Goal: Transaction & Acquisition: Purchase product/service

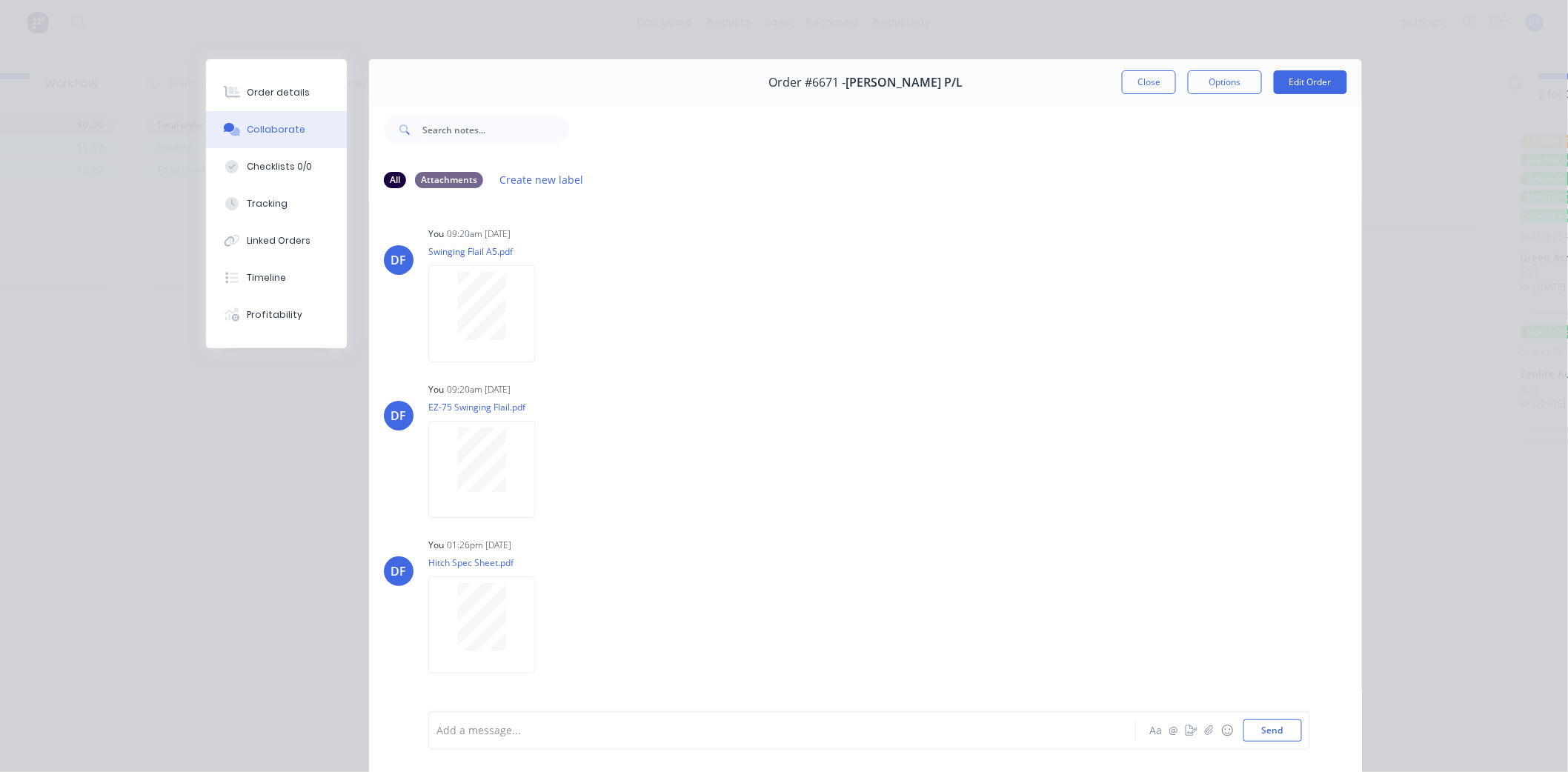
scroll to position [269, 0]
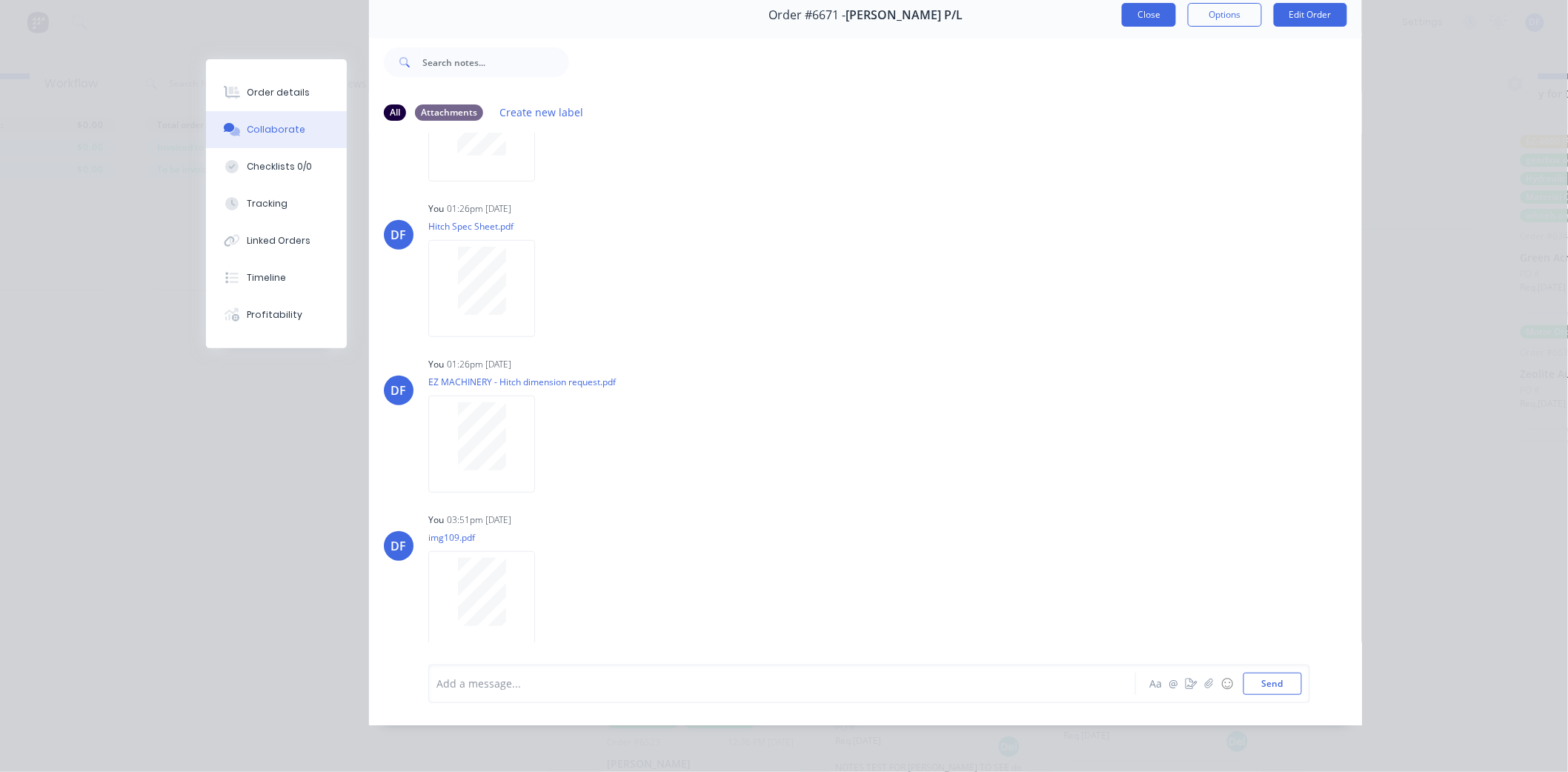
click at [1138, 3] on button "Close" at bounding box center [1148, 15] width 54 height 24
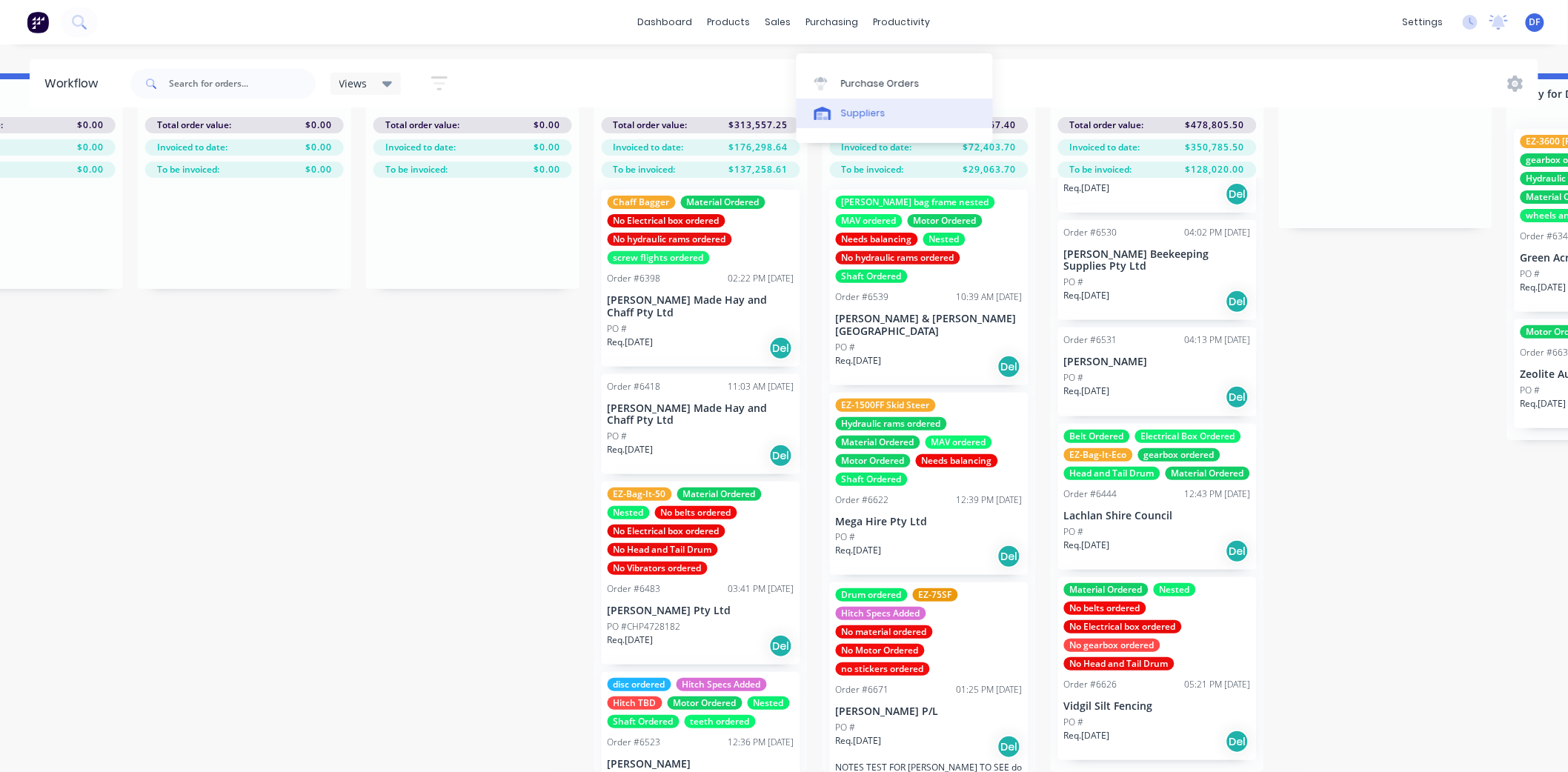
click at [852, 107] on div "Suppliers" at bounding box center [863, 113] width 45 height 13
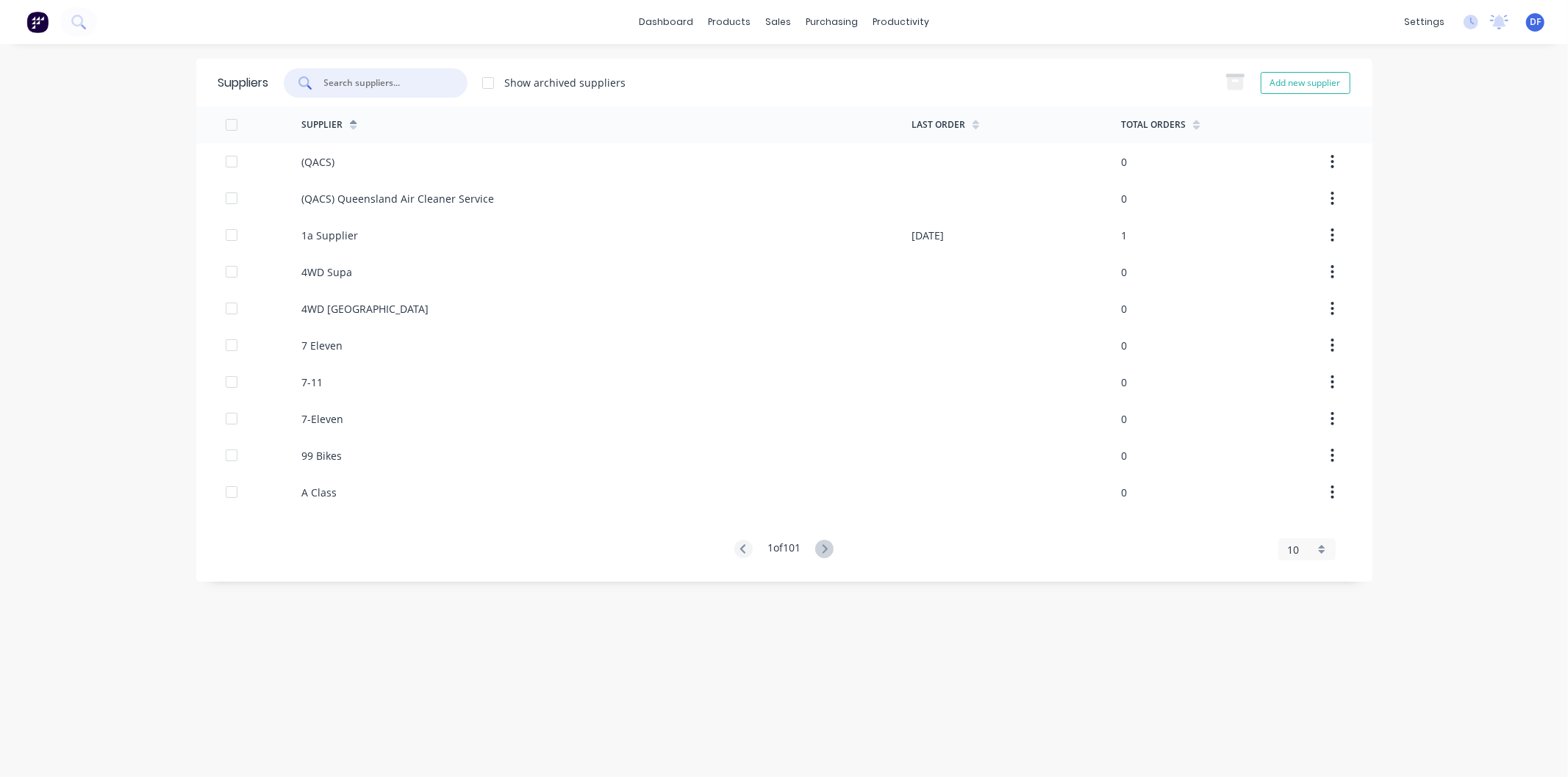
click at [403, 85] on input "text" at bounding box center [384, 83] width 122 height 15
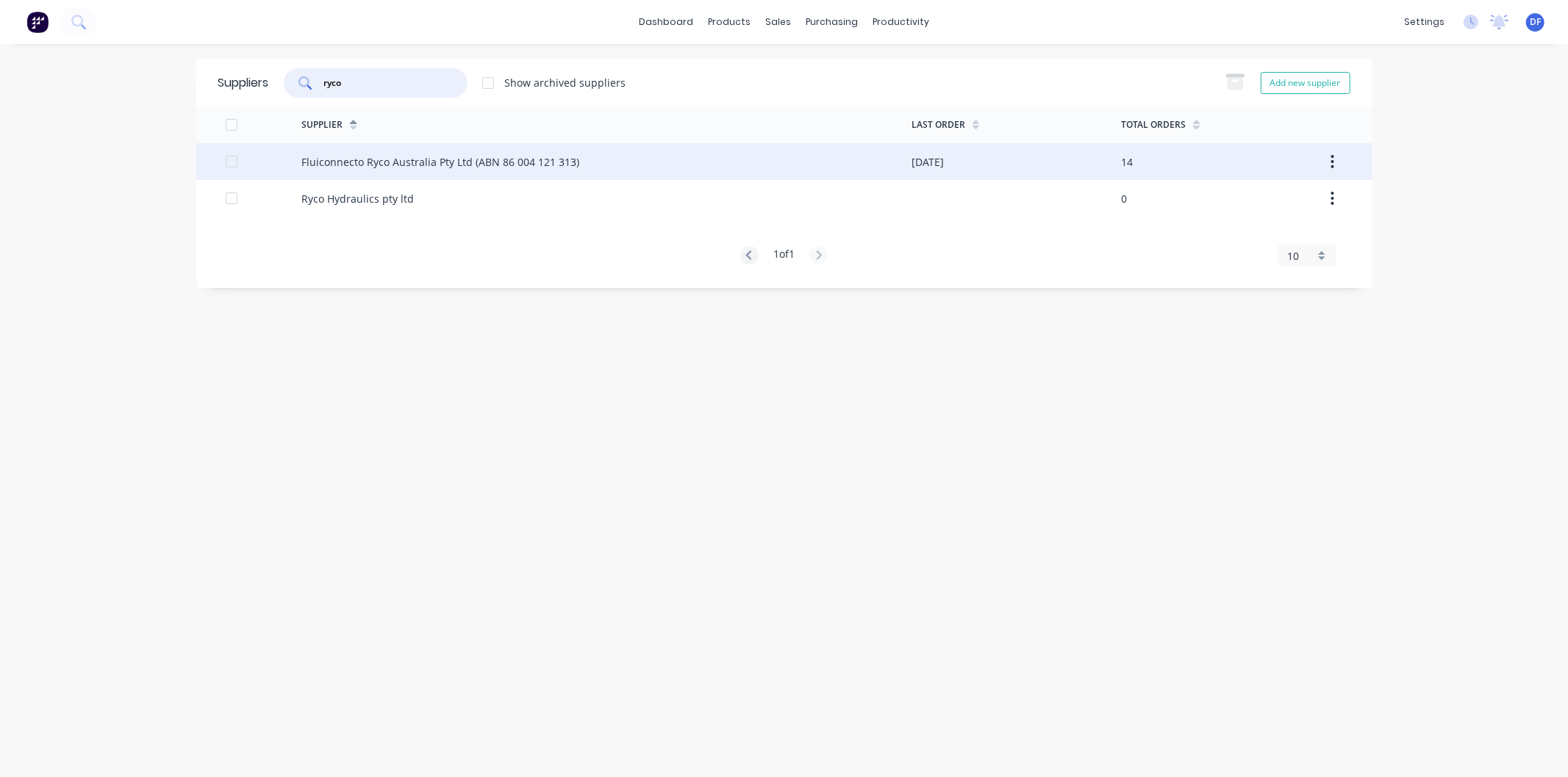
type input "ryco"
click at [365, 160] on div "Fluiconnecto Ryco Australia Pty Ltd (ABN 86 004 121 313)" at bounding box center [440, 162] width 278 height 16
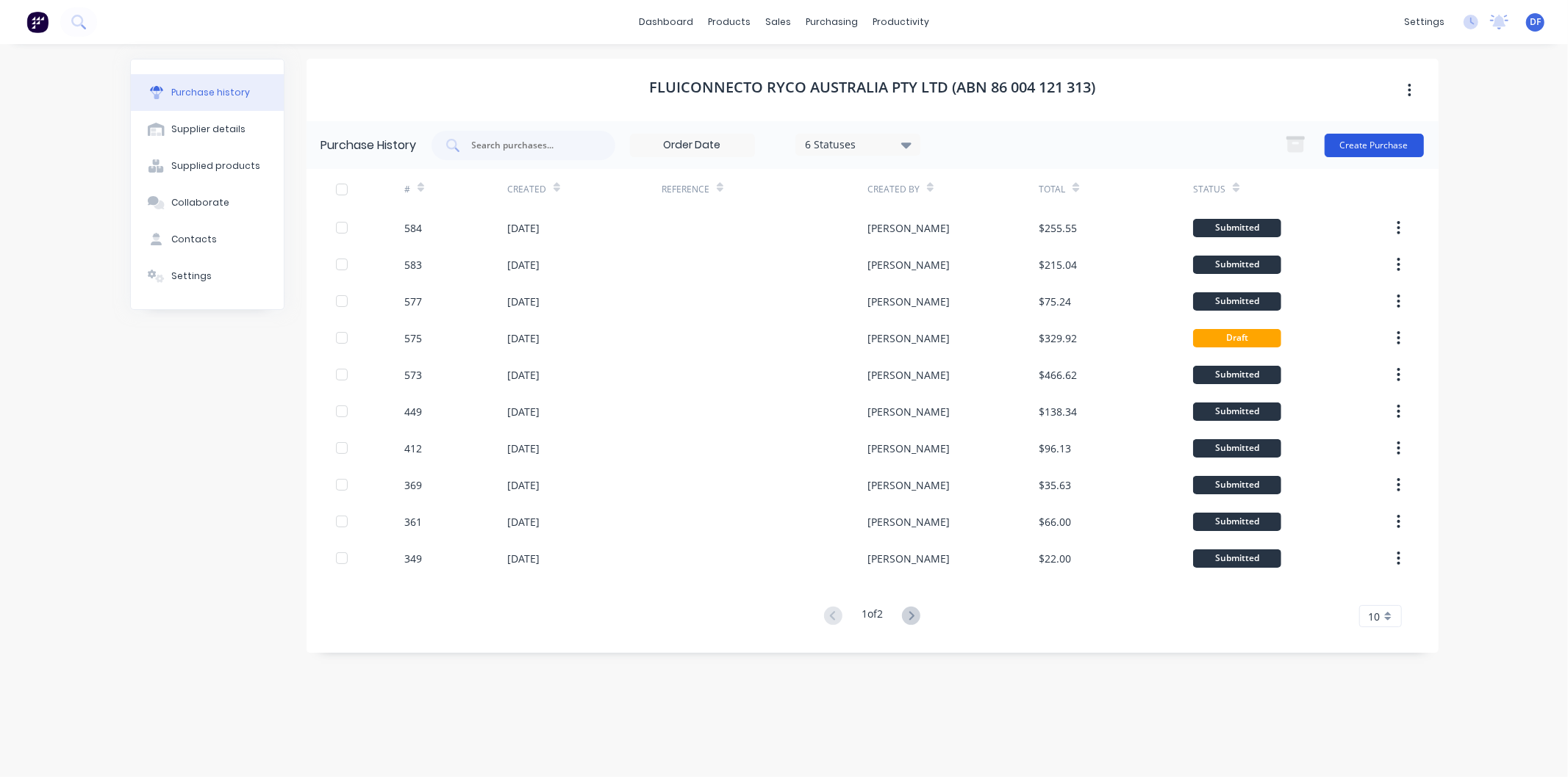
click at [1361, 142] on button "Create Purchase" at bounding box center [1374, 146] width 99 height 23
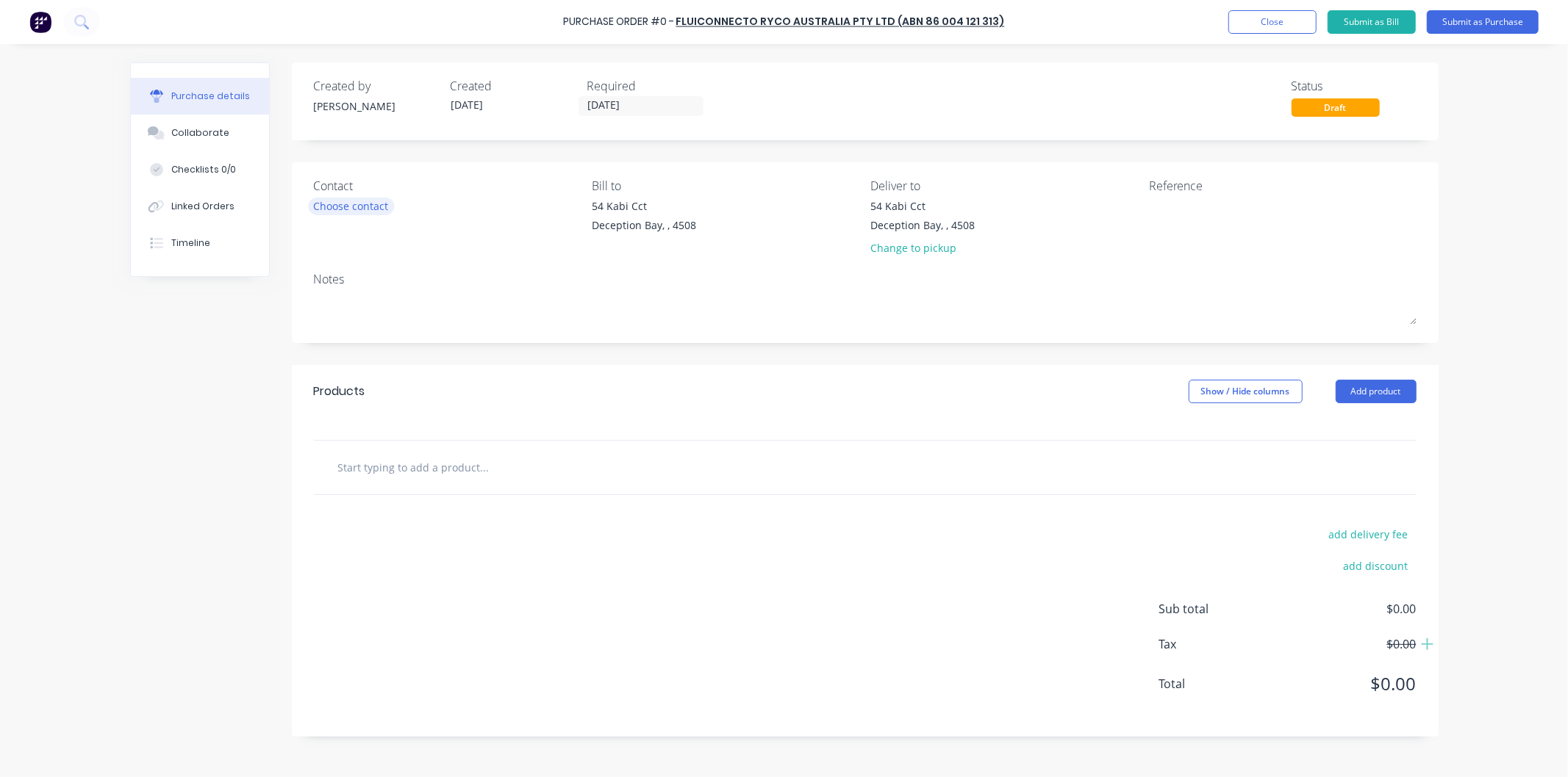
click at [369, 201] on div "Choose contact" at bounding box center [351, 207] width 75 height 16
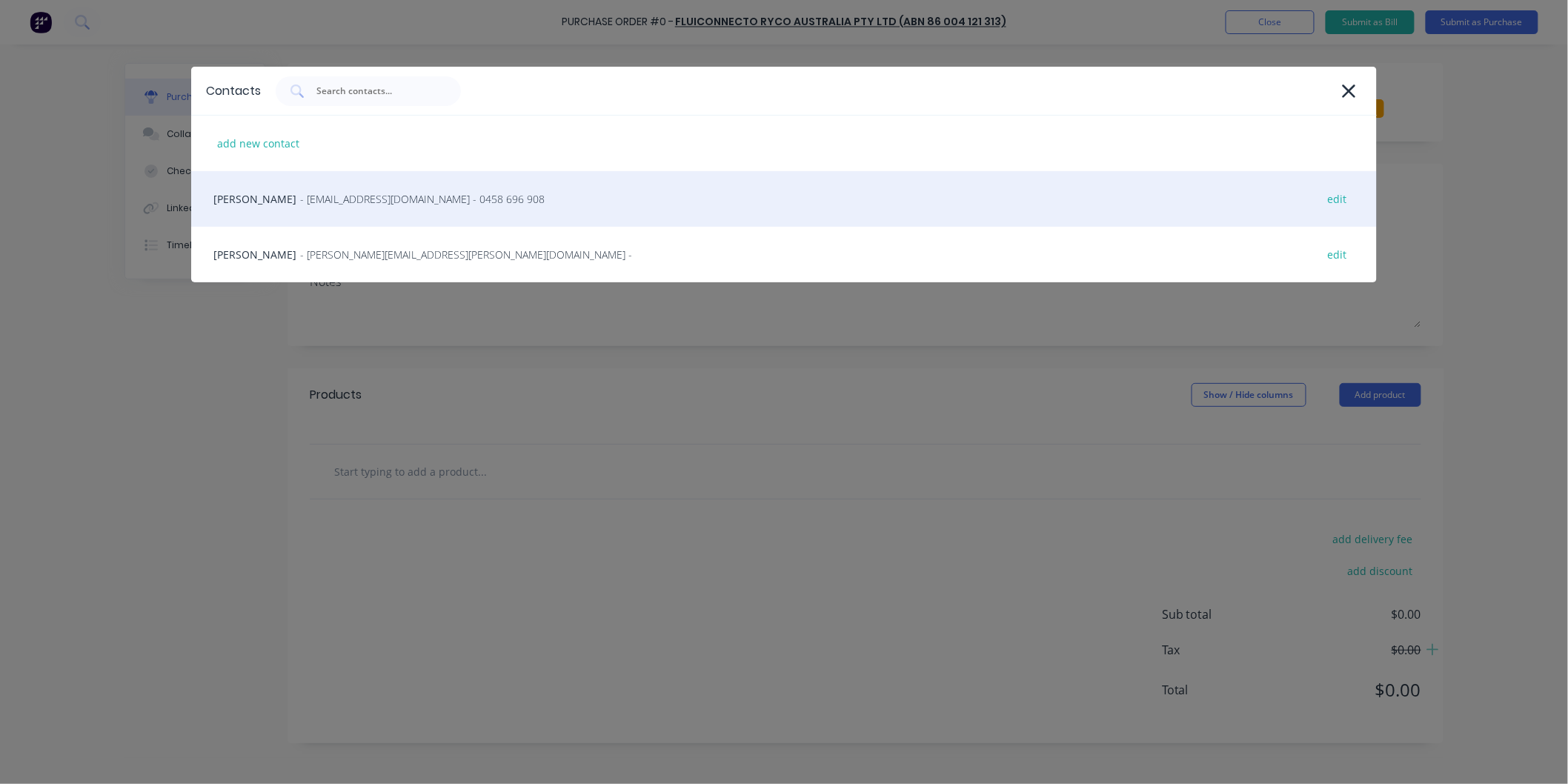
click at [351, 197] on span "- qldsales@flcryco.com - 0458 696 908" at bounding box center [422, 199] width 244 height 16
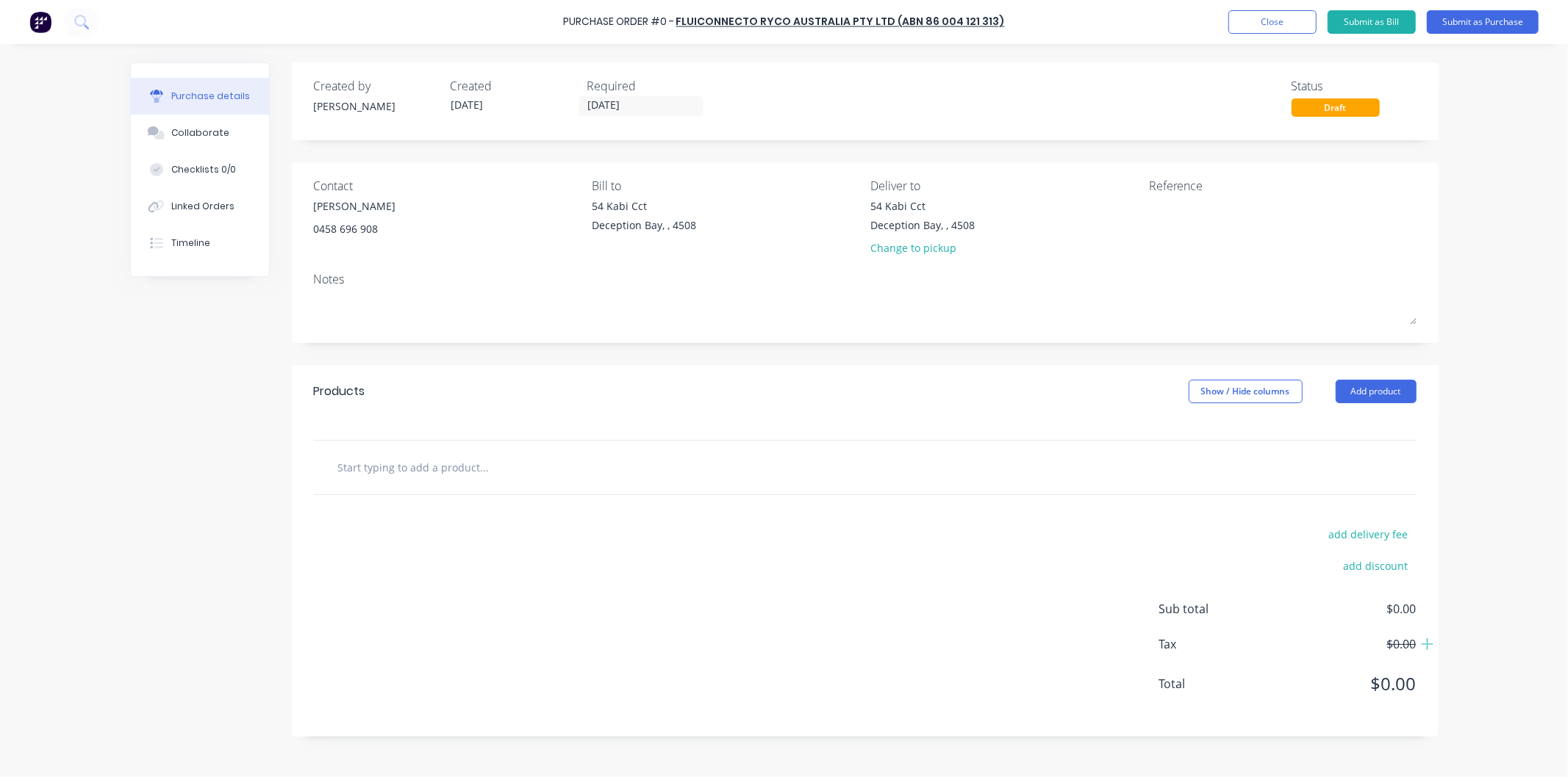
click at [429, 467] on input "text" at bounding box center [484, 468] width 294 height 30
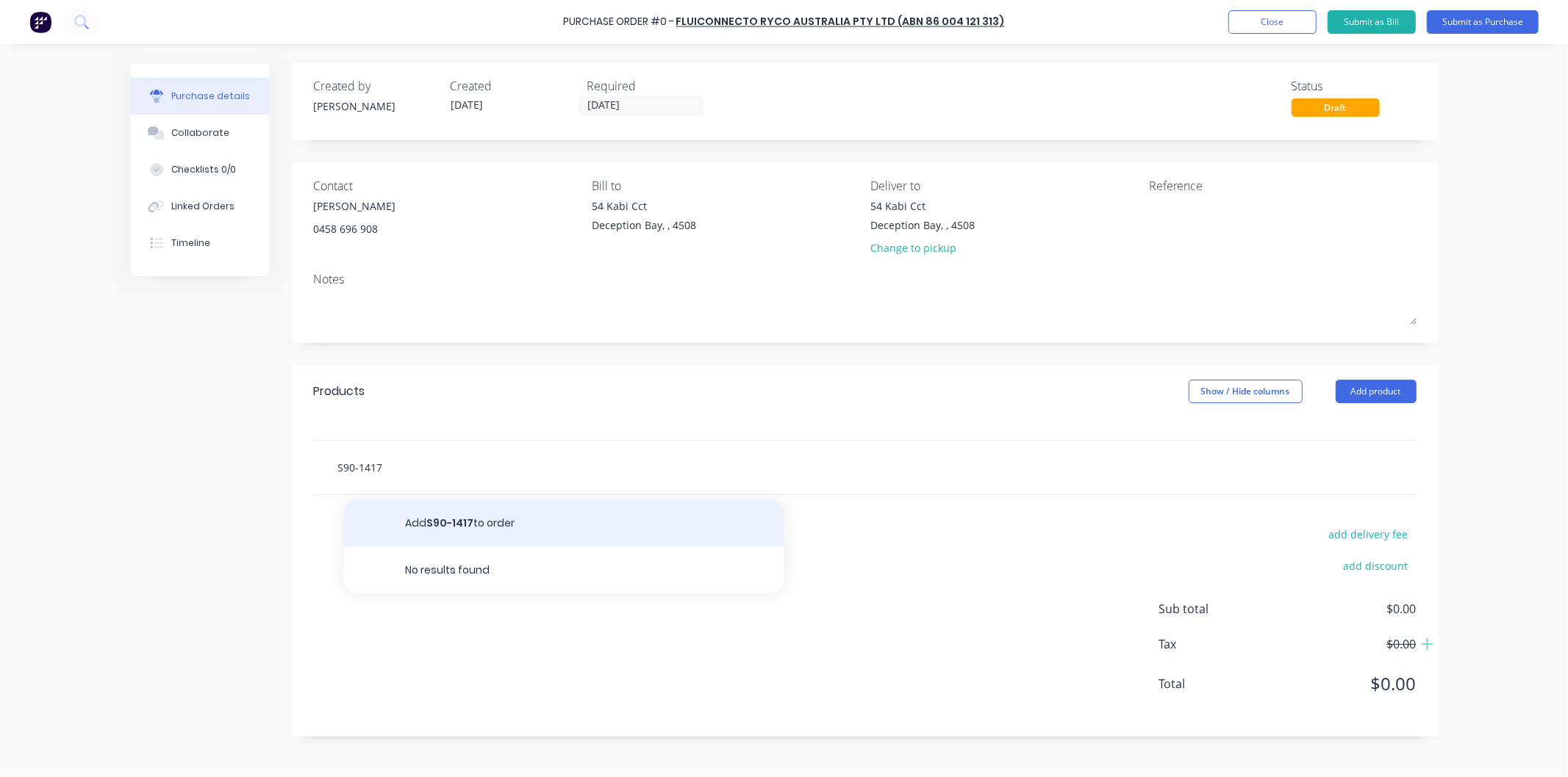
type input "S90-1417"
click at [451, 526] on button "Add S90-1417 to order" at bounding box center [564, 523] width 441 height 47
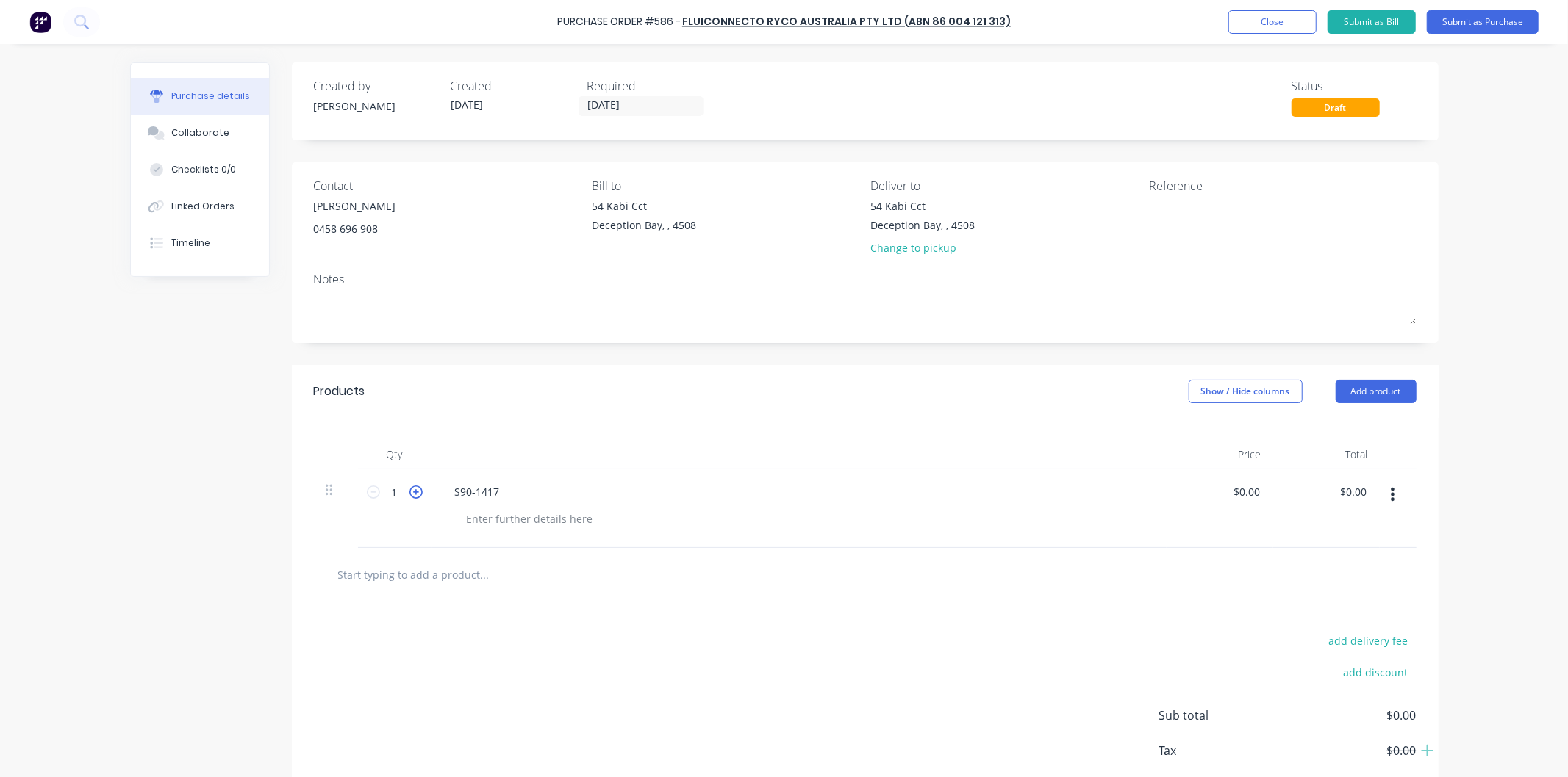
click at [412, 491] on icon at bounding box center [416, 492] width 13 height 13
click at [412, 490] on icon at bounding box center [416, 492] width 13 height 13
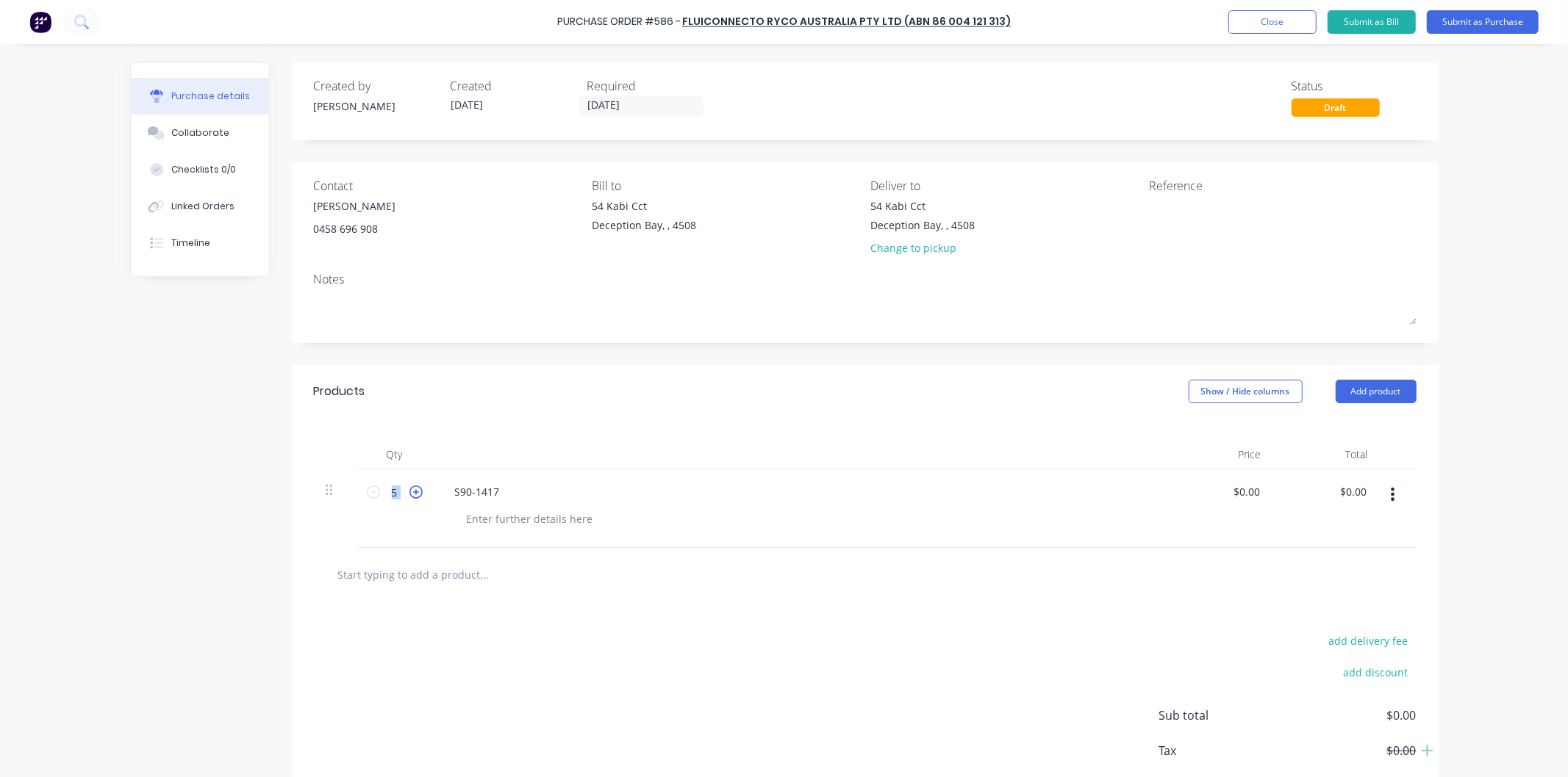
type input "6"
drag, startPoint x: 1255, startPoint y: 491, endPoint x: 1211, endPoint y: 497, distance: 44.4
click at [1211, 497] on div "0.00 0.00" at bounding box center [1219, 508] width 107 height 79
drag, startPoint x: 1244, startPoint y: 490, endPoint x: 1226, endPoint y: 493, distance: 18.2
click at [1226, 493] on div "0.00 0.00" at bounding box center [1219, 508] width 107 height 79
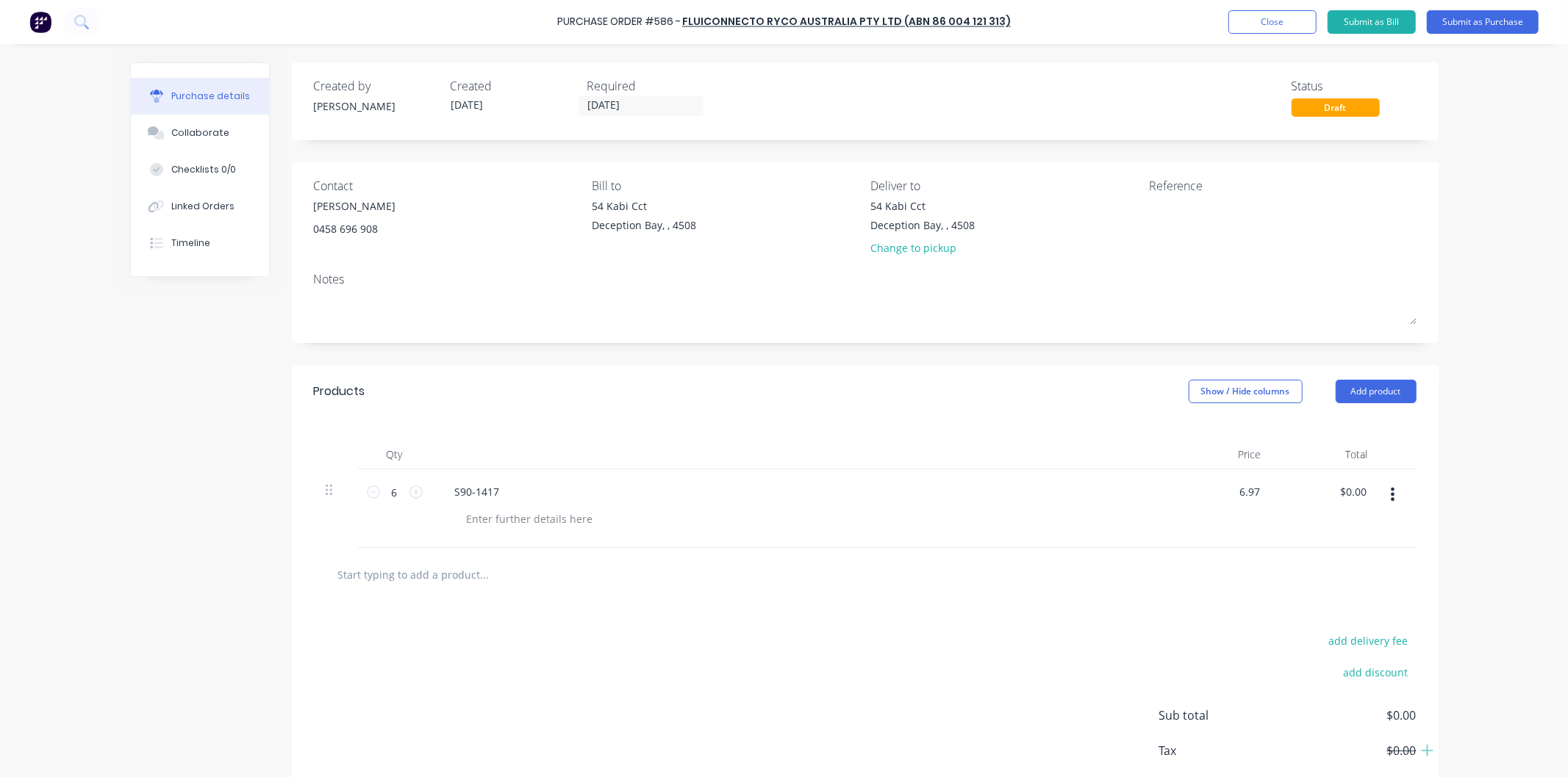
type input "$6.97"
type input "$41.82"
click at [1127, 498] on div "S90-1417" at bounding box center [798, 491] width 711 height 21
click at [1465, 22] on button "Submit as Purchase" at bounding box center [1482, 22] width 111 height 23
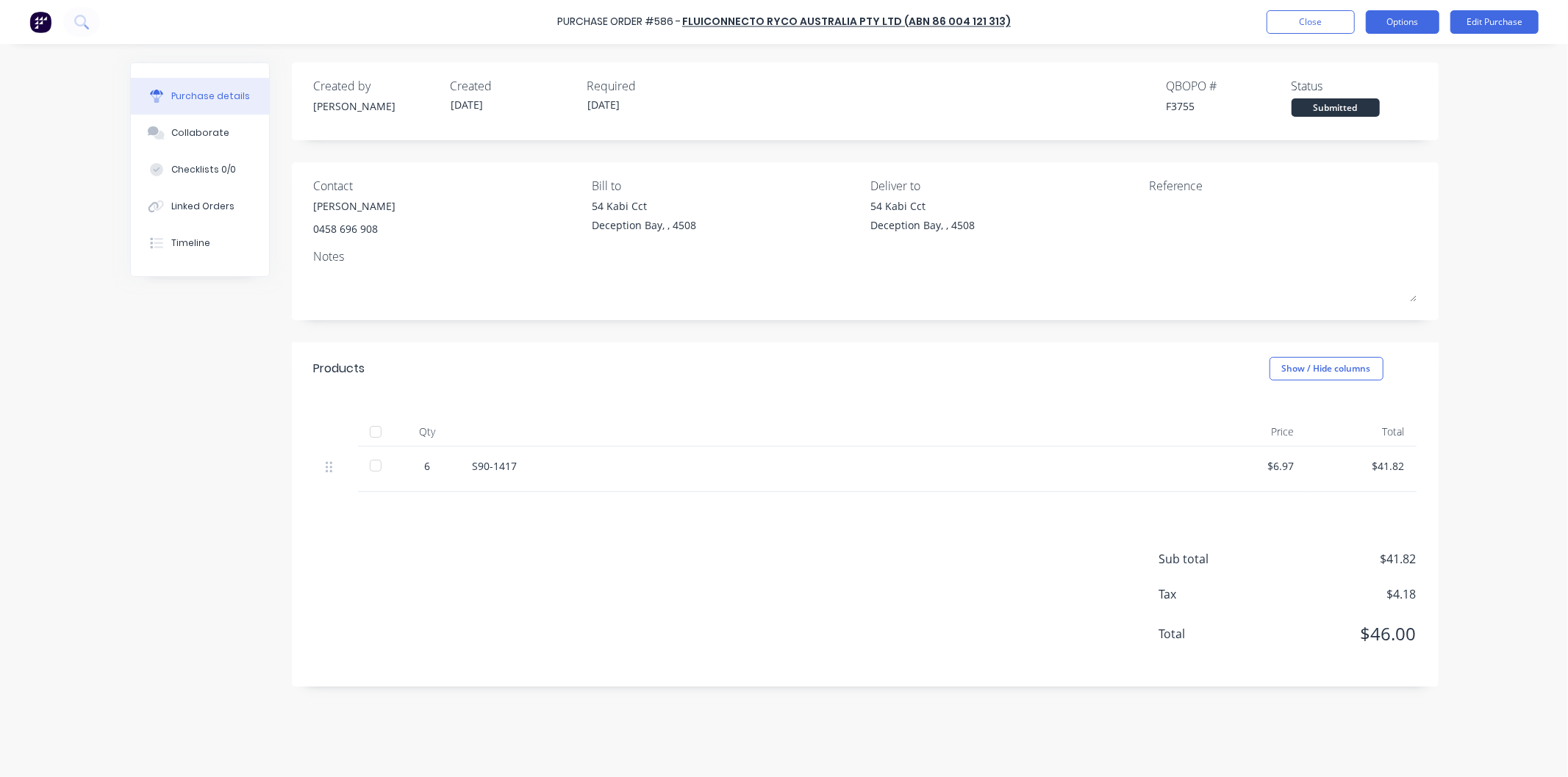
click at [1401, 16] on button "Options" at bounding box center [1402, 22] width 73 height 23
click at [1357, 56] on div "Print / Email" at bounding box center [1369, 59] width 113 height 21
click at [1342, 83] on div "With pricing" at bounding box center [1369, 89] width 113 height 21
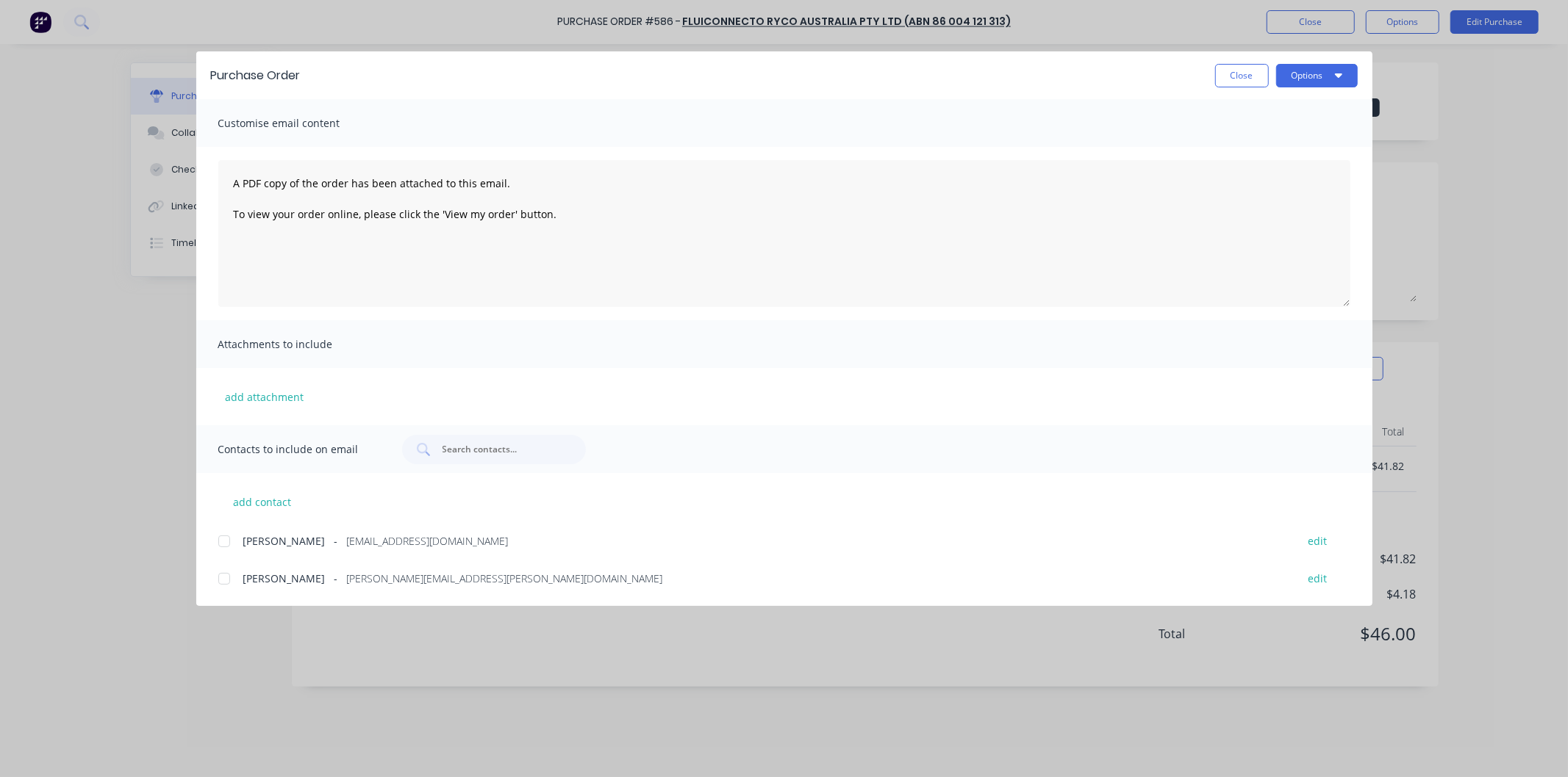
click at [223, 541] on div at bounding box center [225, 542] width 30 height 30
click at [1299, 66] on button "Options" at bounding box center [1316, 76] width 82 height 23
click at [1258, 173] on div "Email" at bounding box center [1287, 171] width 113 height 21
click at [1242, 69] on button "Close" at bounding box center [1241, 76] width 54 height 23
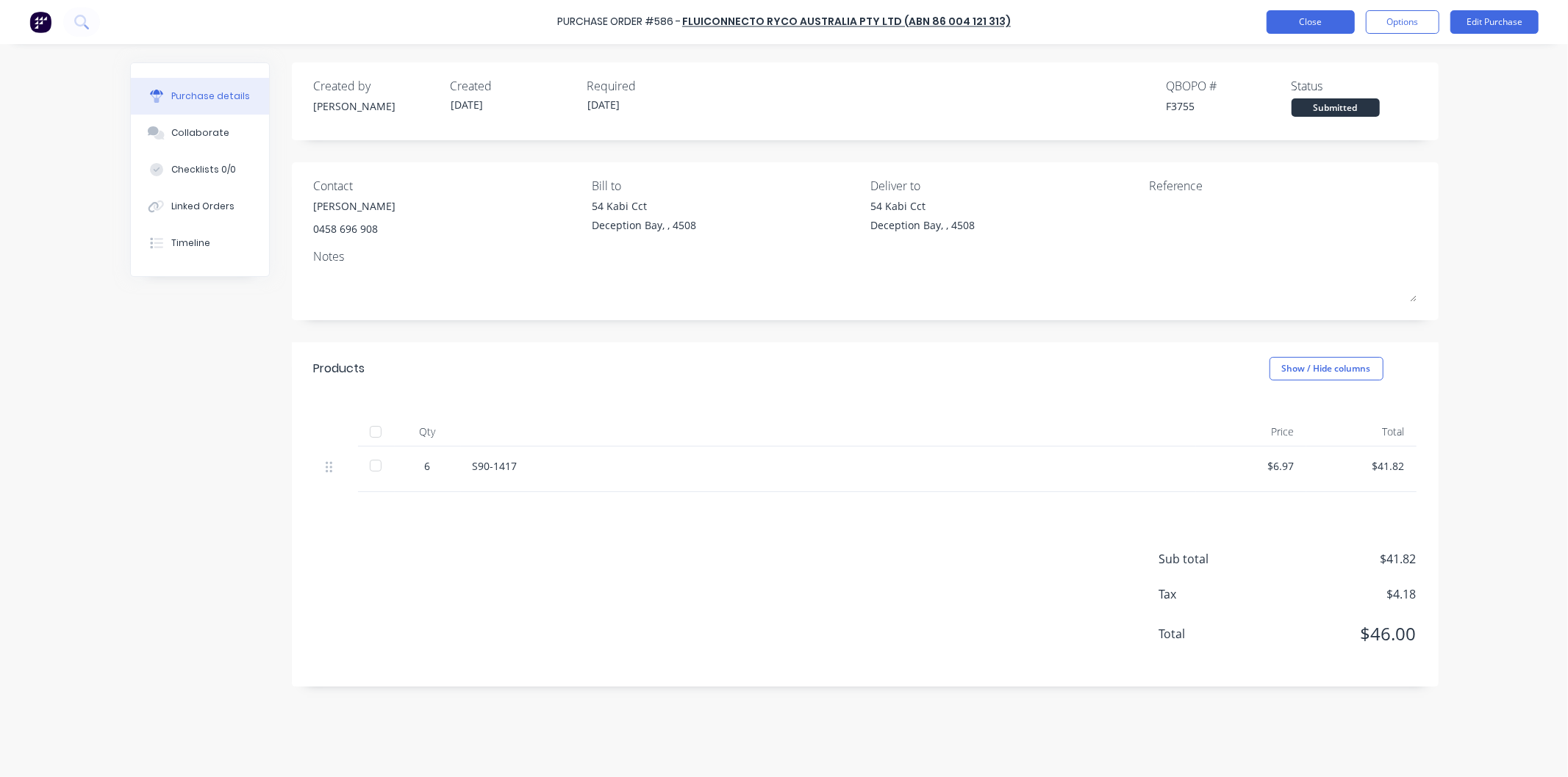
click at [1308, 25] on button "Close" at bounding box center [1310, 22] width 88 height 23
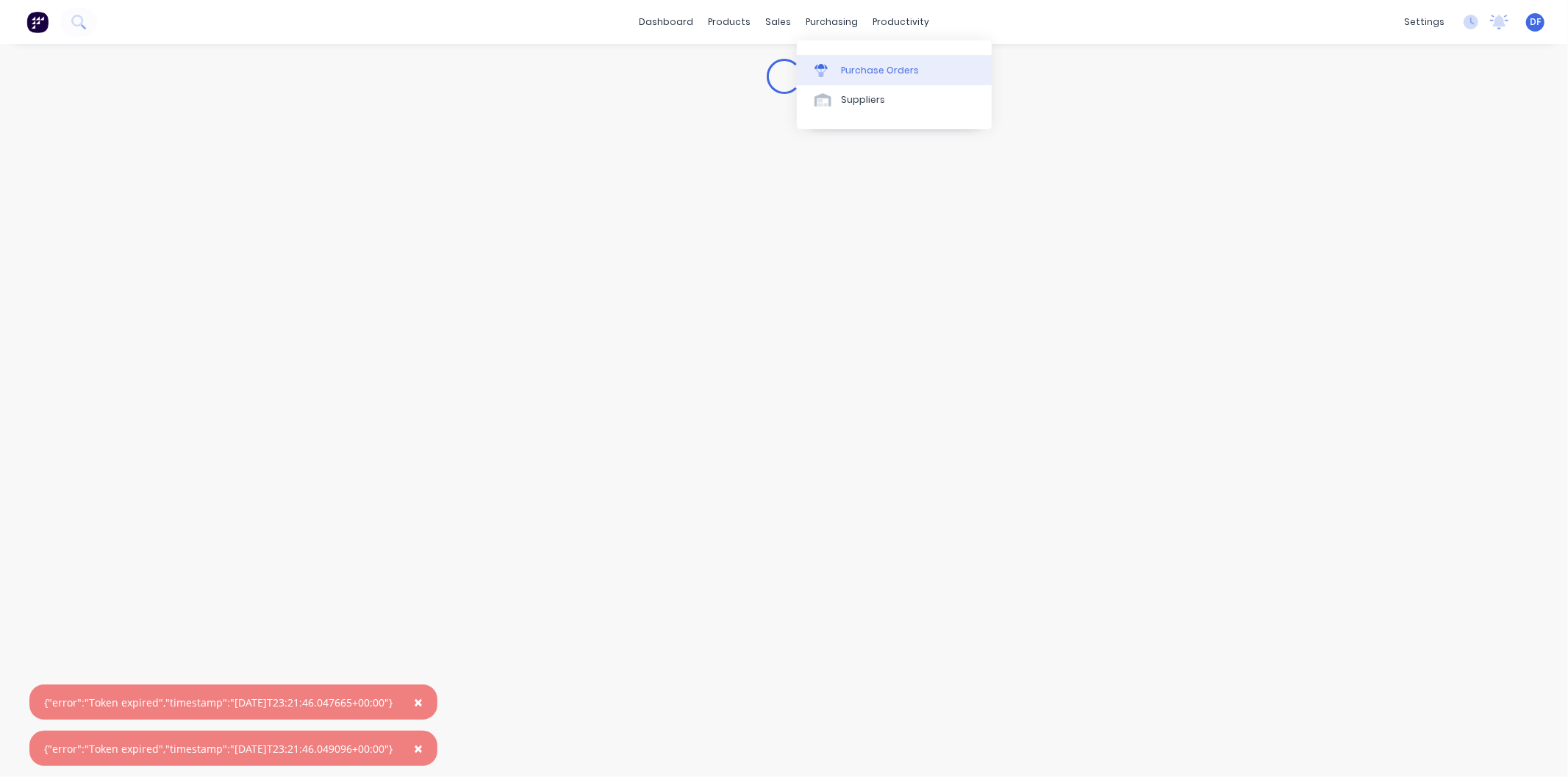
click at [858, 67] on div "Purchase Orders" at bounding box center [880, 70] width 78 height 13
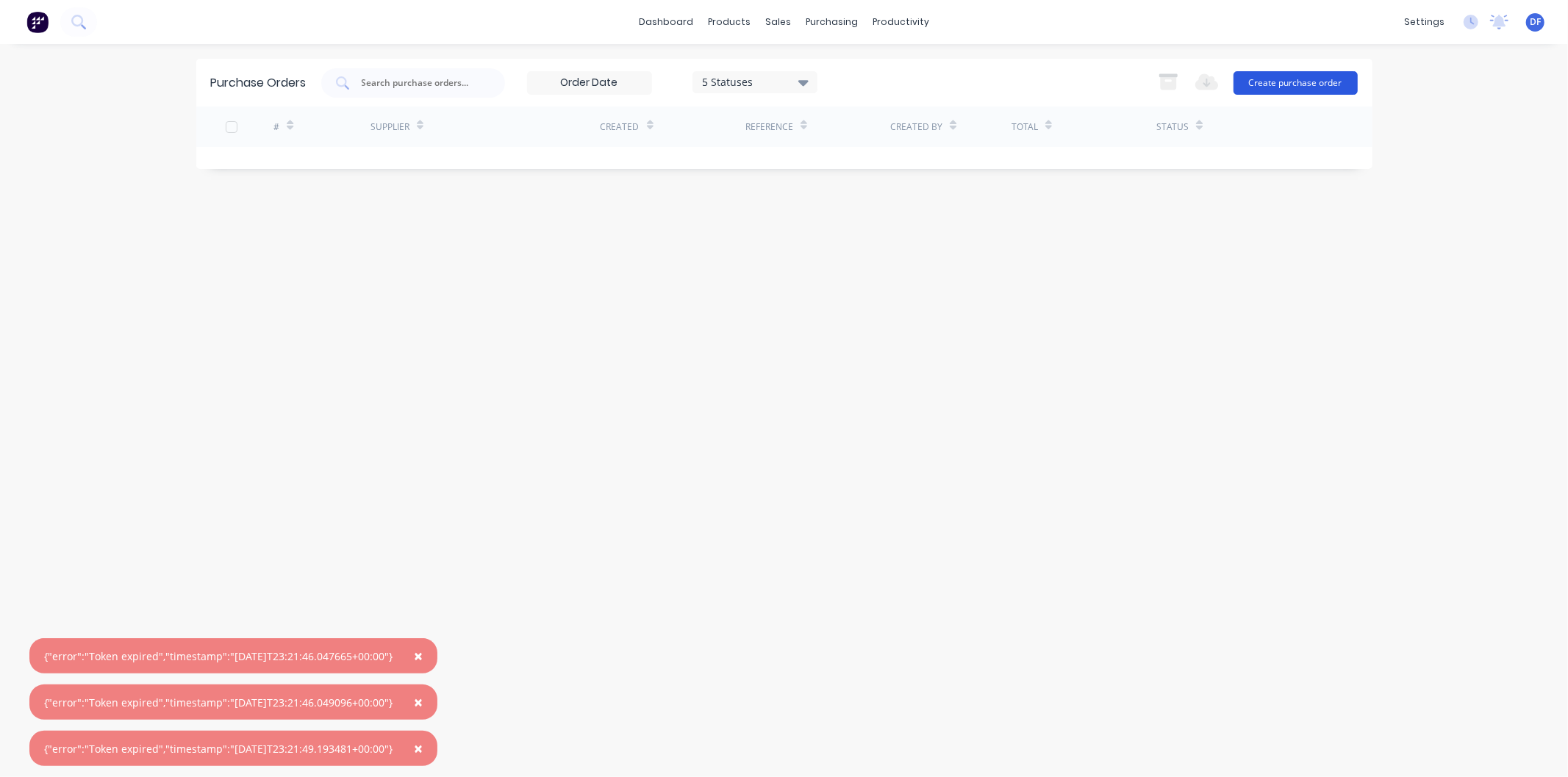
click at [1267, 77] on button "Create purchase order" at bounding box center [1295, 83] width 124 height 23
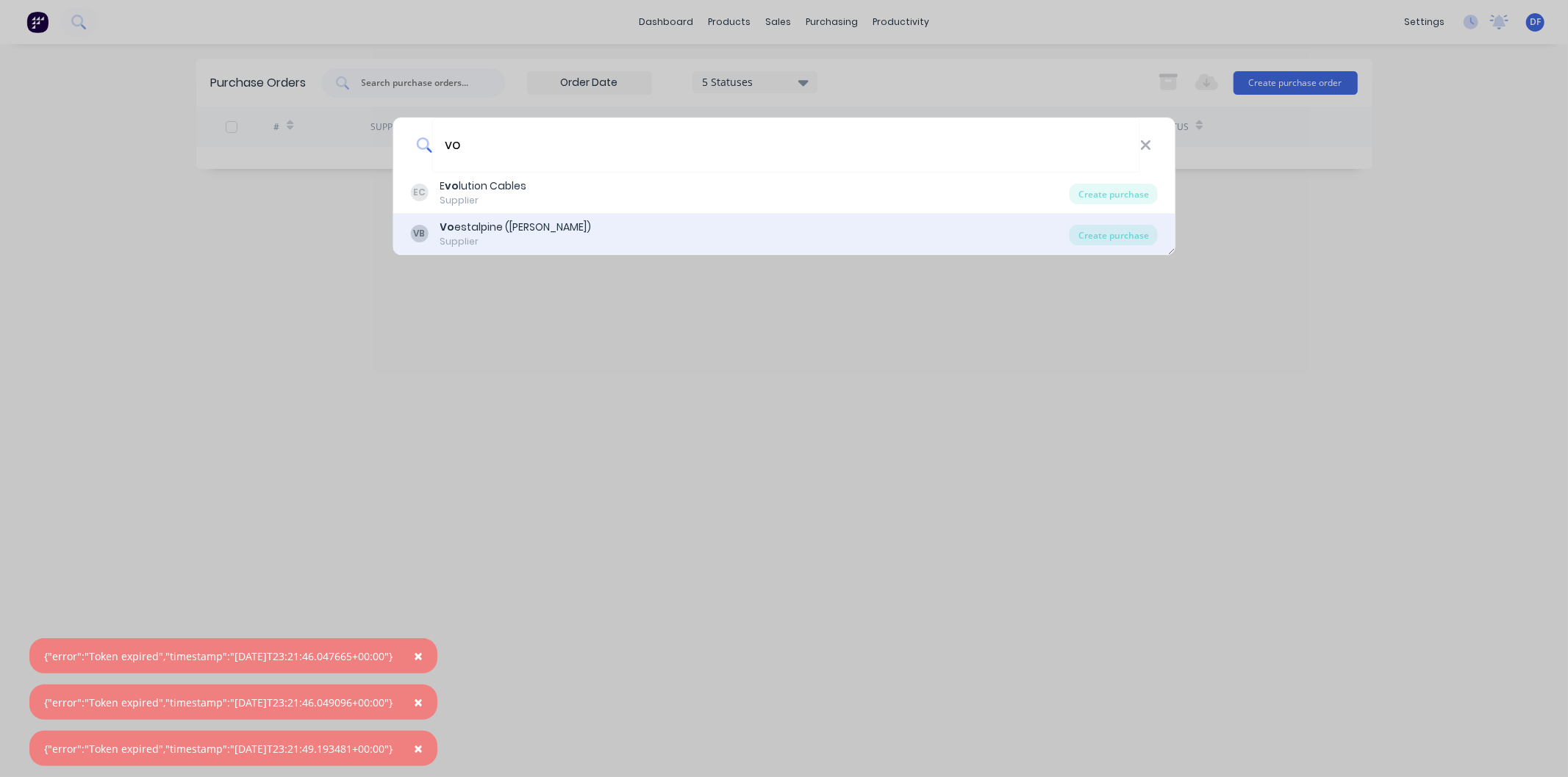
type input "vo"
click at [473, 224] on div "Vo estalpine (bohler)" at bounding box center [515, 228] width 151 height 16
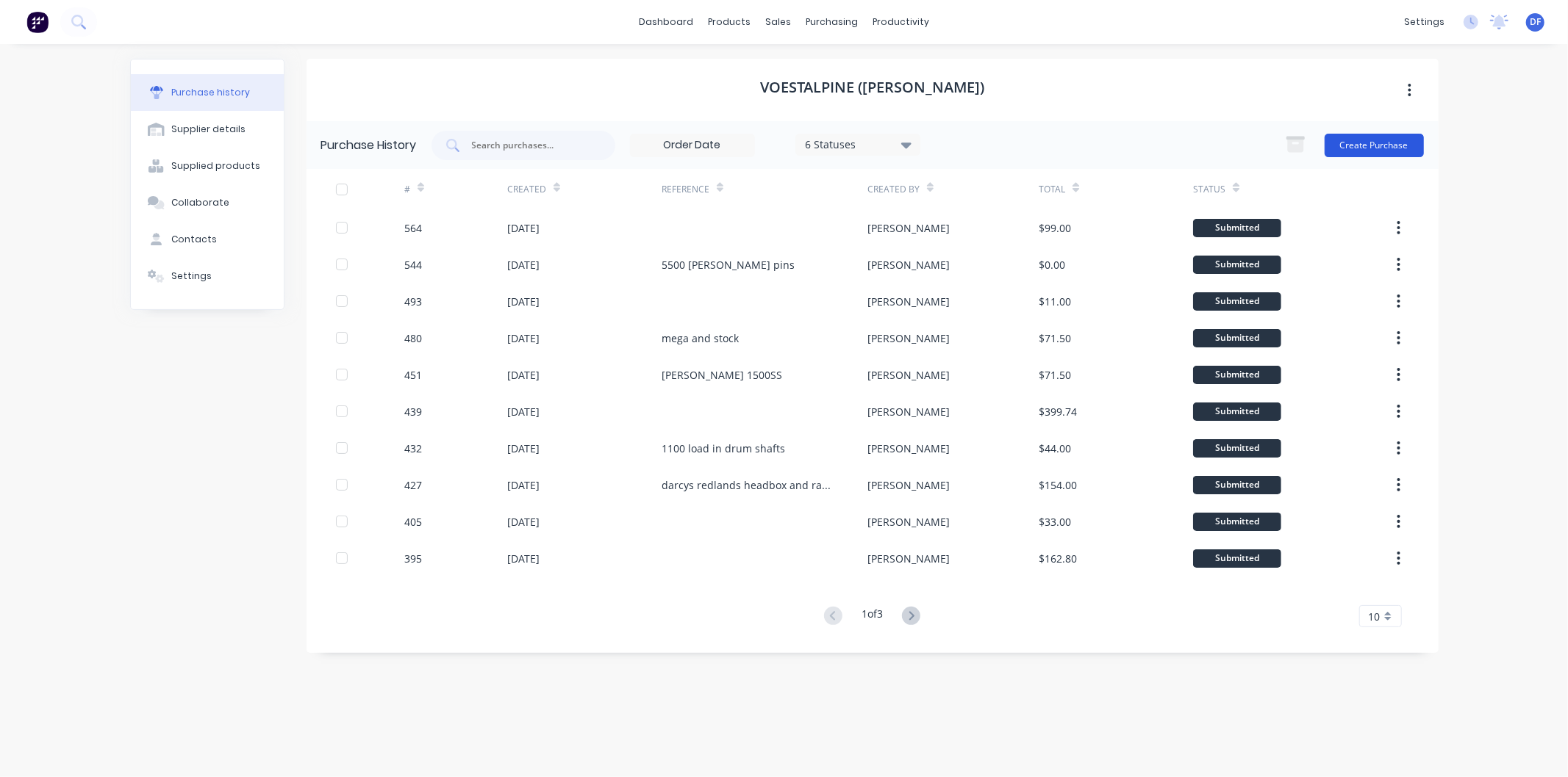
click at [1360, 137] on button "Create Purchase" at bounding box center [1374, 146] width 99 height 23
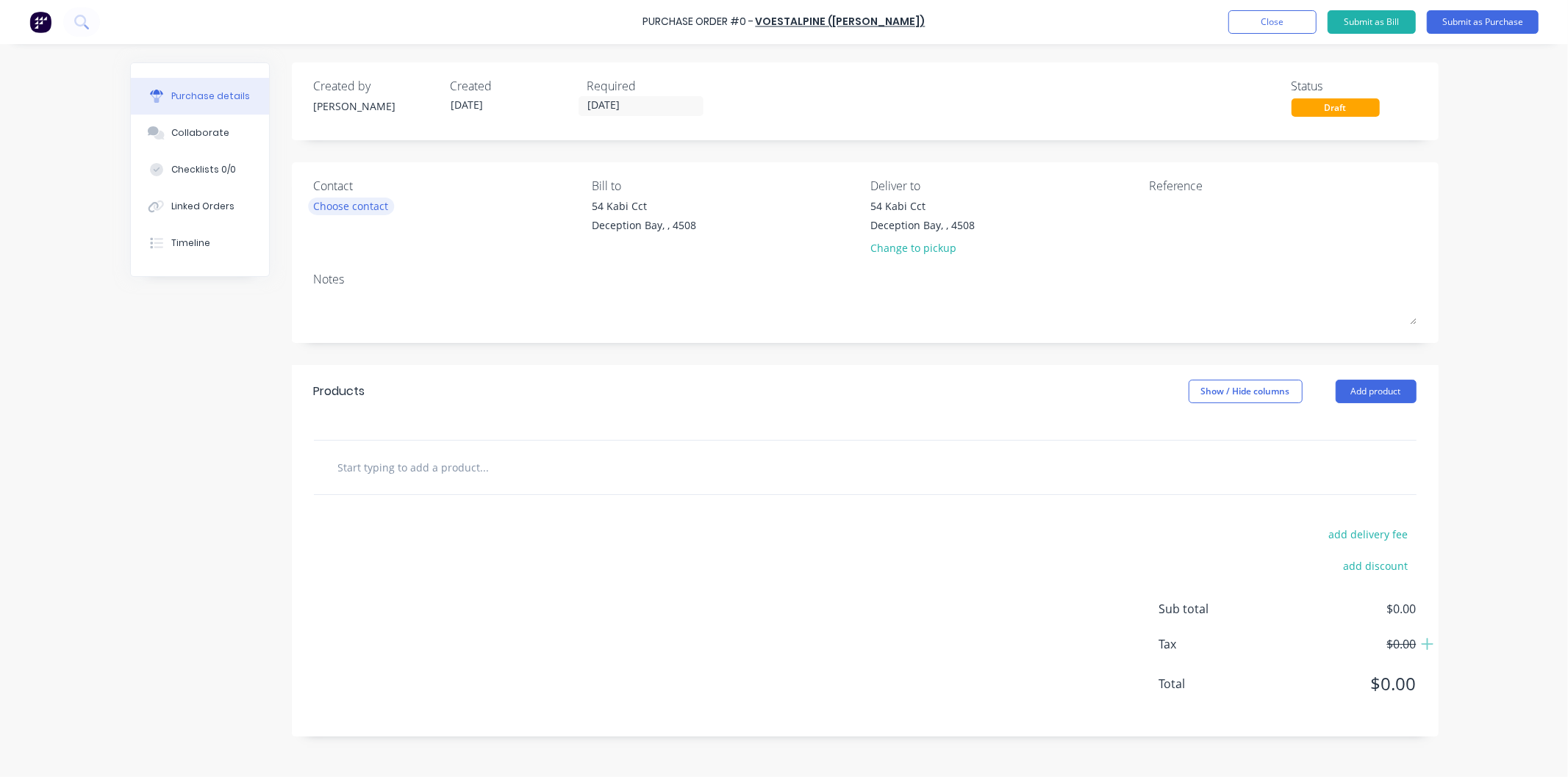
click at [366, 214] on div "Choose contact" at bounding box center [351, 207] width 75 height 16
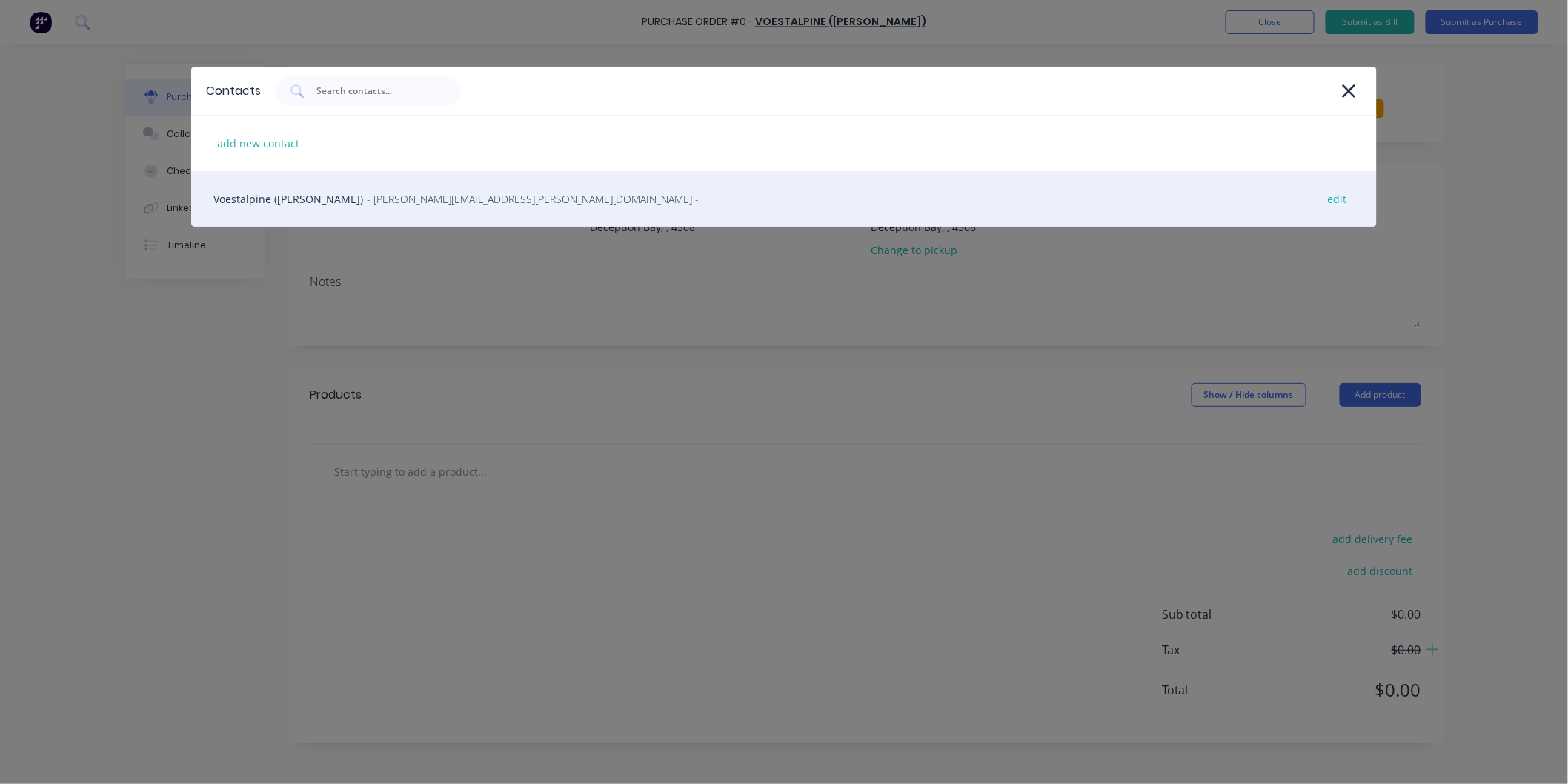
click at [367, 195] on span "- [PERSON_NAME][EMAIL_ADDRESS][PERSON_NAME][DOMAIN_NAME] -" at bounding box center [533, 199] width 332 height 16
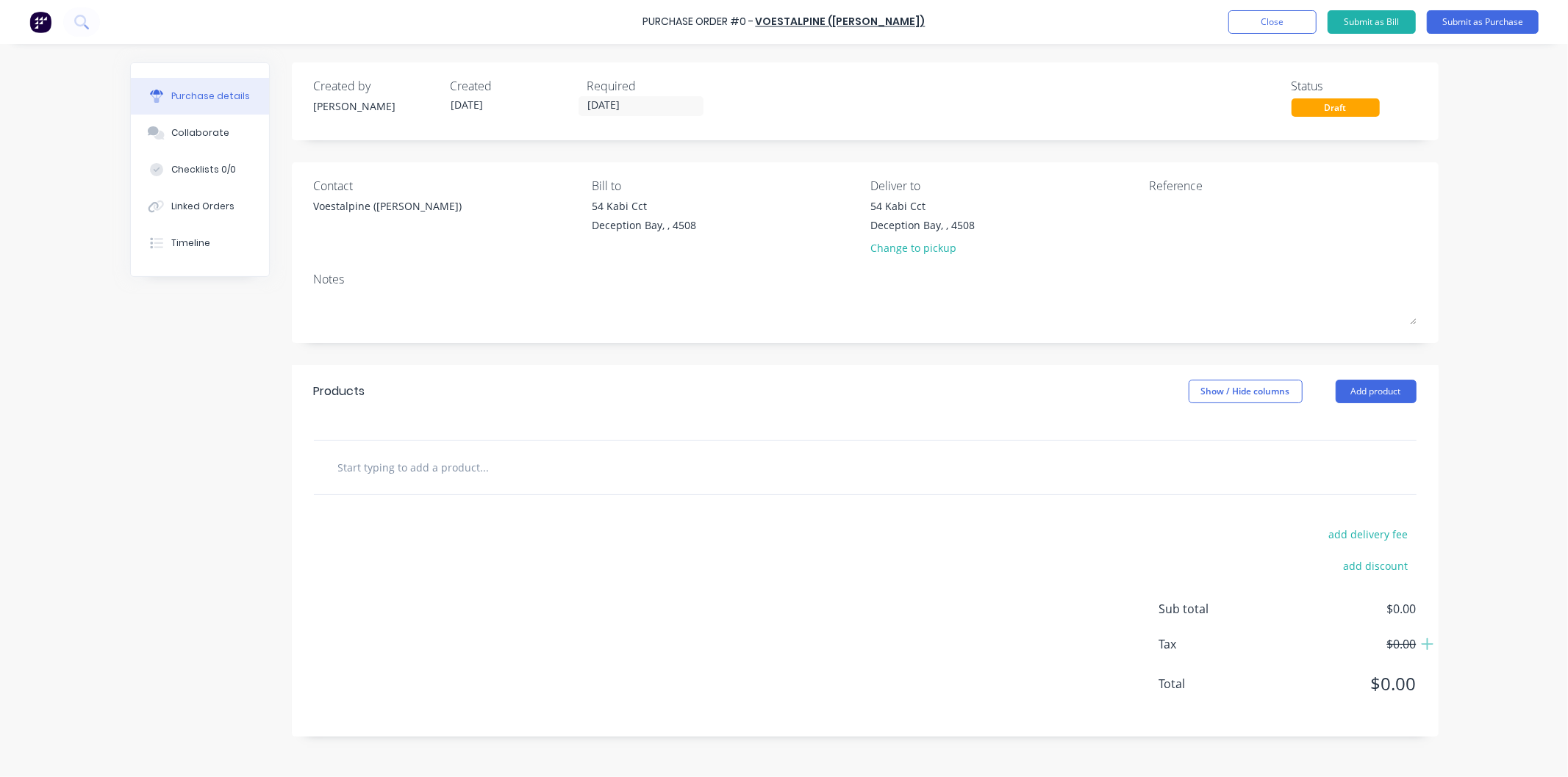
click at [443, 468] on input "text" at bounding box center [484, 468] width 294 height 30
type input "60 pins 4140"
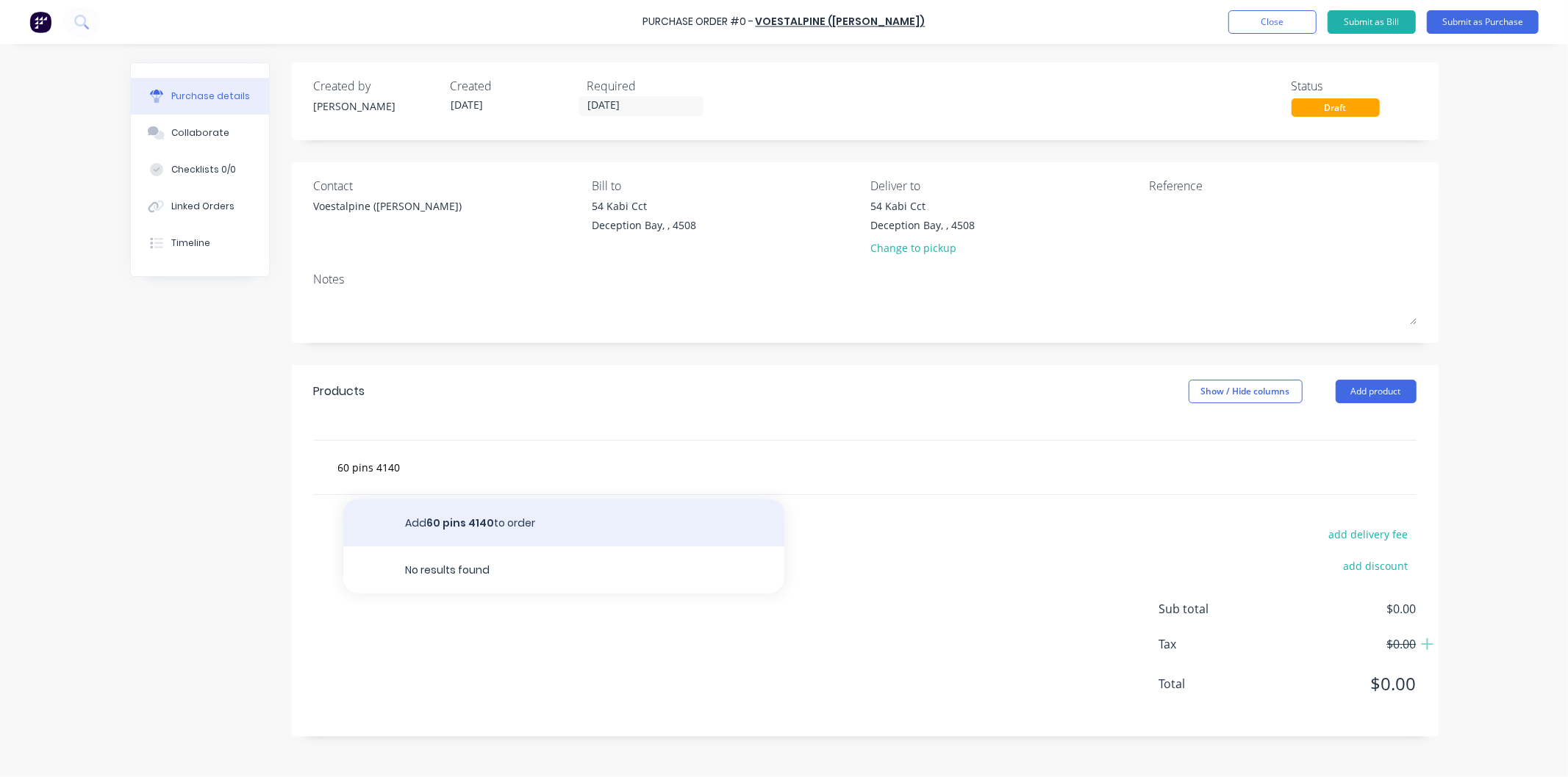
click at [473, 525] on button "Add 60 pins 4140 to order" at bounding box center [564, 523] width 441 height 47
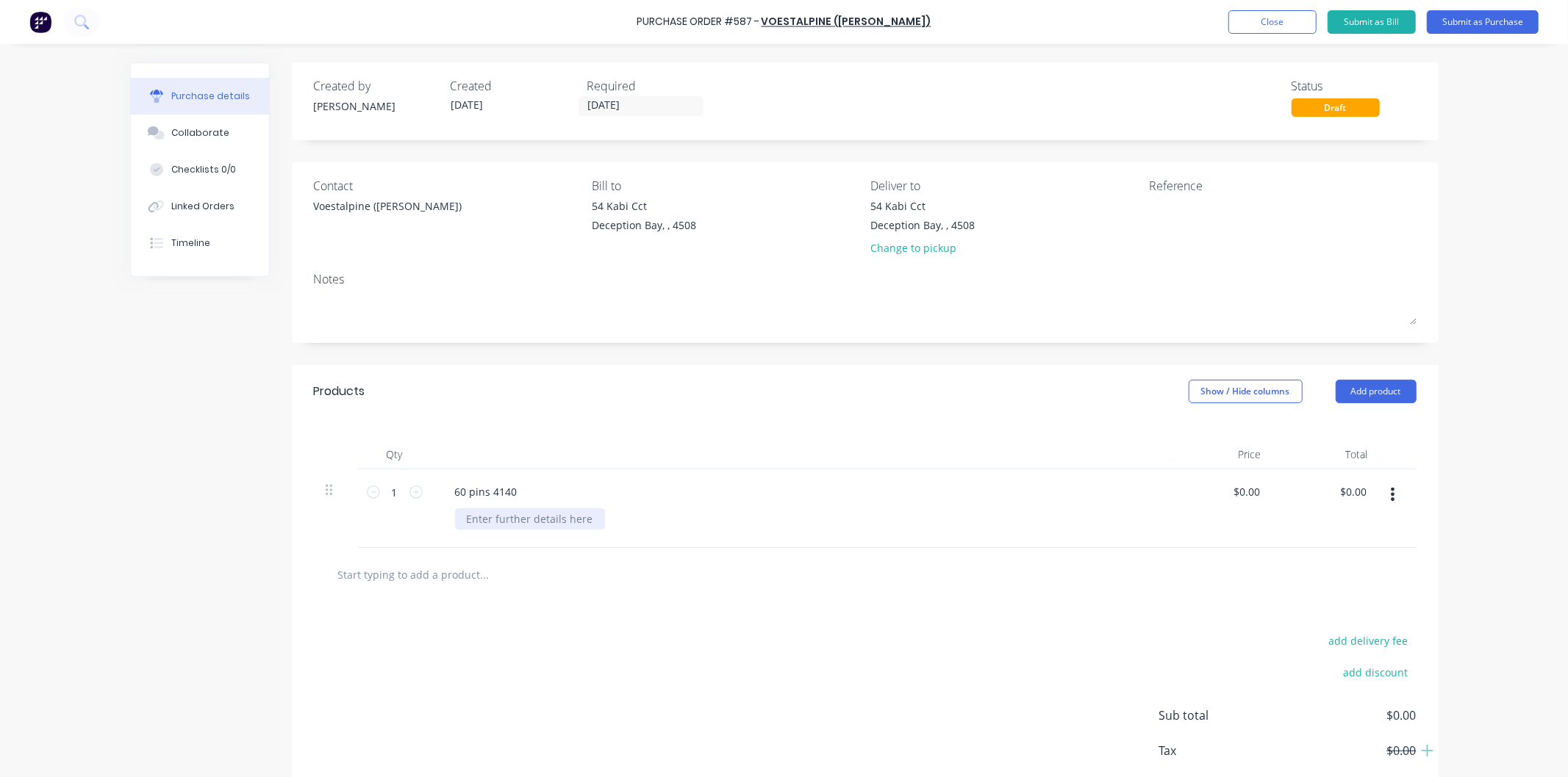
click at [485, 521] on div at bounding box center [529, 518] width 150 height 21
click at [412, 493] on icon at bounding box center [416, 492] width 13 height 13
type input "2"
click at [1236, 486] on input "0.00" at bounding box center [1245, 491] width 34 height 21
drag, startPoint x: 1257, startPoint y: 489, endPoint x: 1223, endPoint y: 491, distance: 34.1
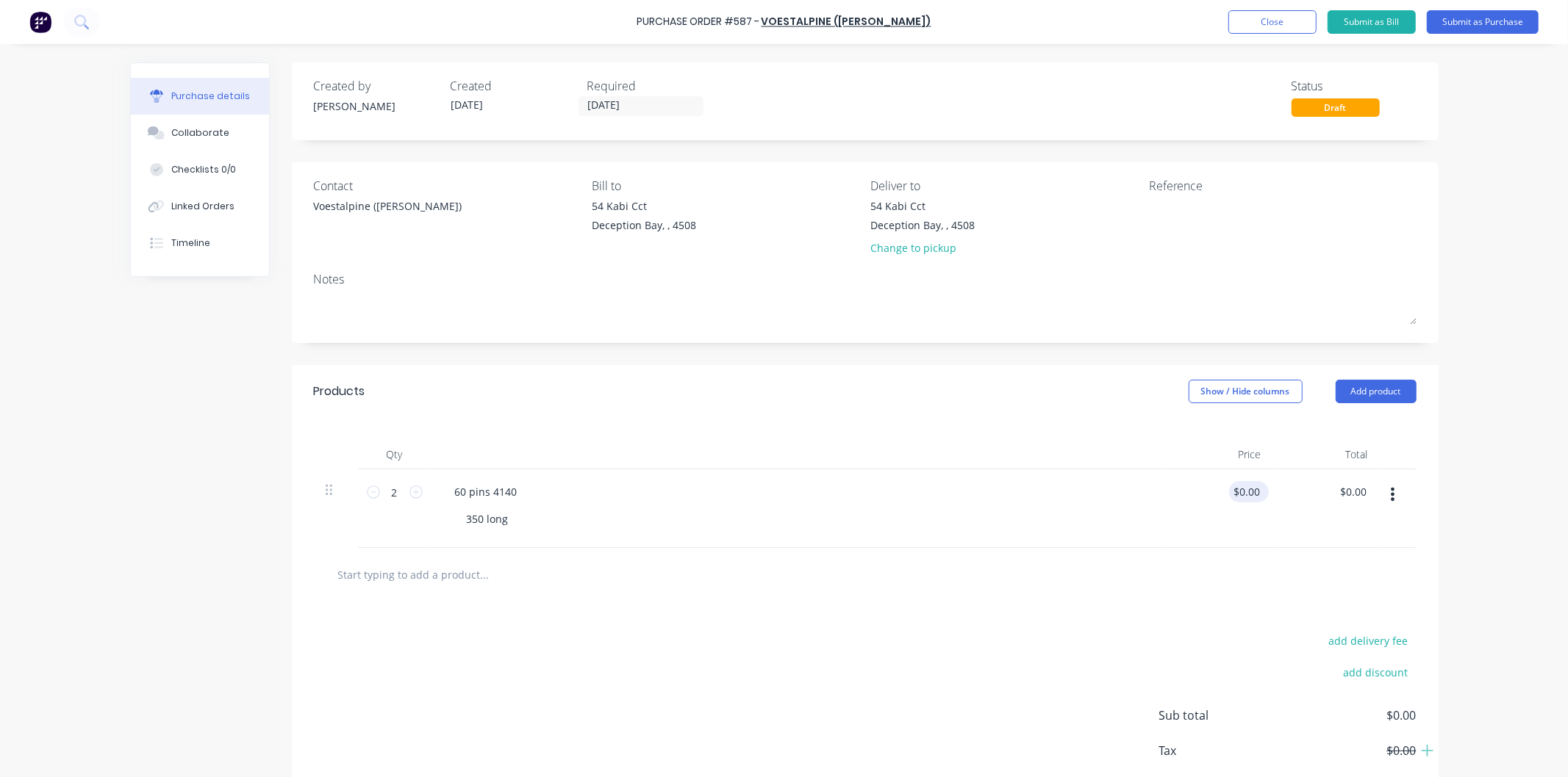
click at [1229, 491] on div "$0.00 $0.00" at bounding box center [1248, 491] width 40 height 21
click at [1258, 490] on div "$0.00 $0.00" at bounding box center [1248, 491] width 40 height 21
drag, startPoint x: 1260, startPoint y: 488, endPoint x: 1238, endPoint y: 489, distance: 22.0
click at [1232, 489] on div "$0.00 $0.00" at bounding box center [1248, 491] width 40 height 21
drag, startPoint x: 1255, startPoint y: 487, endPoint x: 1223, endPoint y: 489, distance: 32.1
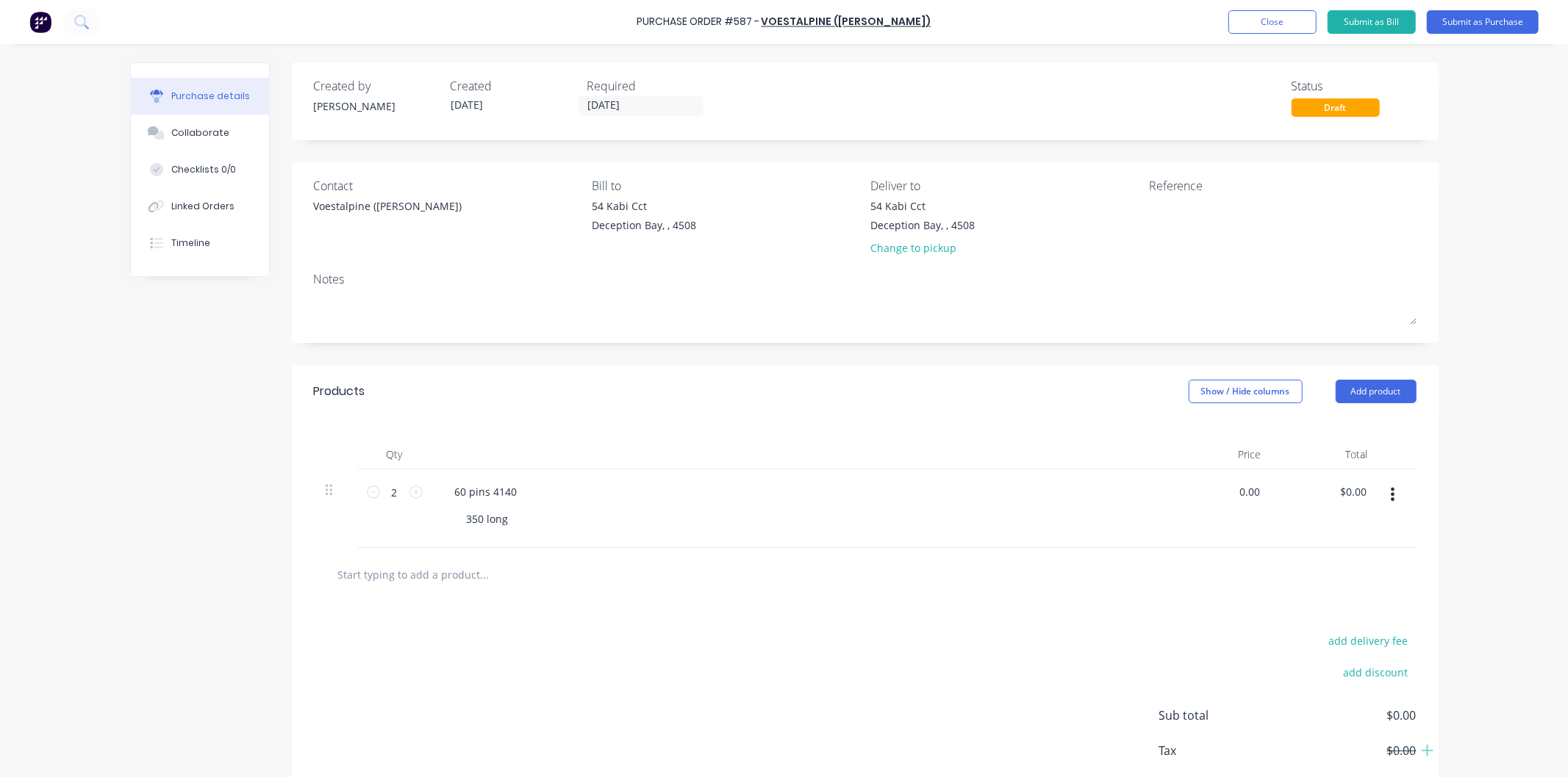
click at [1223, 490] on div "0.00 0.00" at bounding box center [1219, 508] width 107 height 79
type input "$25.00"
type input "$50.00"
drag, startPoint x: 1188, startPoint y: 493, endPoint x: 1191, endPoint y: 483, distance: 10.4
click at [1188, 493] on div "$25.00 25" at bounding box center [1219, 508] width 107 height 79
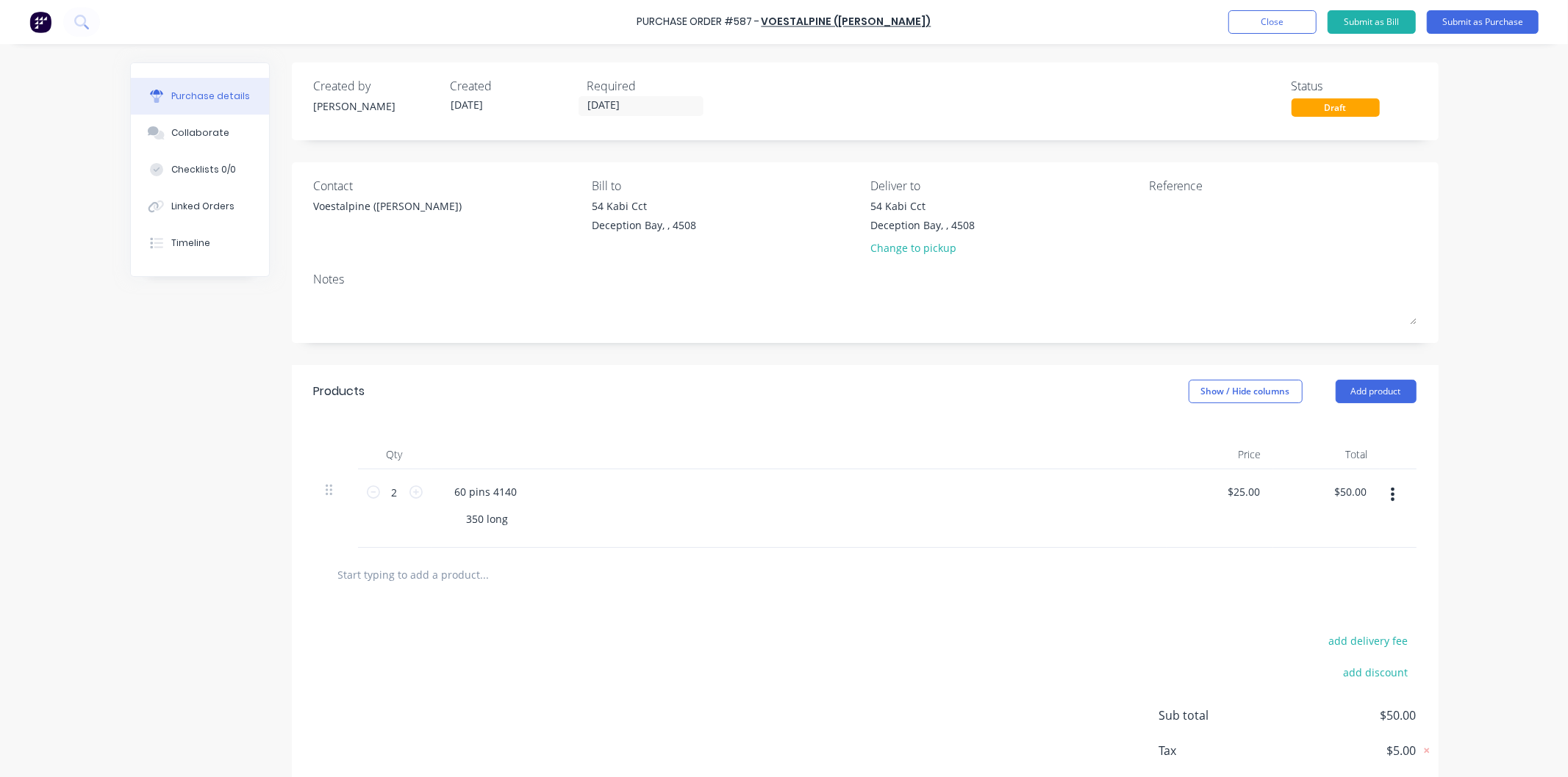
click at [437, 570] on input "text" at bounding box center [484, 574] width 294 height 30
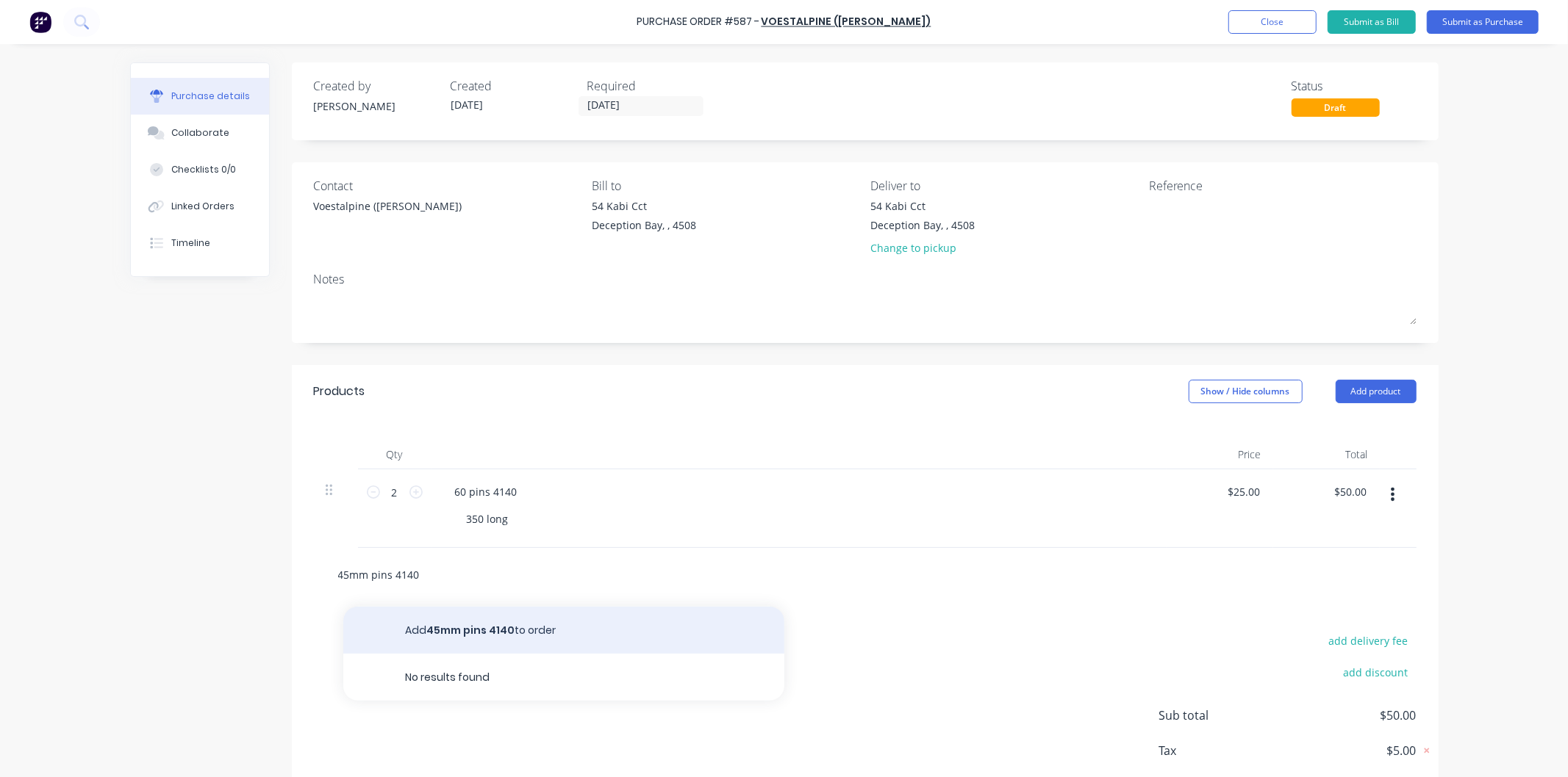
type input "45mm pins 4140"
click at [447, 622] on button "Add 45mm pins 4140 to order" at bounding box center [564, 630] width 441 height 47
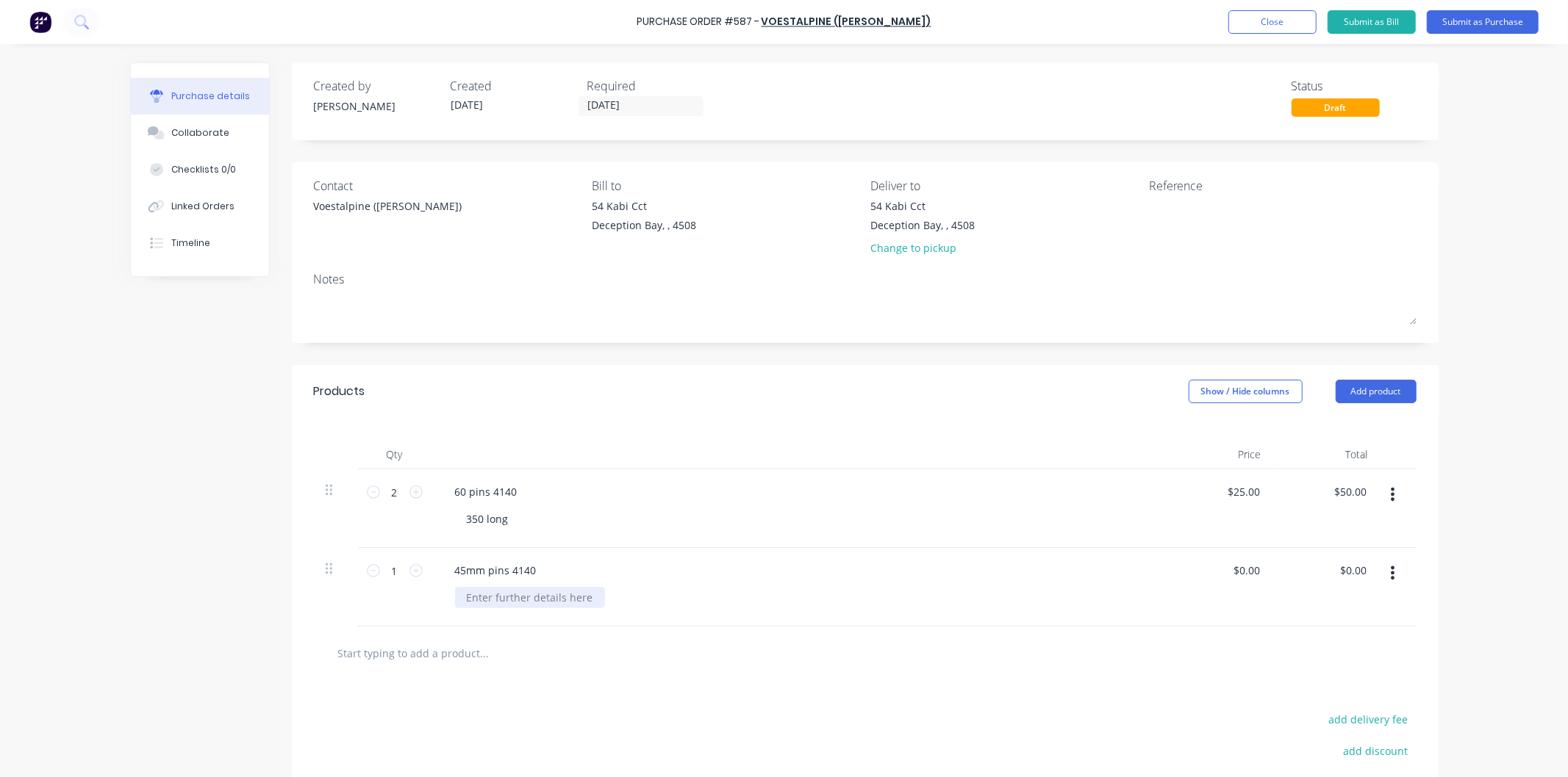
click at [487, 595] on div at bounding box center [529, 597] width 150 height 21
click at [413, 570] on icon at bounding box center [416, 570] width 13 height 13
type input "2"
drag, startPoint x: 1255, startPoint y: 569, endPoint x: 1220, endPoint y: 573, distance: 35.2
click at [1220, 574] on div "0.00 0.00" at bounding box center [1219, 587] width 107 height 79
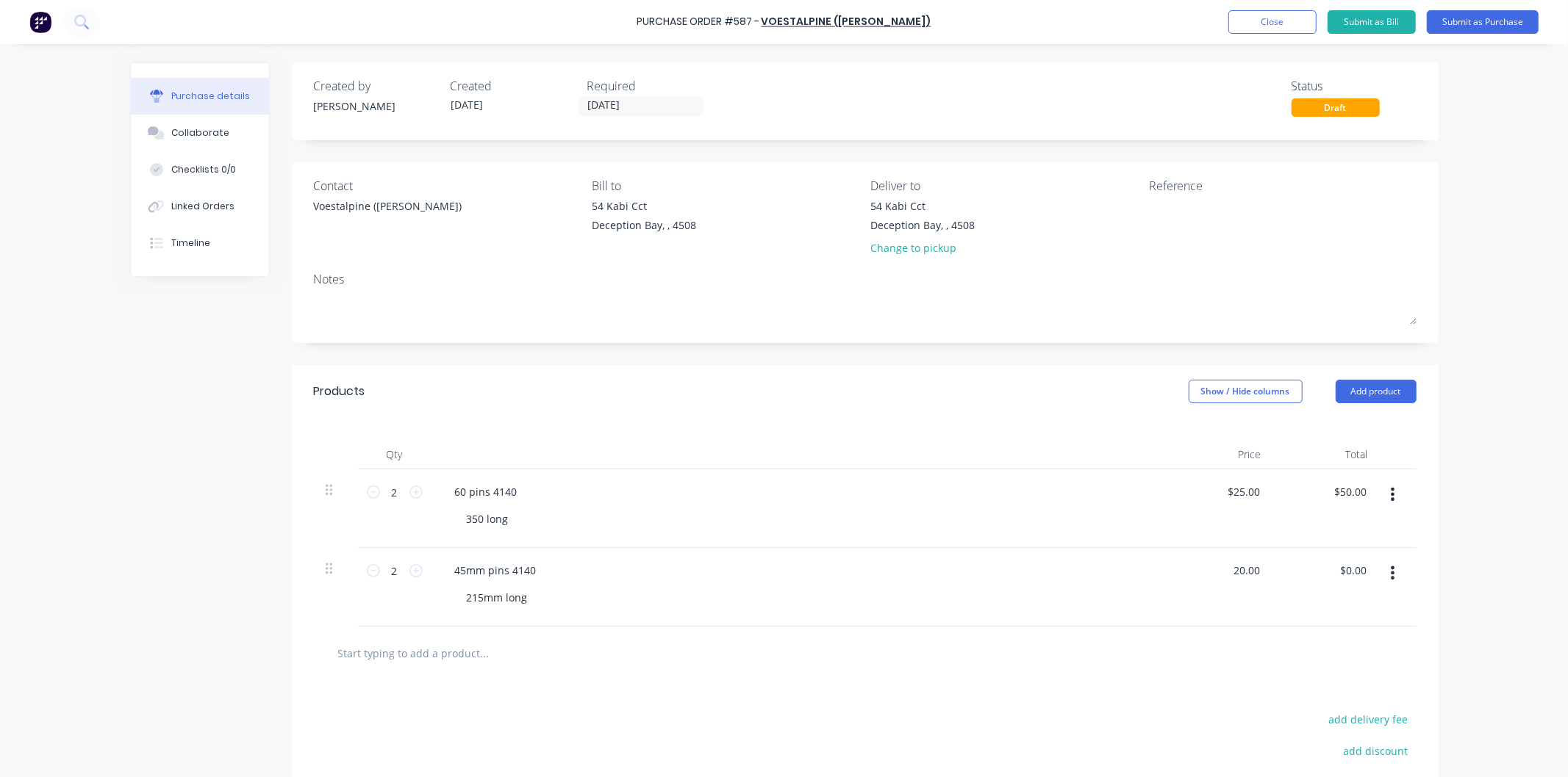
type input "$20.00"
type input "$40.00"
click at [1171, 560] on div "$20.00 20.00" at bounding box center [1219, 587] width 107 height 79
click at [1173, 216] on textarea at bounding box center [1241, 215] width 184 height 33
type textarea "[PERSON_NAME] do"
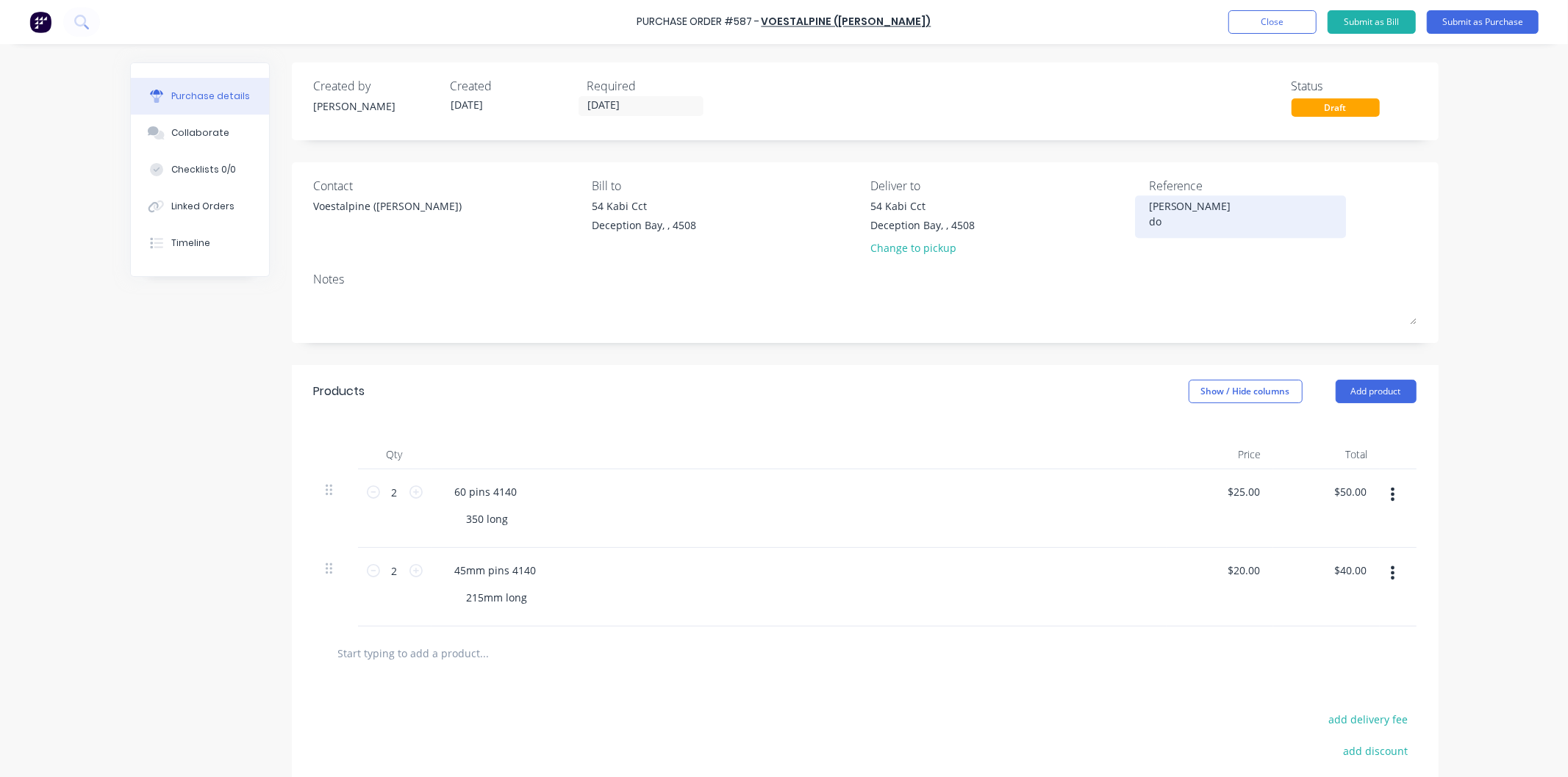
type textarea "x"
type textarea "[PERSON_NAME] dob"
type textarea "x"
type textarea "[PERSON_NAME]"
type textarea "x"
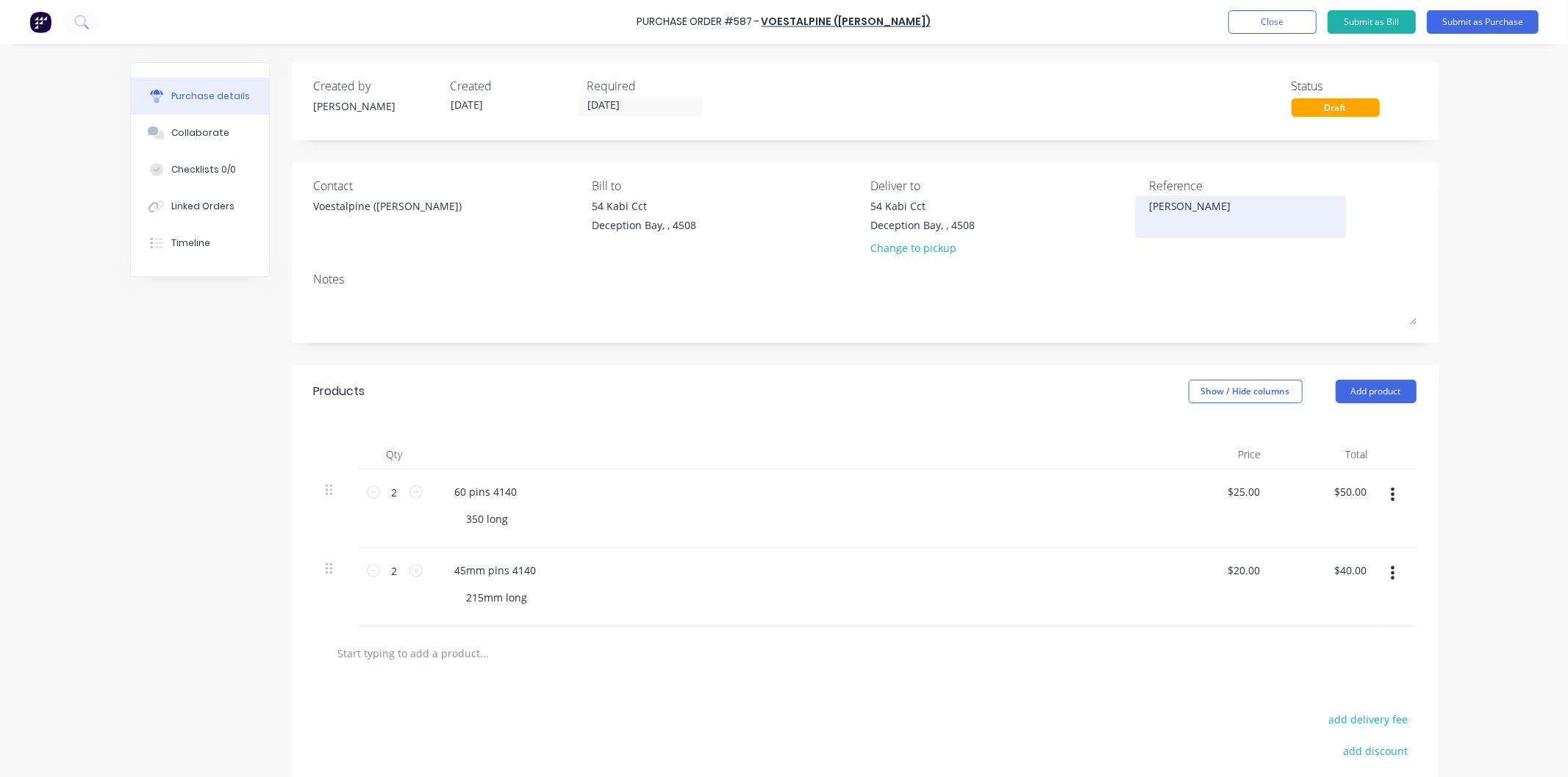
type textarea "[PERSON_NAME]"
type textarea "x"
type textarea "[PERSON_NAME]"
type textarea "x"
type textarea "[PERSON_NAME]"
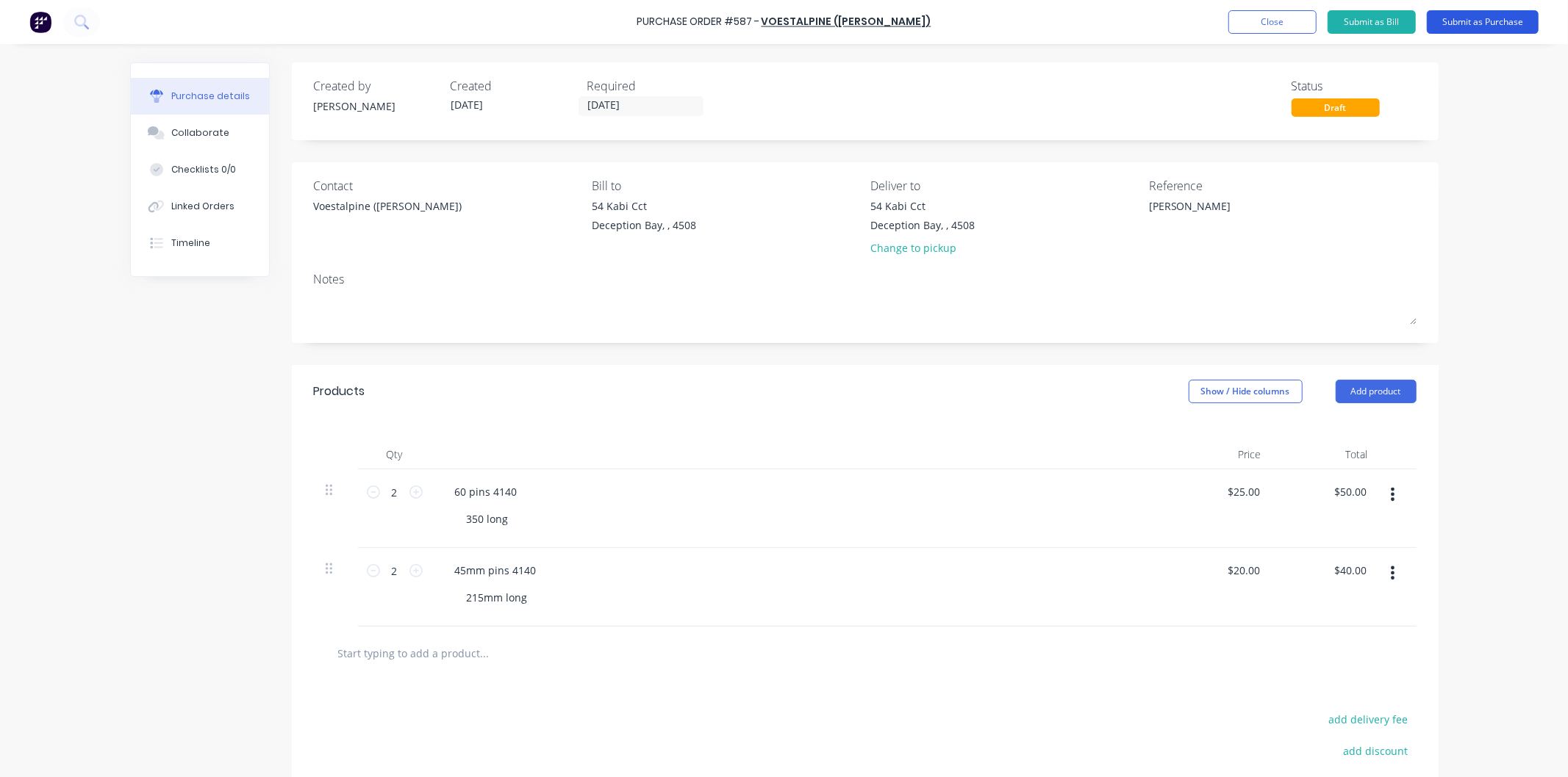
click at [1467, 19] on button "Submit as Purchase" at bounding box center [1482, 22] width 111 height 23
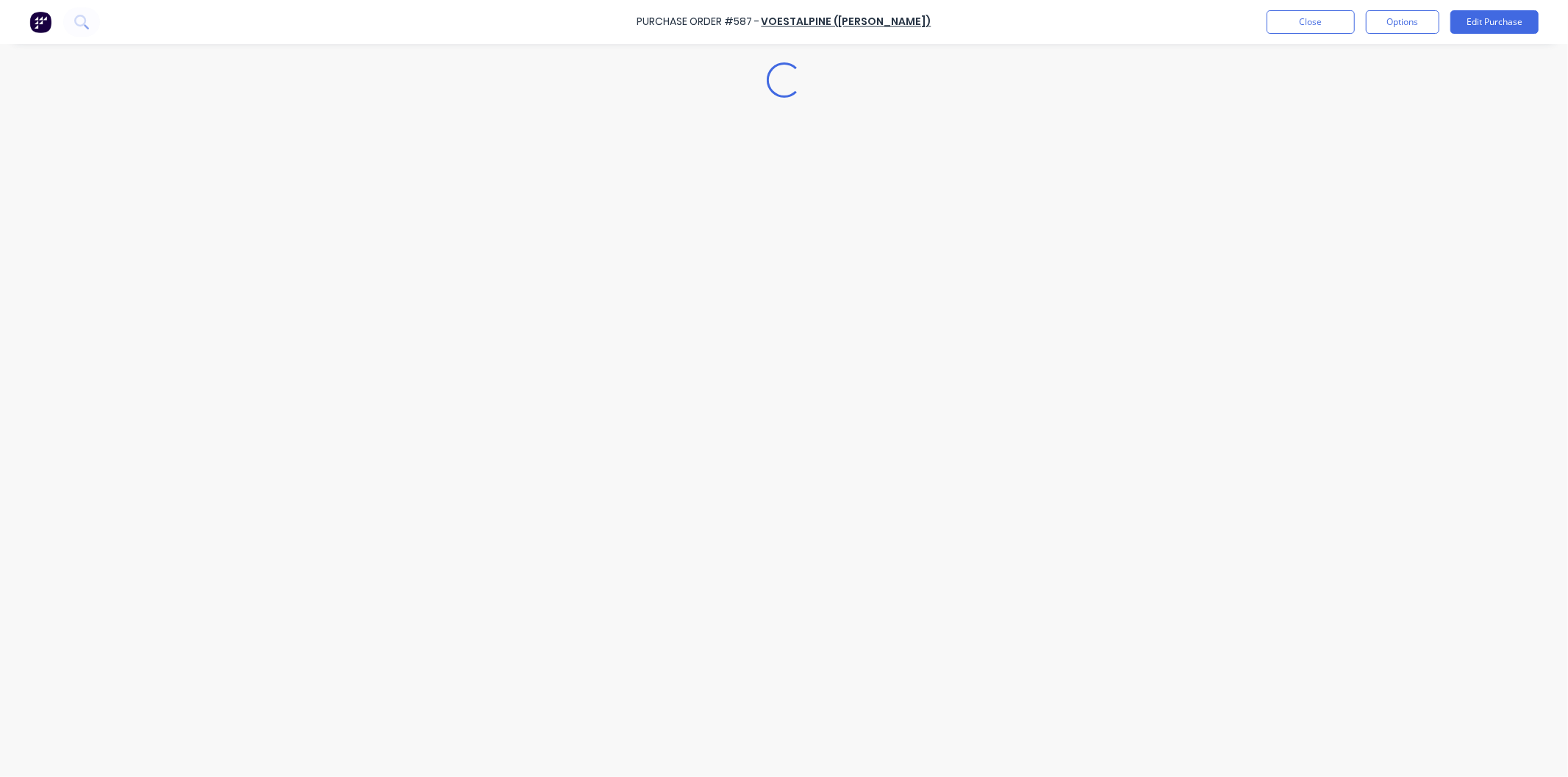
type textarea "x"
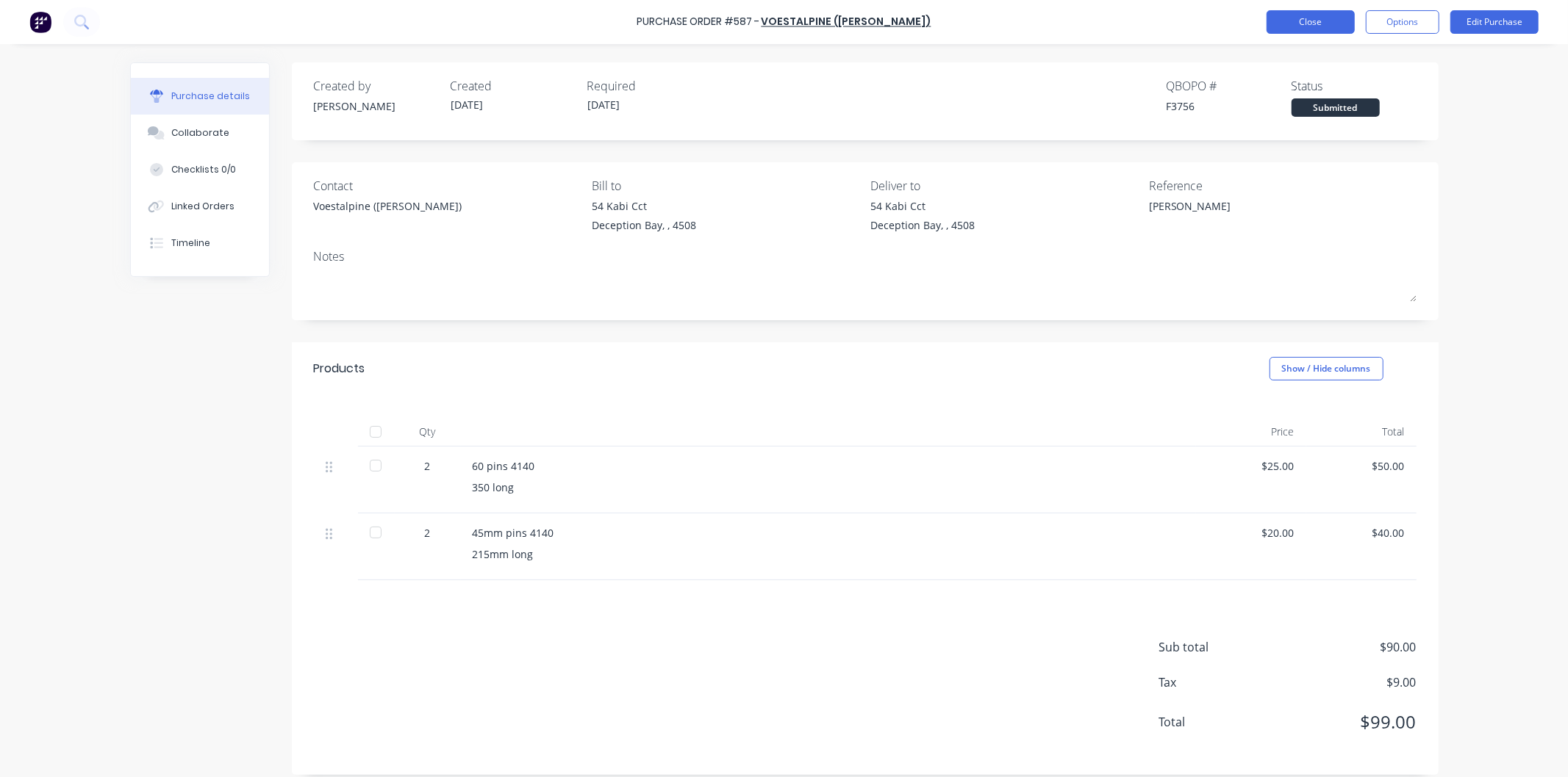
click at [1314, 17] on button "Close" at bounding box center [1310, 22] width 88 height 23
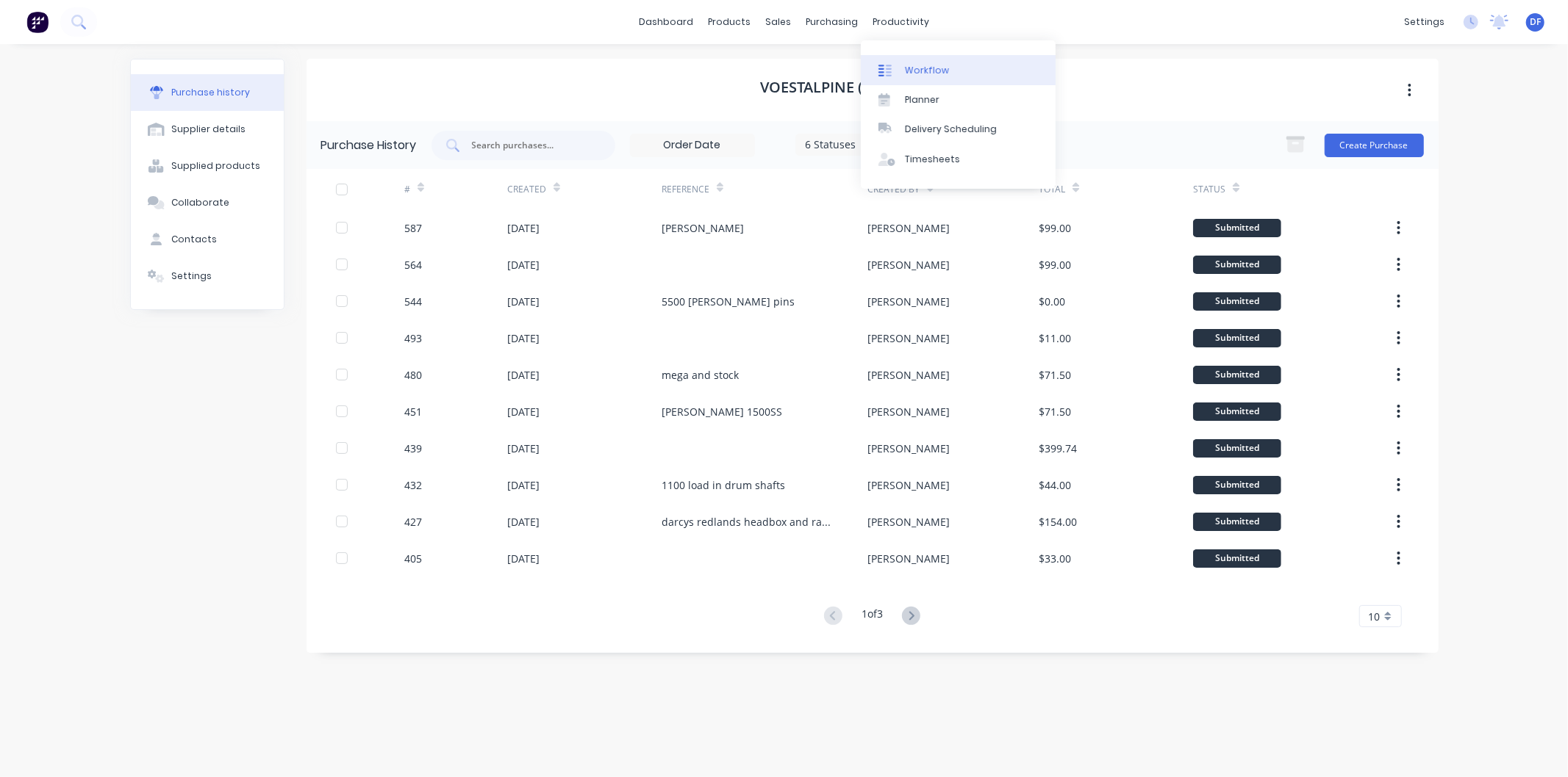
click at [922, 70] on div "Workflow" at bounding box center [926, 70] width 44 height 13
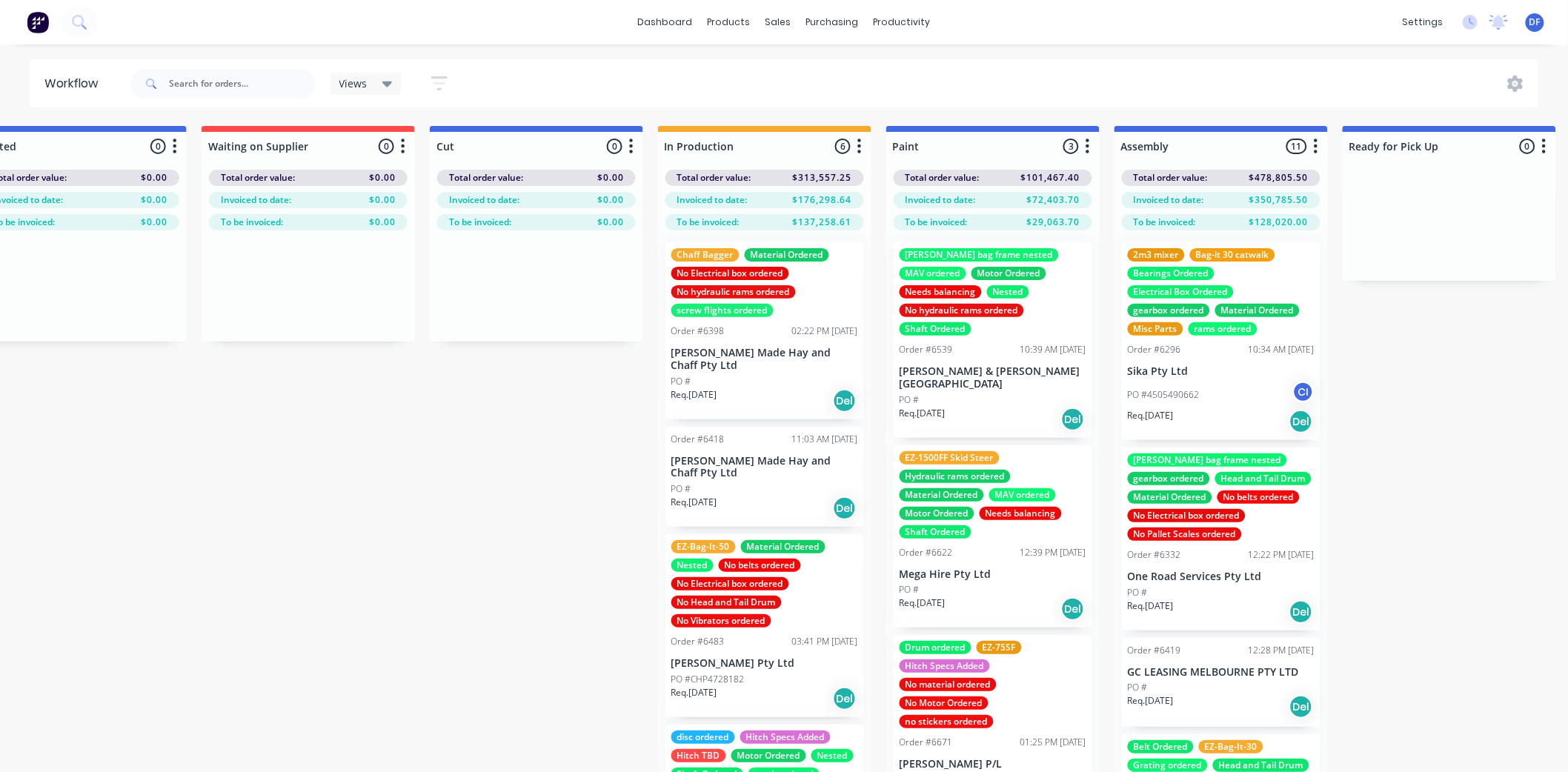
scroll to position [0, 586]
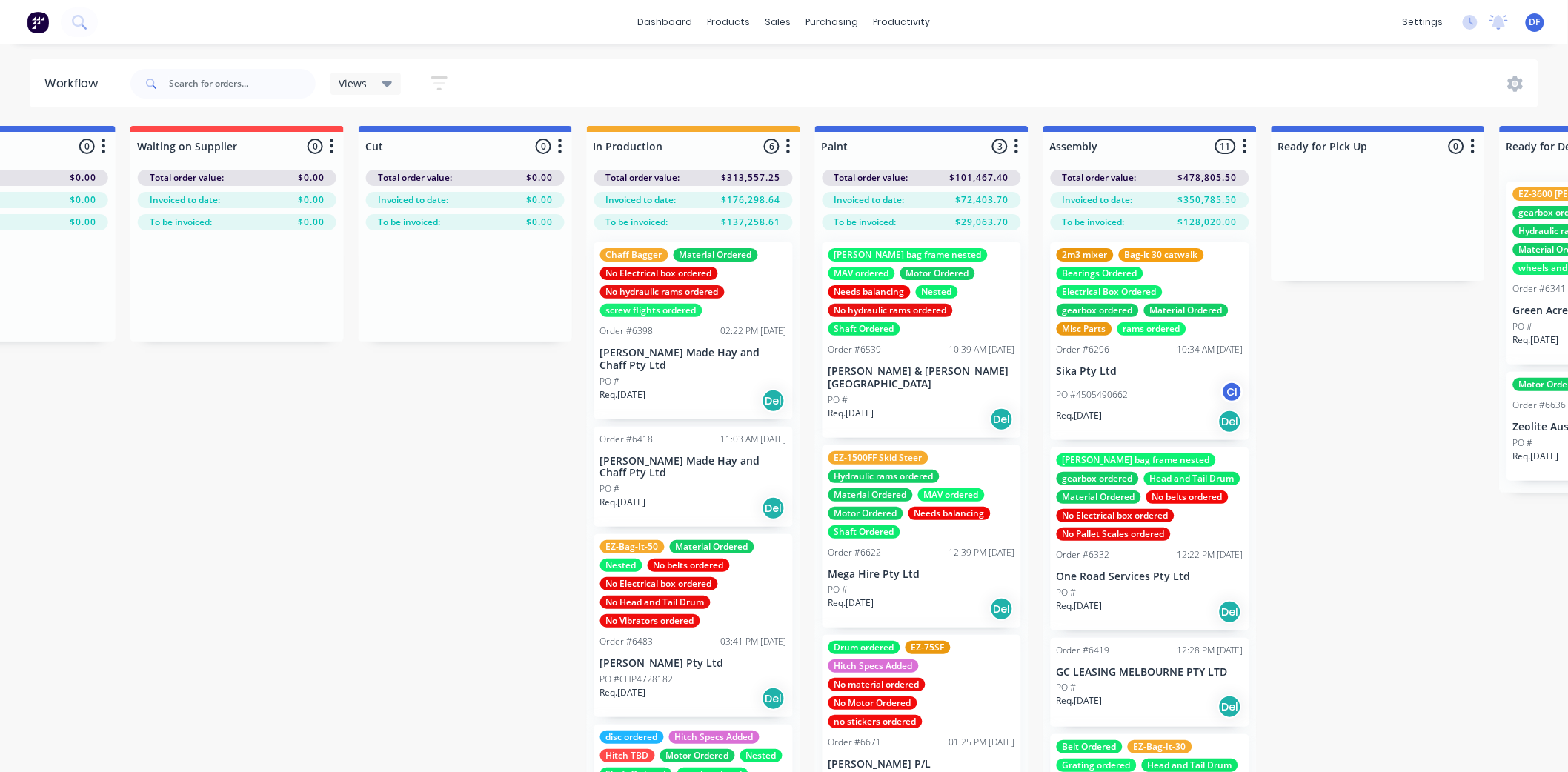
click at [942, 300] on div "[PERSON_NAME] bag frame nested MAV ordered Motor Ordered Needs balancing Nested…" at bounding box center [922, 292] width 187 height 87
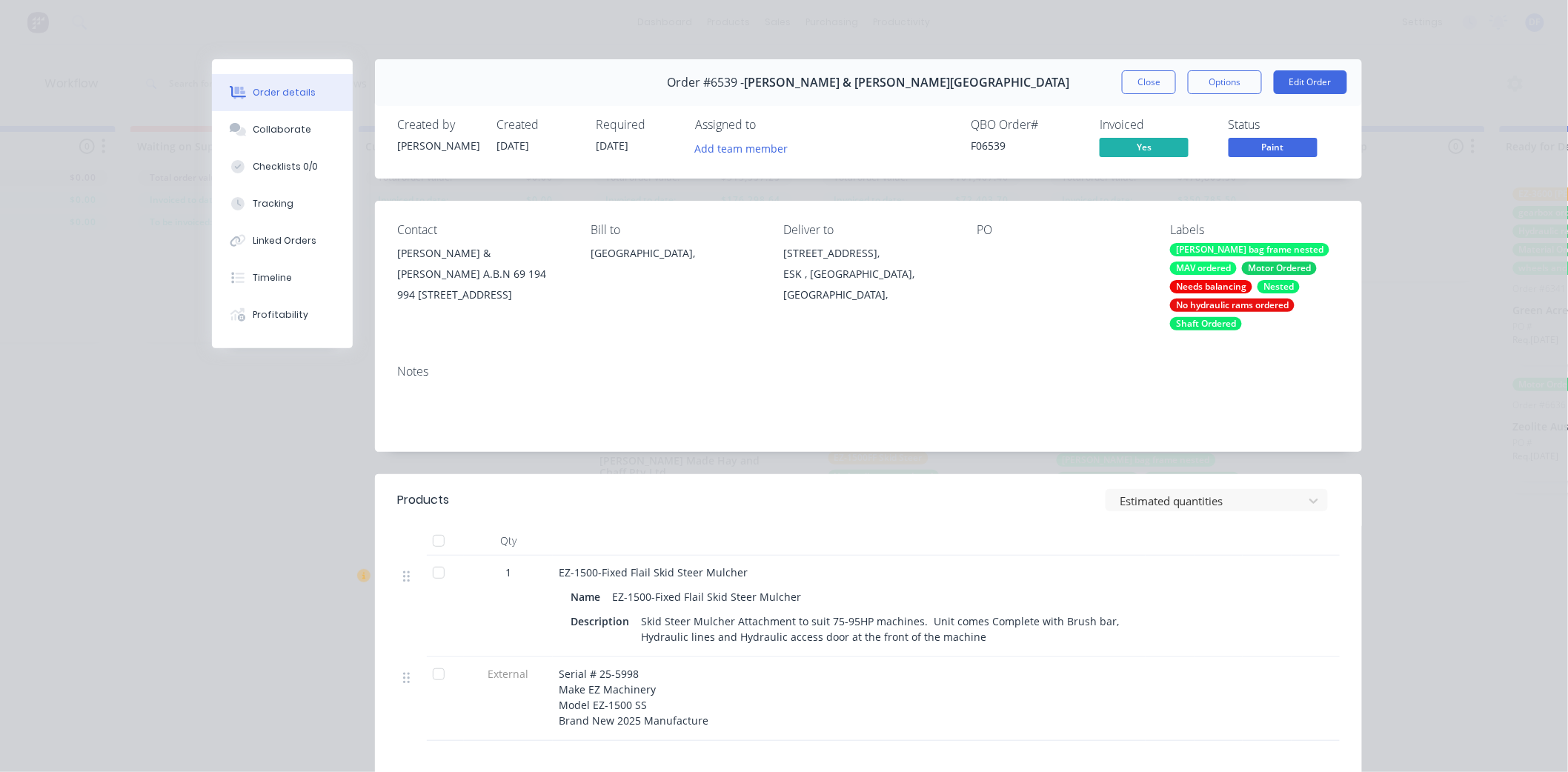
click at [1176, 304] on div "No hydraulic rams ordered" at bounding box center [1232, 305] width 124 height 13
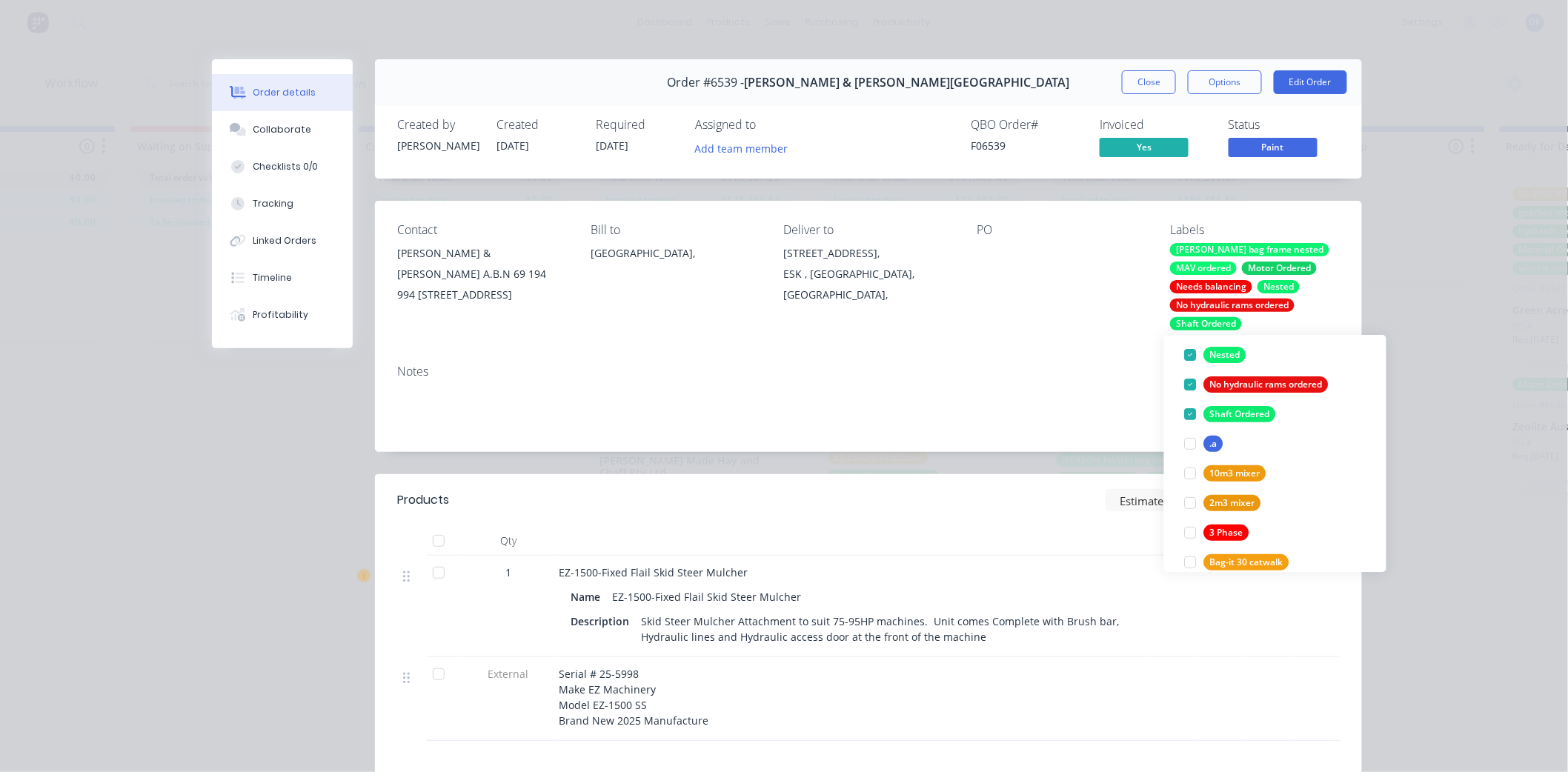
scroll to position [247, 0]
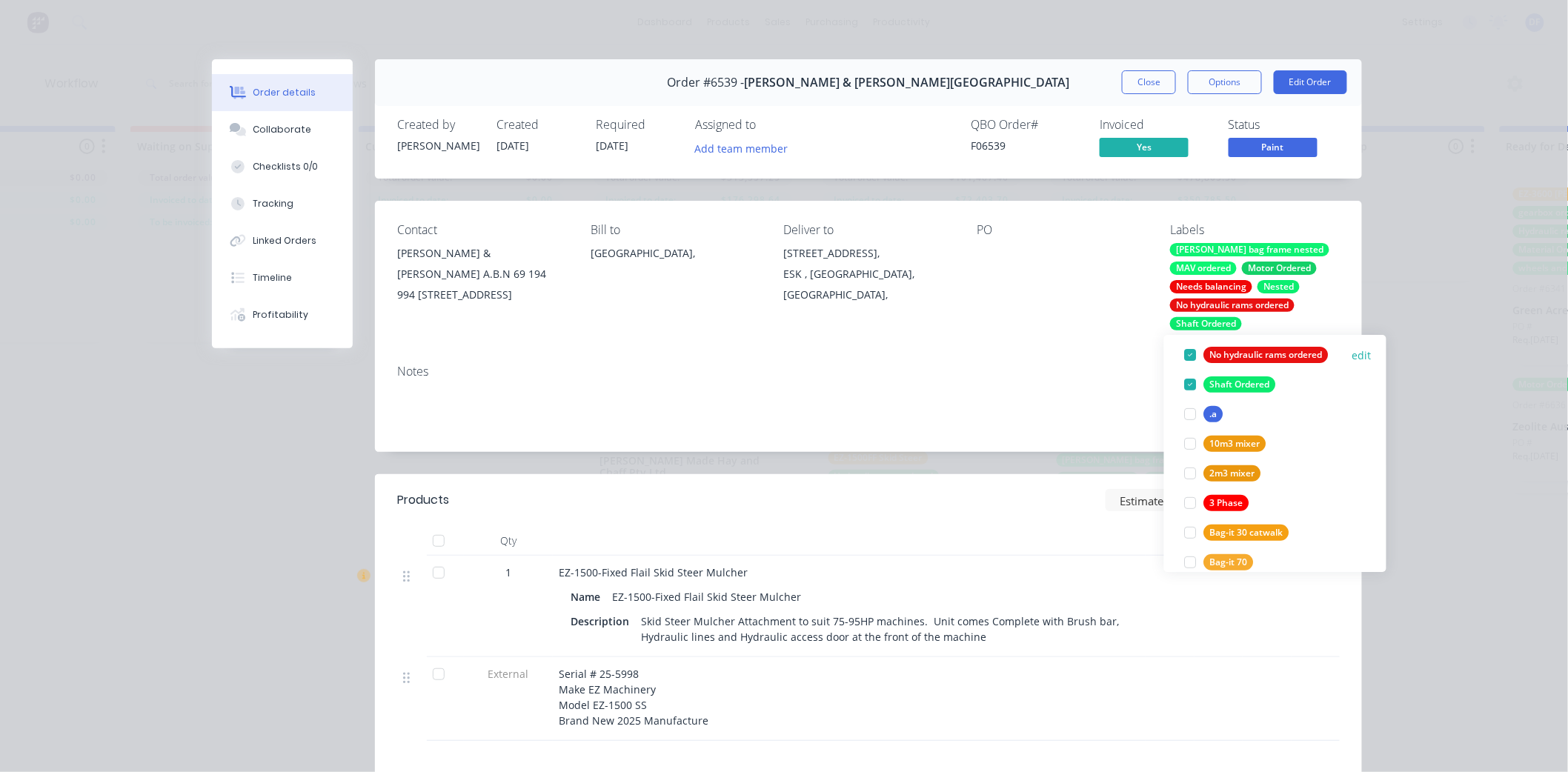
click at [1189, 354] on div at bounding box center [1191, 355] width 30 height 30
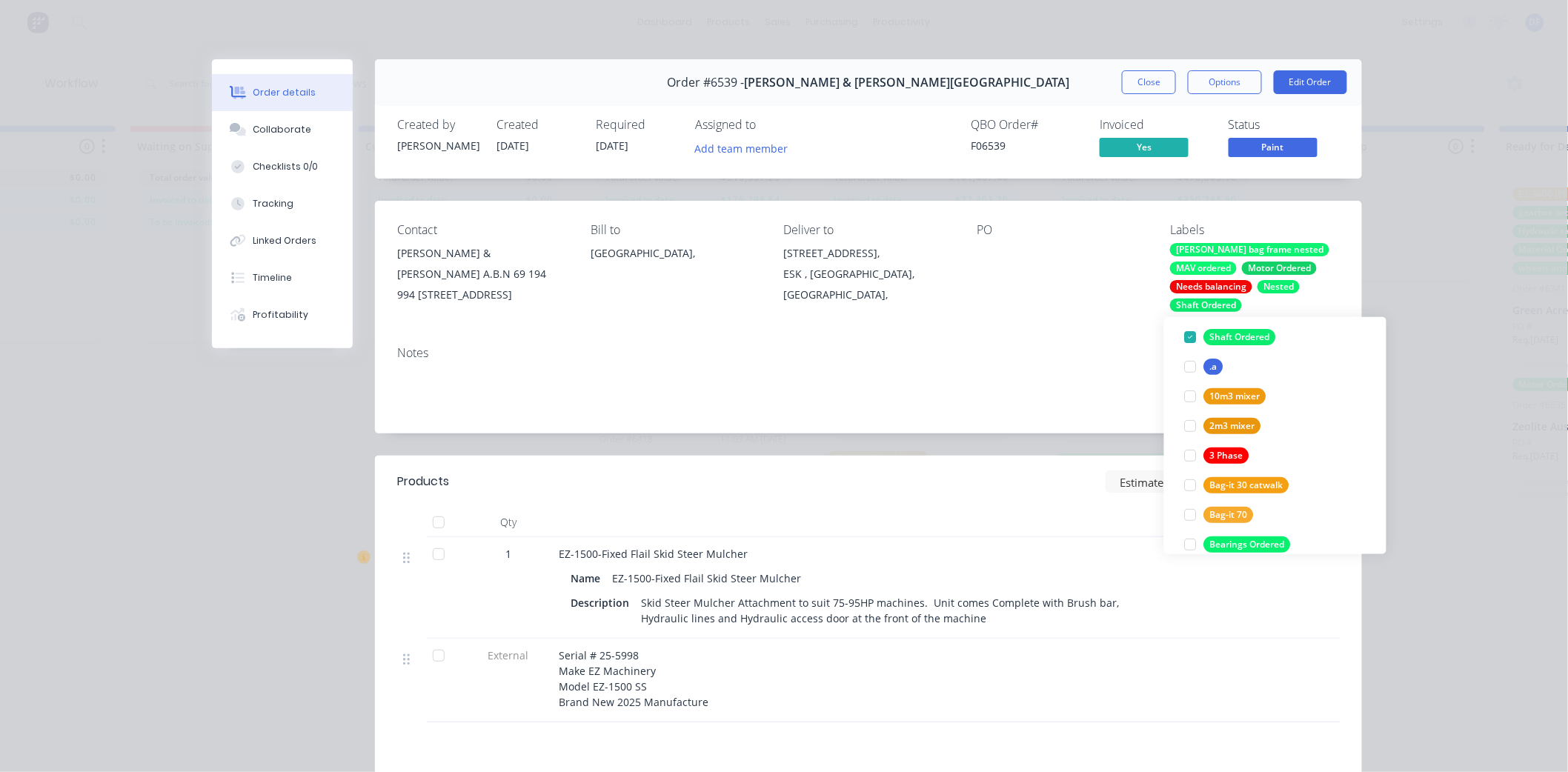
click at [1064, 345] on div "Notes" at bounding box center [868, 384] width 987 height 99
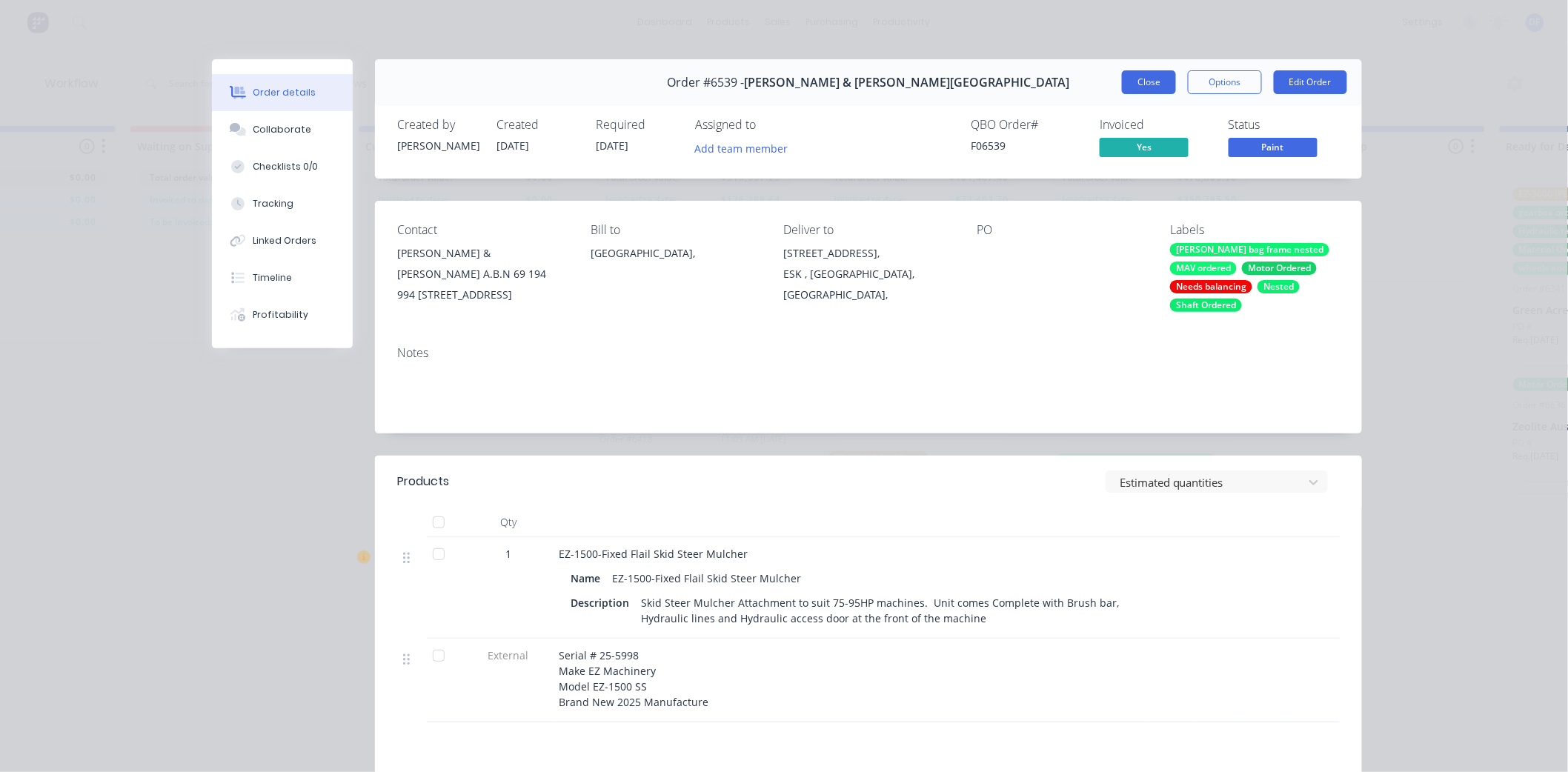
click at [1138, 75] on button "Close" at bounding box center [1148, 83] width 54 height 24
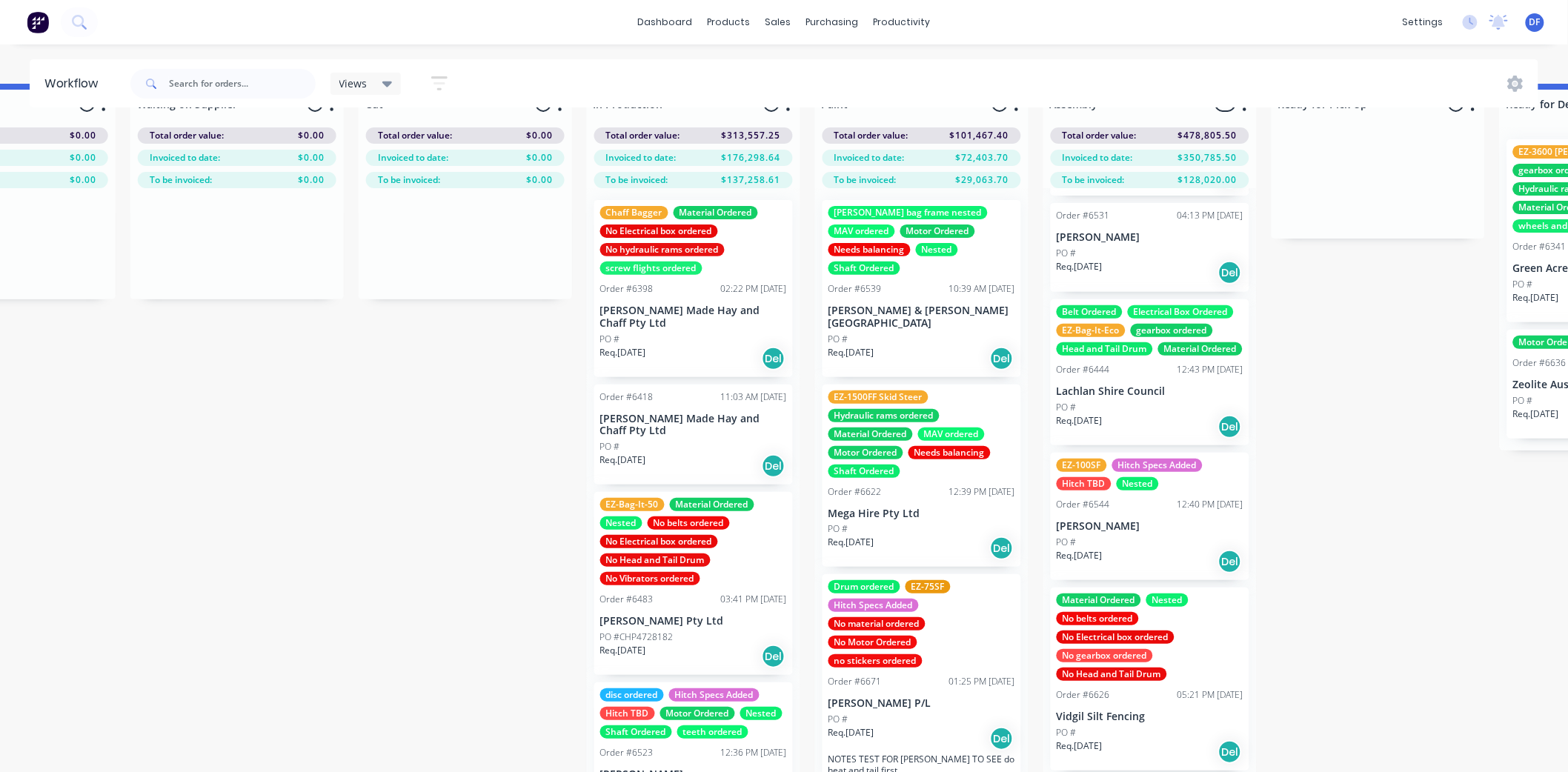
scroll to position [64, 586]
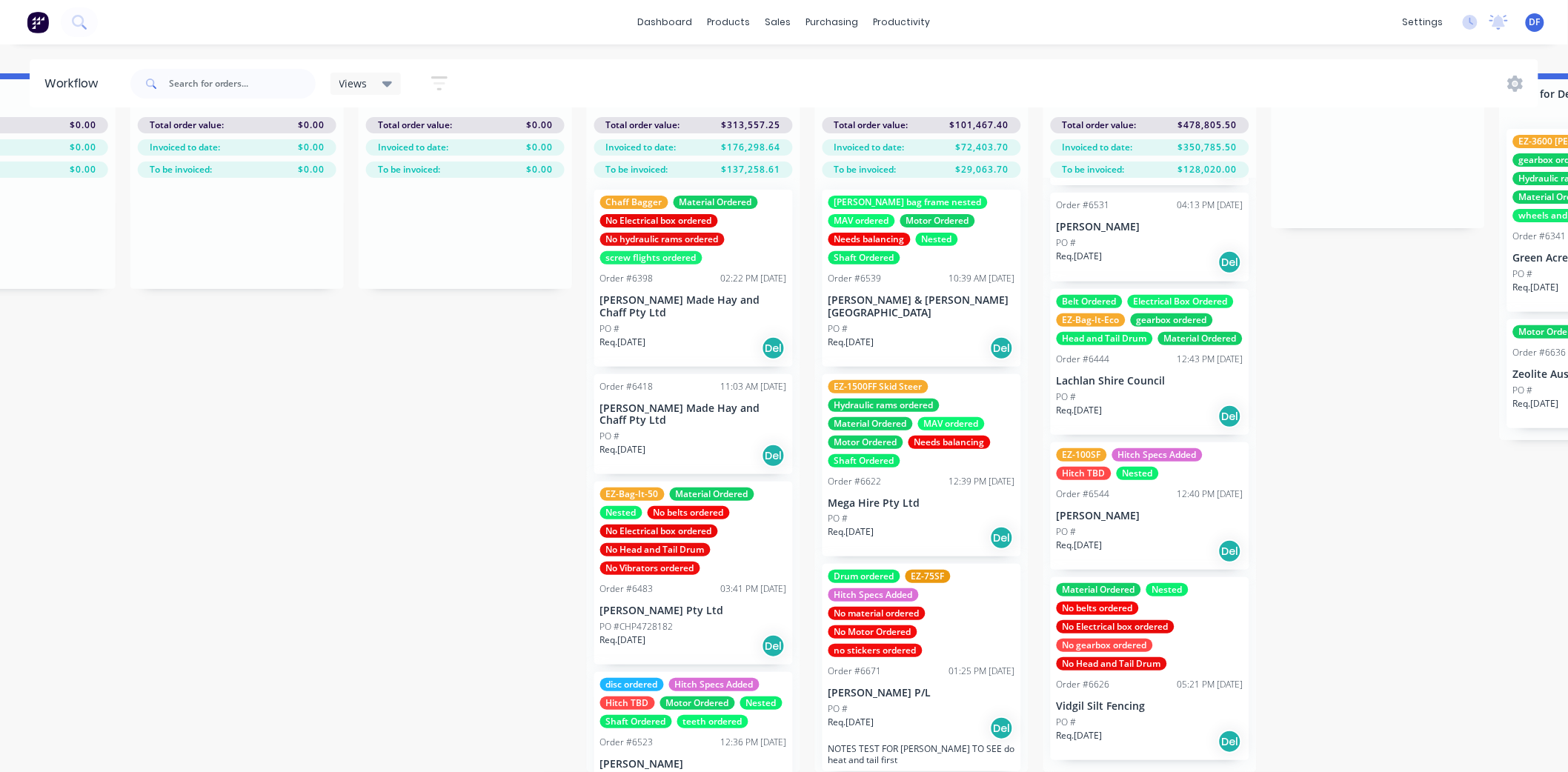
click at [893, 626] on div "No Motor Ordered" at bounding box center [872, 632] width 89 height 13
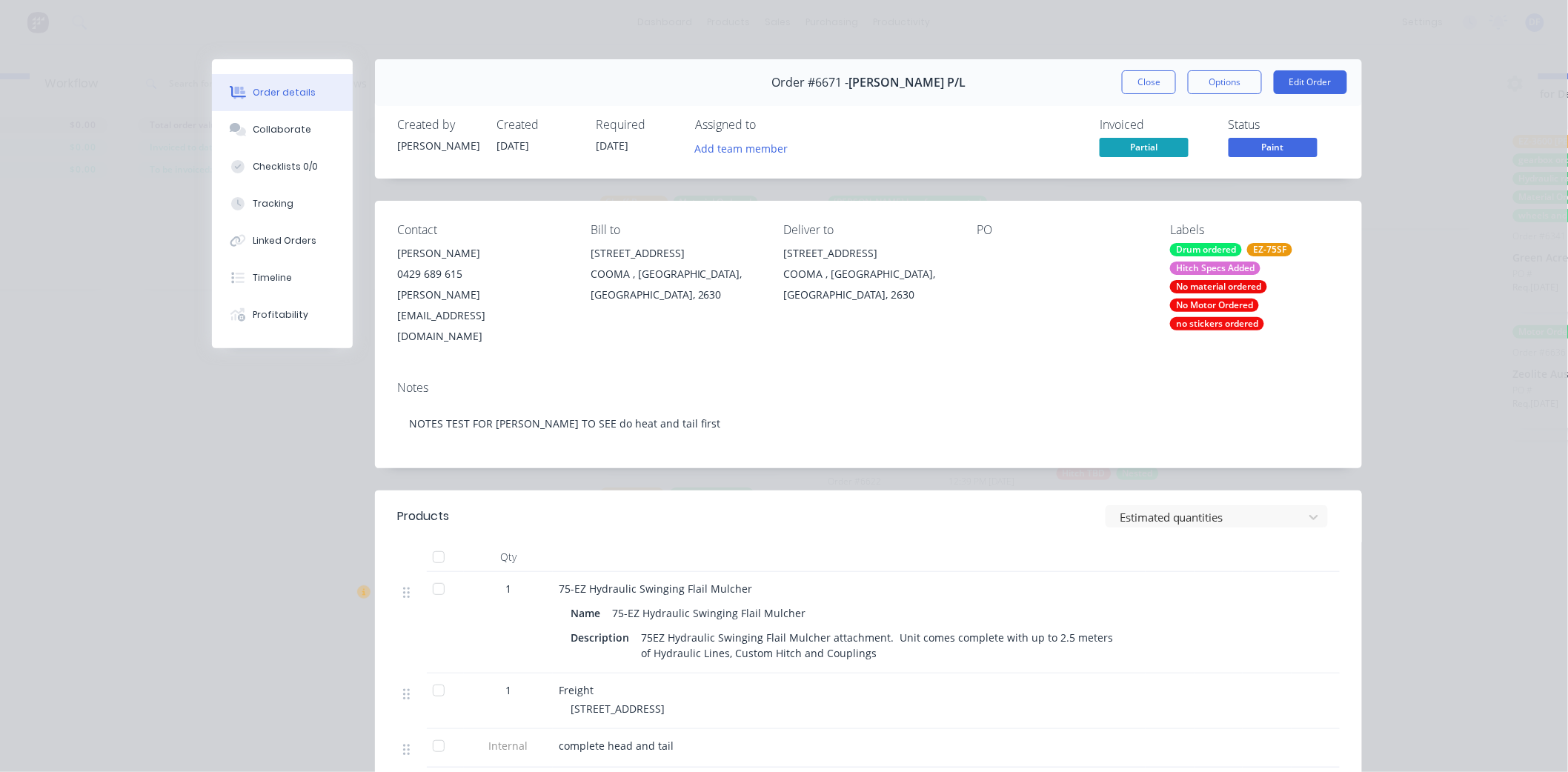
click at [1206, 293] on div "No material ordered" at bounding box center [1217, 286] width 97 height 13
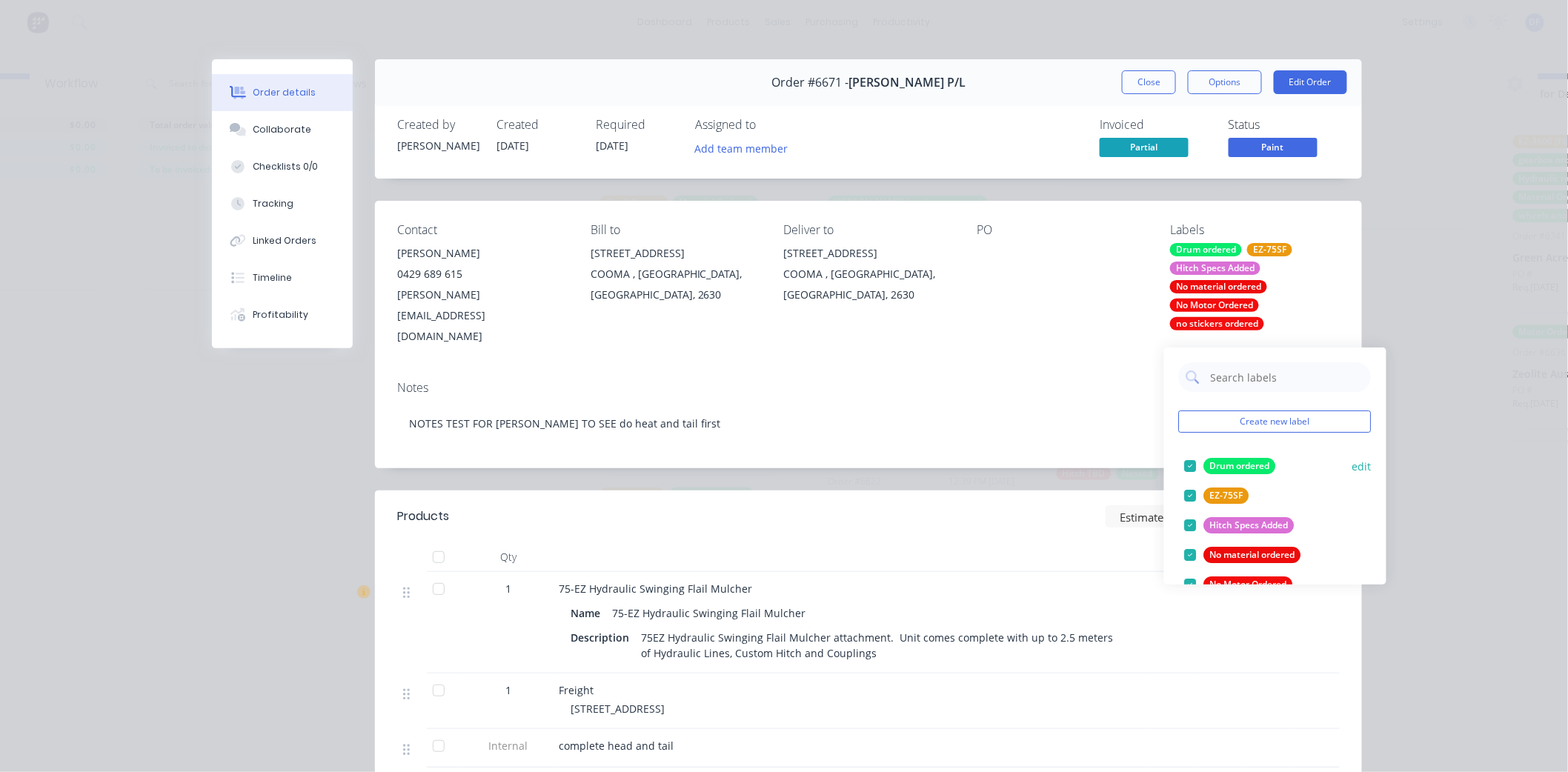
scroll to position [83, 0]
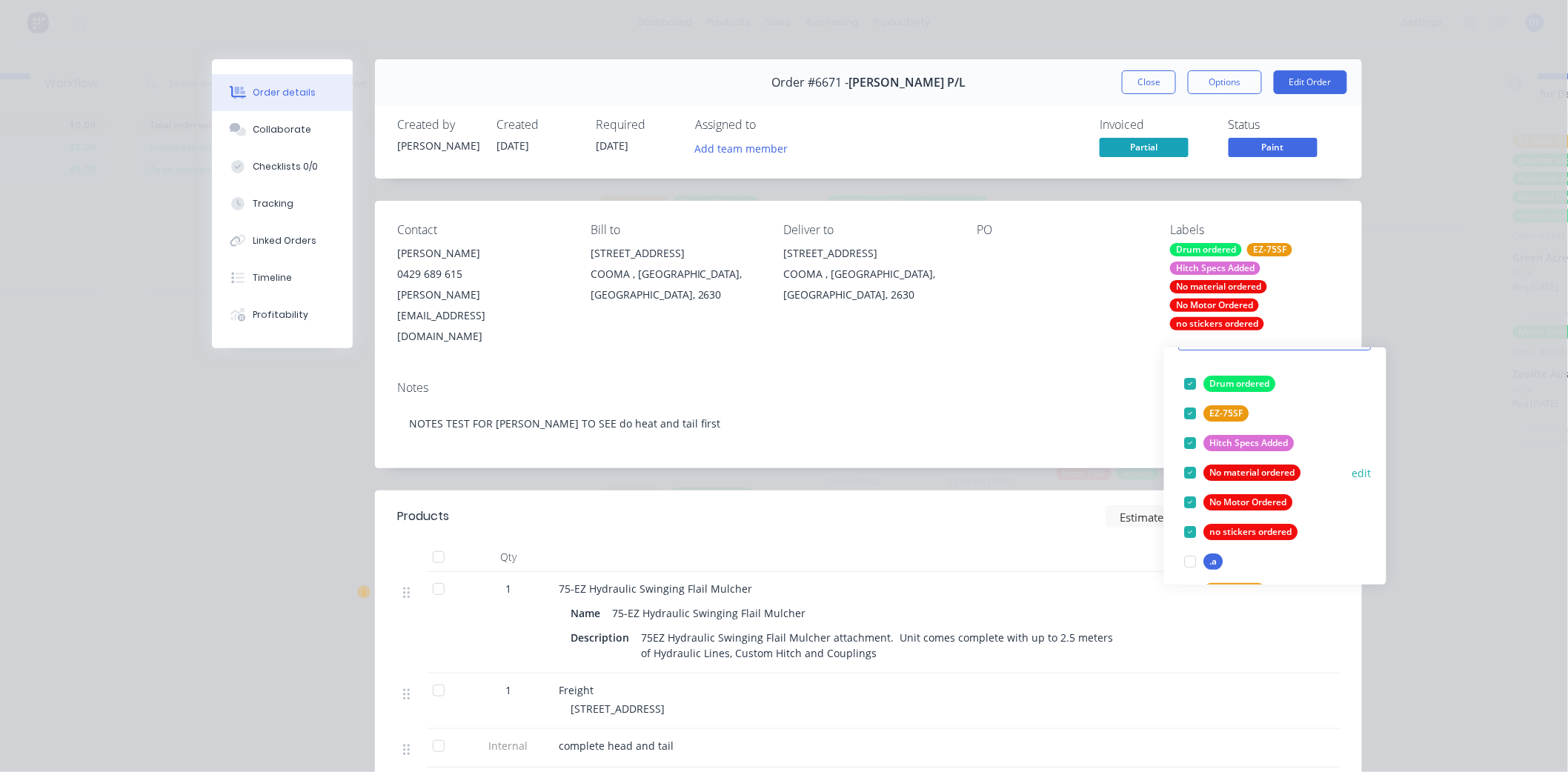
click at [1183, 458] on div at bounding box center [1191, 473] width 30 height 30
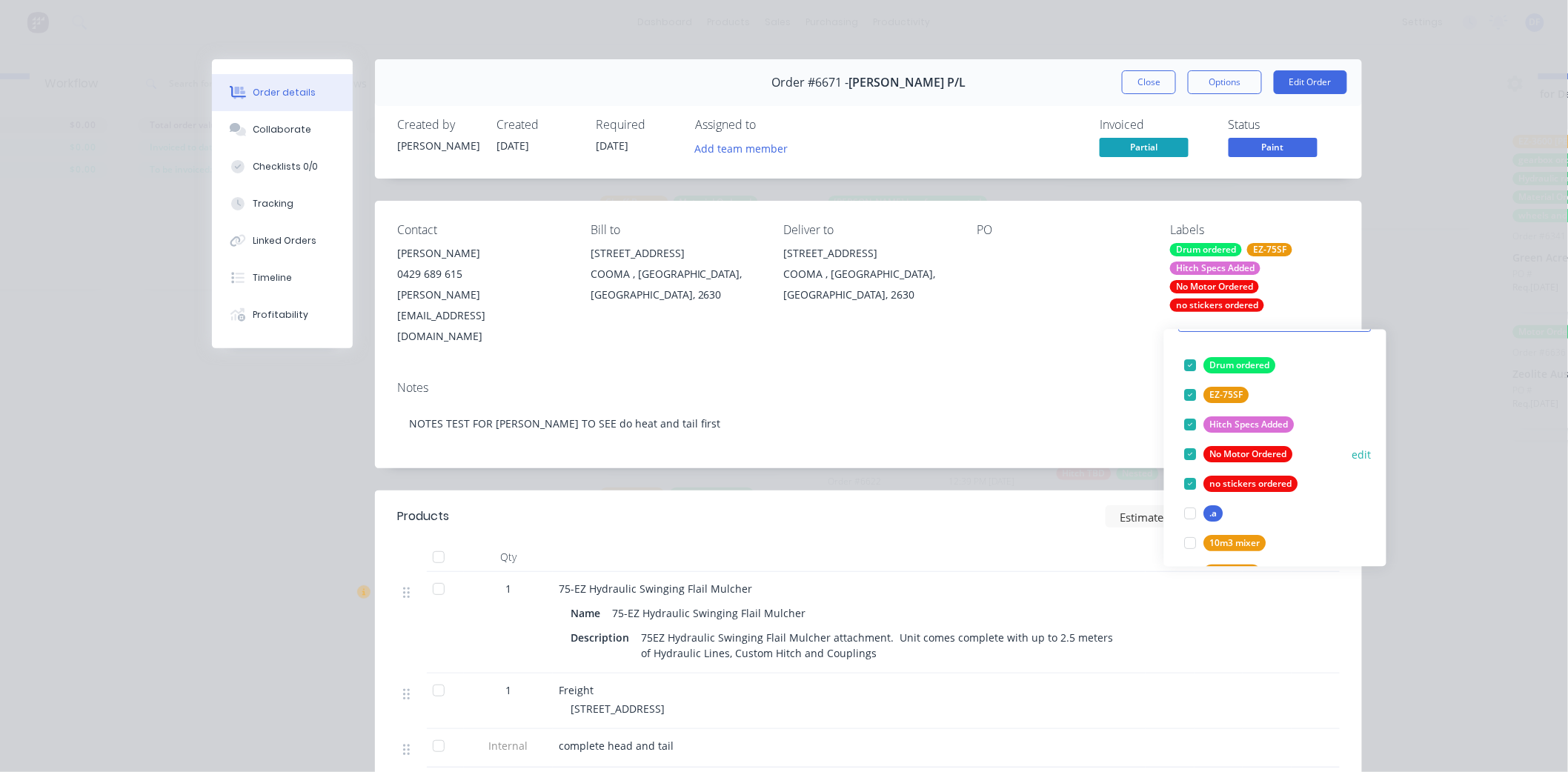
click at [1192, 440] on div at bounding box center [1191, 455] width 30 height 30
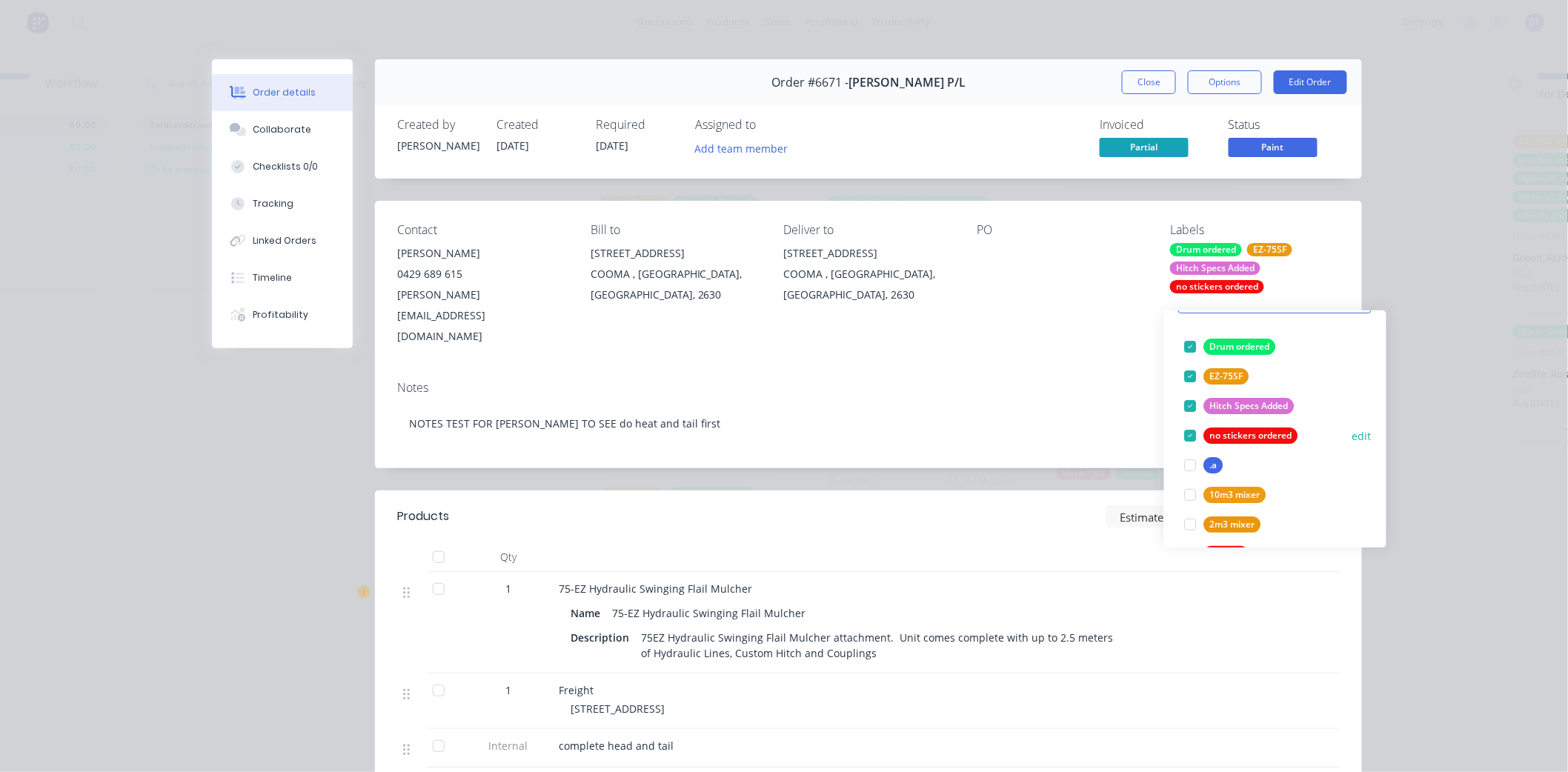
click at [1187, 421] on div at bounding box center [1191, 436] width 30 height 30
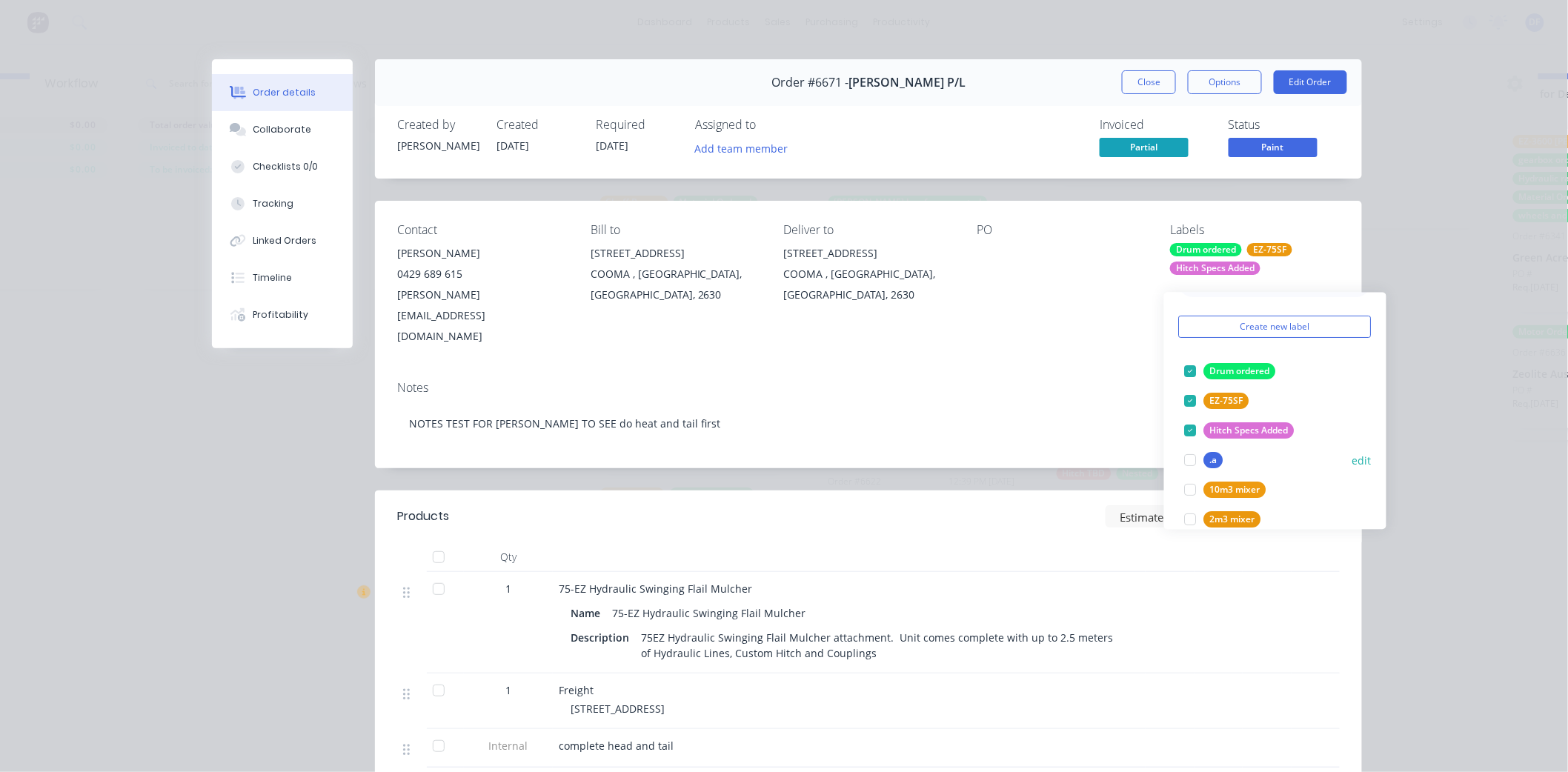
scroll to position [0, 0]
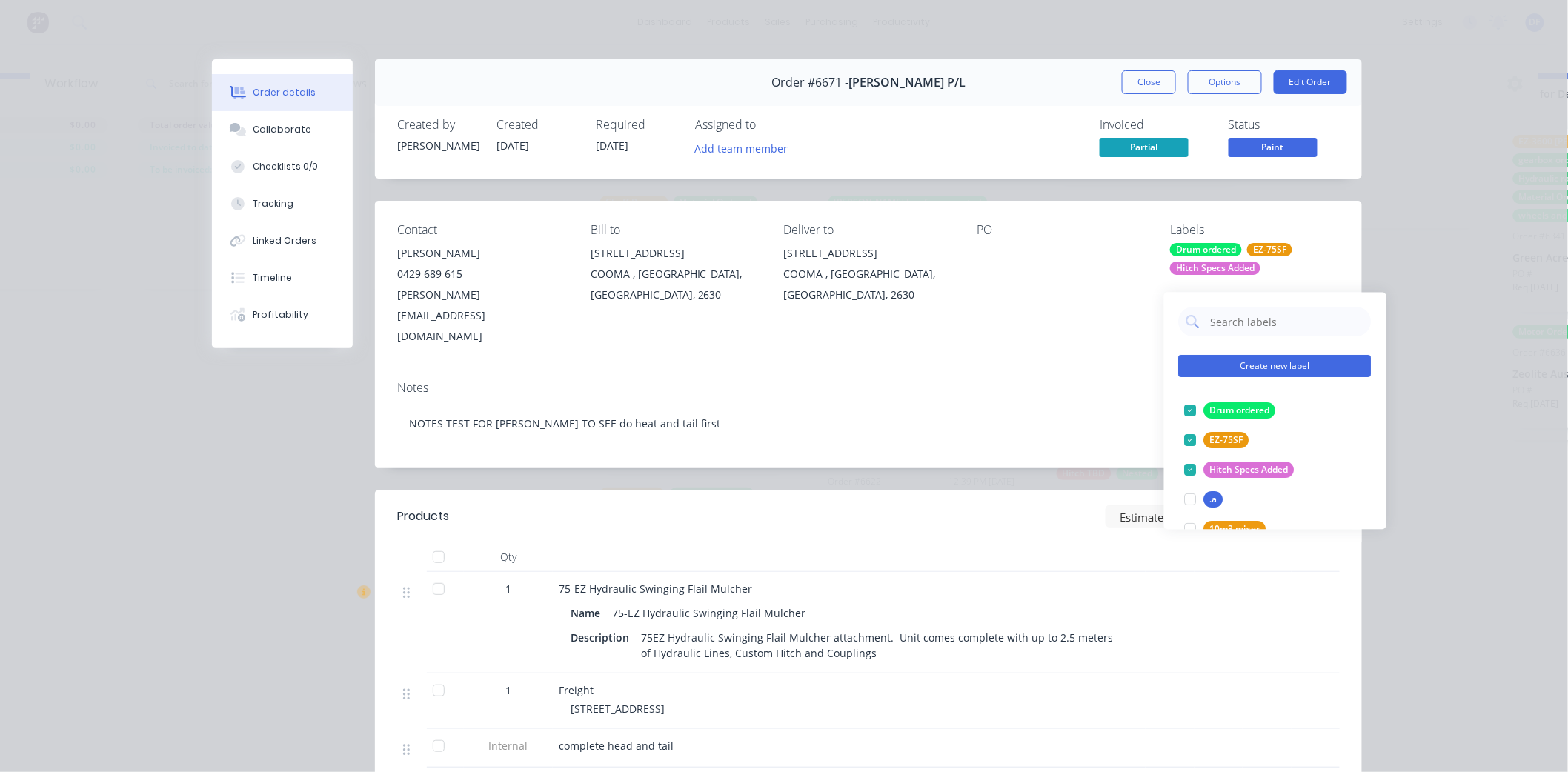
click at [1231, 355] on button "Create new label" at bounding box center [1275, 366] width 193 height 22
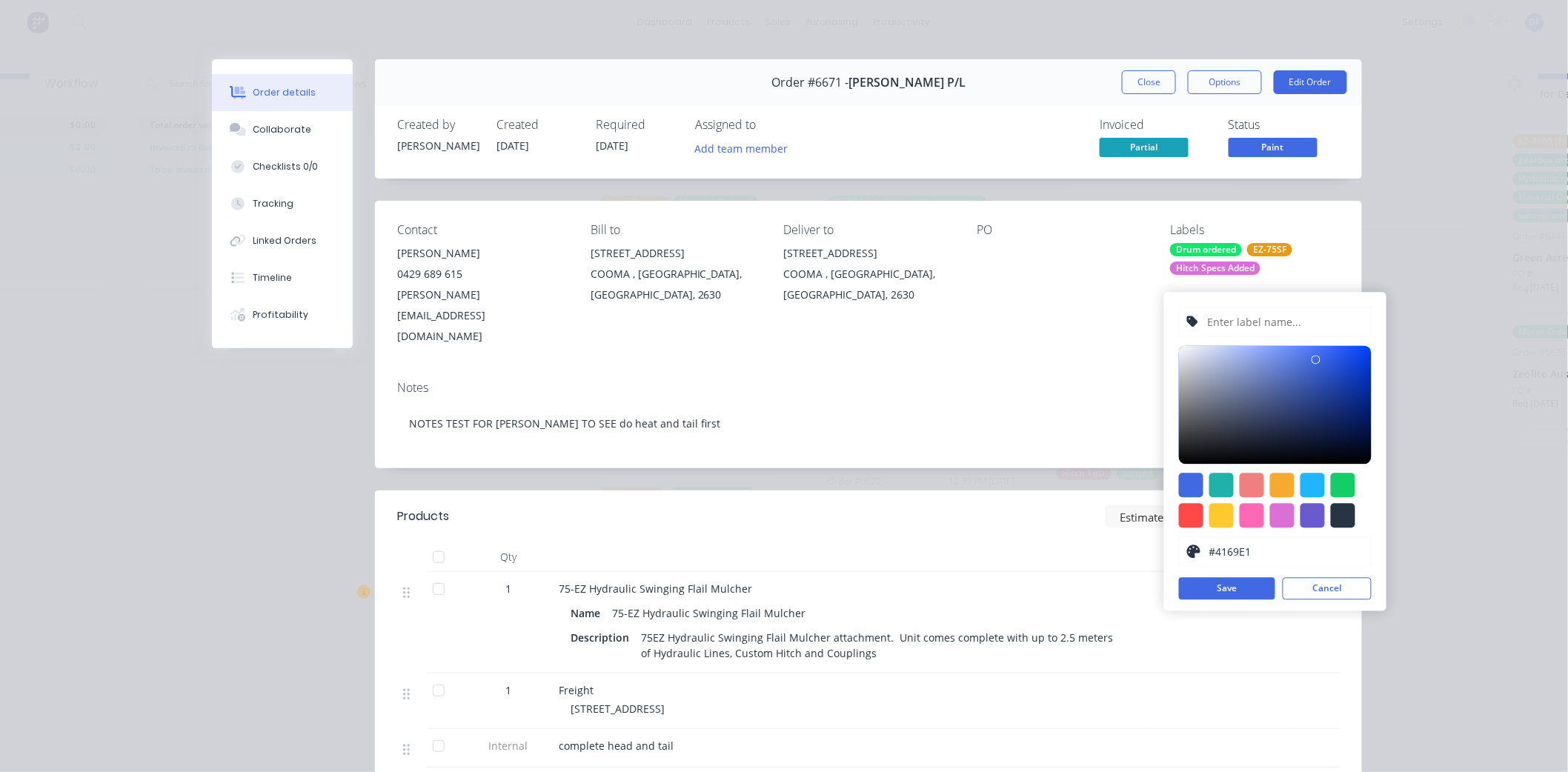
click at [1278, 308] on input "text" at bounding box center [1285, 322] width 158 height 28
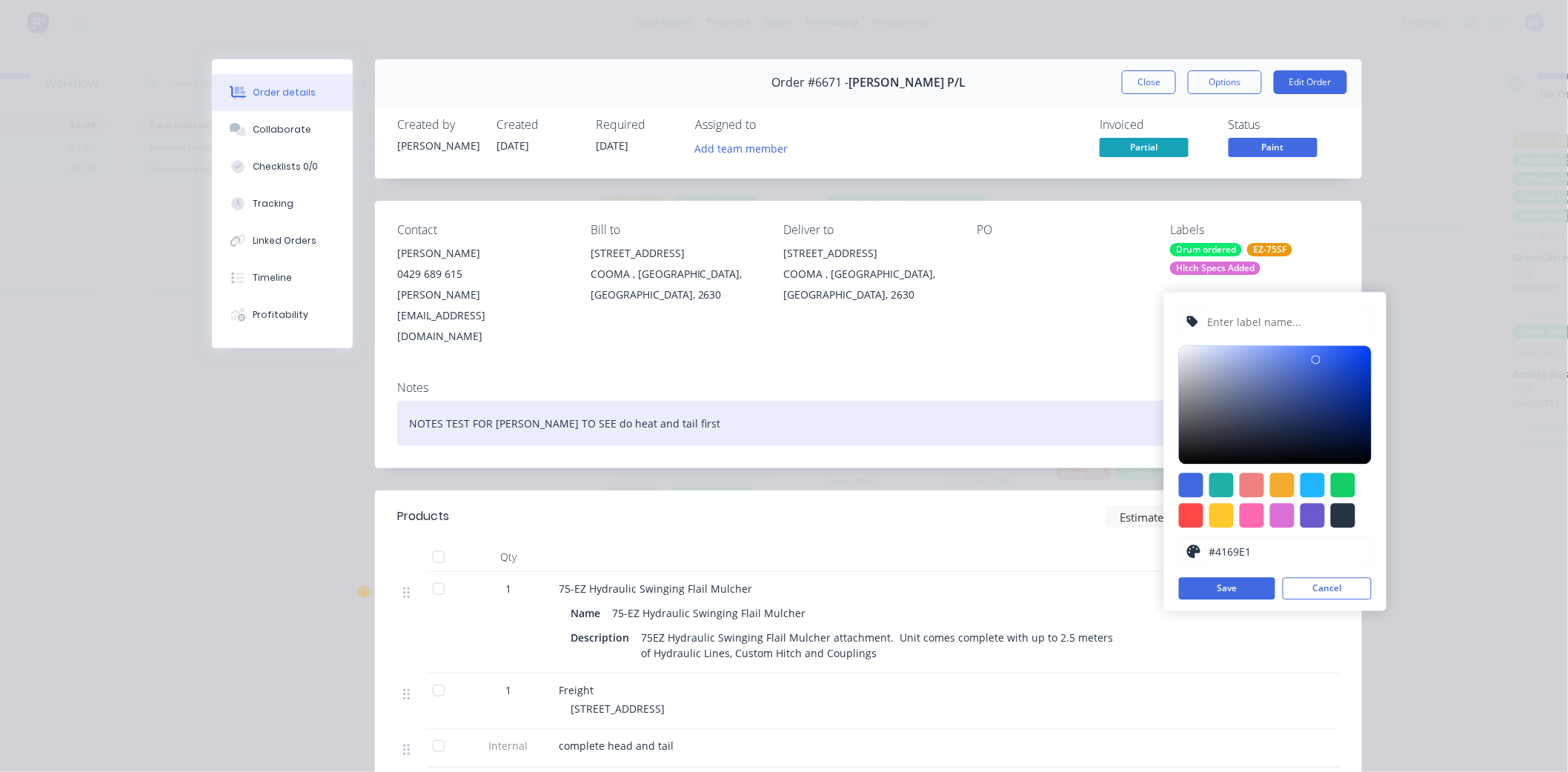
drag, startPoint x: 997, startPoint y: 408, endPoint x: 1004, endPoint y: 403, distance: 8.6
click at [1004, 403] on div "Notes NOTES TEST FOR [PERSON_NAME] TO SEE do heat and tail first" at bounding box center [868, 418] width 987 height 99
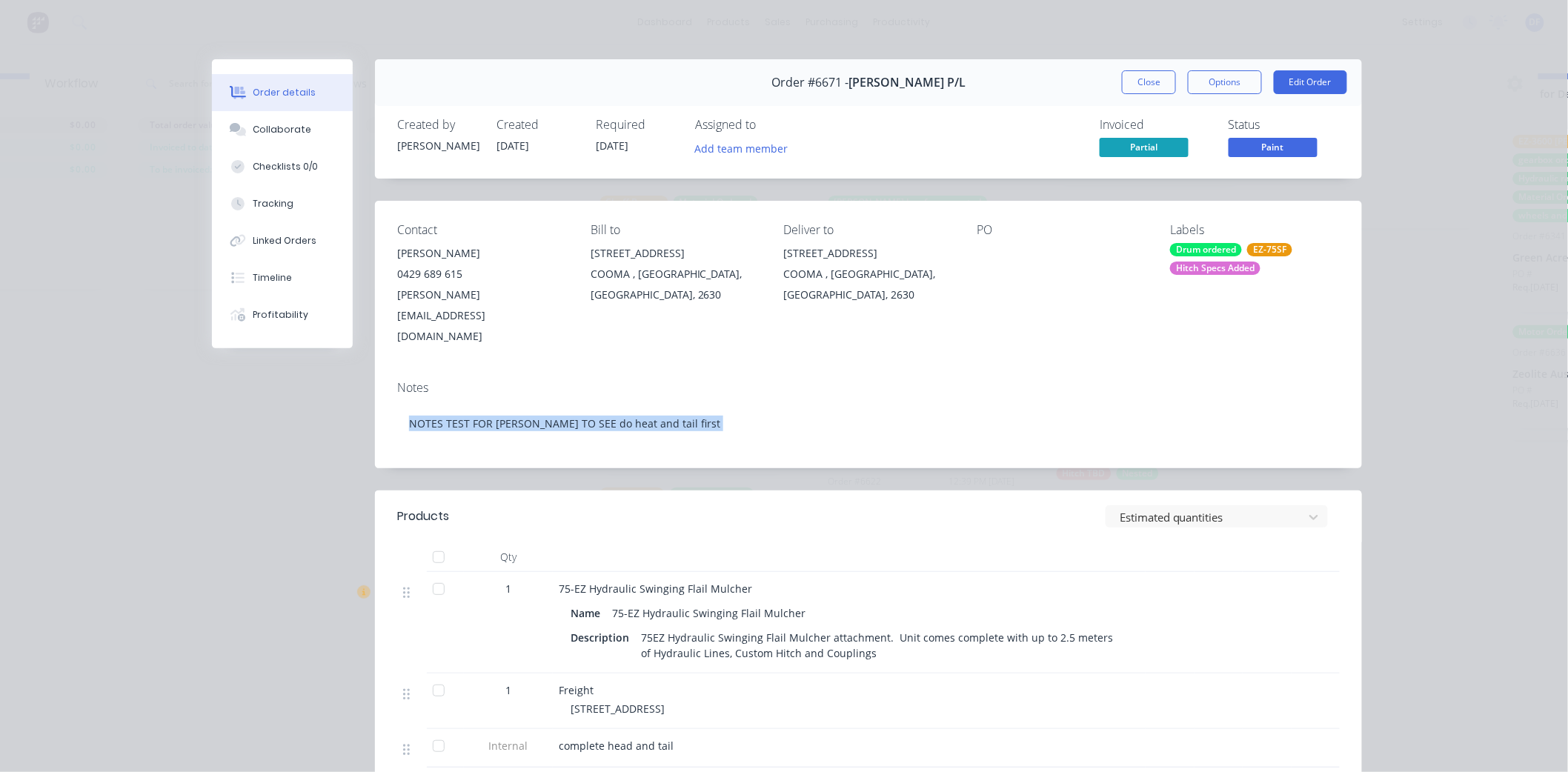
click at [1196, 274] on div "Hitch Specs Added" at bounding box center [1214, 268] width 90 height 13
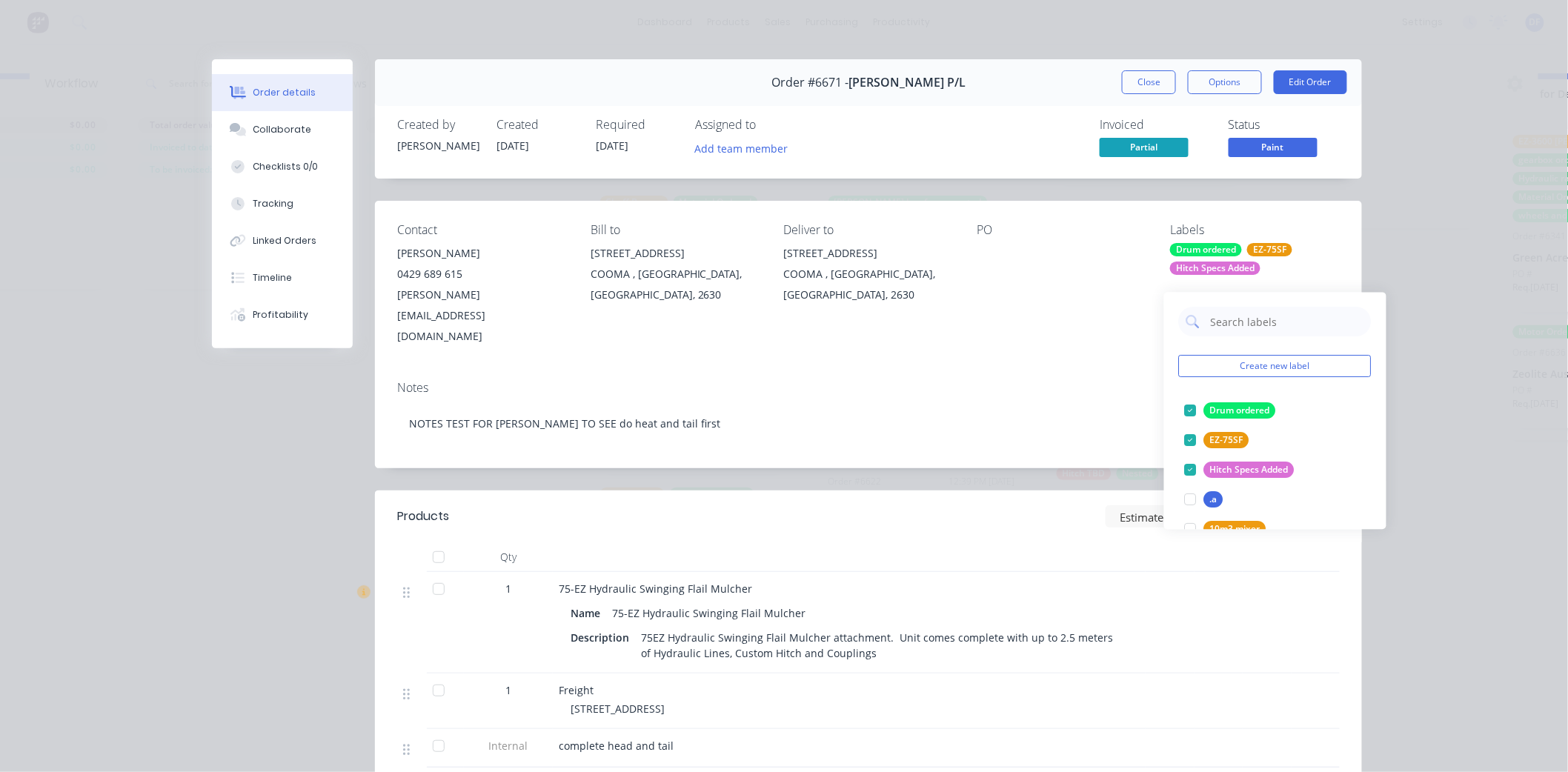
click at [1197, 270] on div "Hitch Specs Added" at bounding box center [1214, 268] width 90 height 13
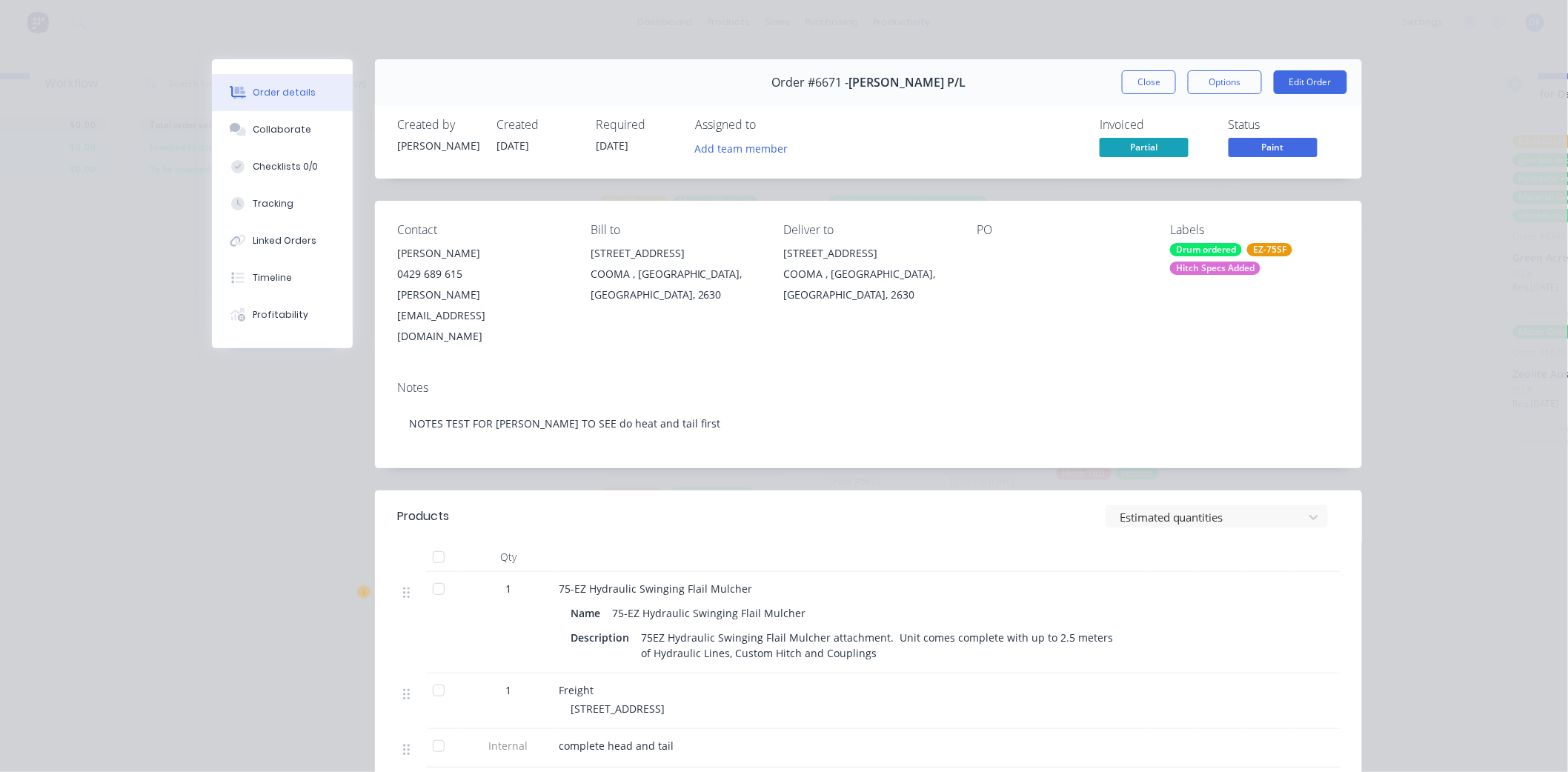
click at [1195, 270] on div "Hitch Specs Added" at bounding box center [1214, 268] width 90 height 13
click at [1195, 403] on div at bounding box center [1191, 411] width 30 height 30
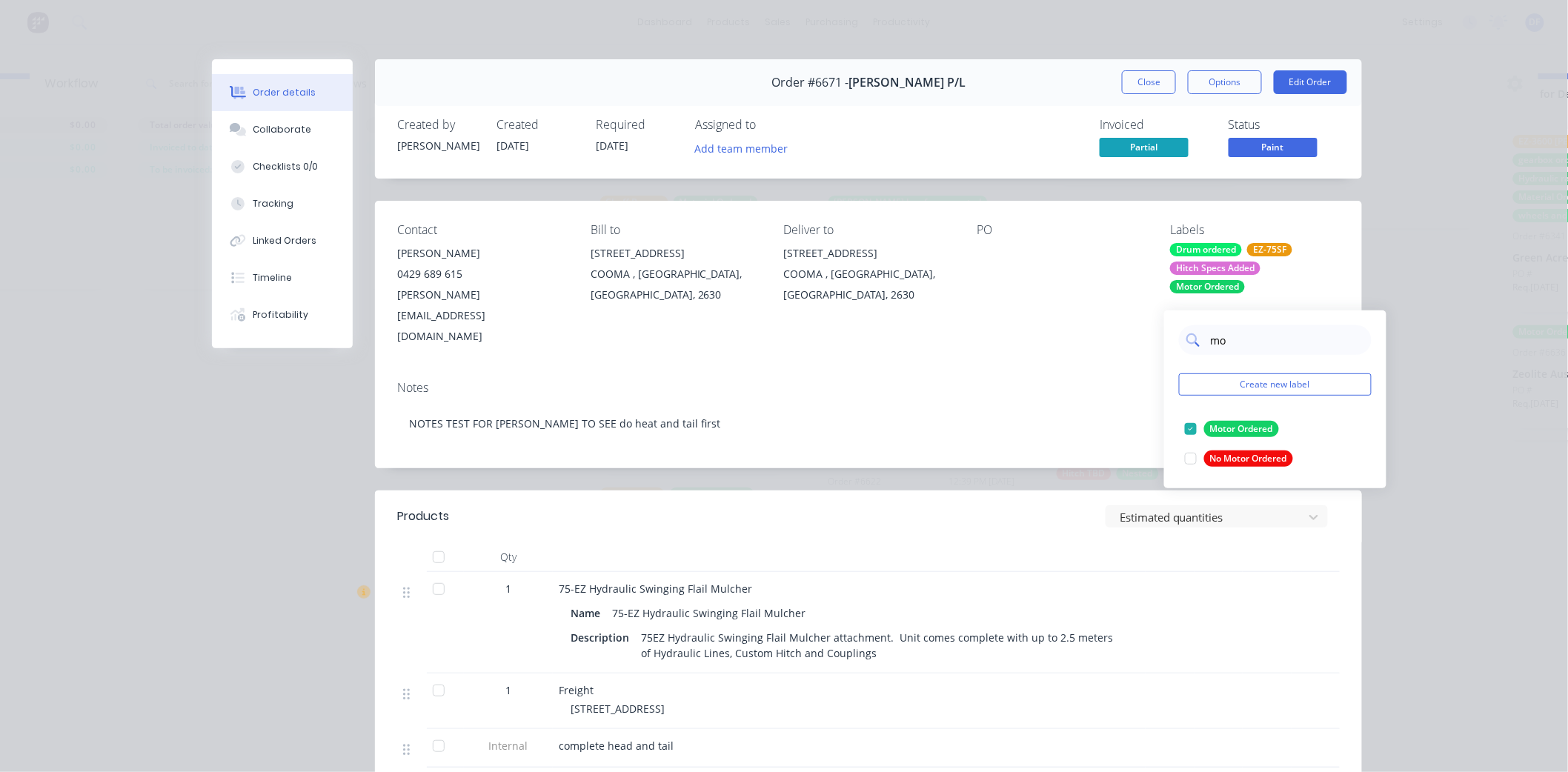
type input "m"
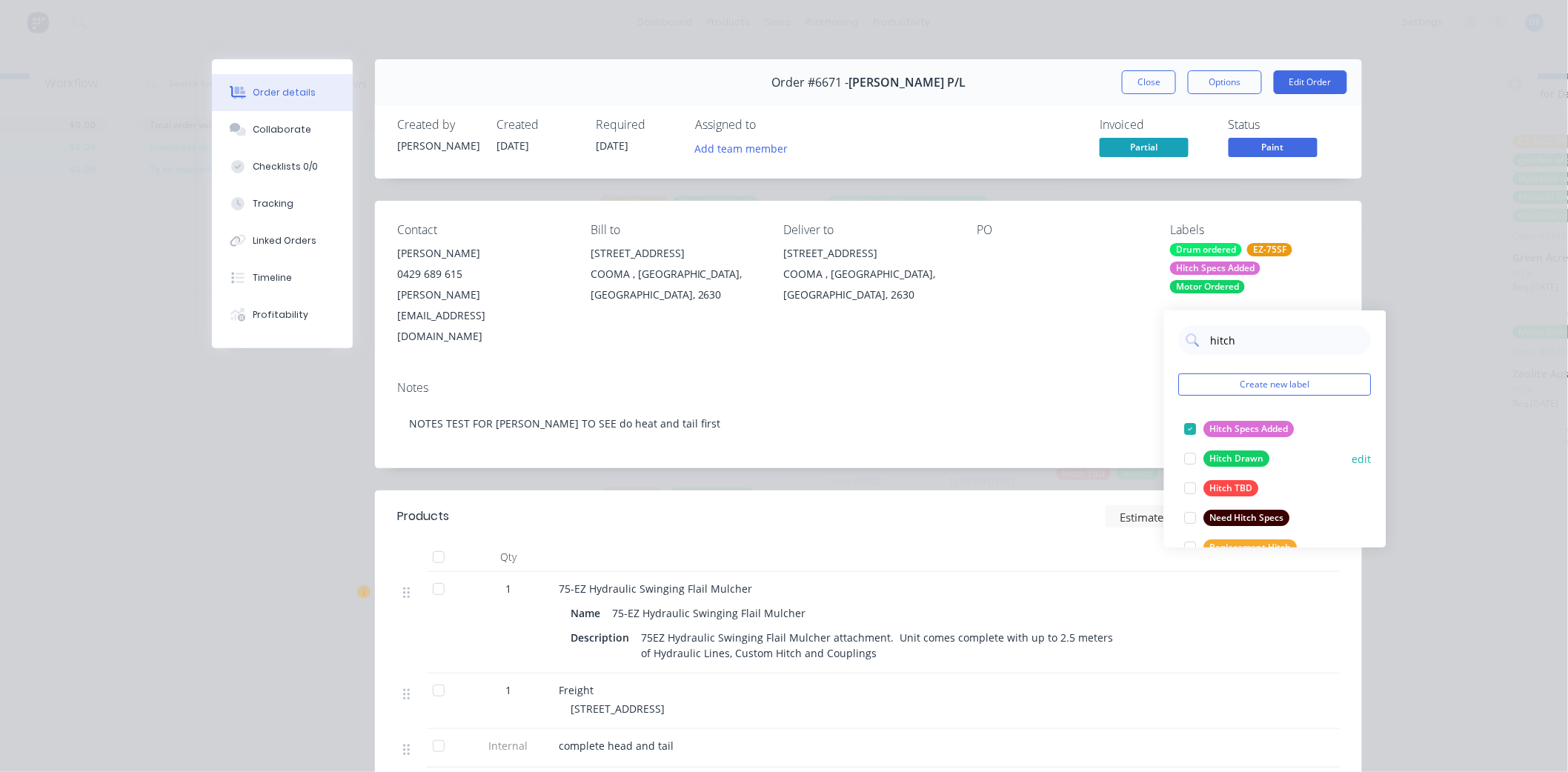
type input "hitch"
click at [1210, 450] on div "Hitch Drawn" at bounding box center [1237, 458] width 66 height 17
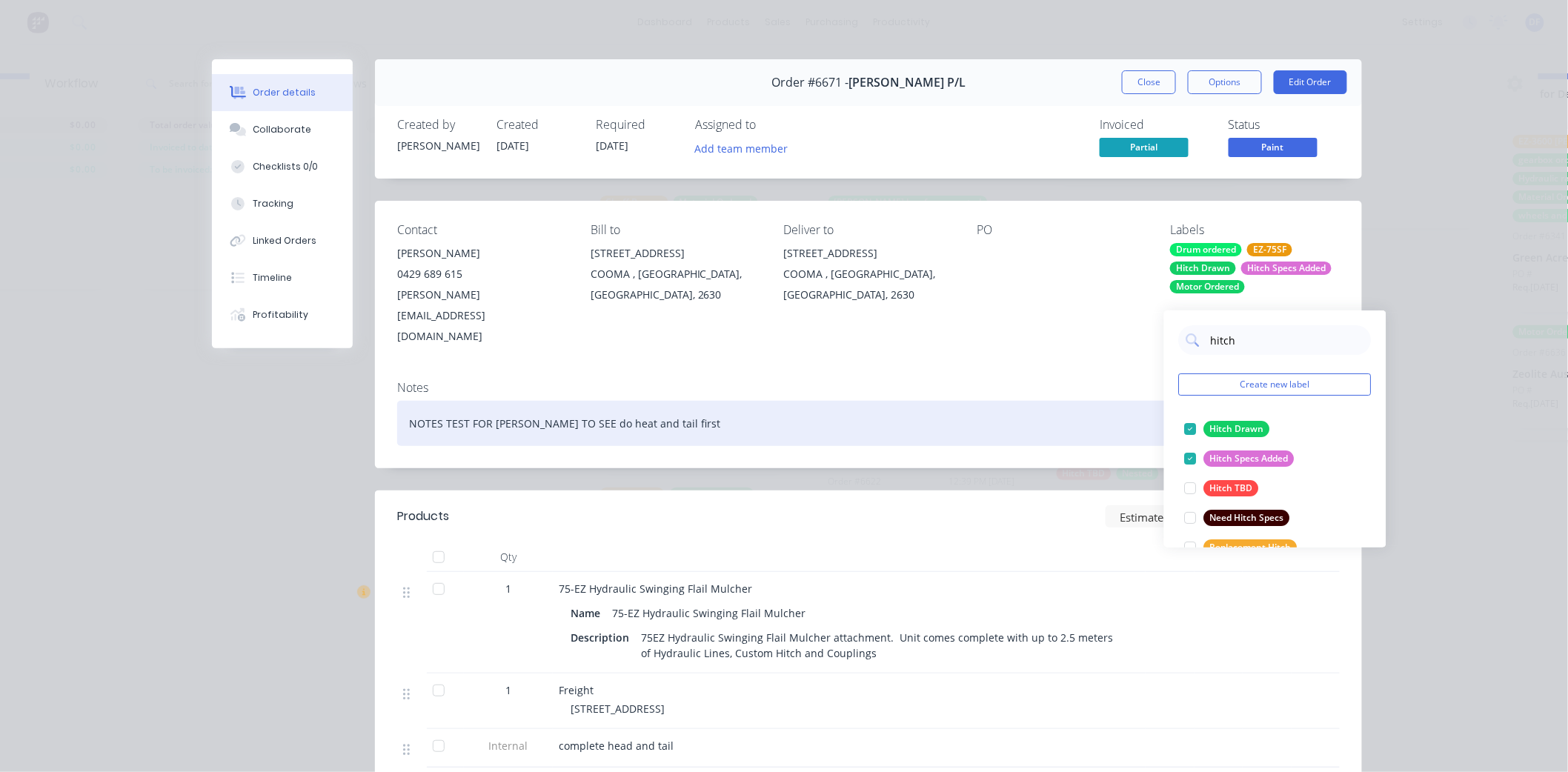
click at [1091, 401] on div "NOTES TEST FOR [PERSON_NAME] TO SEE do heat and tail first" at bounding box center [868, 423] width 942 height 45
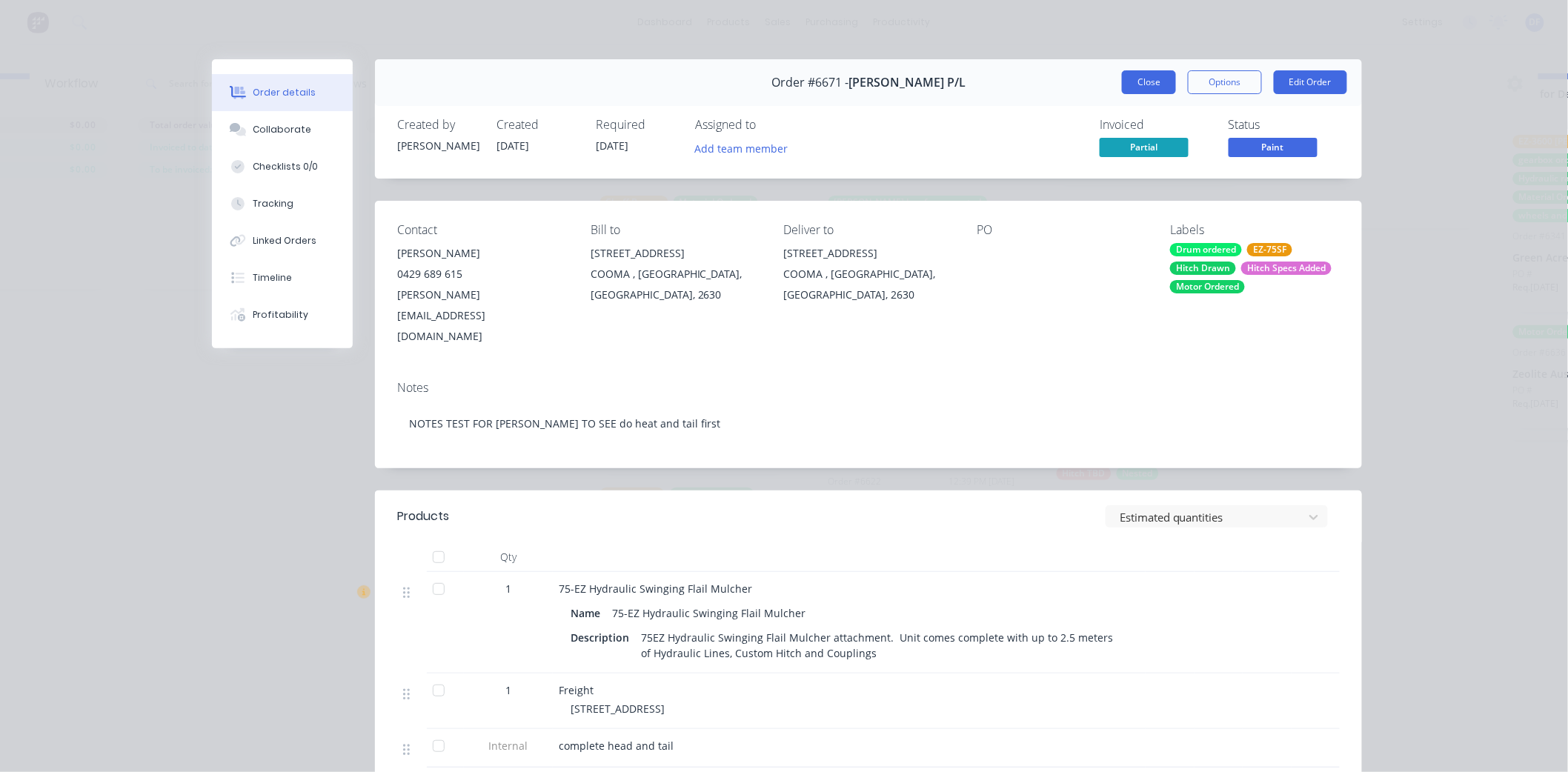
click at [1138, 78] on button "Close" at bounding box center [1148, 83] width 54 height 24
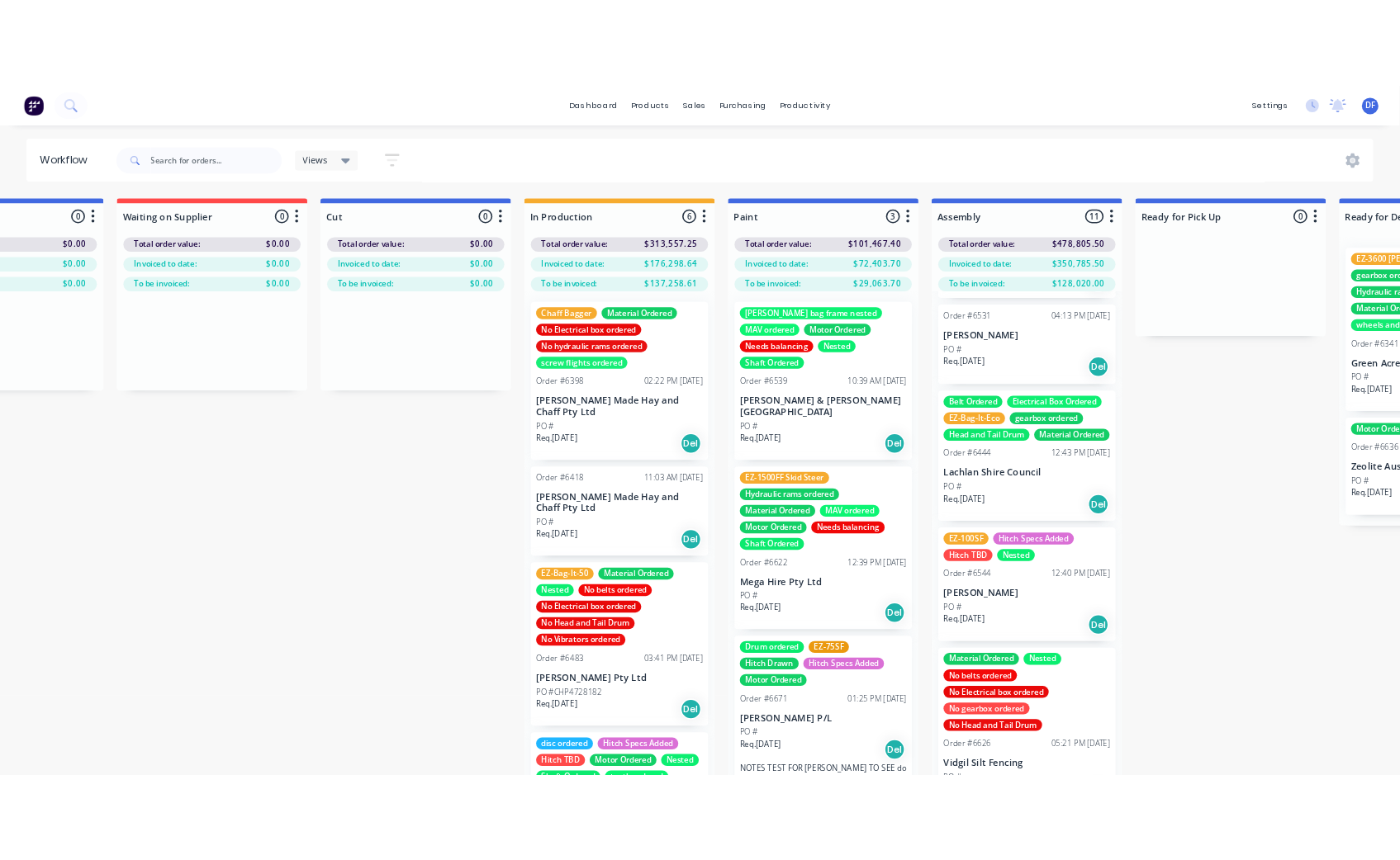
scroll to position [1299, 0]
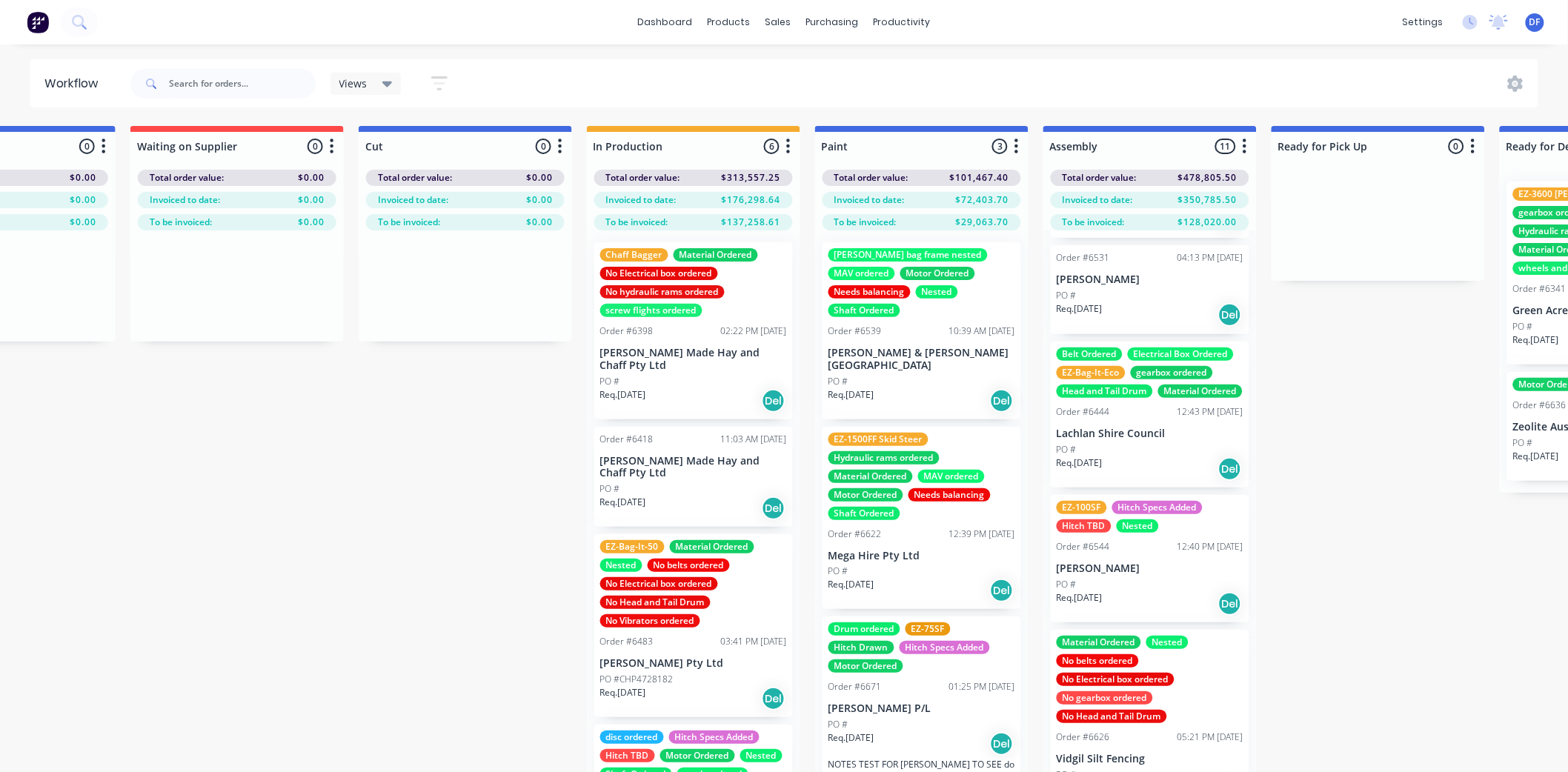
click at [1128, 546] on div "EZ-100SF Hitch Specs Added Hitch TBD Nested Order #6544 12:40 PM [DATE] [PERSON…" at bounding box center [1150, 559] width 199 height 127
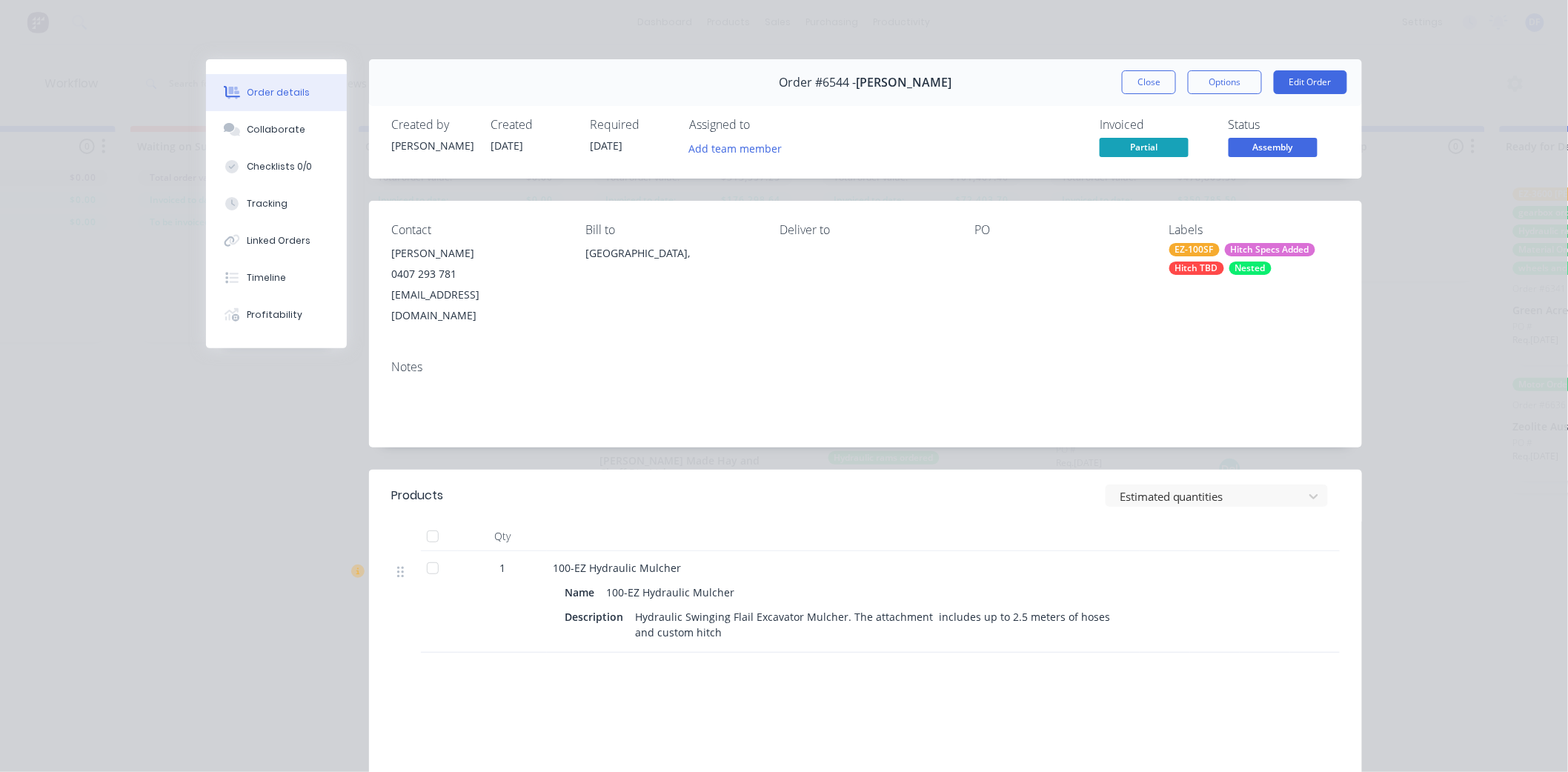
click at [1218, 257] on div "EZ-100SF Hitch Specs Added Hitch TBD Nested" at bounding box center [1254, 259] width 171 height 32
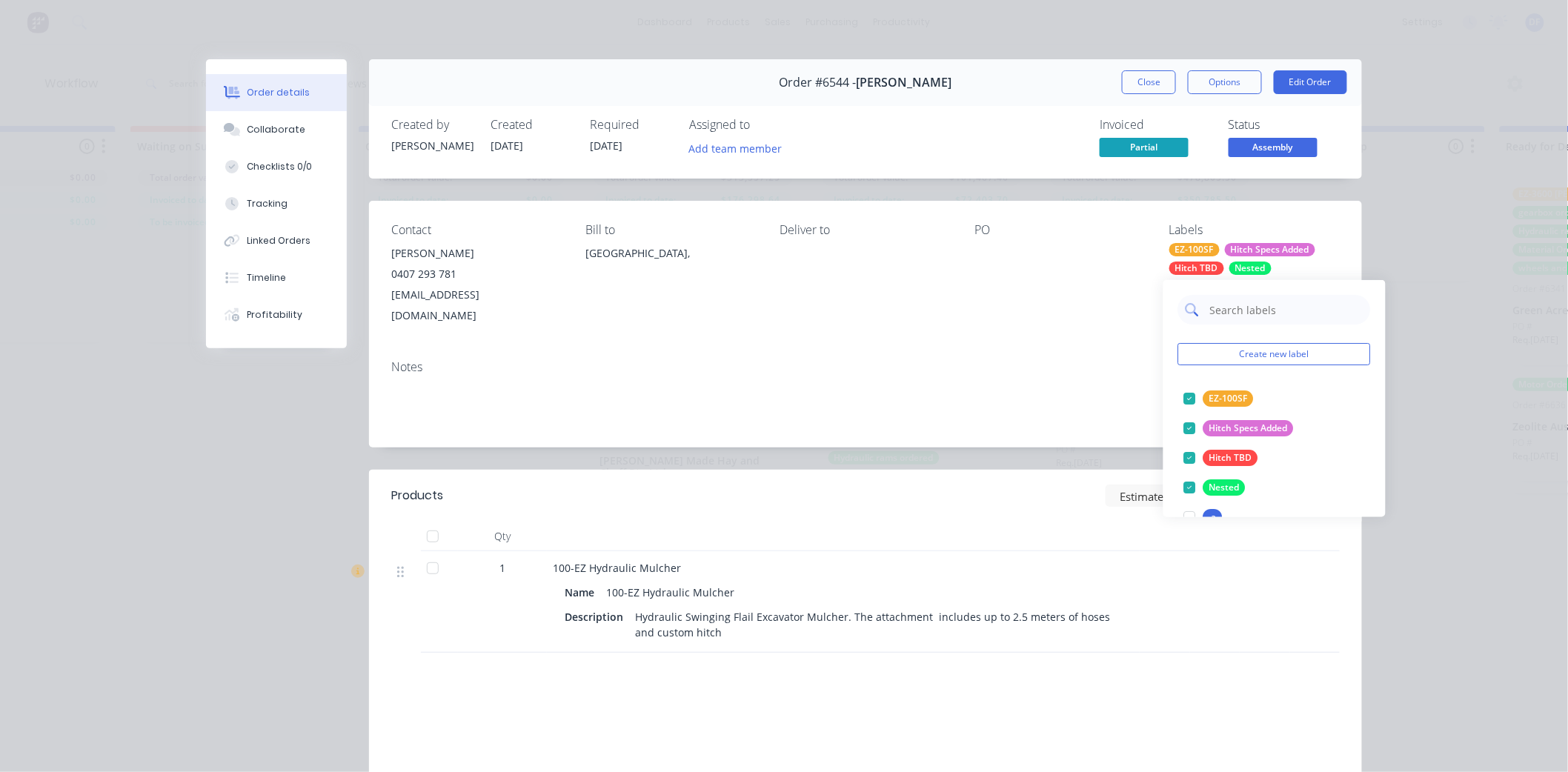
click at [1232, 307] on input "text" at bounding box center [1285, 310] width 155 height 30
type input "hitch"
click at [1190, 454] on div at bounding box center [1190, 458] width 30 height 30
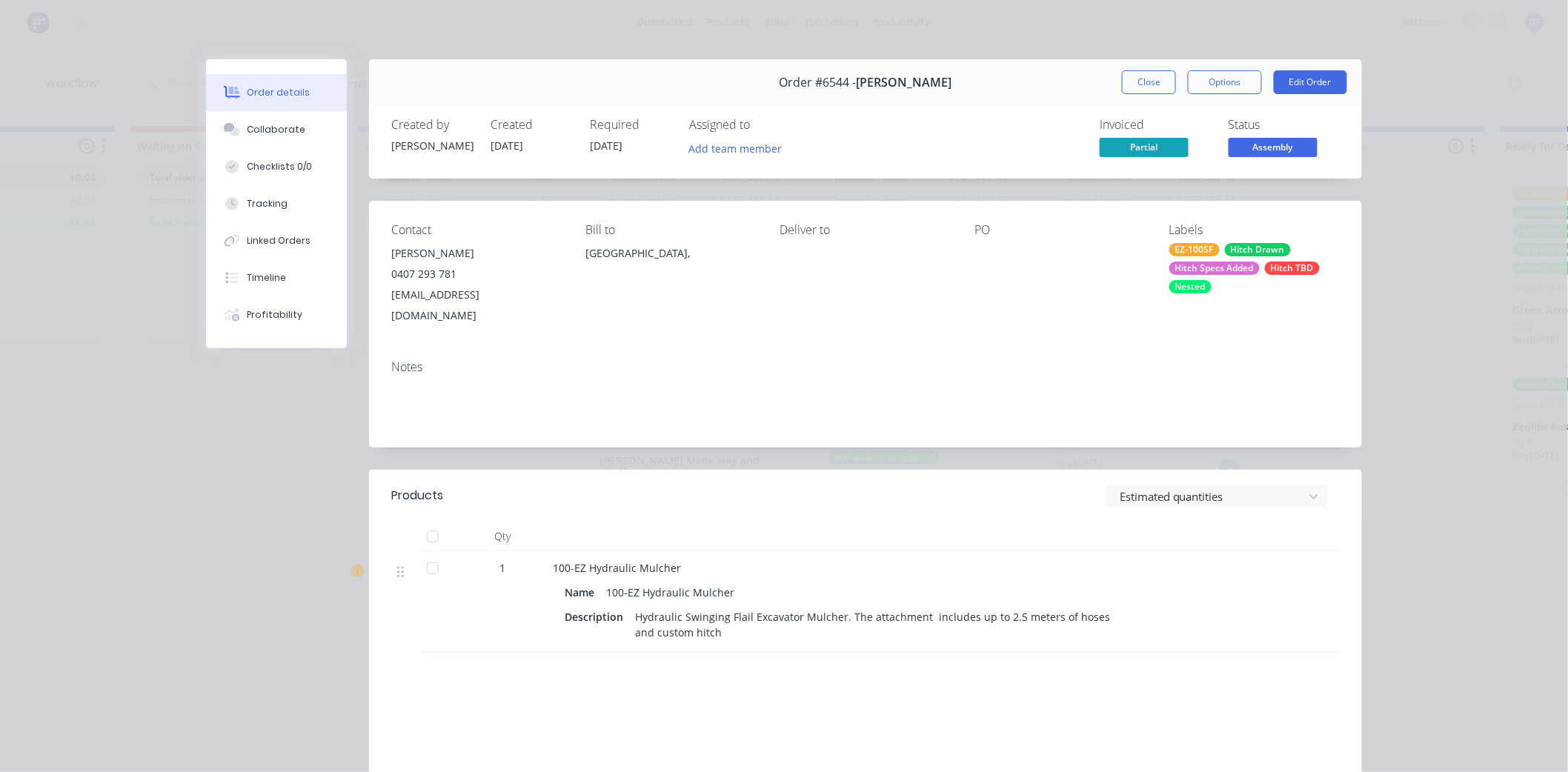
click at [1097, 360] on div "Notes" at bounding box center [865, 367] width 949 height 14
click at [1248, 267] on div "Hitch Specs Added" at bounding box center [1214, 268] width 90 height 13
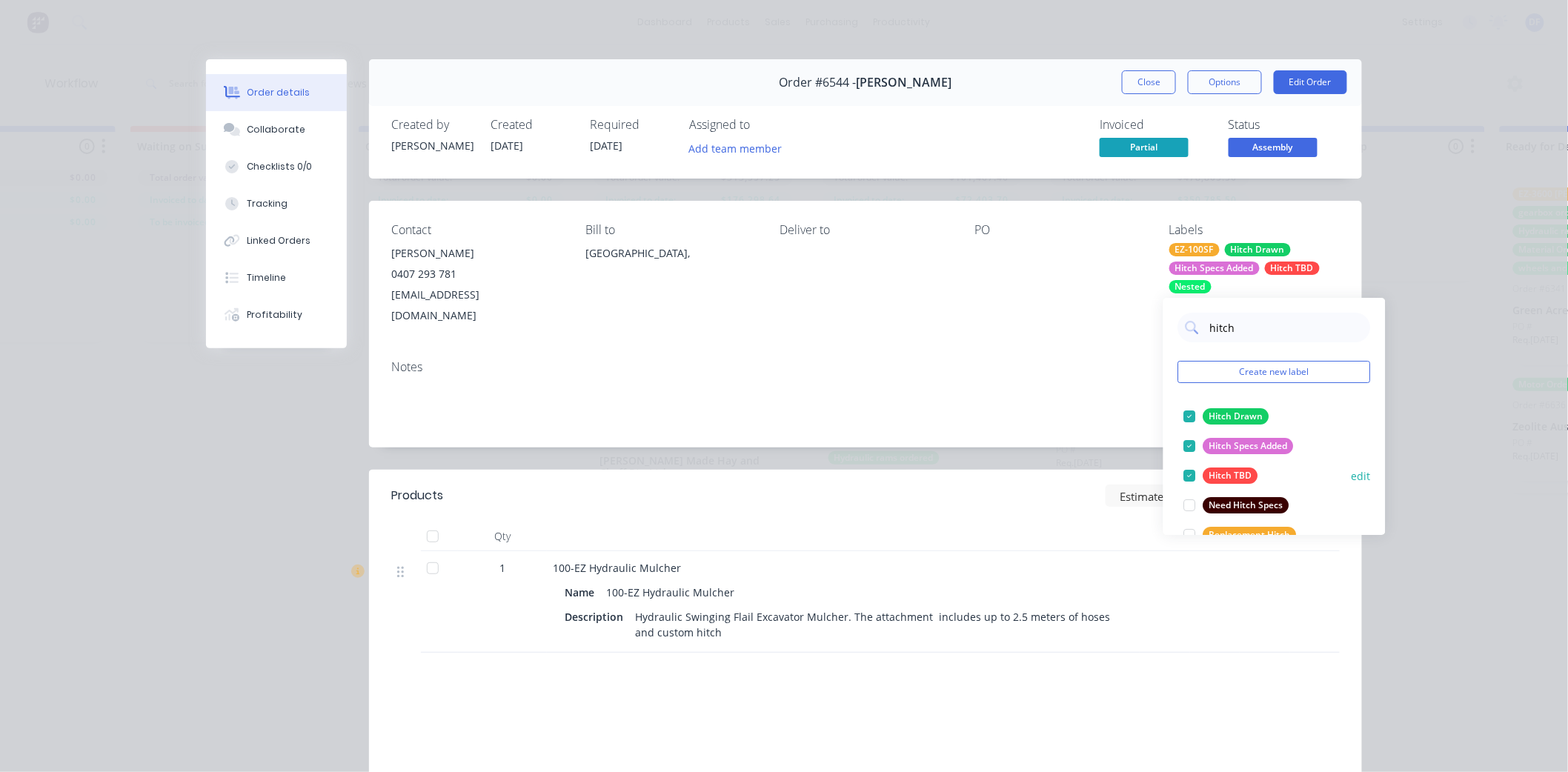
click at [1187, 477] on div at bounding box center [1190, 476] width 30 height 30
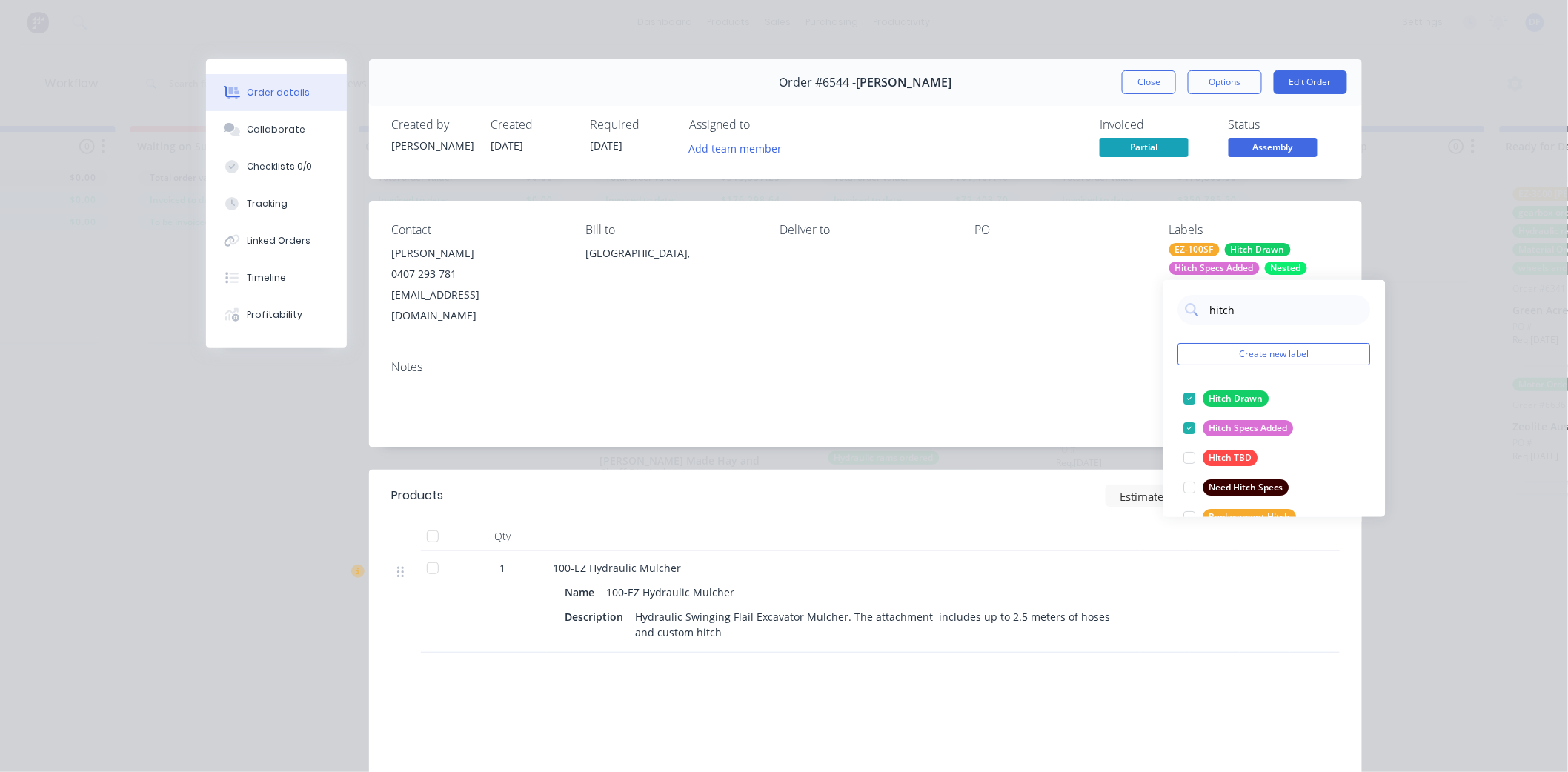
click at [1002, 348] on div "Notes" at bounding box center [865, 398] width 993 height 99
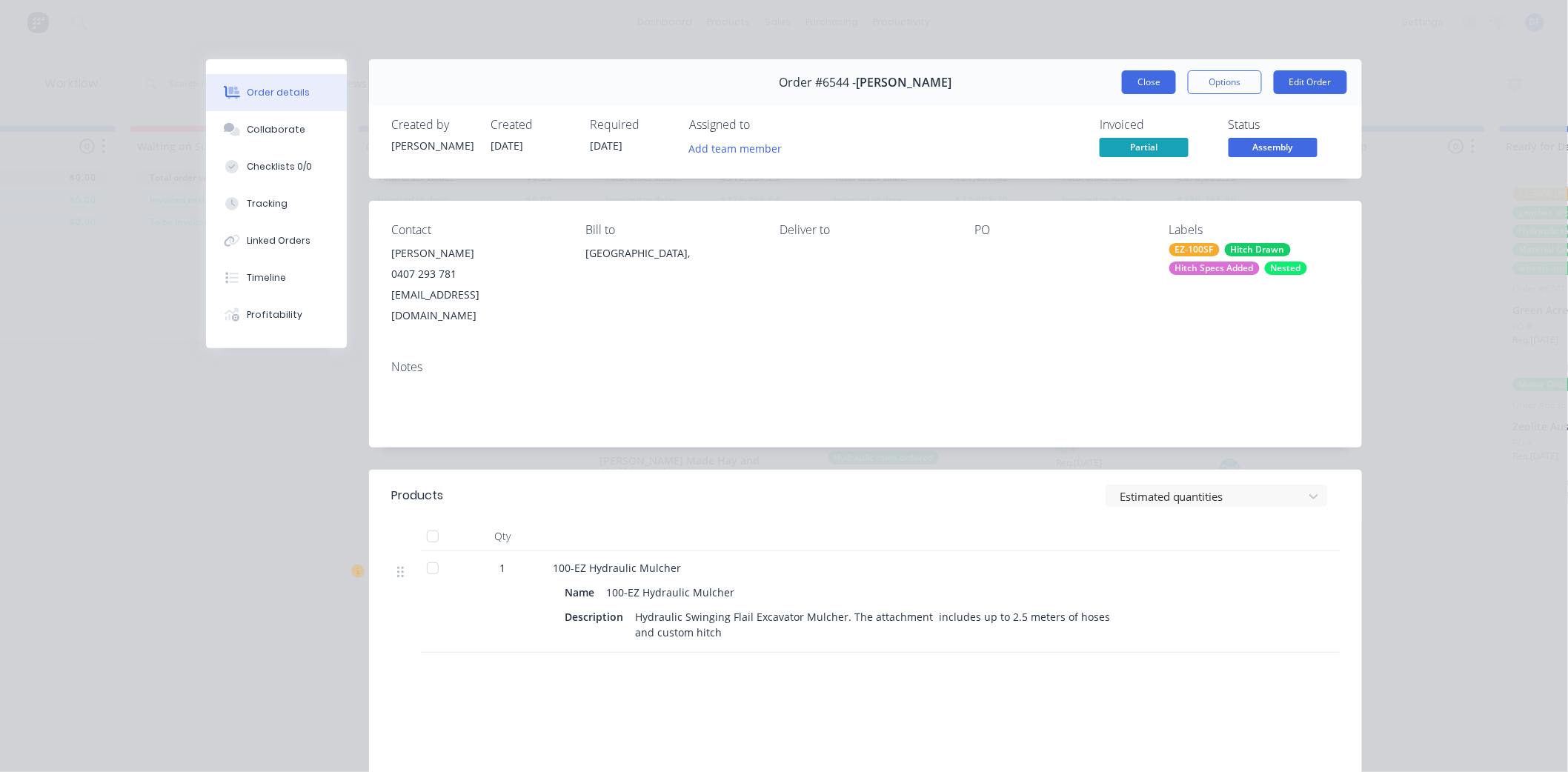
click at [1138, 83] on button "Close" at bounding box center [1148, 83] width 54 height 24
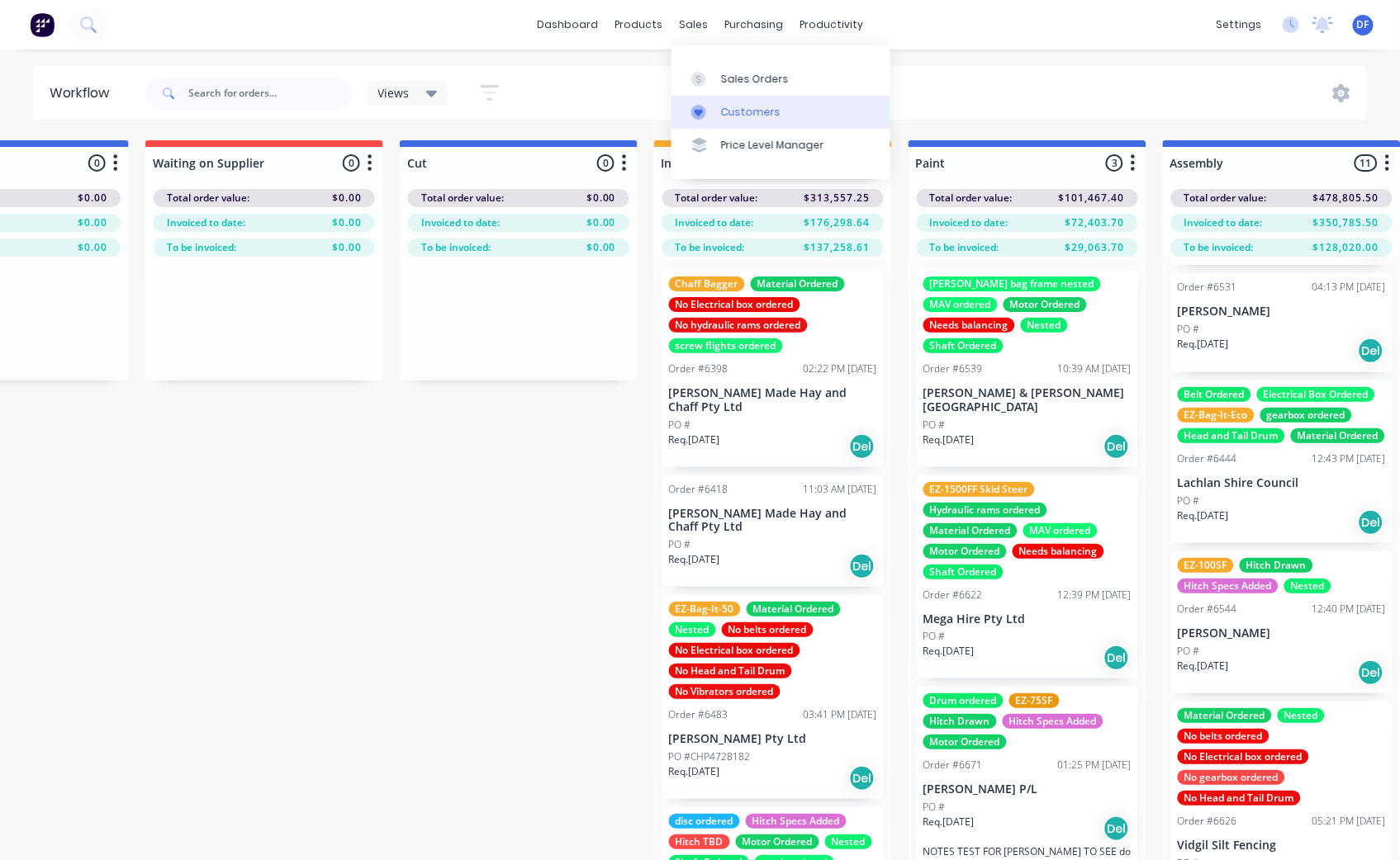
click at [725, 105] on div "Customers" at bounding box center [751, 112] width 60 height 15
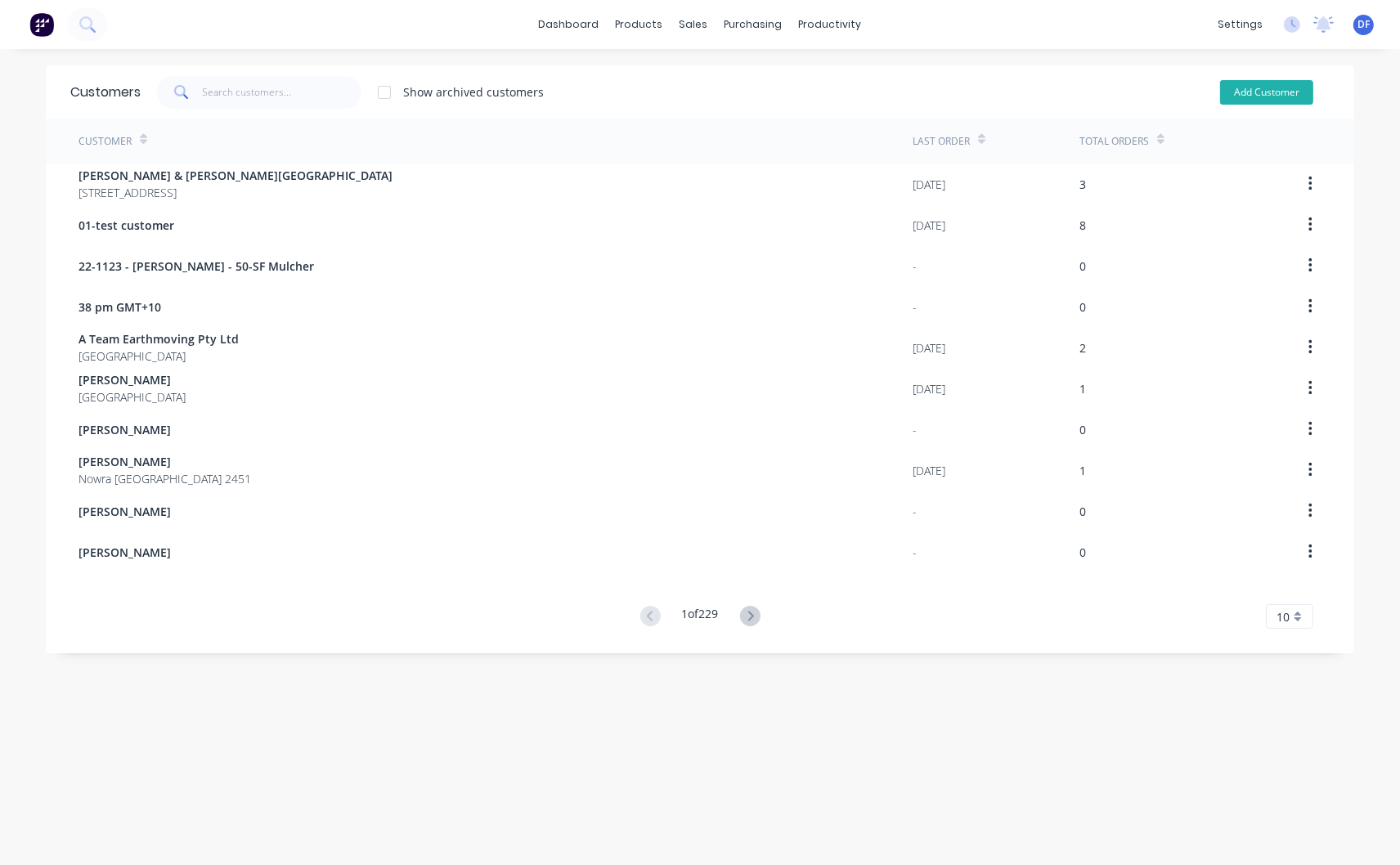
click at [1236, 90] on button "Add Customer" at bounding box center [1266, 92] width 93 height 24
select select "AU"
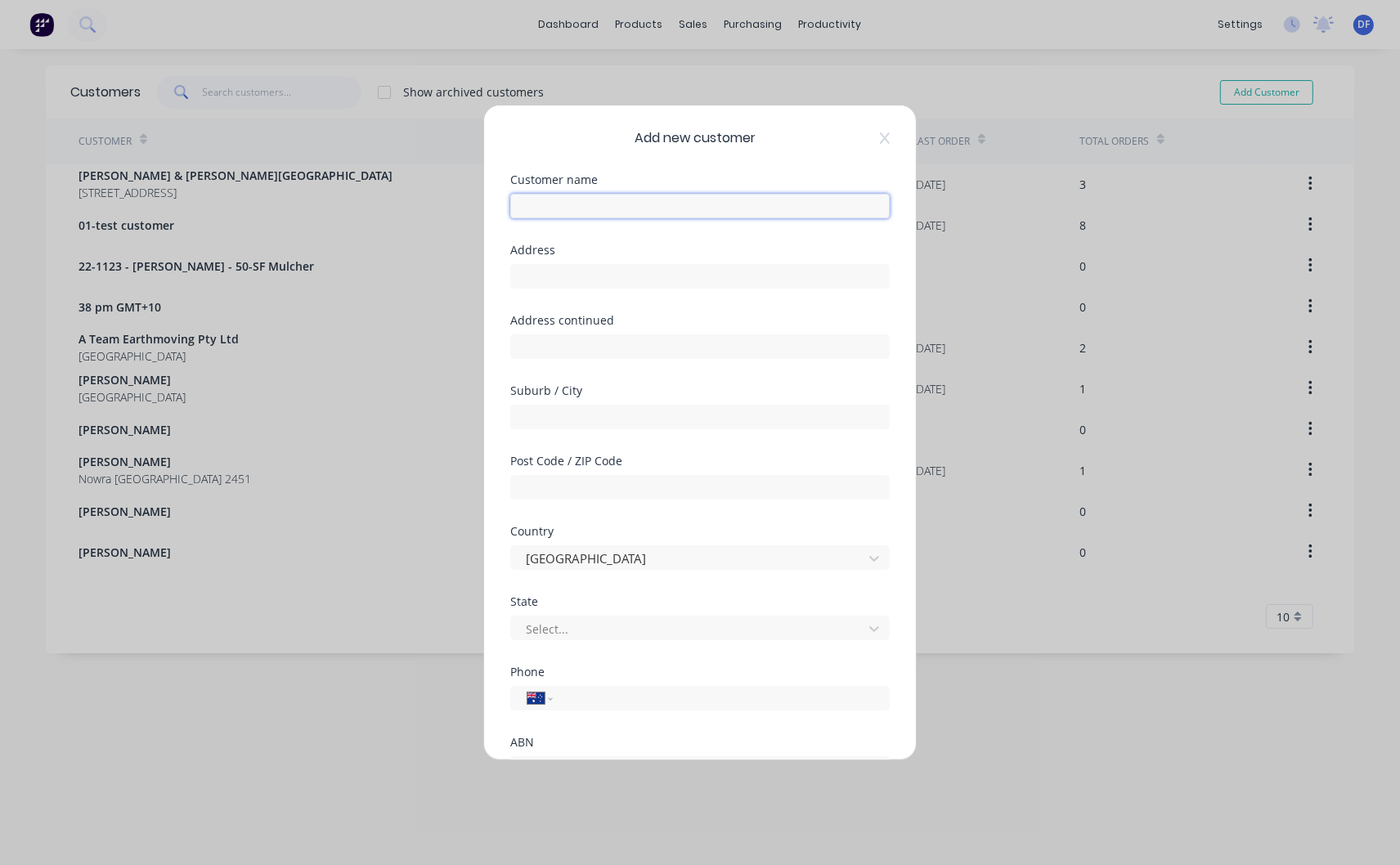
click at [553, 202] on input "text" at bounding box center [699, 206] width 379 height 24
paste input "[PERSON_NAME]"
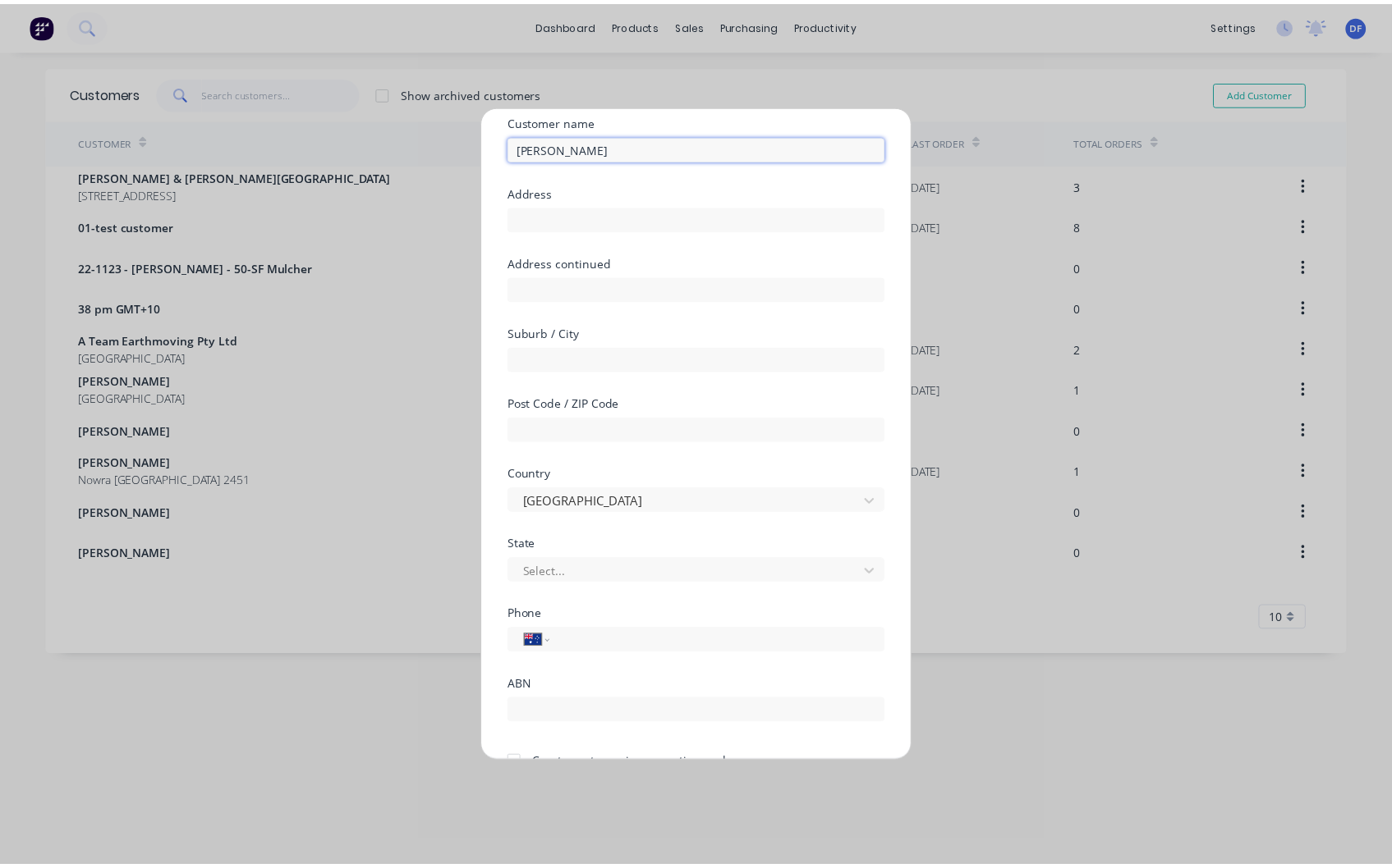
scroll to position [144, 0]
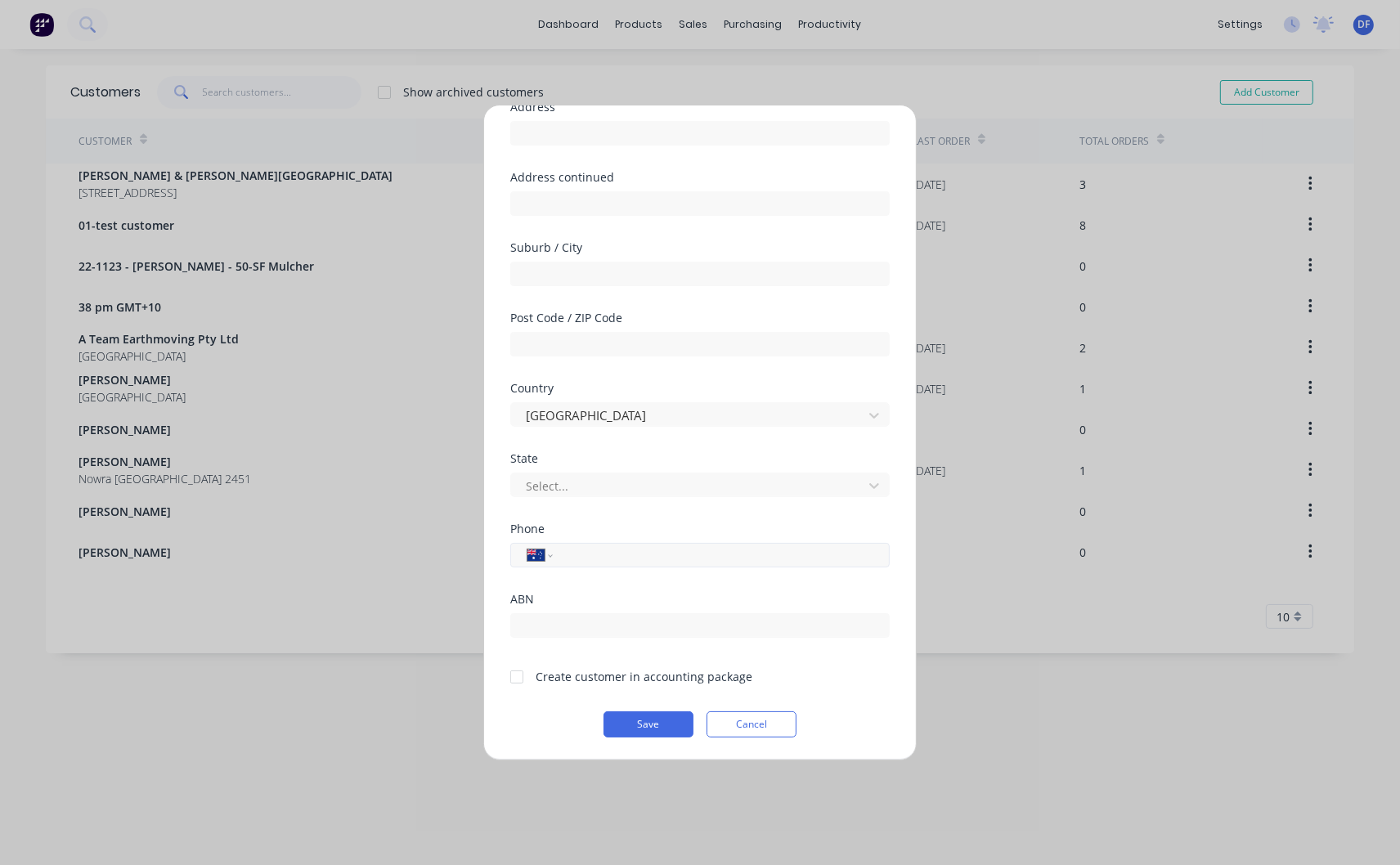
type input "[PERSON_NAME]"
click at [577, 557] on input "tel" at bounding box center [717, 556] width 308 height 19
paste input "0423 097 689"
type input "0423 097 689"
click at [513, 683] on div at bounding box center [517, 678] width 33 height 33
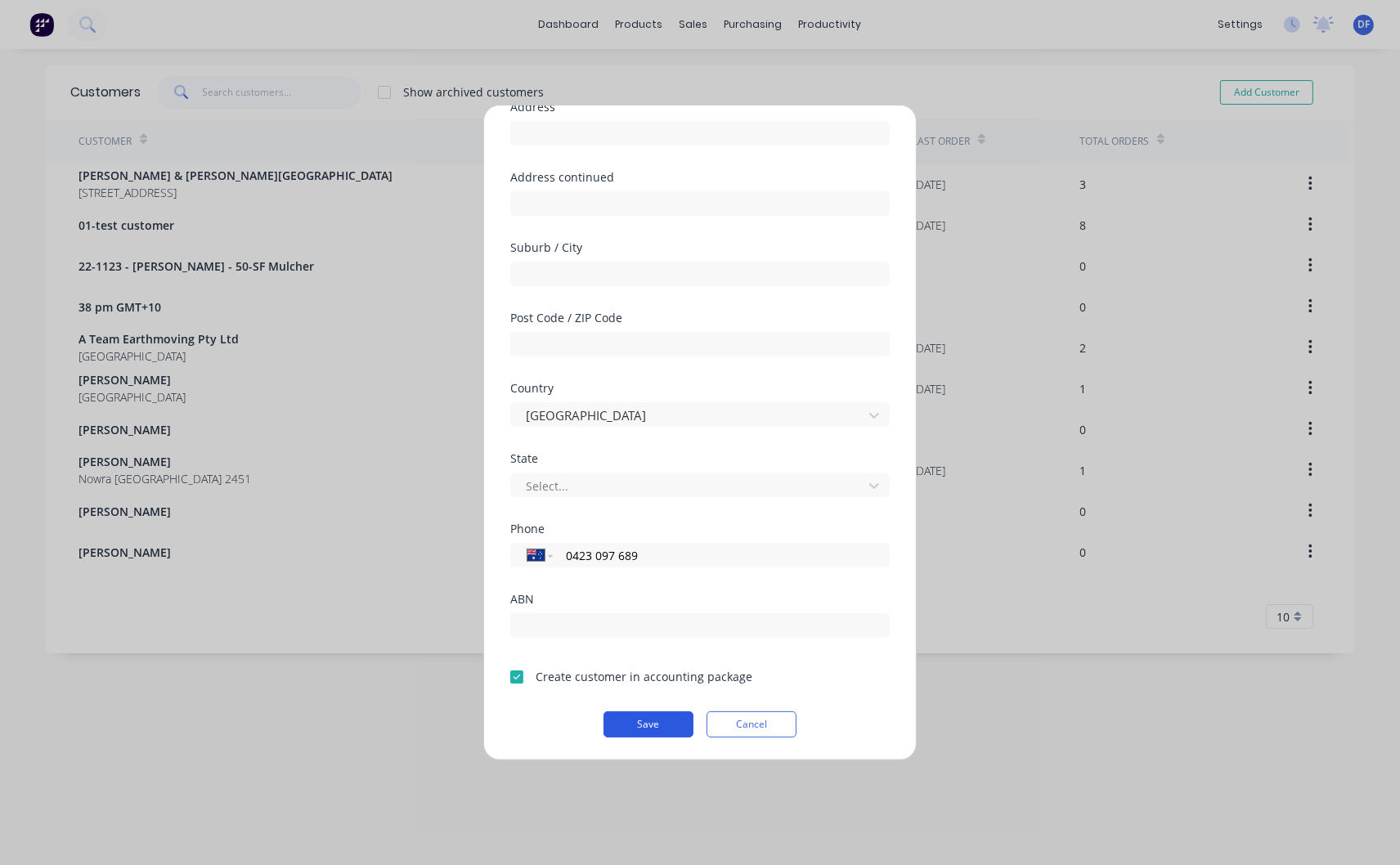
click at [647, 724] on button "Save" at bounding box center [649, 724] width 90 height 26
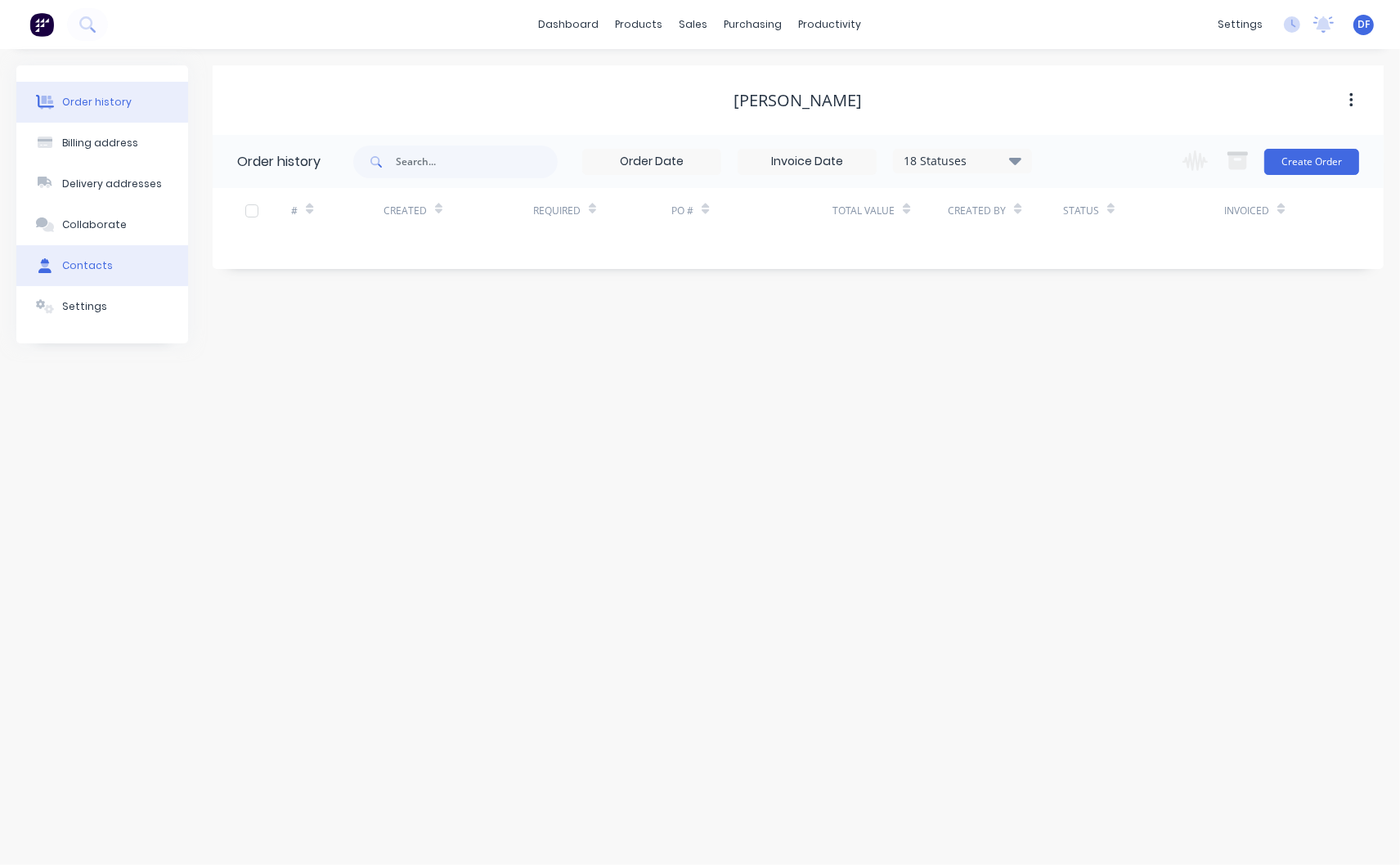
click at [84, 263] on div "Contacts" at bounding box center [88, 265] width 50 height 15
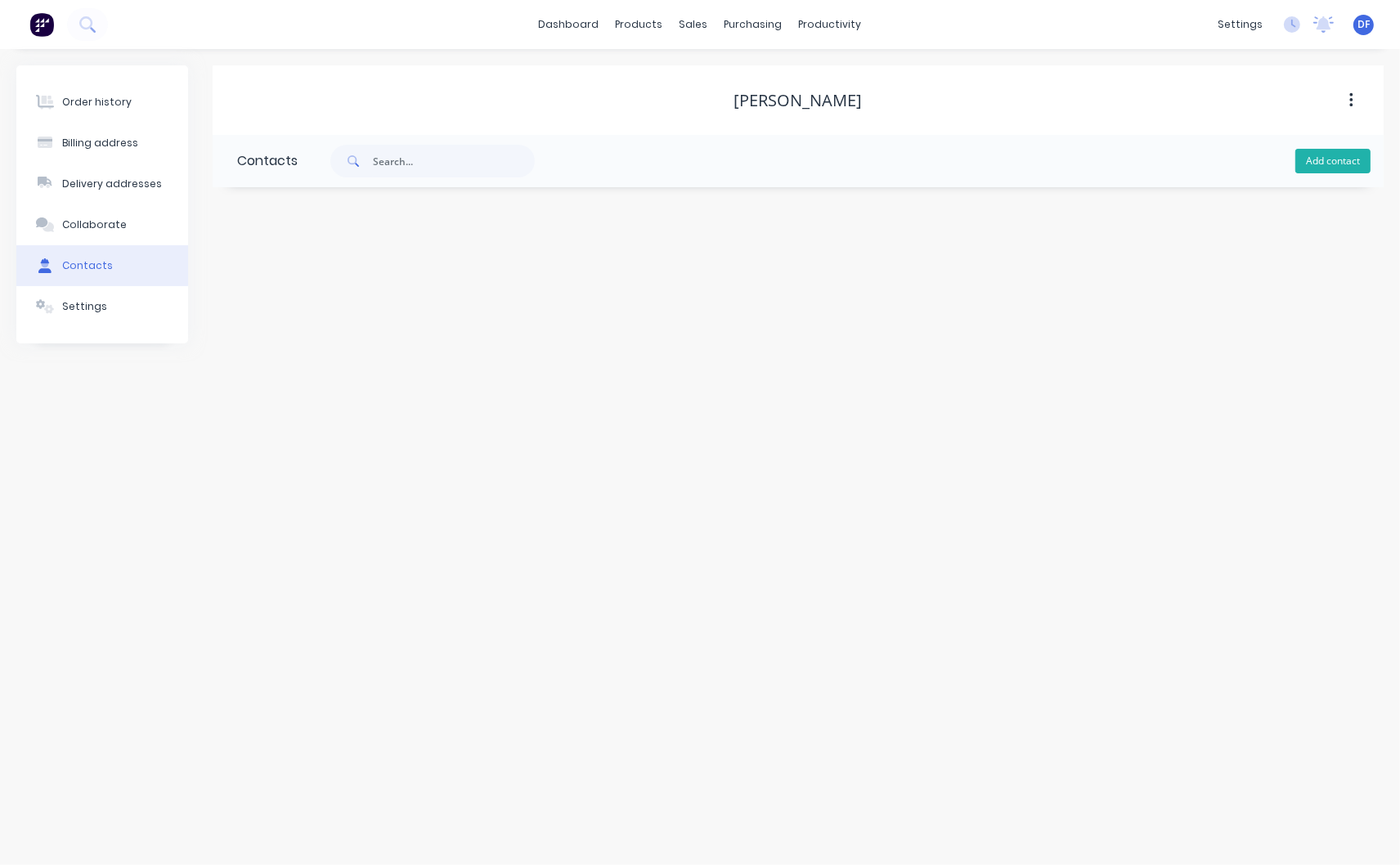
click at [1338, 164] on button "Add contact" at bounding box center [1332, 161] width 75 height 24
select select "AU"
click at [281, 283] on input "text" at bounding box center [370, 281] width 267 height 24
drag, startPoint x: 281, startPoint y: 283, endPoint x: 279, endPoint y: 454, distance: 171.0
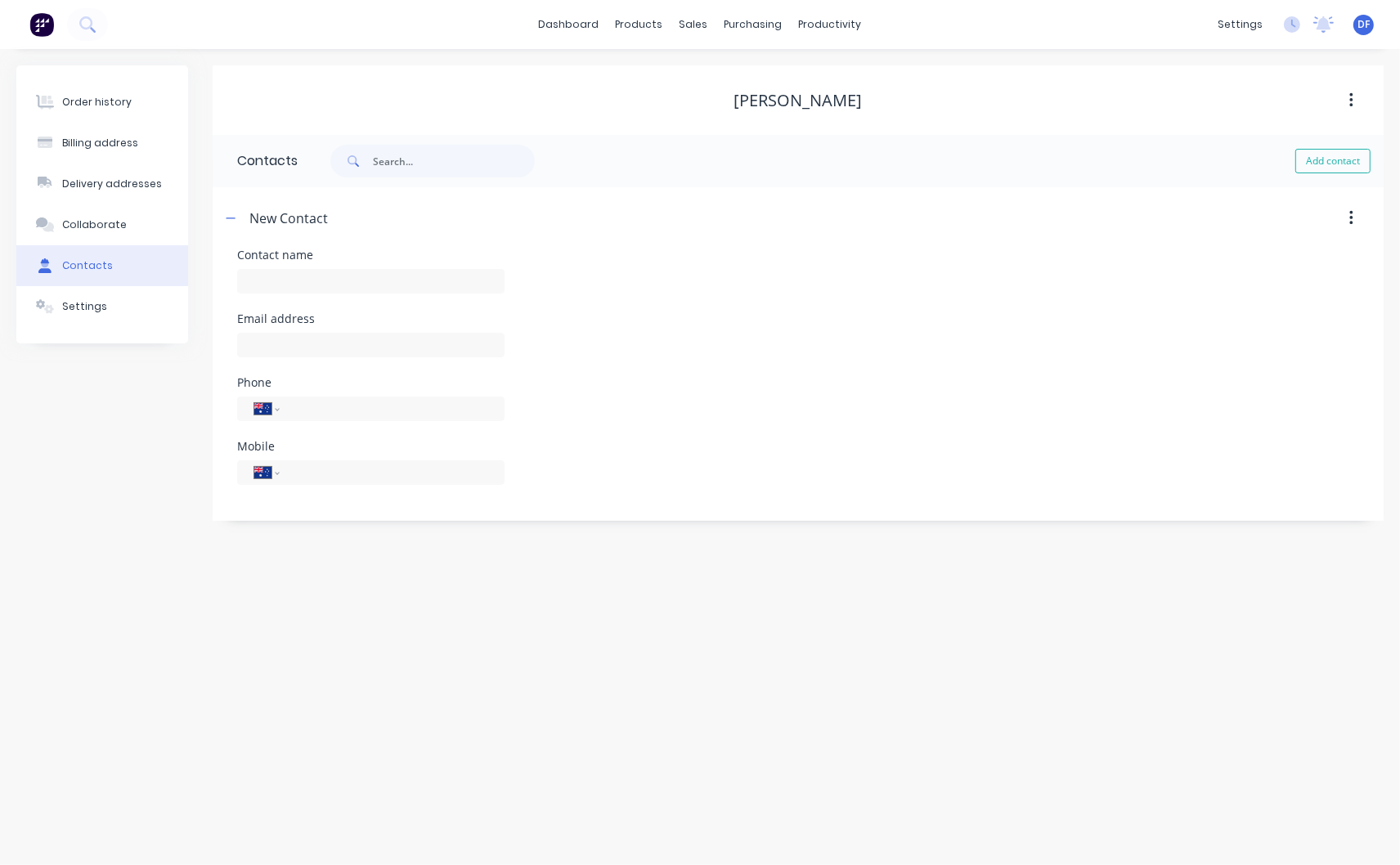
click at [279, 453] on div "Mobile International [GEOGRAPHIC_DATA] [GEOGRAPHIC_DATA] [GEOGRAPHIC_DATA] [GEO…" at bounding box center [370, 473] width 267 height 64
click at [291, 486] on input "tel" at bounding box center [389, 485] width 196 height 19
paste input "0423 097 689"
type input "0423 097 689"
click at [294, 292] on input "text" at bounding box center [370, 281] width 267 height 24
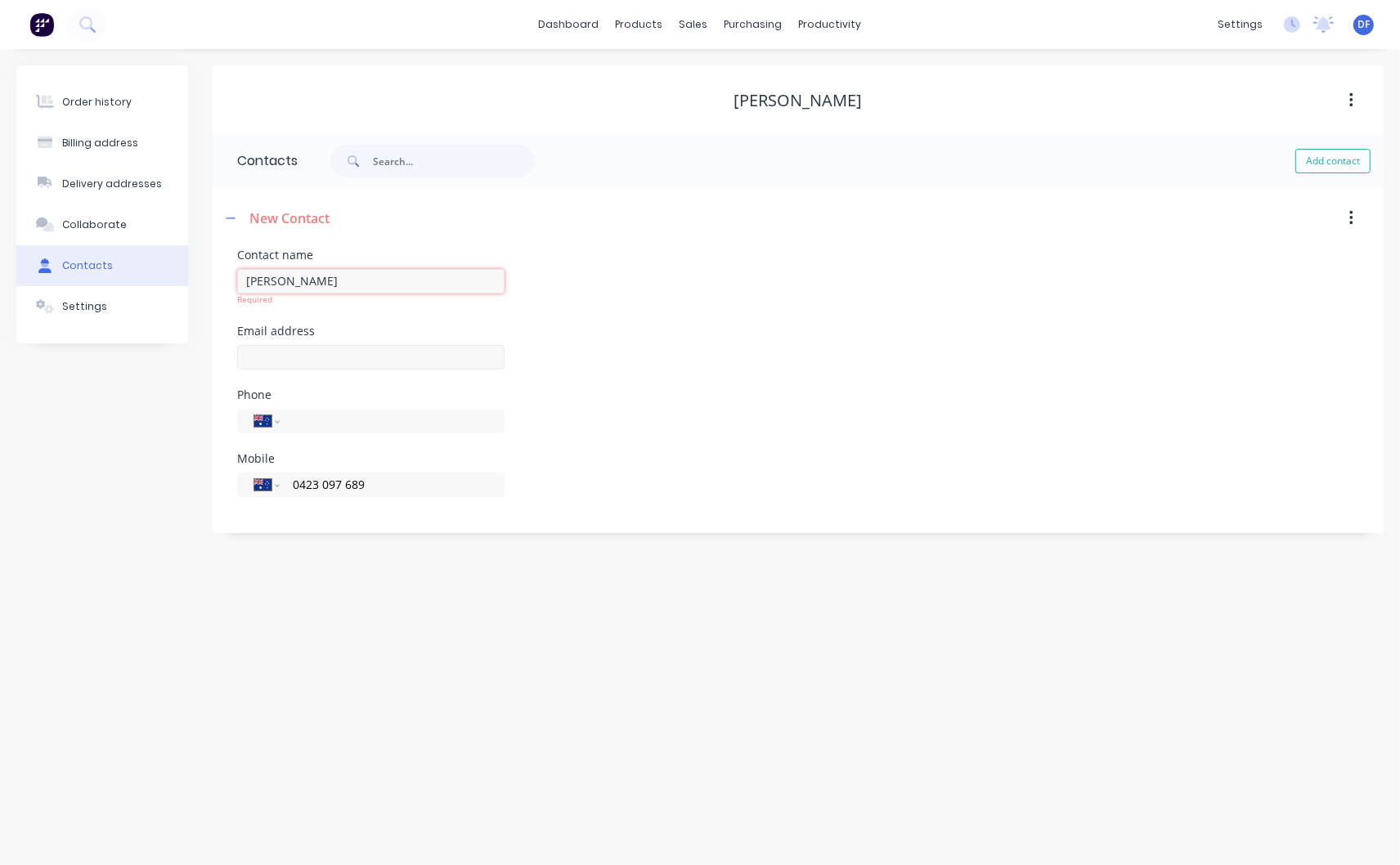
type input "[PERSON_NAME]"
select select "AU"
click at [252, 342] on input "text" at bounding box center [370, 345] width 267 height 24
paste input "[PERSON_NAME][EMAIL_ADDRESS][PERSON_NAME][DOMAIN_NAME]"
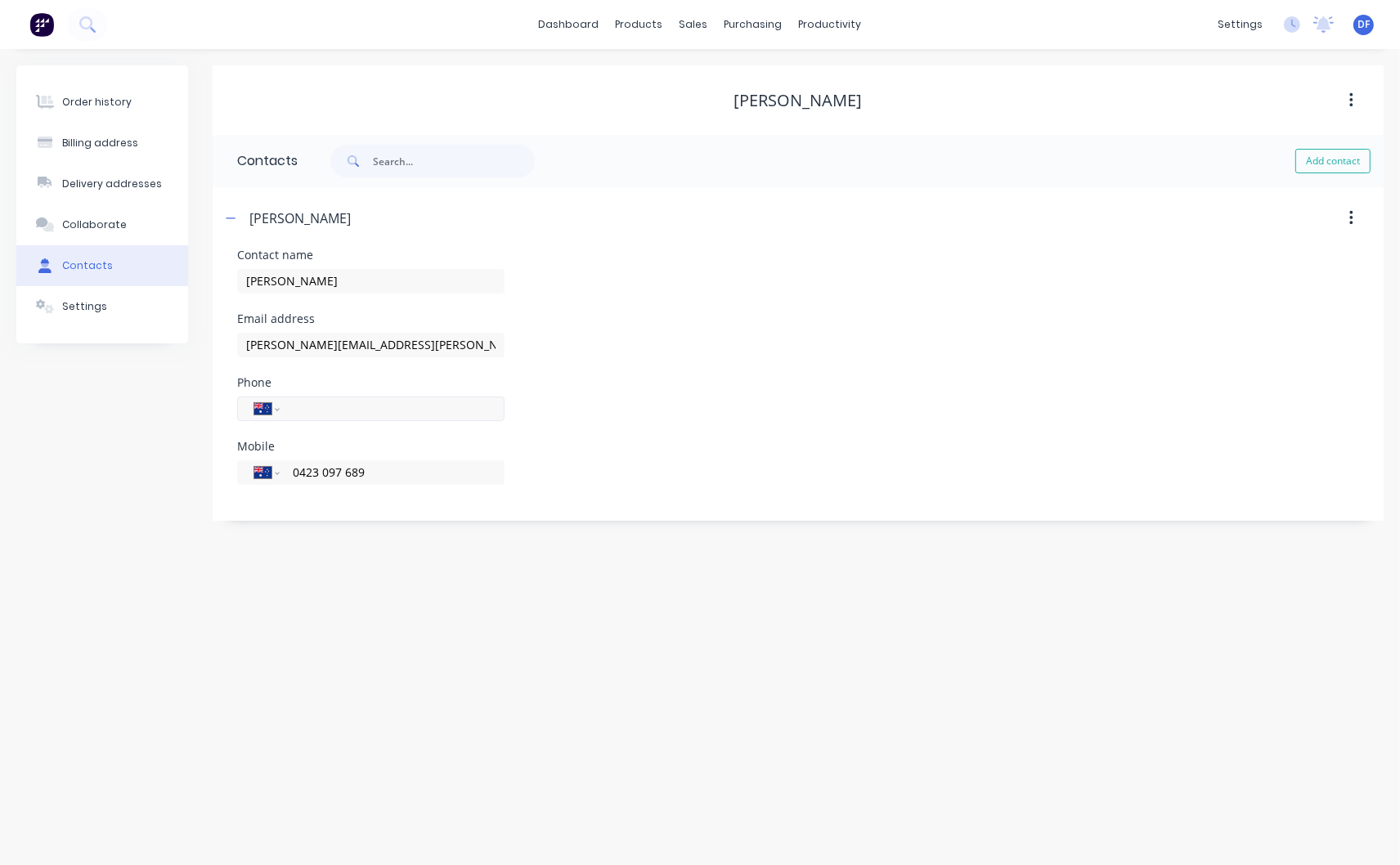
click at [463, 430] on div "International [GEOGRAPHIC_DATA] [GEOGRAPHIC_DATA] [GEOGRAPHIC_DATA] [GEOGRAPHIC…" at bounding box center [370, 416] width 267 height 49
click at [456, 337] on input "[PERSON_NAME][EMAIL_ADDRESS][PERSON_NAME][DOMAIN_NAME]" at bounding box center [370, 345] width 267 height 24
type input "[PERSON_NAME][EMAIL_ADDRESS][PERSON_NAME][DOMAIN_NAME]"
click at [436, 390] on div "Phone International [GEOGRAPHIC_DATA] [GEOGRAPHIC_DATA] [GEOGRAPHIC_DATA] [GEOG…" at bounding box center [370, 422] width 267 height 64
click at [90, 102] on div "Order history" at bounding box center [97, 102] width 69 height 15
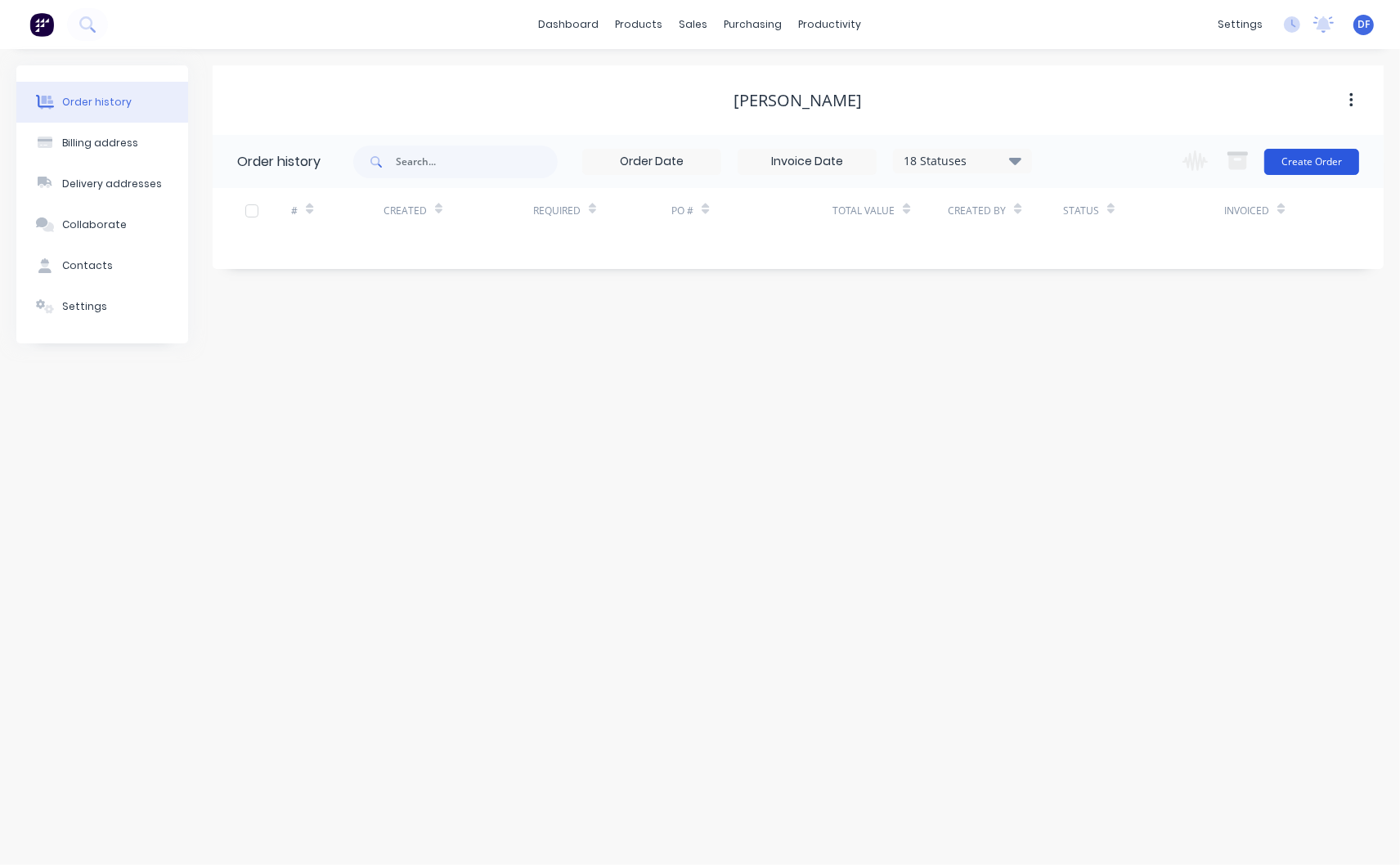
click at [1317, 153] on button "Create Order" at bounding box center [1311, 162] width 95 height 26
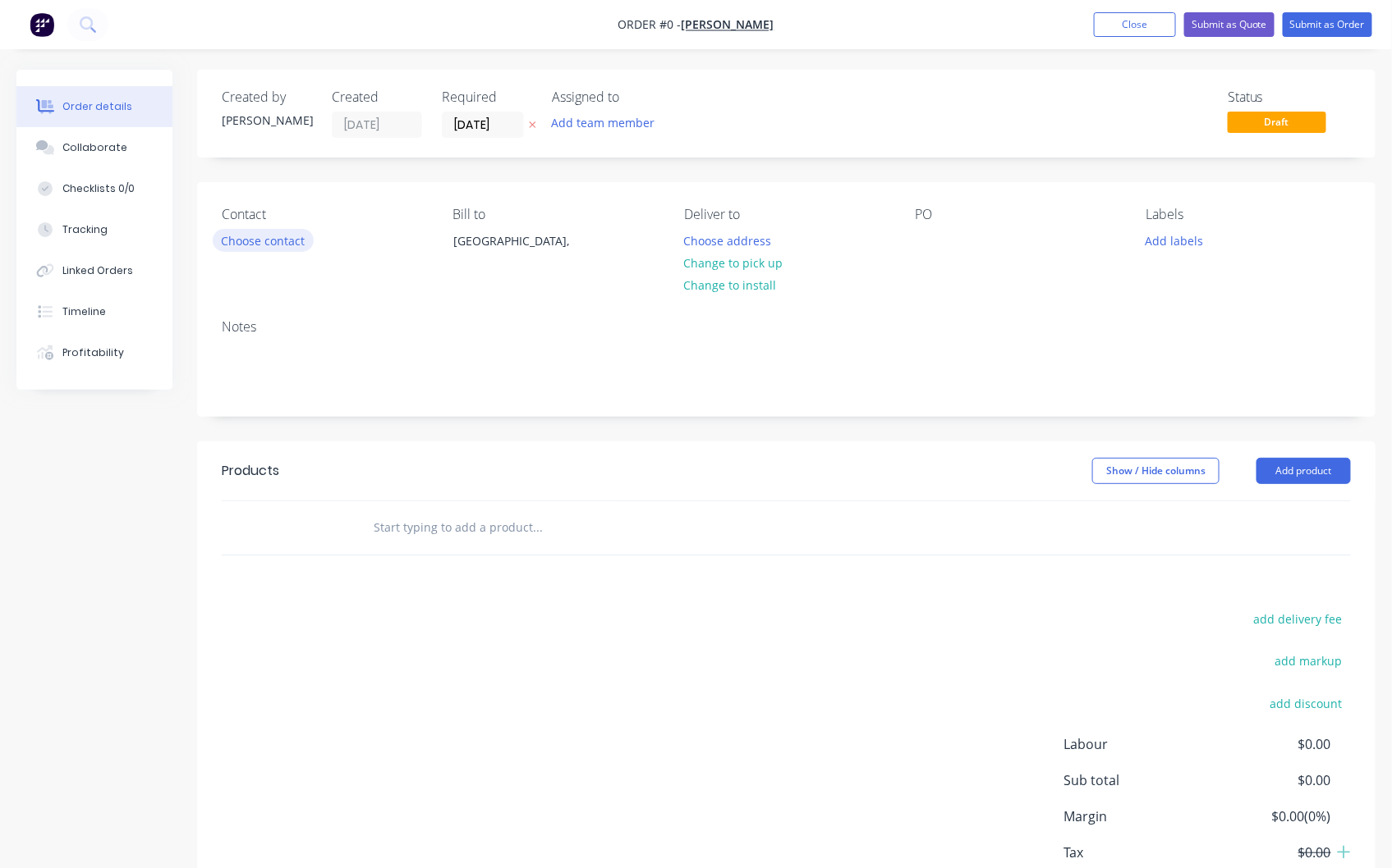
click at [267, 241] on button "Choose contact" at bounding box center [263, 239] width 101 height 22
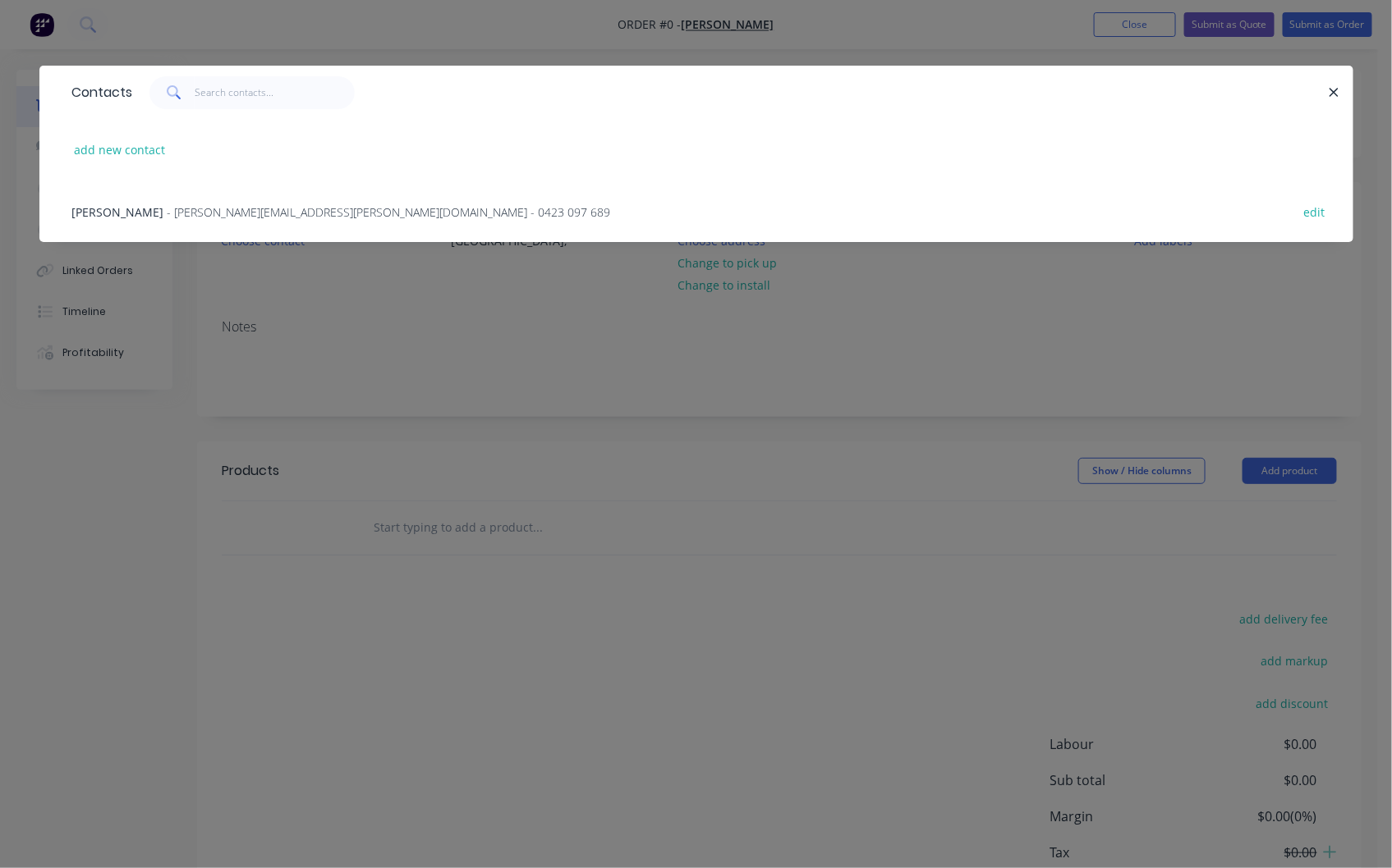
click at [265, 211] on span "- [PERSON_NAME][EMAIL_ADDRESS][PERSON_NAME][DOMAIN_NAME] - 0423 097 689" at bounding box center [389, 212] width 443 height 16
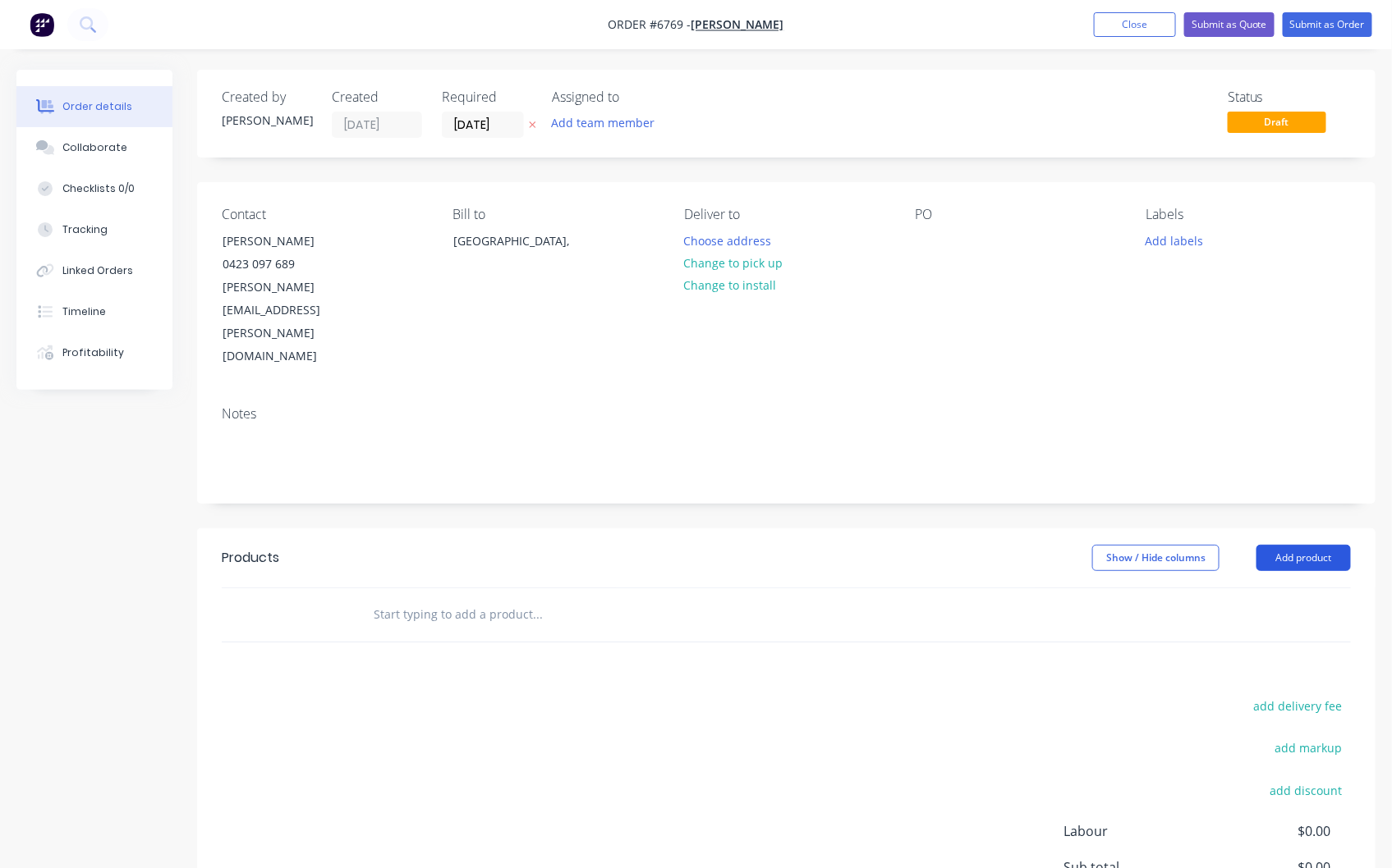
click at [1299, 545] on button "Add product" at bounding box center [1303, 558] width 94 height 26
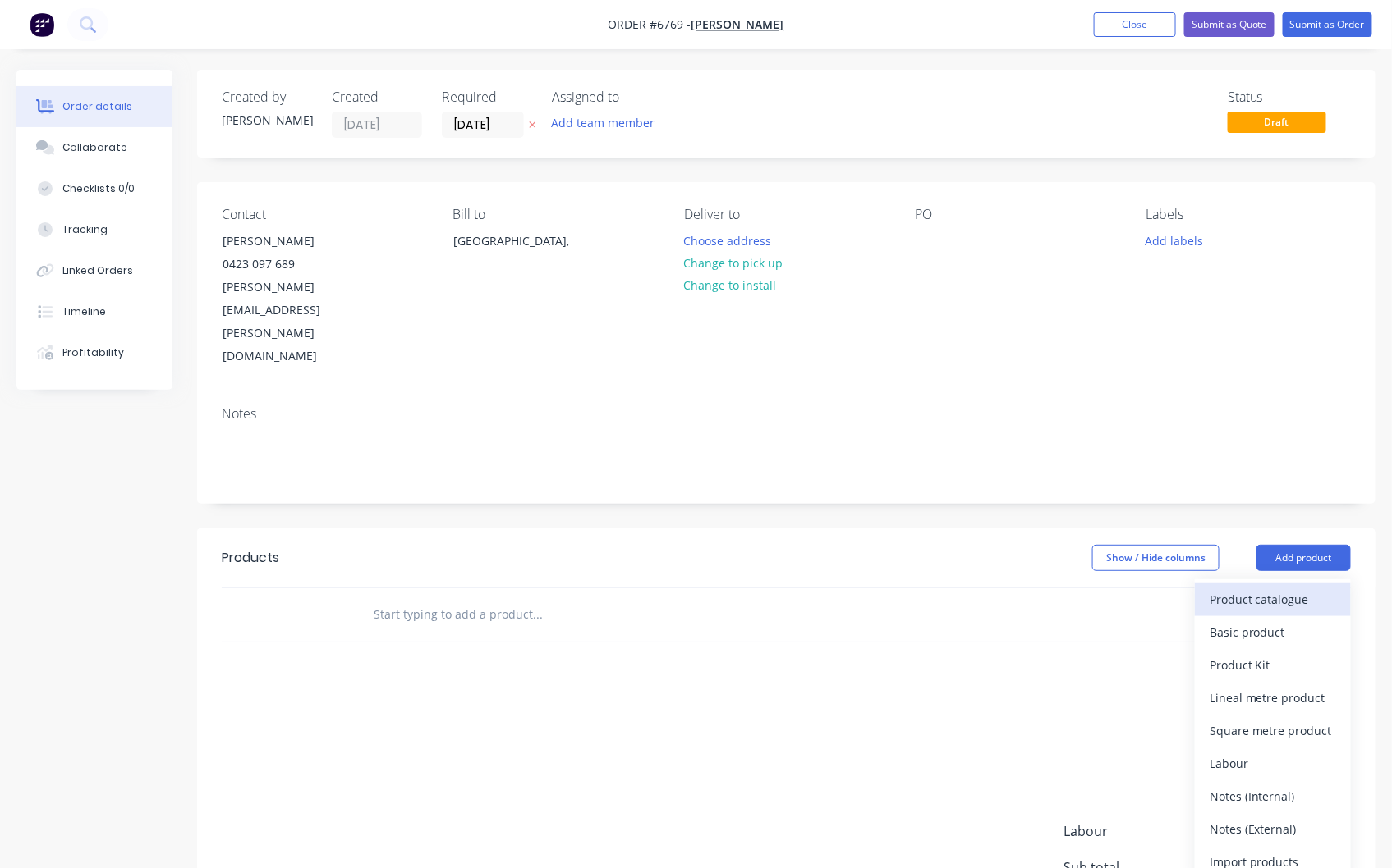
click at [1267, 588] on div "Product catalogue" at bounding box center [1272, 599] width 126 height 24
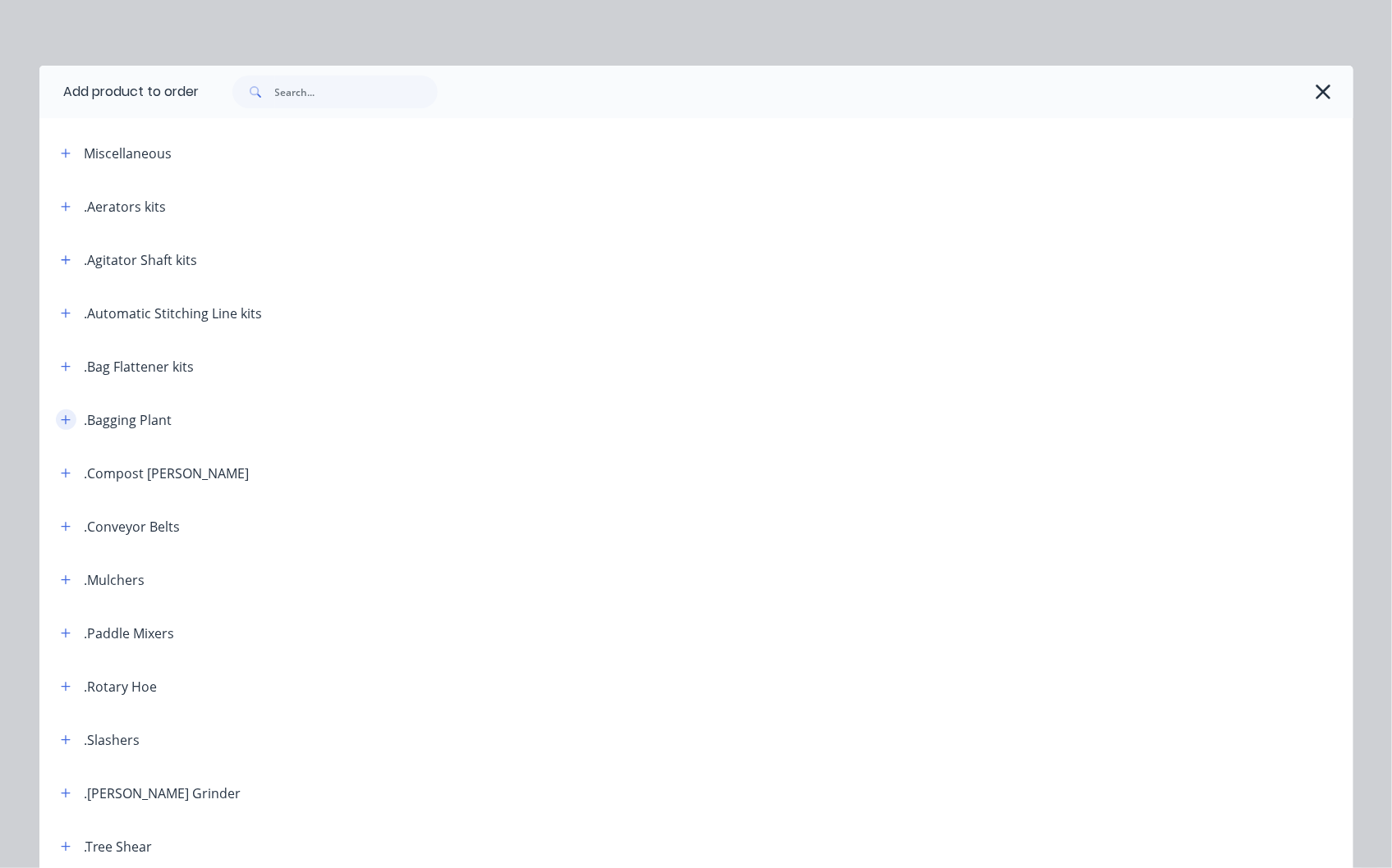
click at [61, 414] on icon "button" at bounding box center [65, 420] width 10 height 11
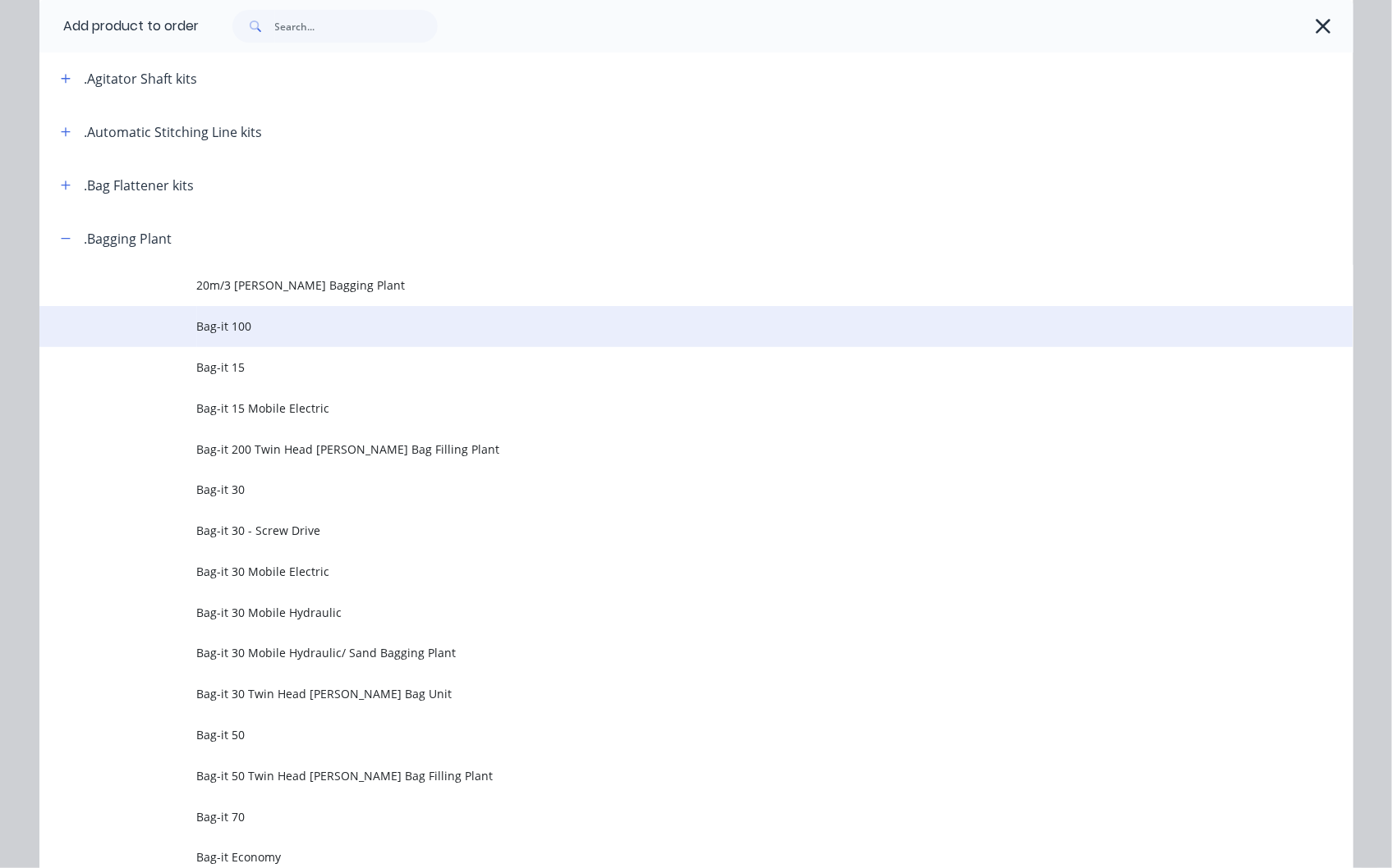
scroll to position [365, 0]
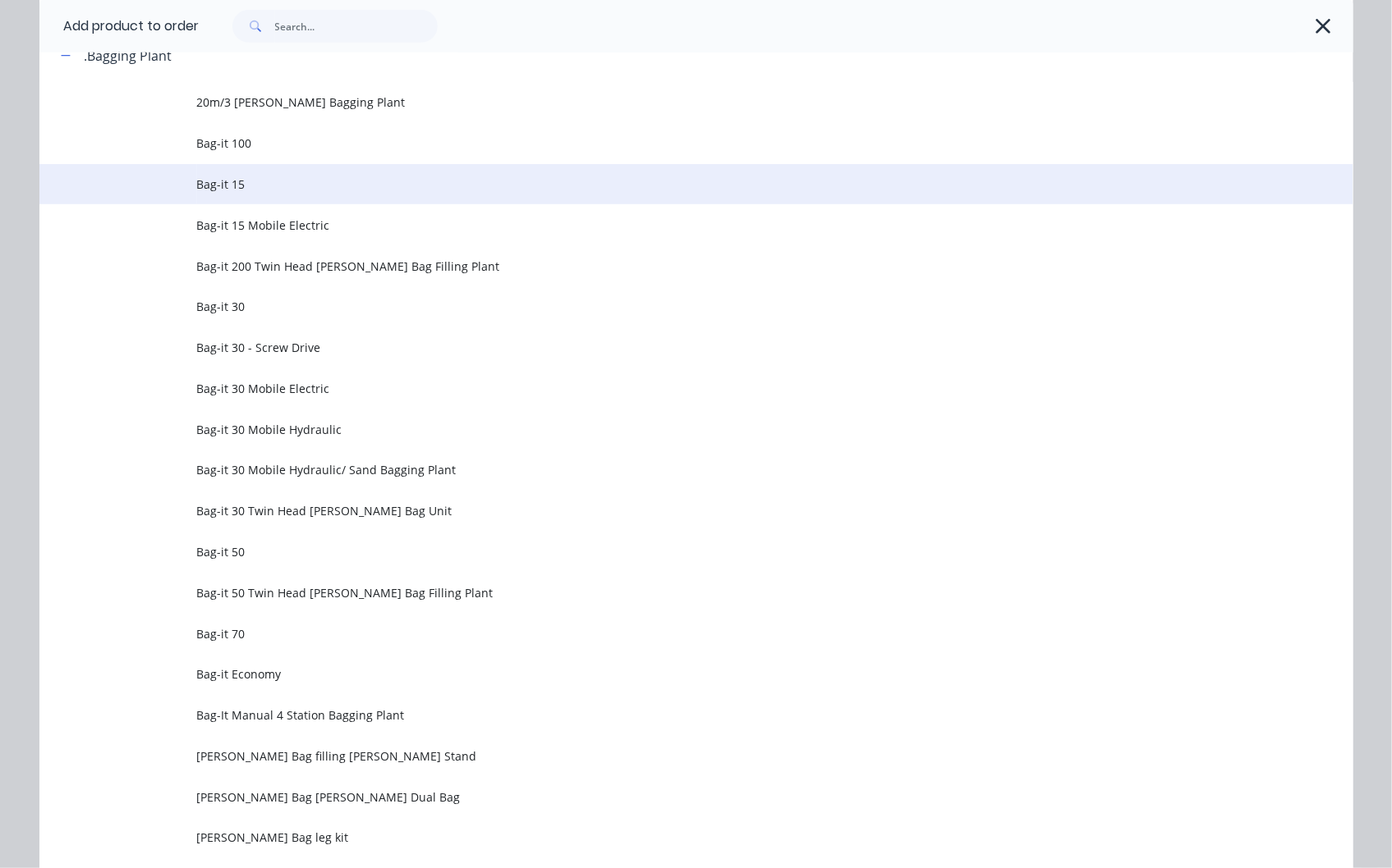
click at [226, 186] on span "Bag-it 15" at bounding box center [659, 185] width 924 height 17
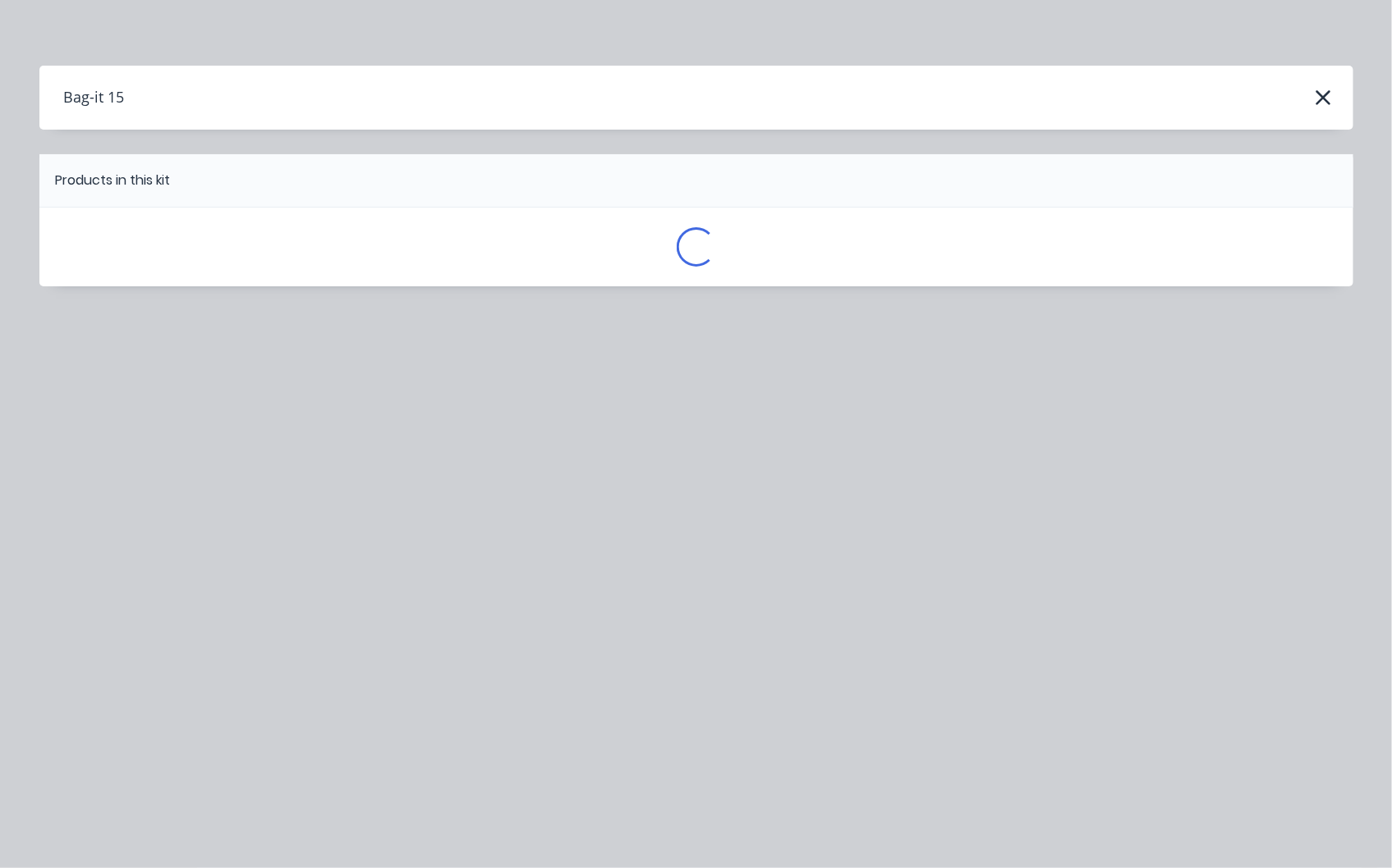
scroll to position [0, 0]
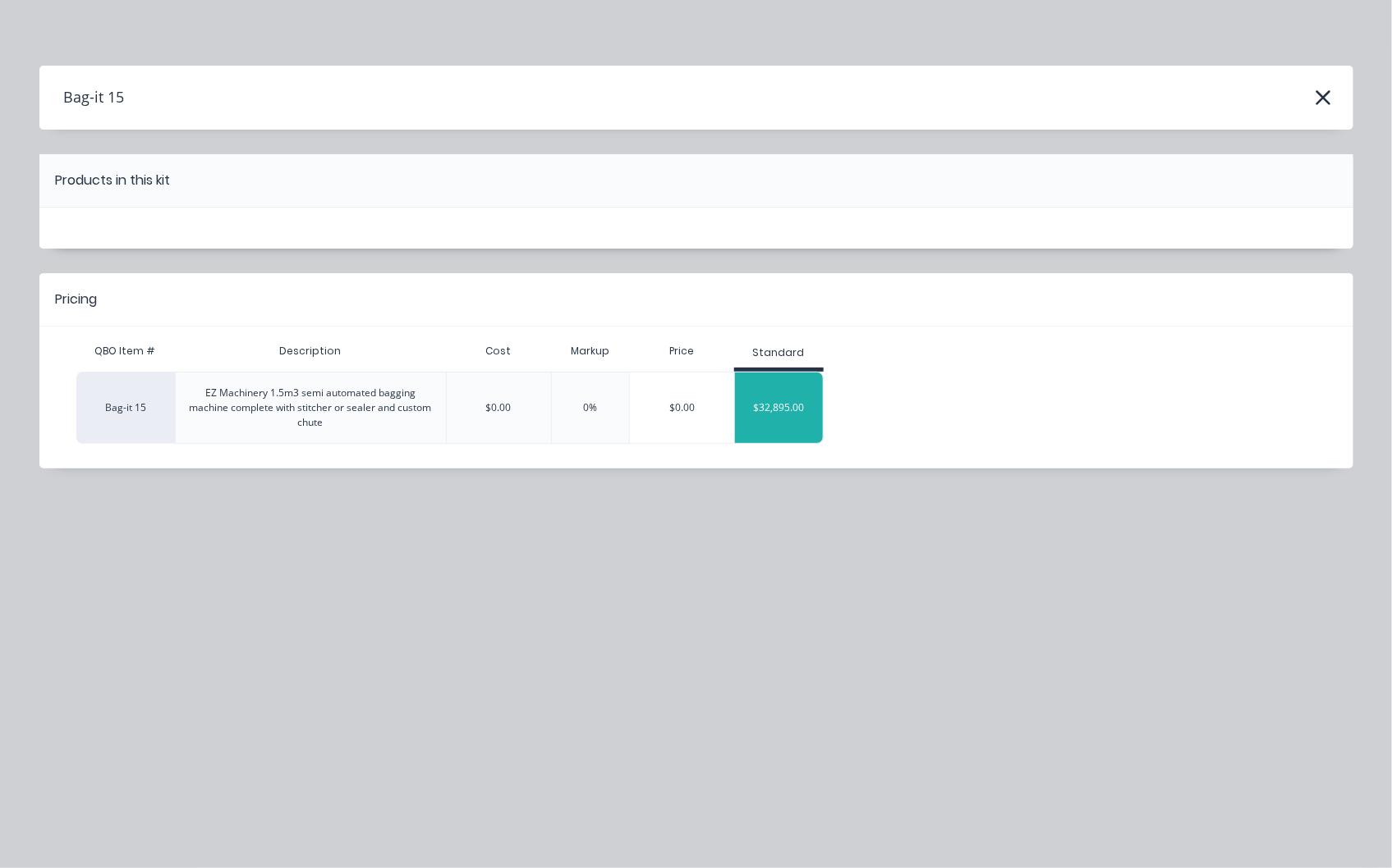
click at [785, 400] on div "$32,895.00" at bounding box center [779, 407] width 88 height 41
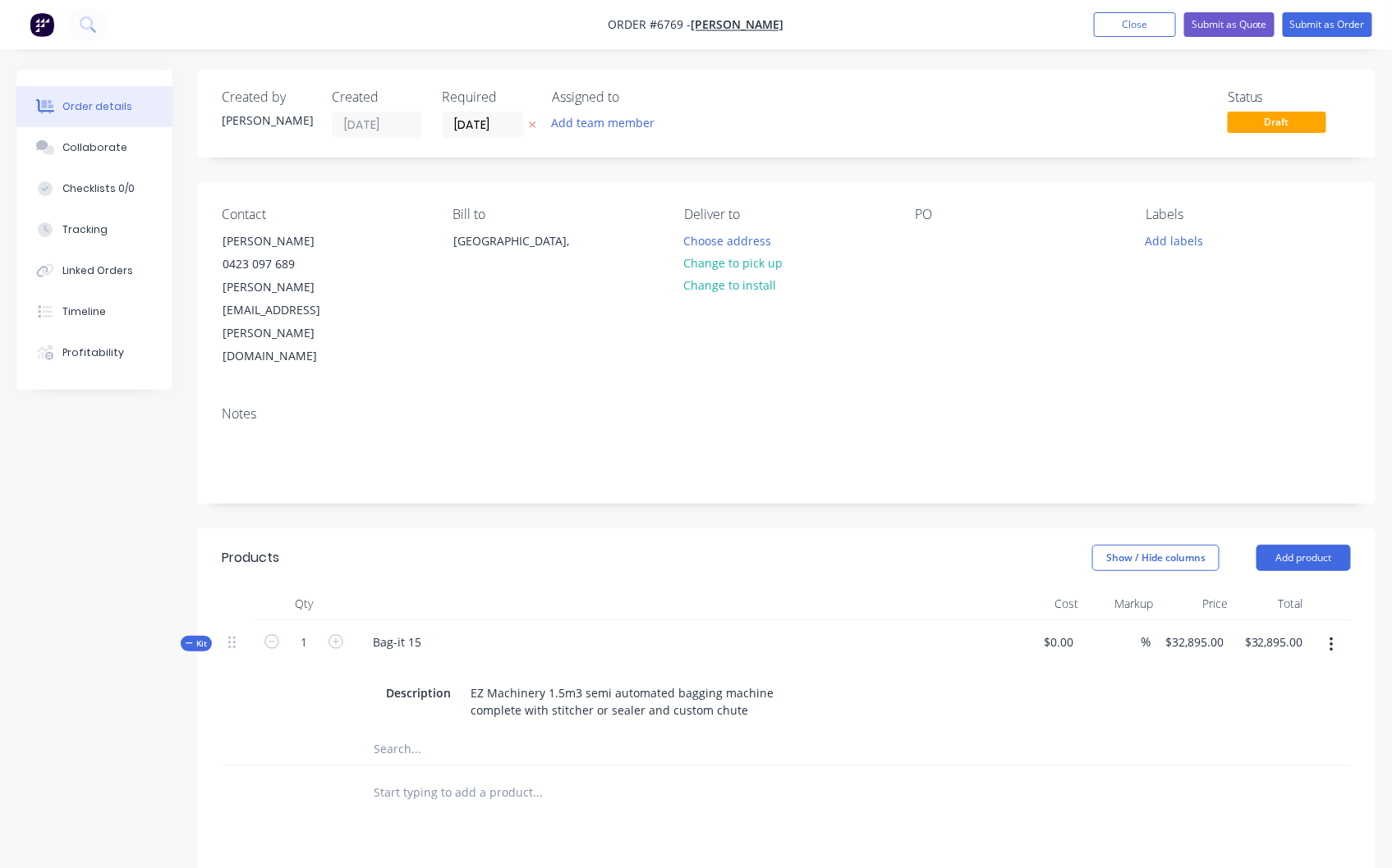
click at [1330, 636] on icon "button" at bounding box center [1331, 645] width 4 height 18
click at [1243, 808] on div "Delete" at bounding box center [1272, 819] width 126 height 24
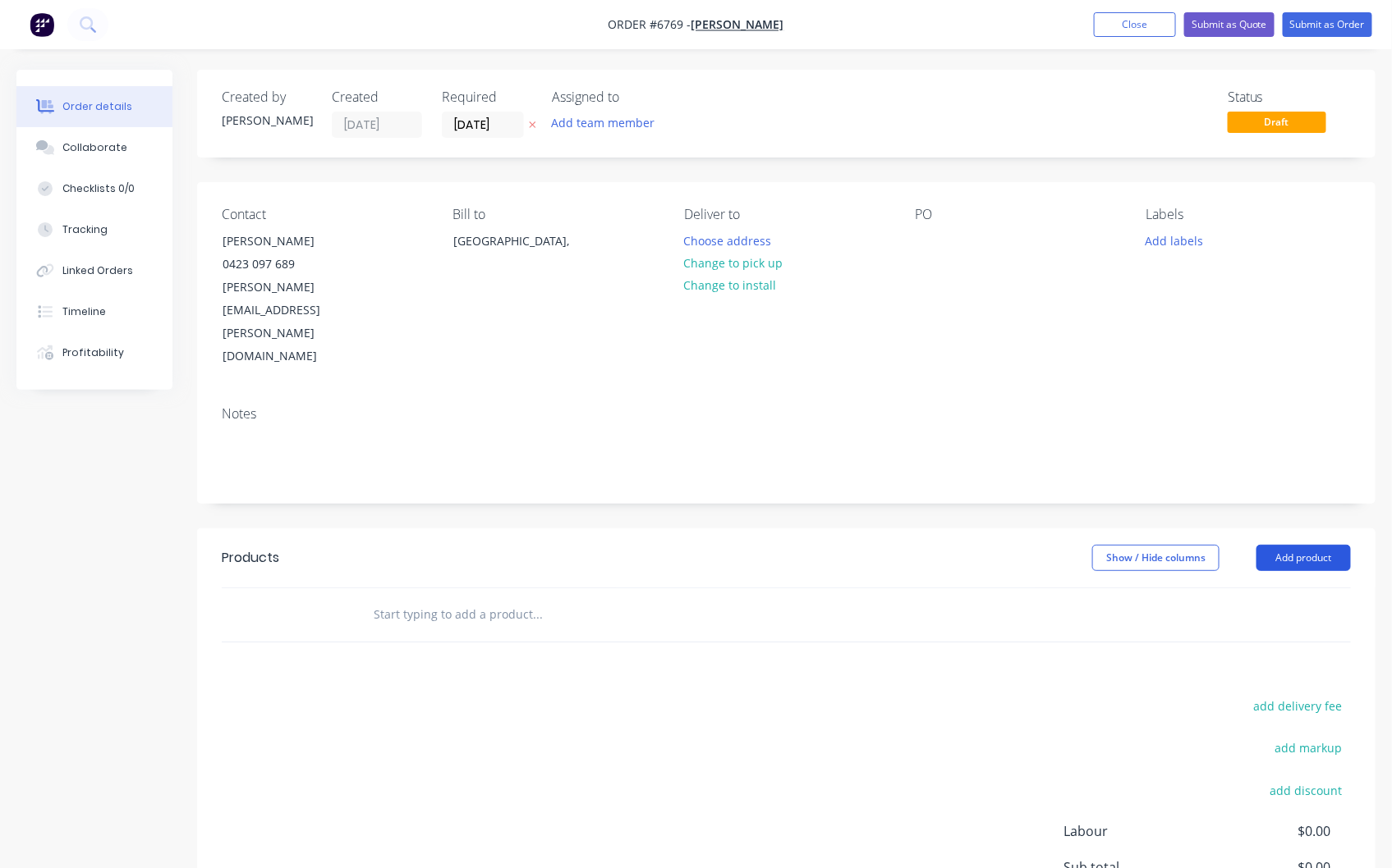
click at [1309, 545] on button "Add product" at bounding box center [1303, 558] width 94 height 26
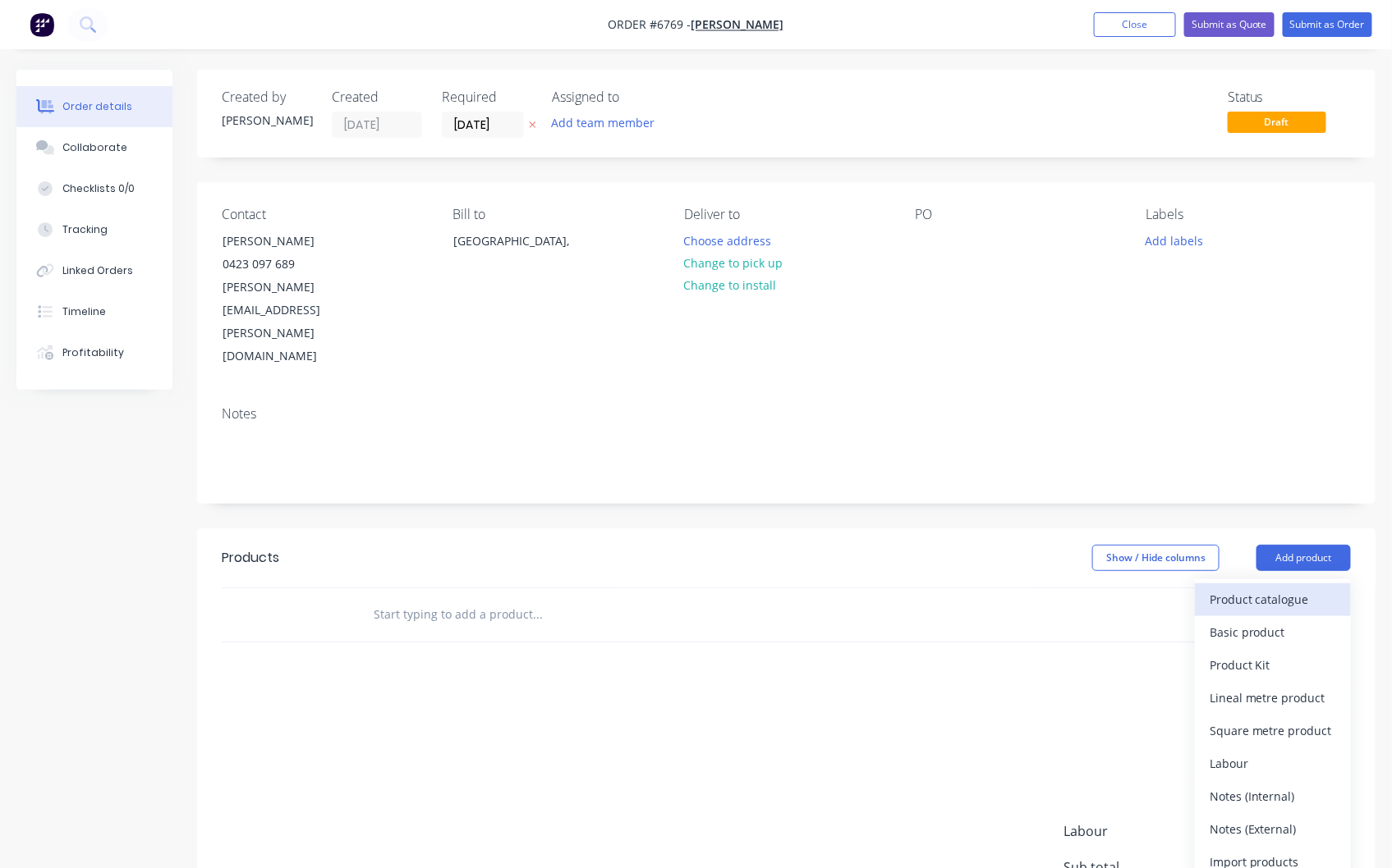
click at [1285, 588] on div "Product catalogue" at bounding box center [1272, 599] width 126 height 24
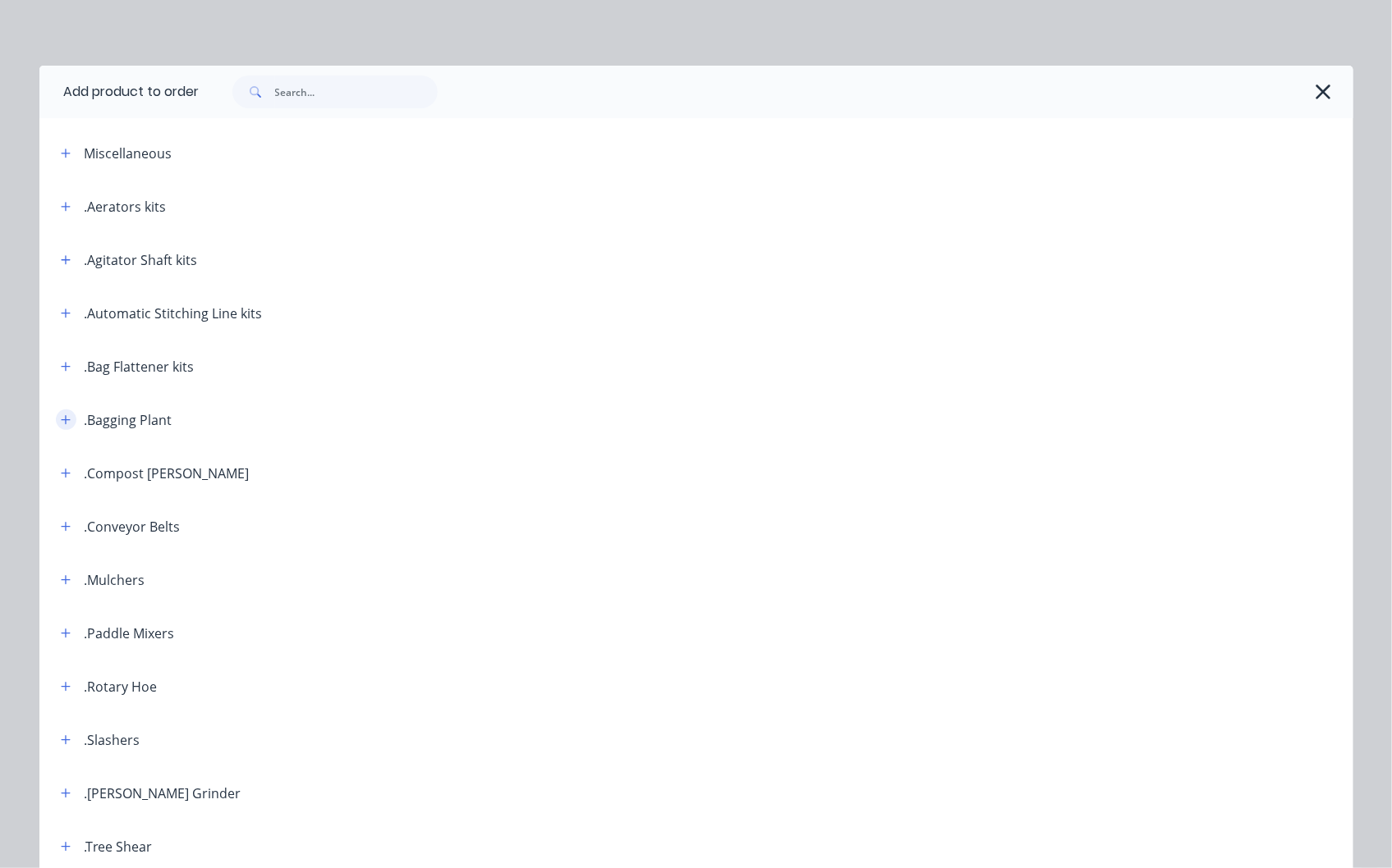
click at [61, 415] on icon "button" at bounding box center [65, 420] width 10 height 11
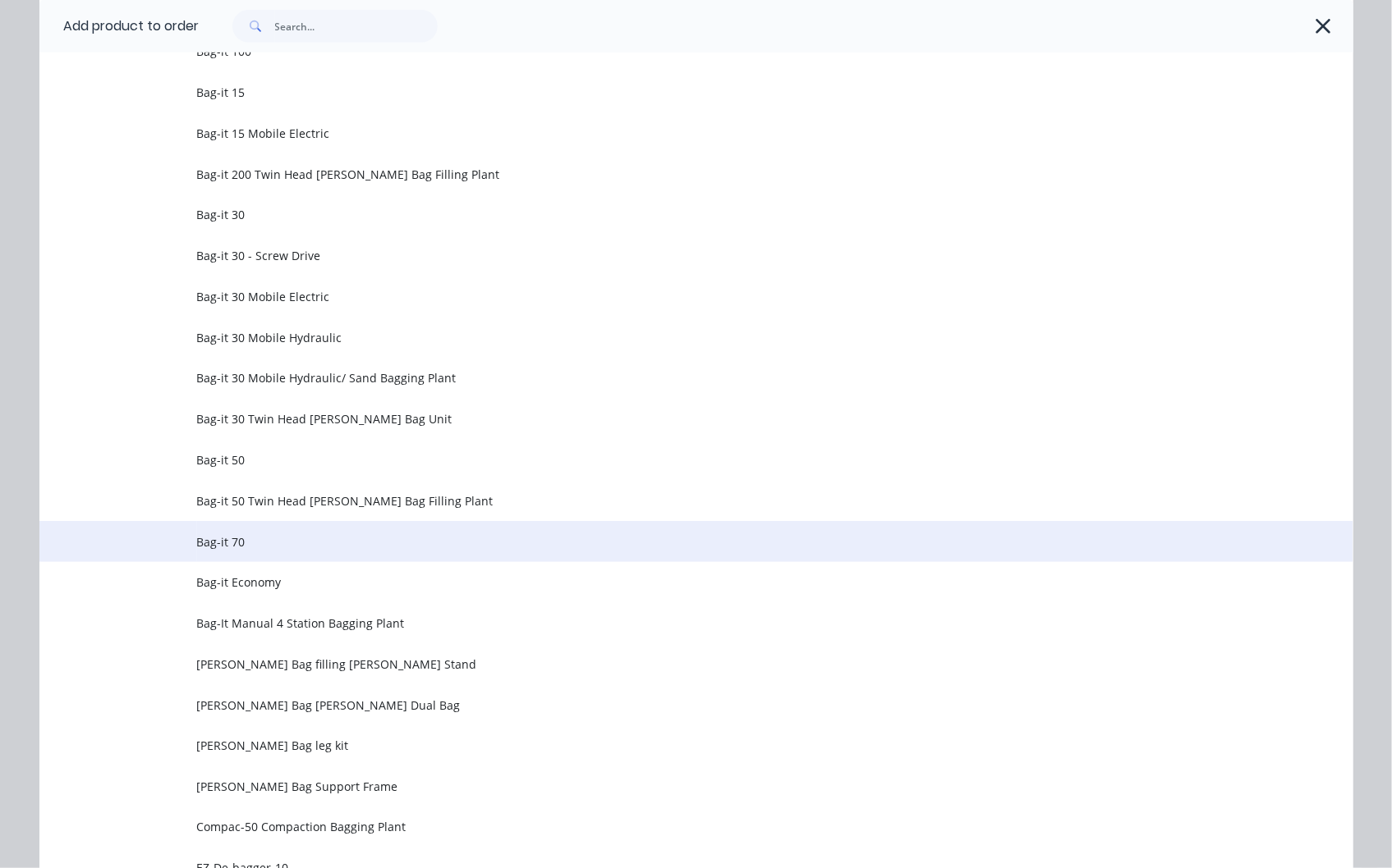
scroll to position [547, 0]
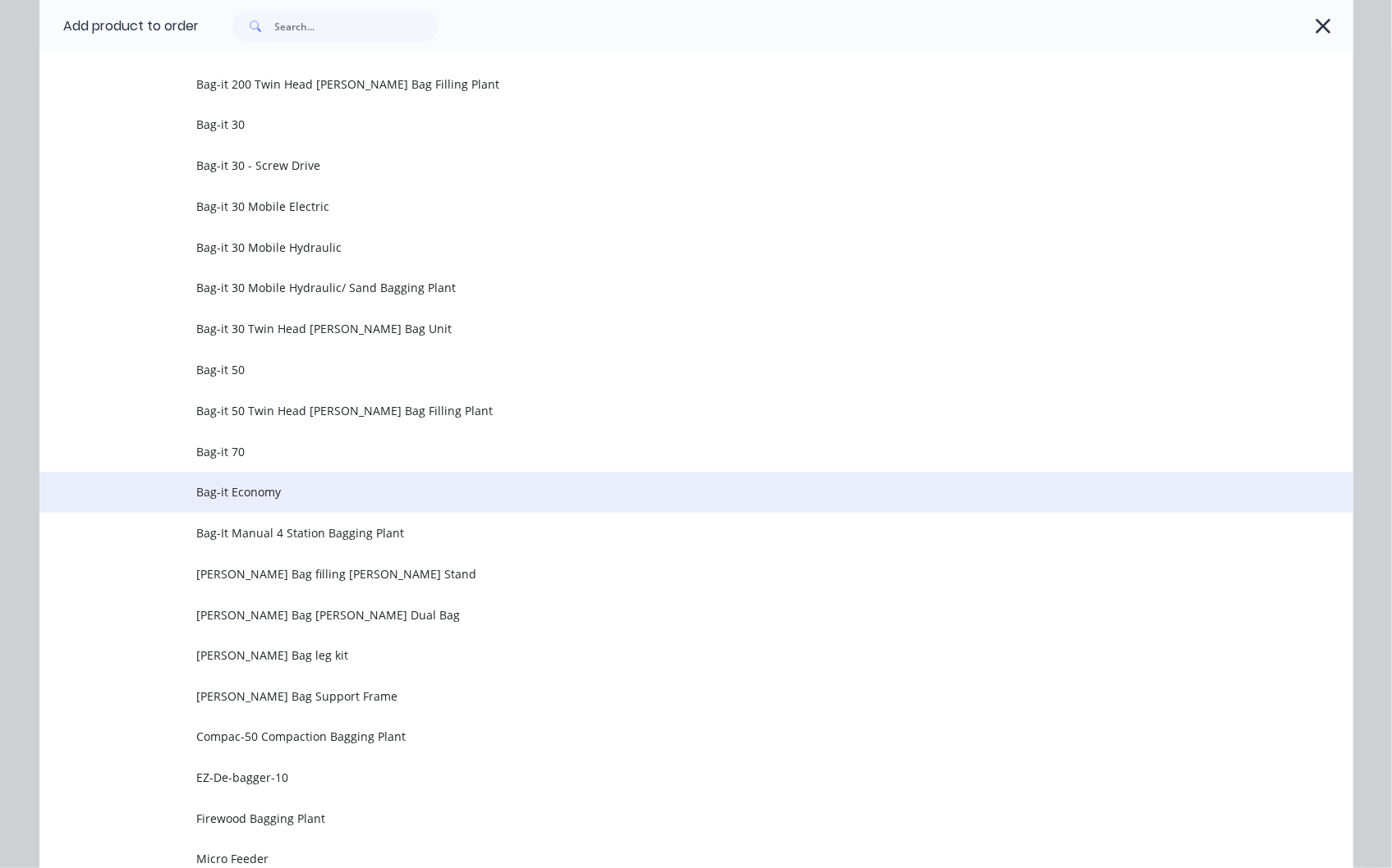
click at [250, 495] on span "Bag-it Economy" at bounding box center [659, 492] width 924 height 17
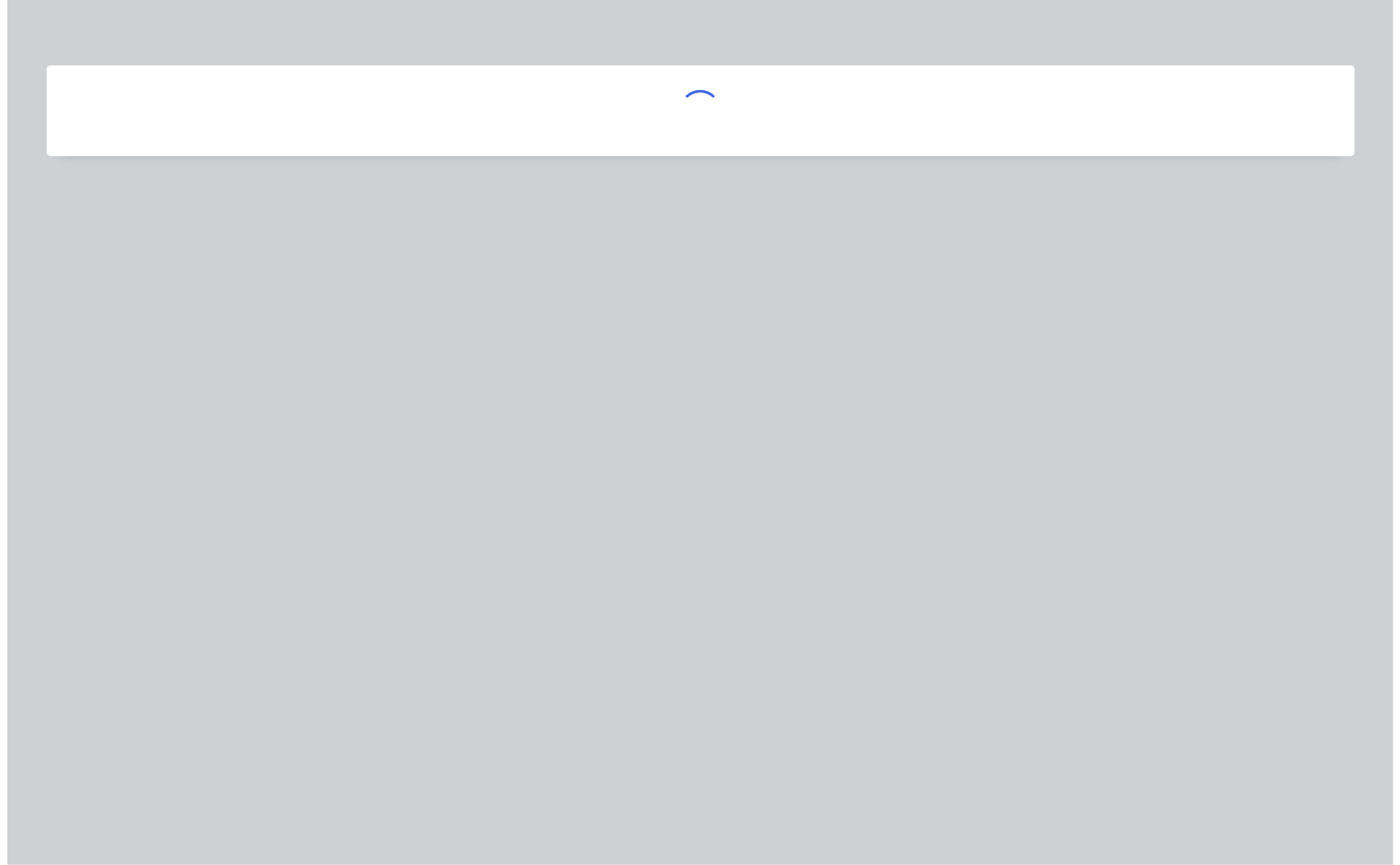
scroll to position [0, 0]
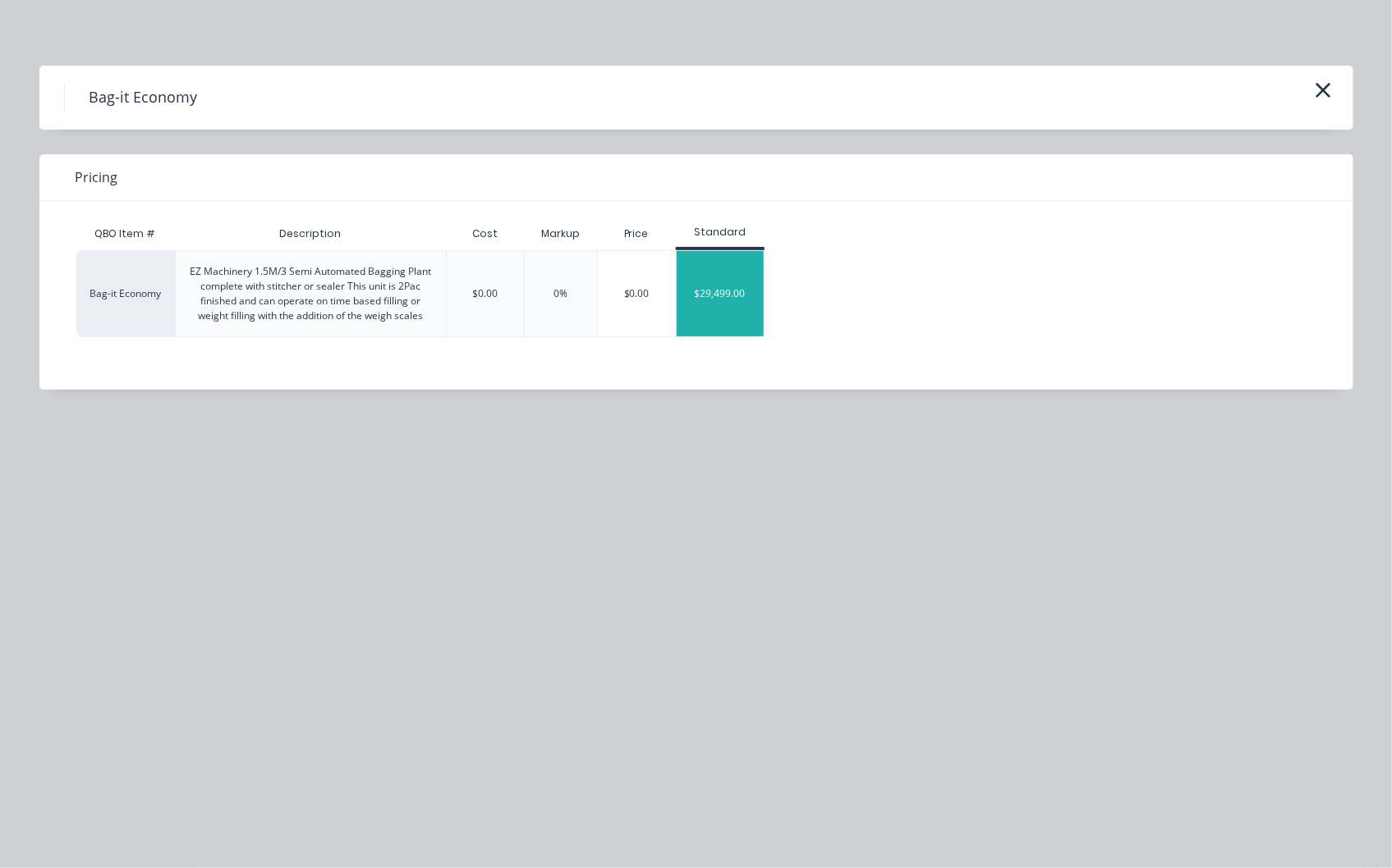
click at [723, 295] on div "$29,499.00" at bounding box center [720, 293] width 88 height 85
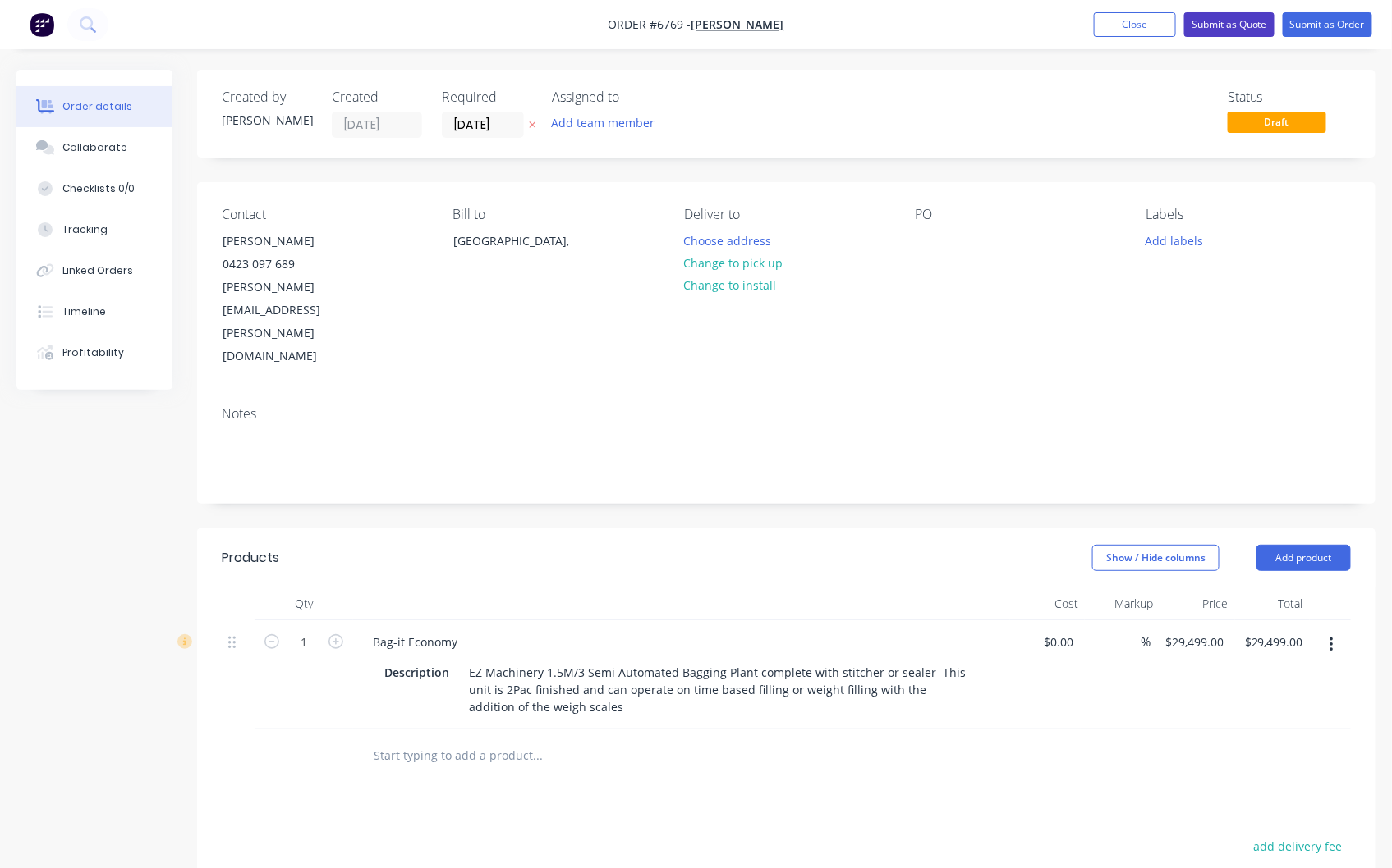
click at [1227, 20] on button "Submit as Quote" at bounding box center [1229, 24] width 91 height 24
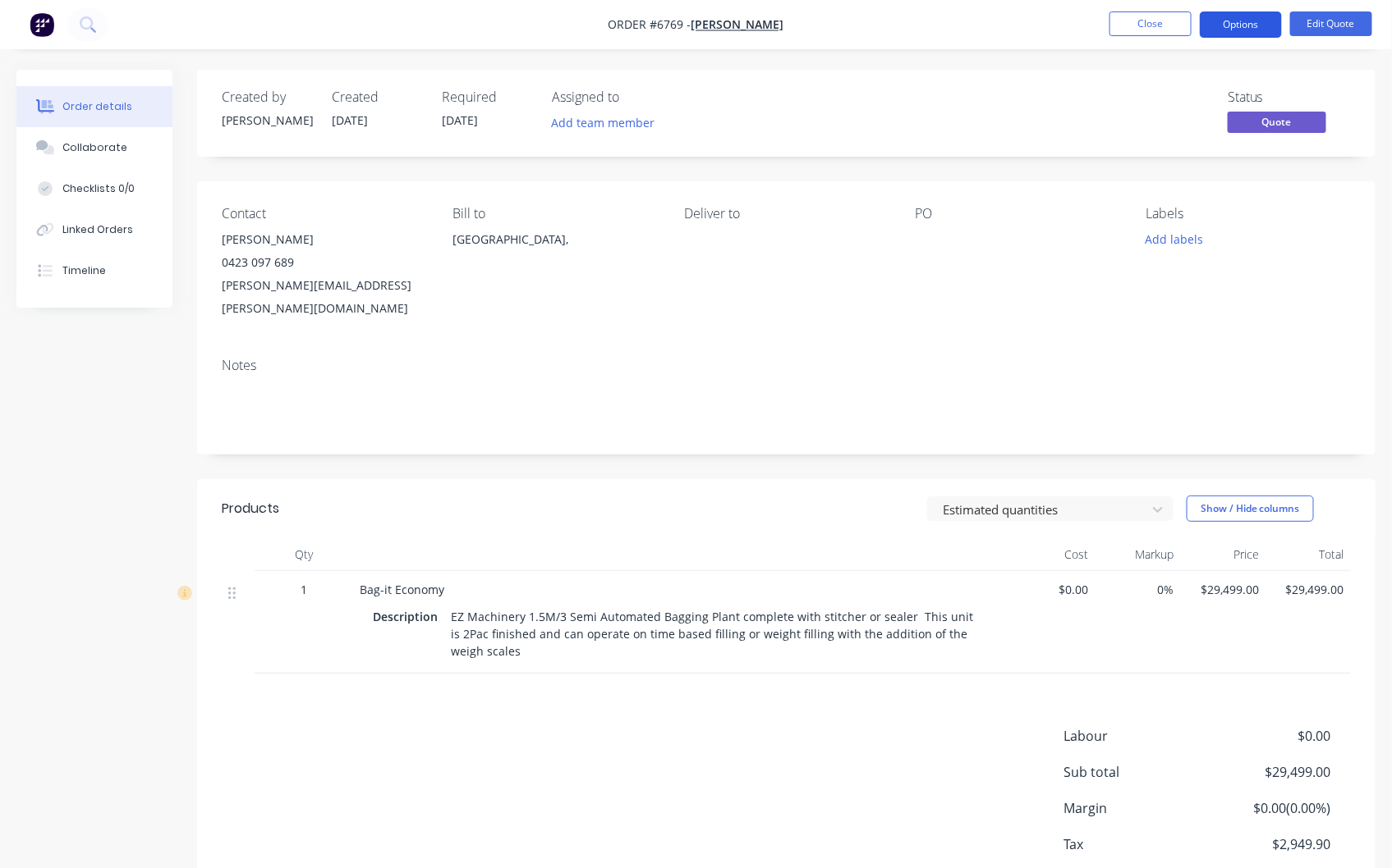
click at [1233, 23] on button "Options" at bounding box center [1240, 24] width 82 height 26
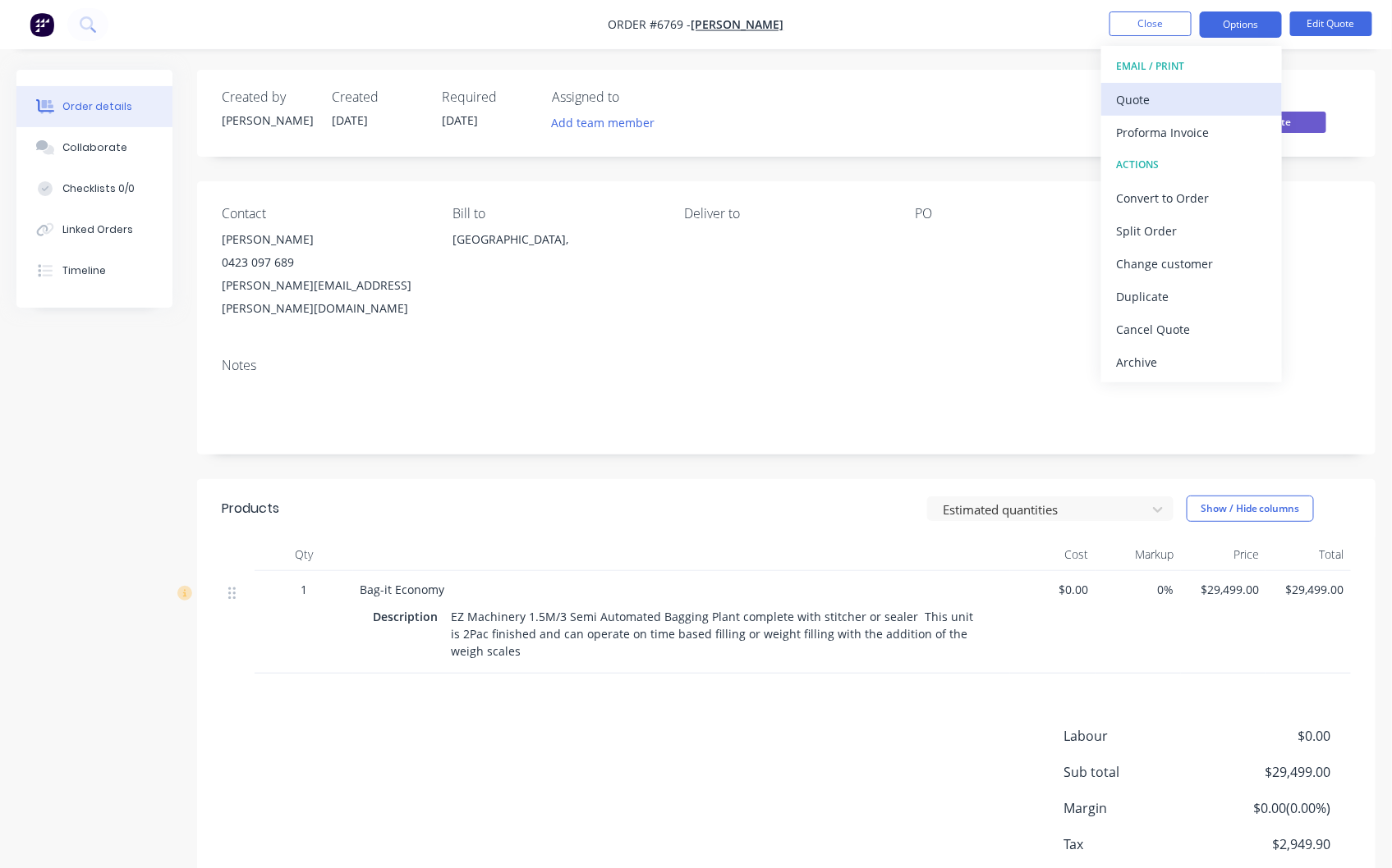
click at [1132, 103] on div "Quote" at bounding box center [1191, 99] width 151 height 24
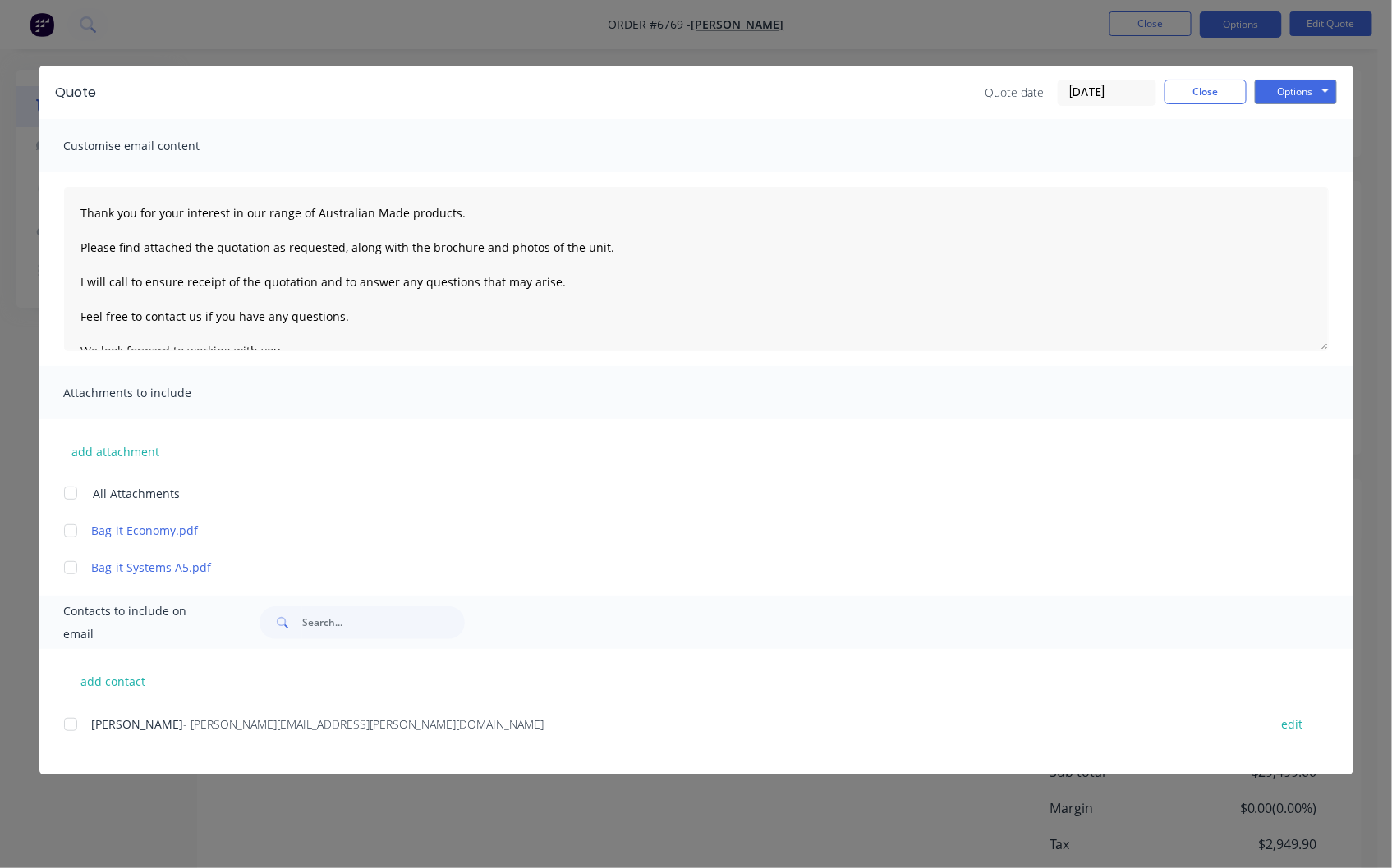
click at [70, 729] on div at bounding box center [71, 724] width 33 height 33
click at [67, 490] on div at bounding box center [71, 494] width 33 height 33
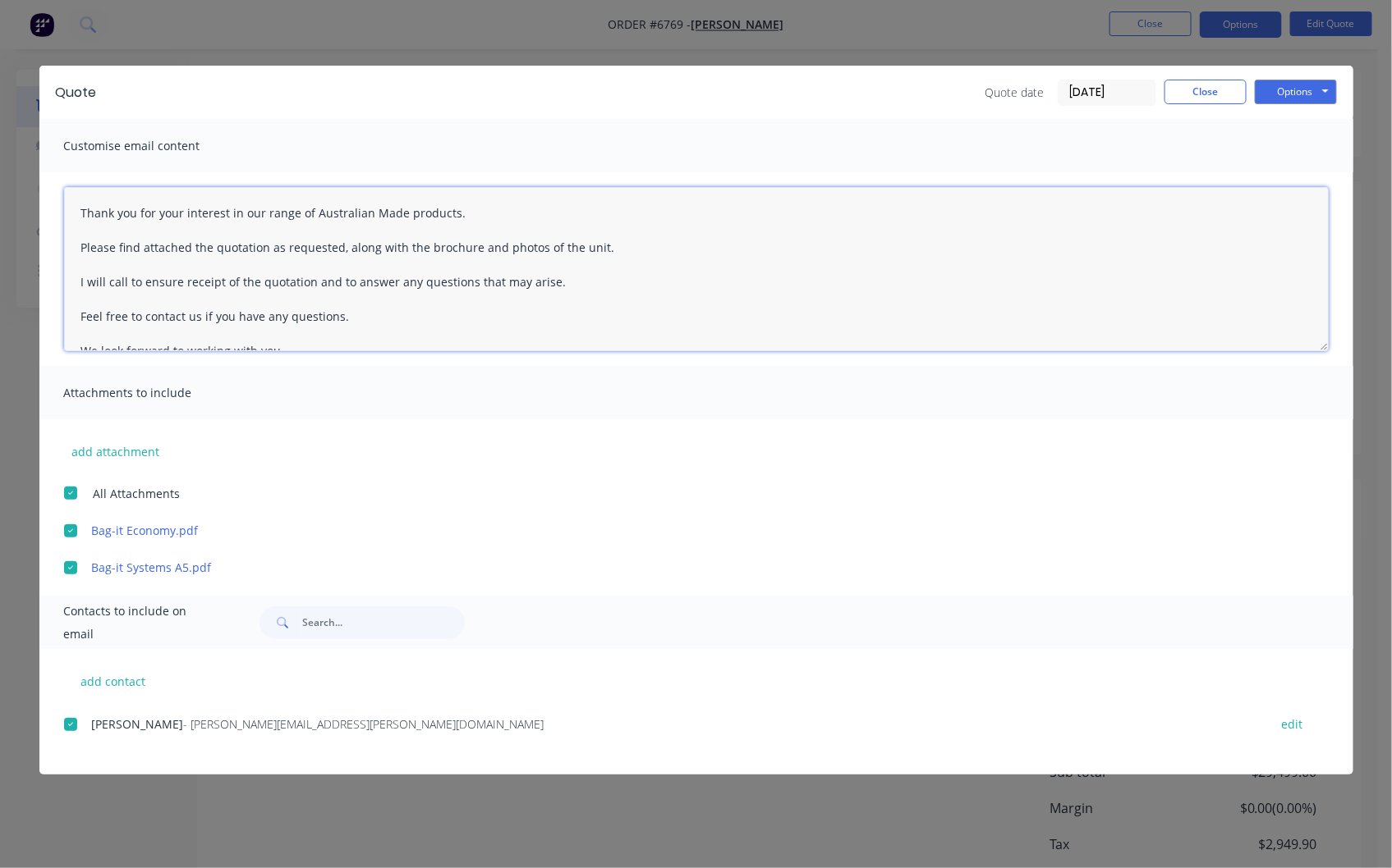
click at [78, 206] on textarea "Thank you for your interest in our range of Australian Made products. Please fi…" at bounding box center [697, 269] width 1265 height 165
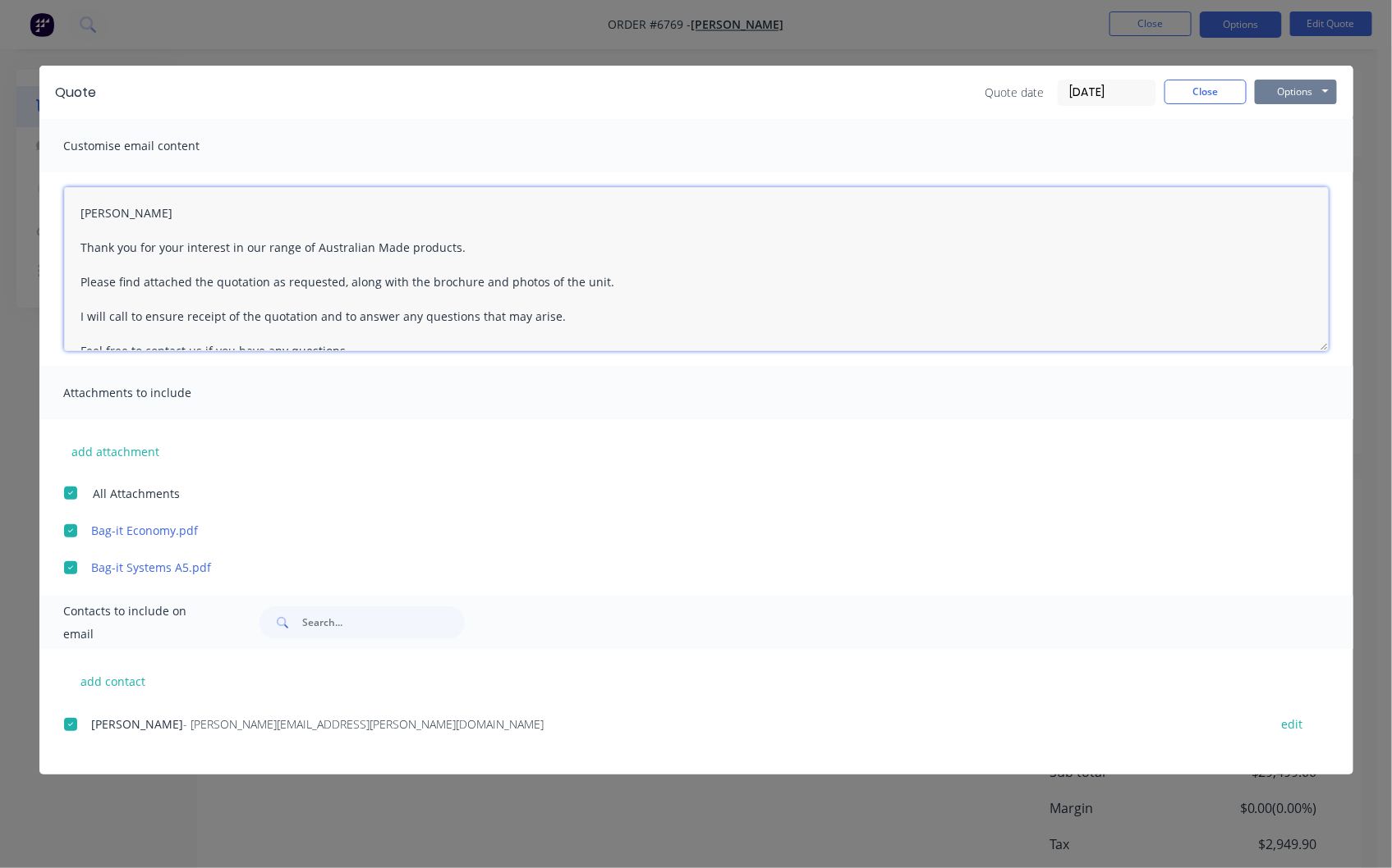
type textarea "[PERSON_NAME] Thank you for your interest in our range of Australian Made produ…"
click at [1303, 94] on button "Options" at bounding box center [1295, 91] width 82 height 24
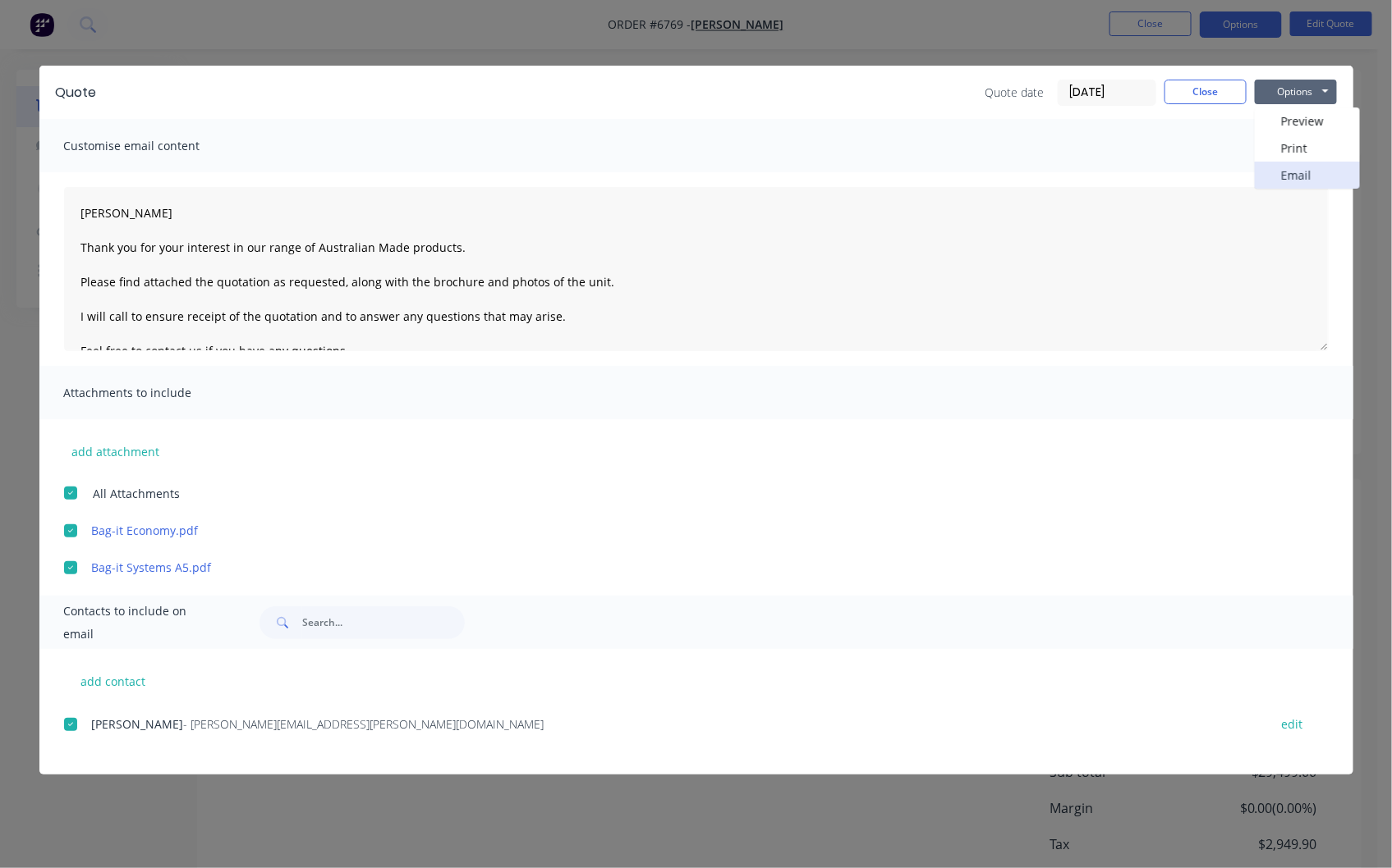
click at [1308, 174] on button "Email" at bounding box center [1307, 175] width 105 height 27
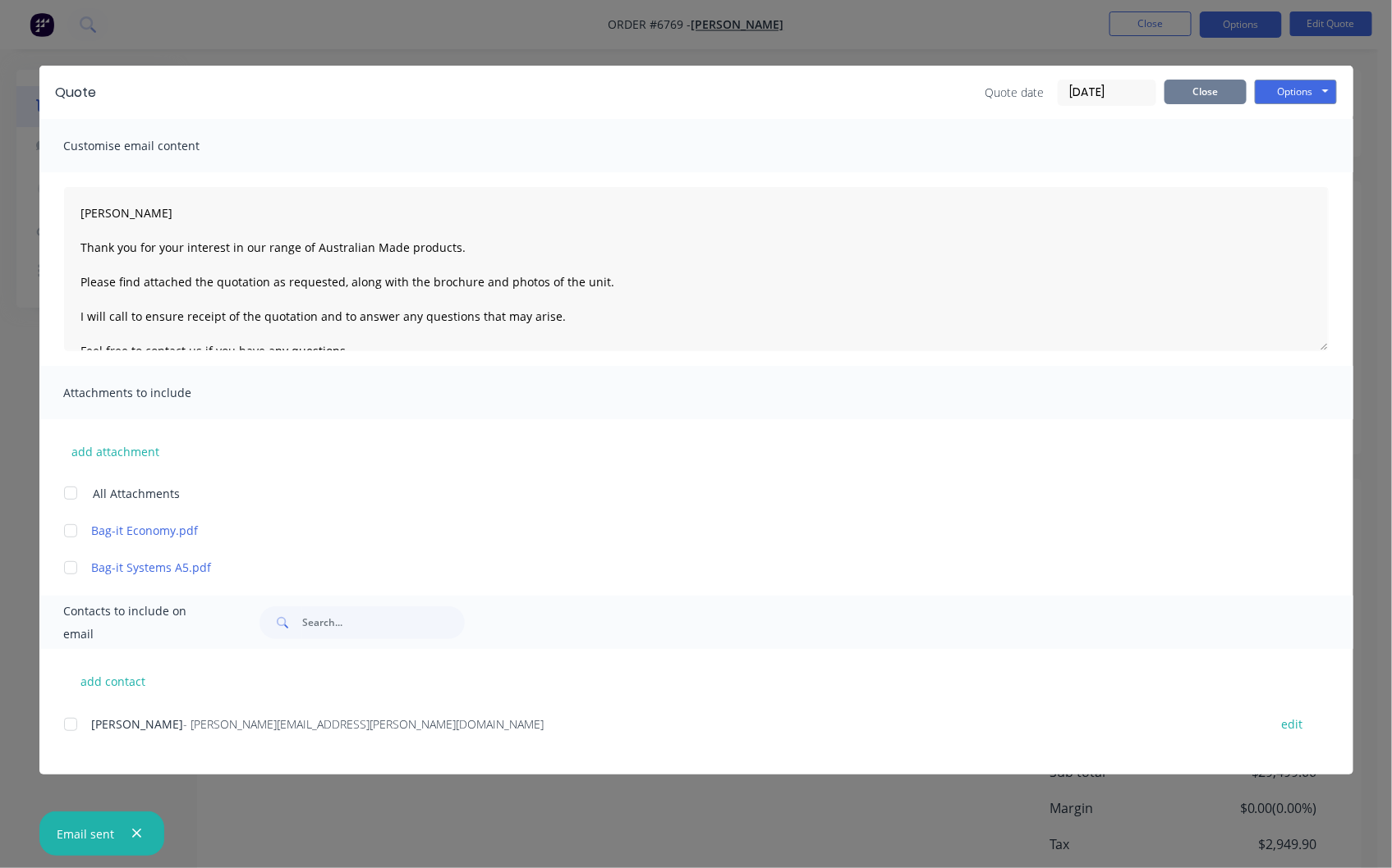
click at [1201, 87] on button "Close" at bounding box center [1206, 91] width 82 height 24
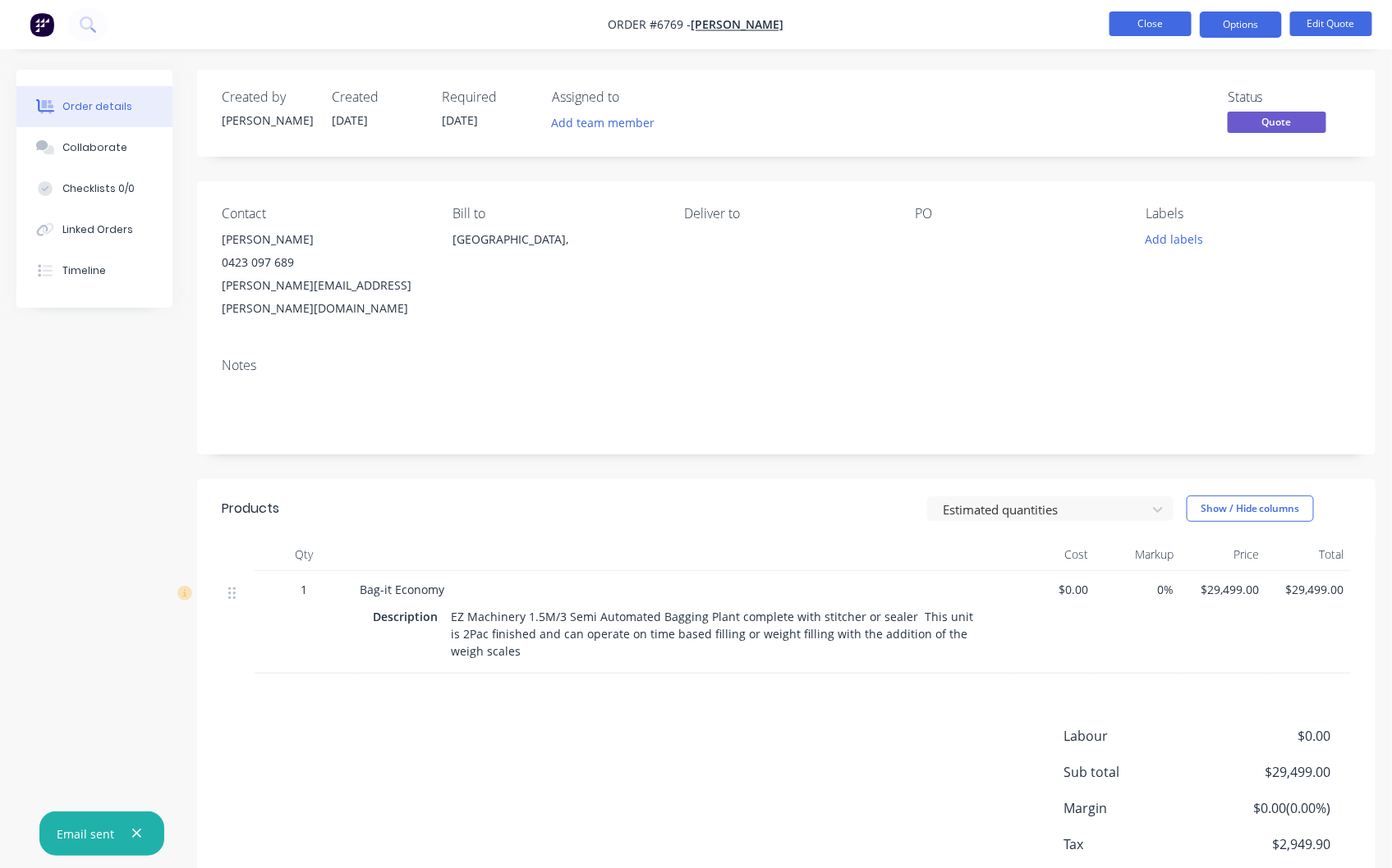
click at [1148, 20] on button "Close" at bounding box center [1150, 24] width 82 height 24
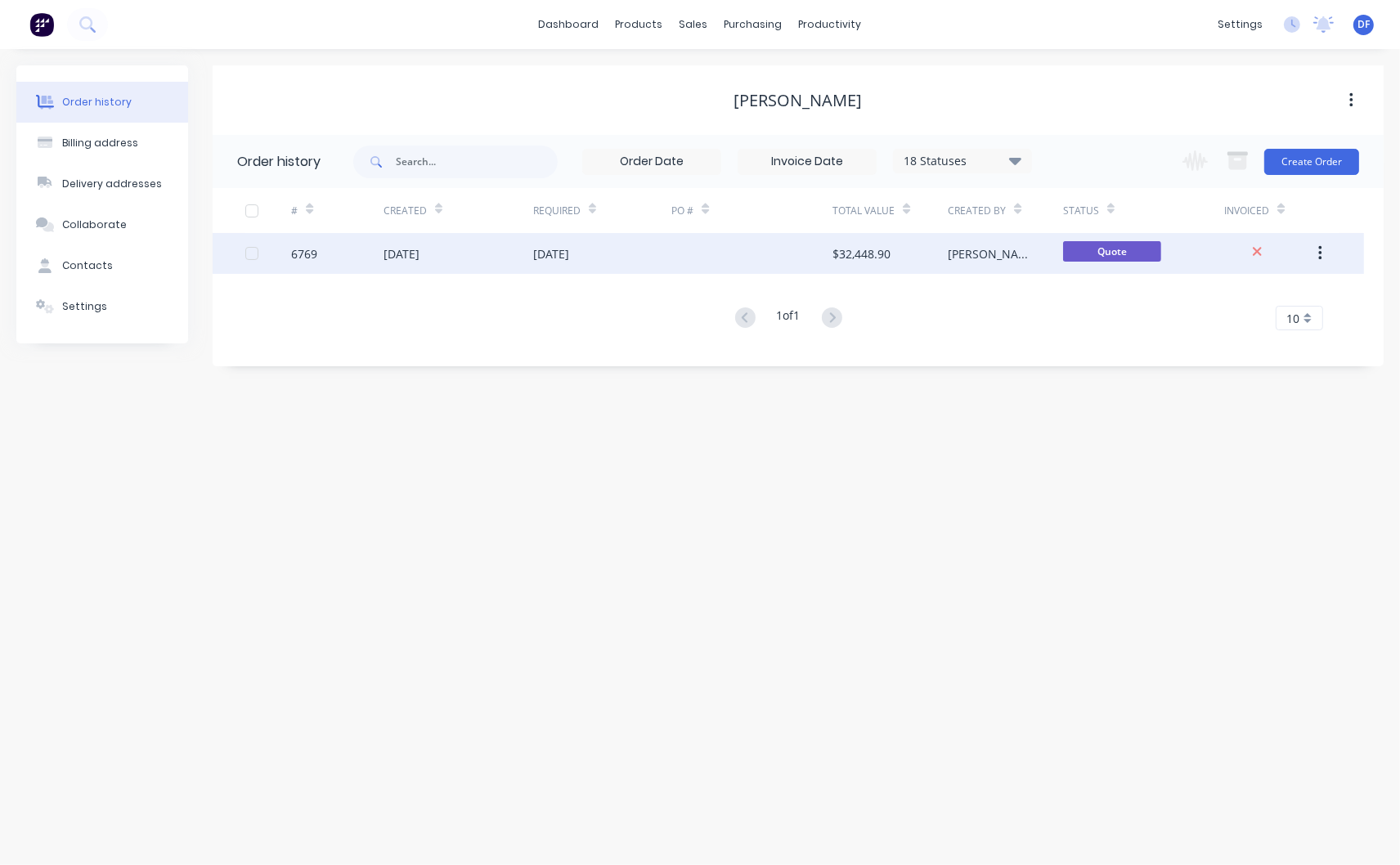
click at [401, 253] on div "[DATE]" at bounding box center [401, 254] width 36 height 17
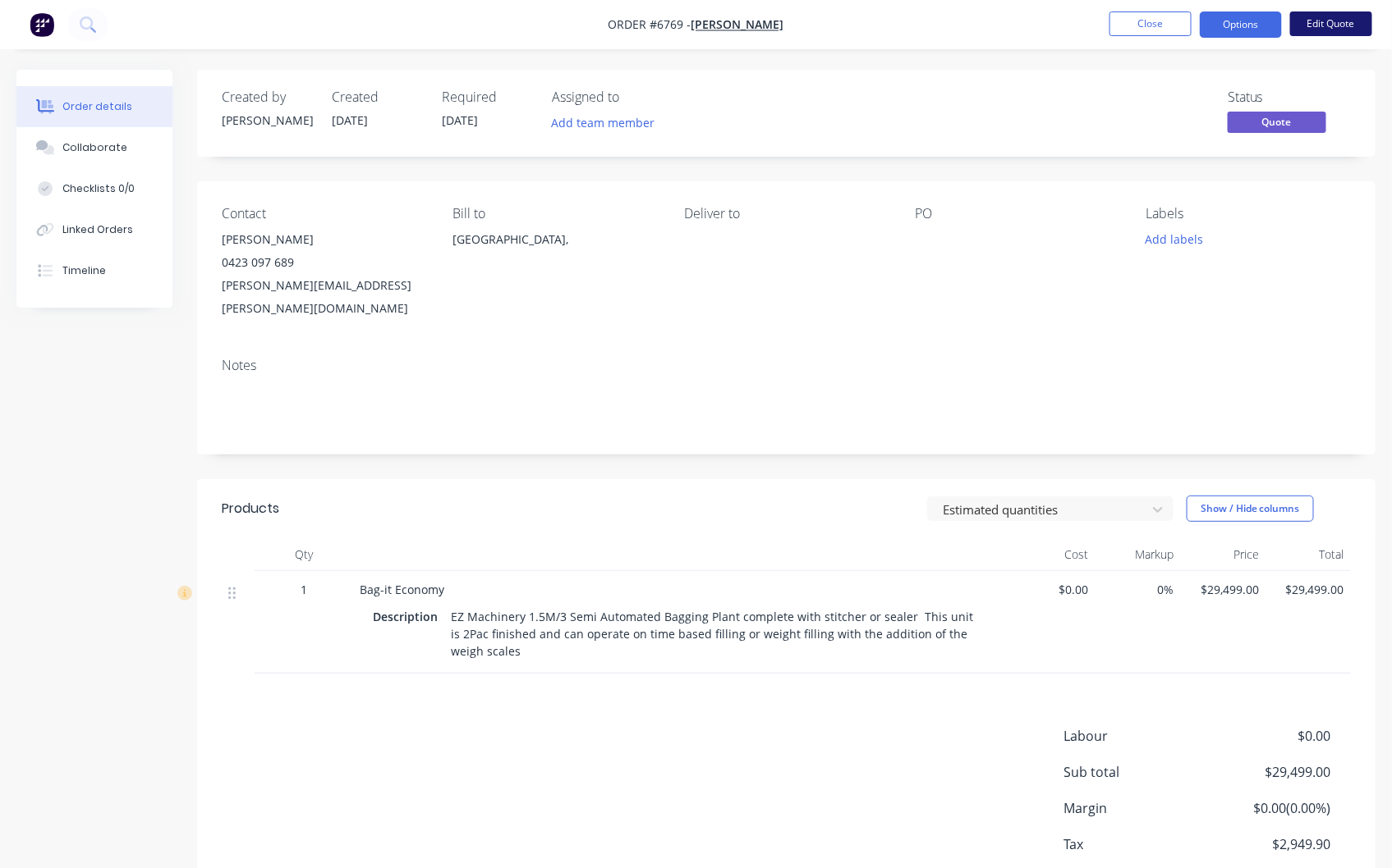
click at [1322, 17] on button "Edit Quote" at bounding box center [1331, 24] width 82 height 24
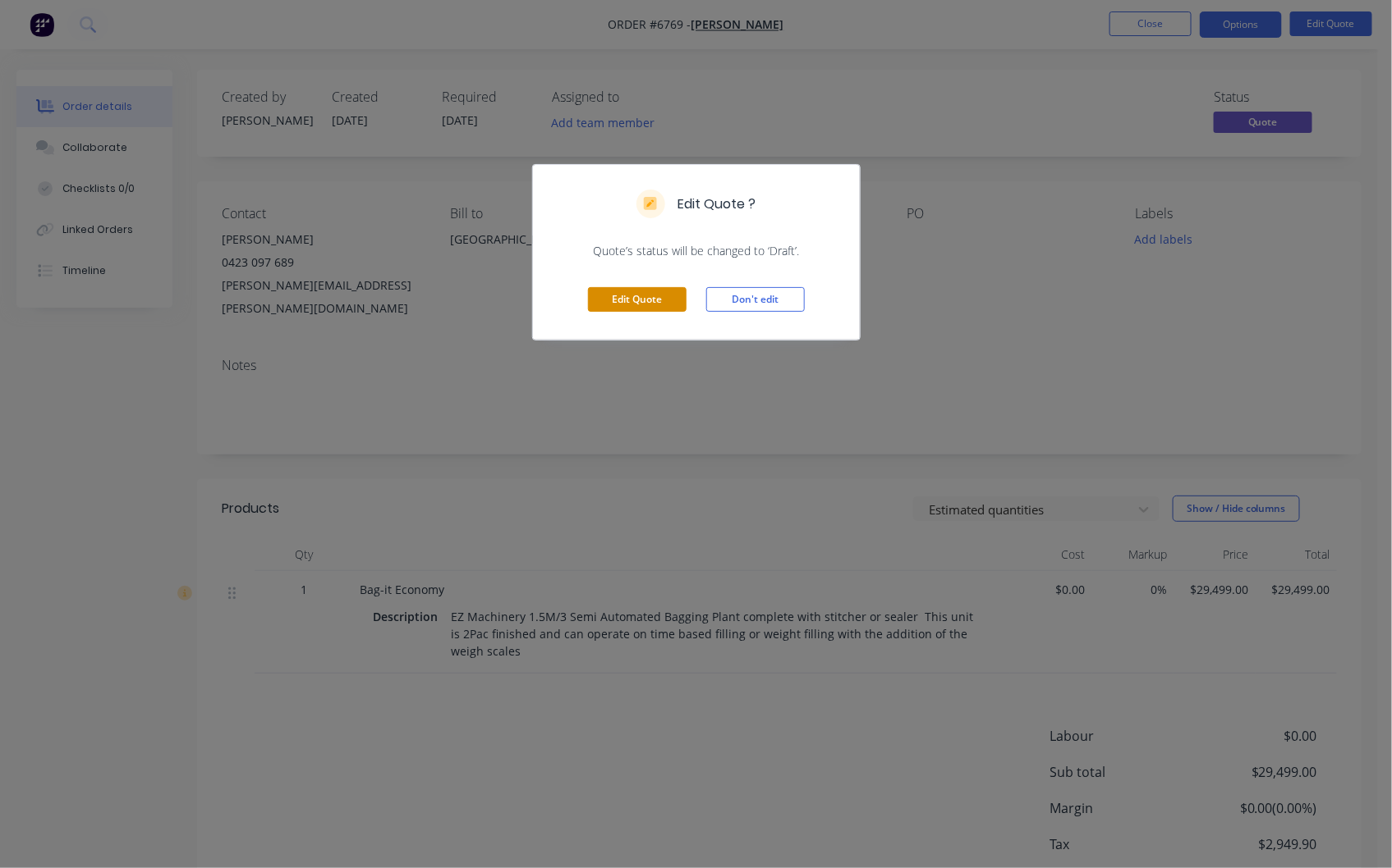
click at [635, 299] on button "Edit Quote" at bounding box center [637, 299] width 98 height 24
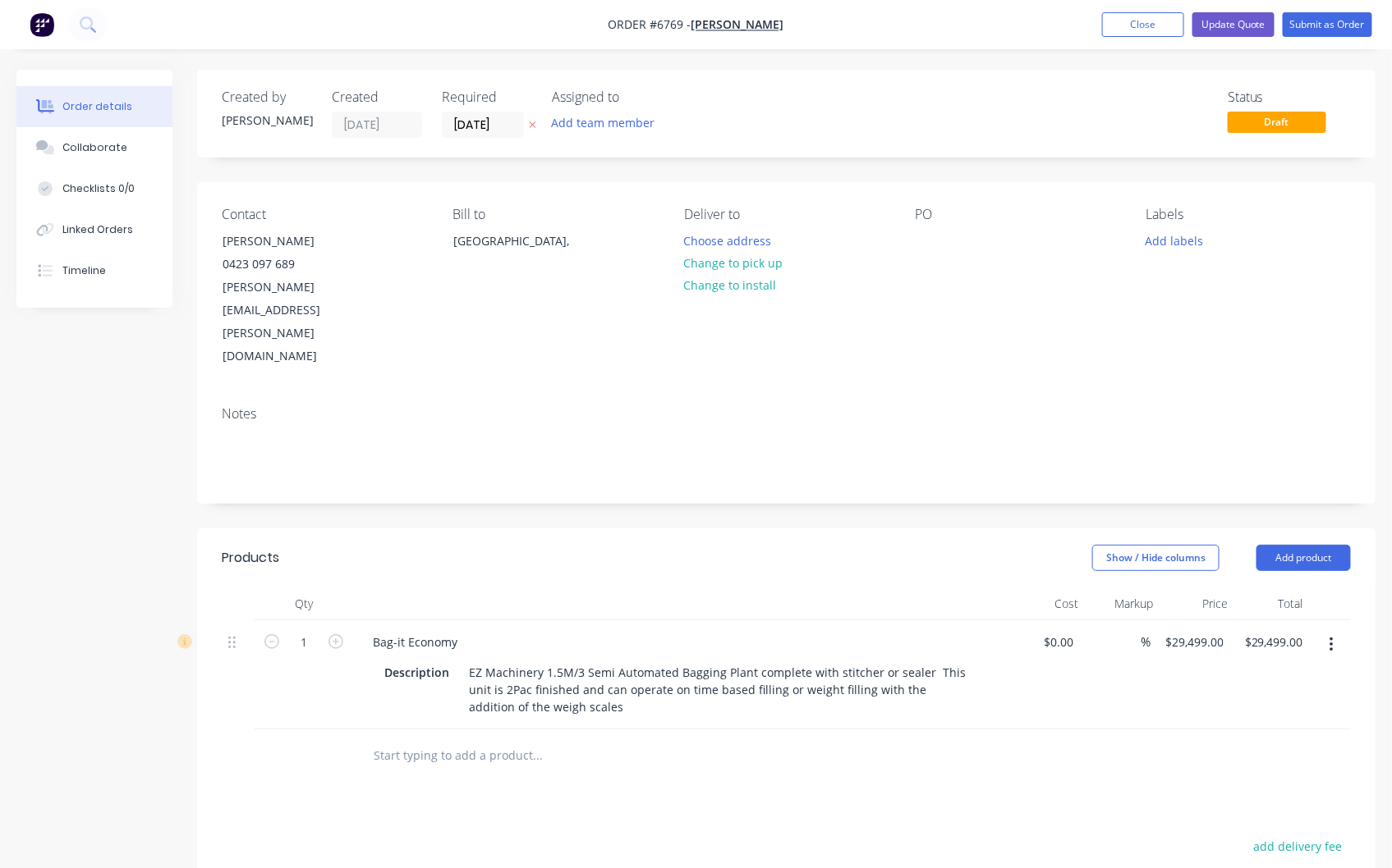
click at [420, 739] on input "text" at bounding box center [537, 756] width 328 height 33
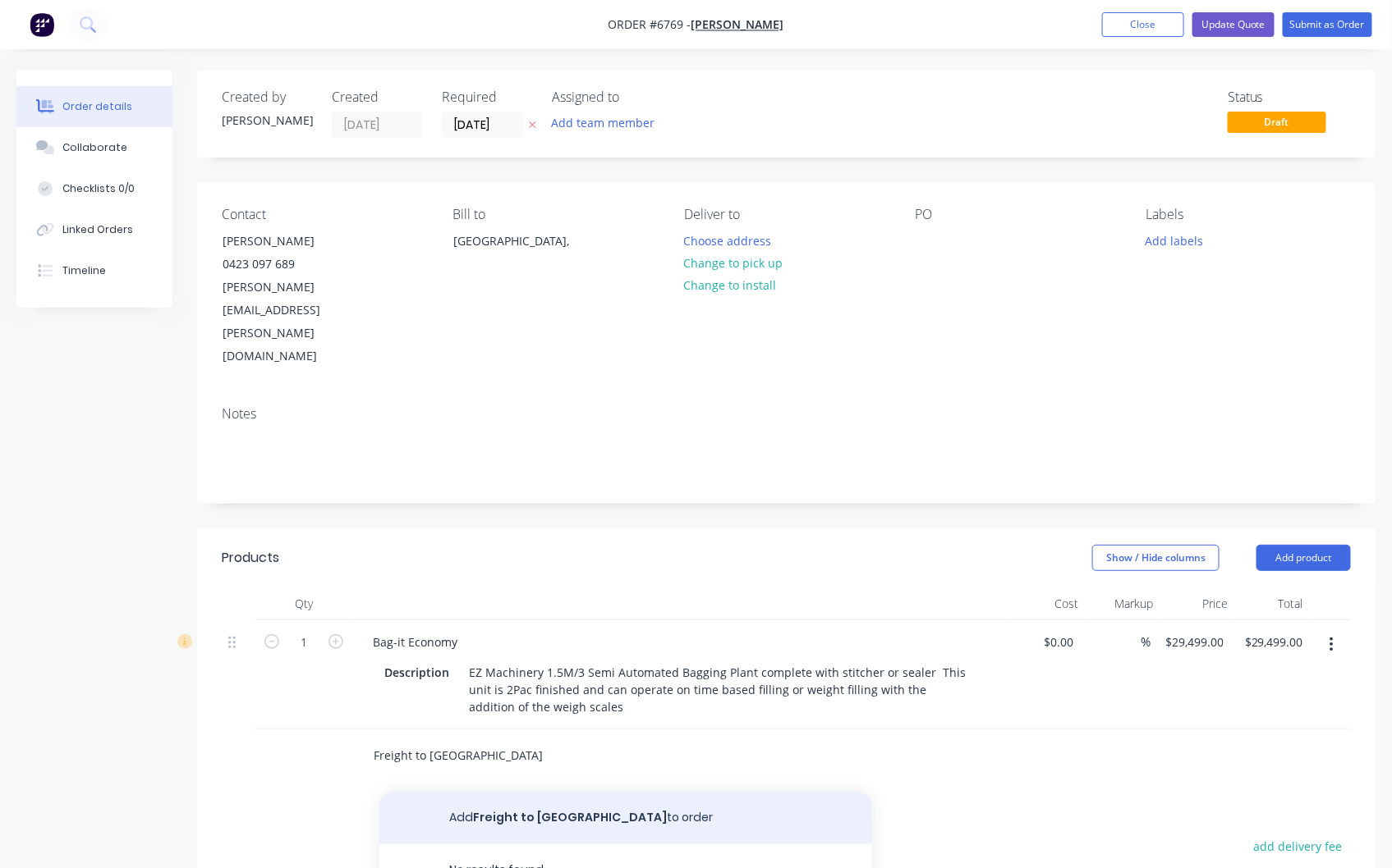
type input "Freight to [GEOGRAPHIC_DATA]"
click at [536, 792] on button "Add Freight to [GEOGRAPHIC_DATA] to order" at bounding box center [625, 818] width 493 height 52
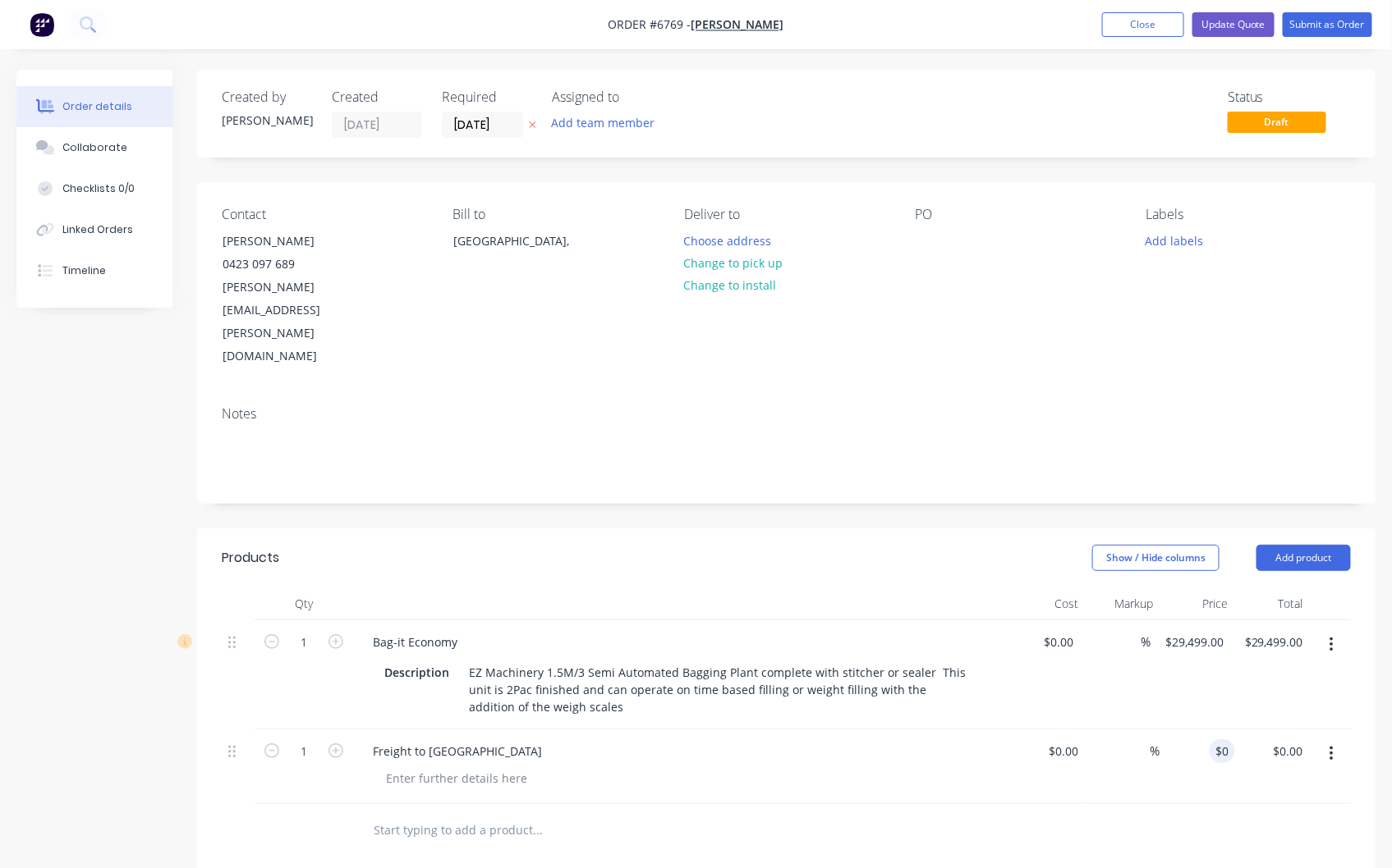
click at [1235, 730] on div "$0.00 $0.00" at bounding box center [1273, 767] width 75 height 75
click at [1233, 739] on input "0" at bounding box center [1226, 750] width 19 height 24
type input "2"
type input "$1,450.00"
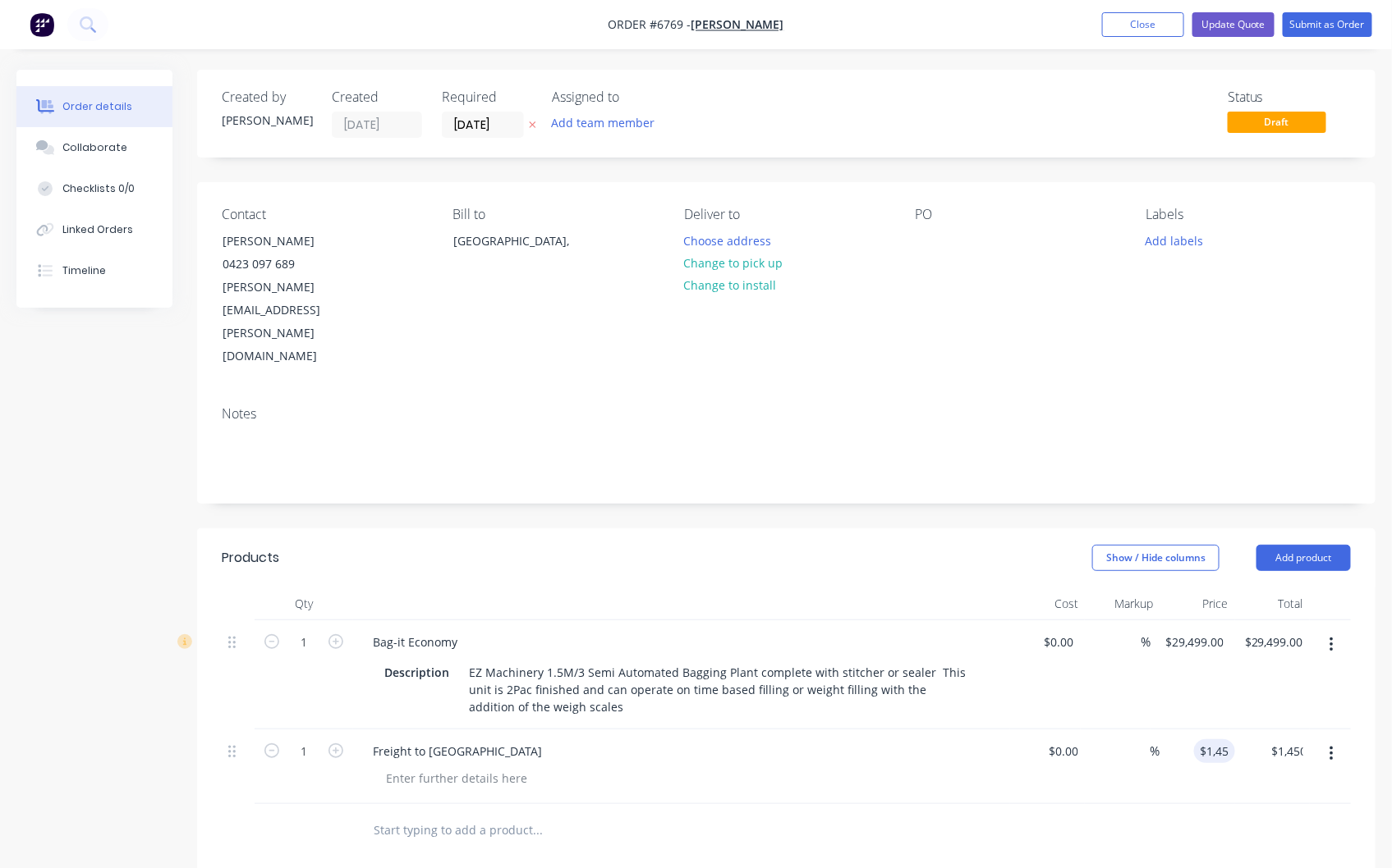
click at [1143, 730] on div "%" at bounding box center [1122, 767] width 75 height 75
click at [1236, 22] on button "Update Quote" at bounding box center [1233, 24] width 82 height 24
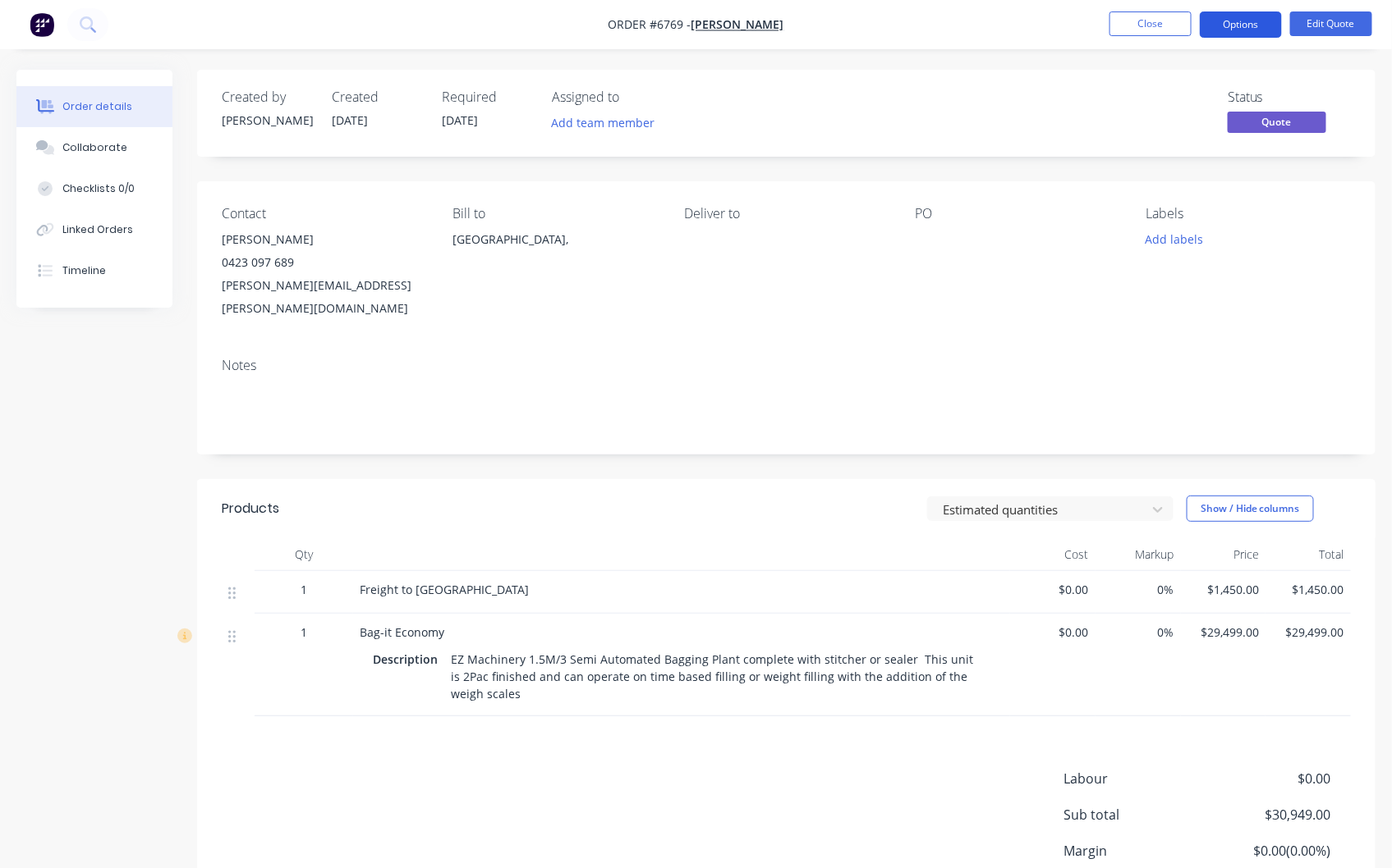
click at [1240, 22] on button "Options" at bounding box center [1240, 24] width 82 height 26
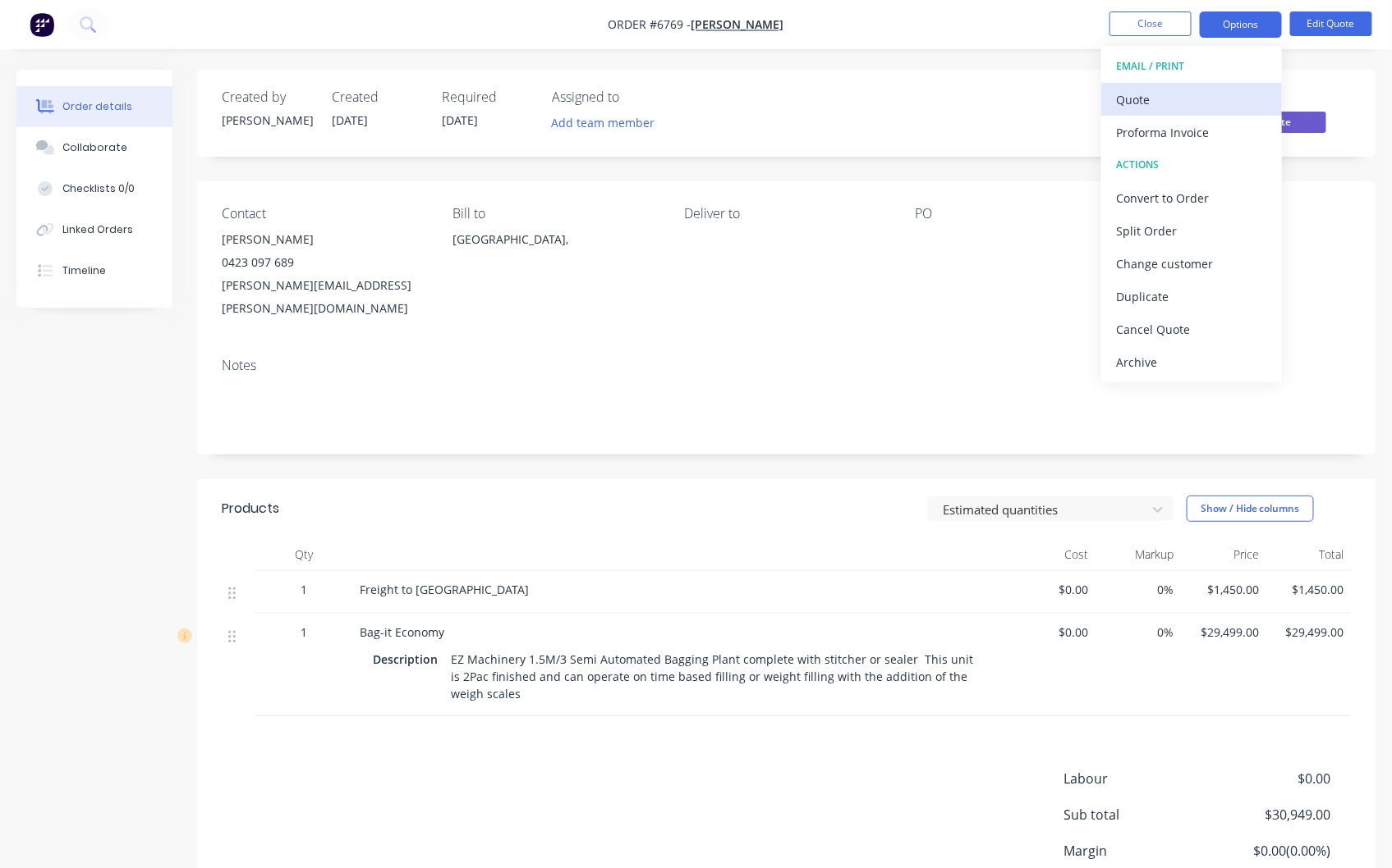
click at [1161, 92] on div "Quote" at bounding box center [1191, 99] width 151 height 24
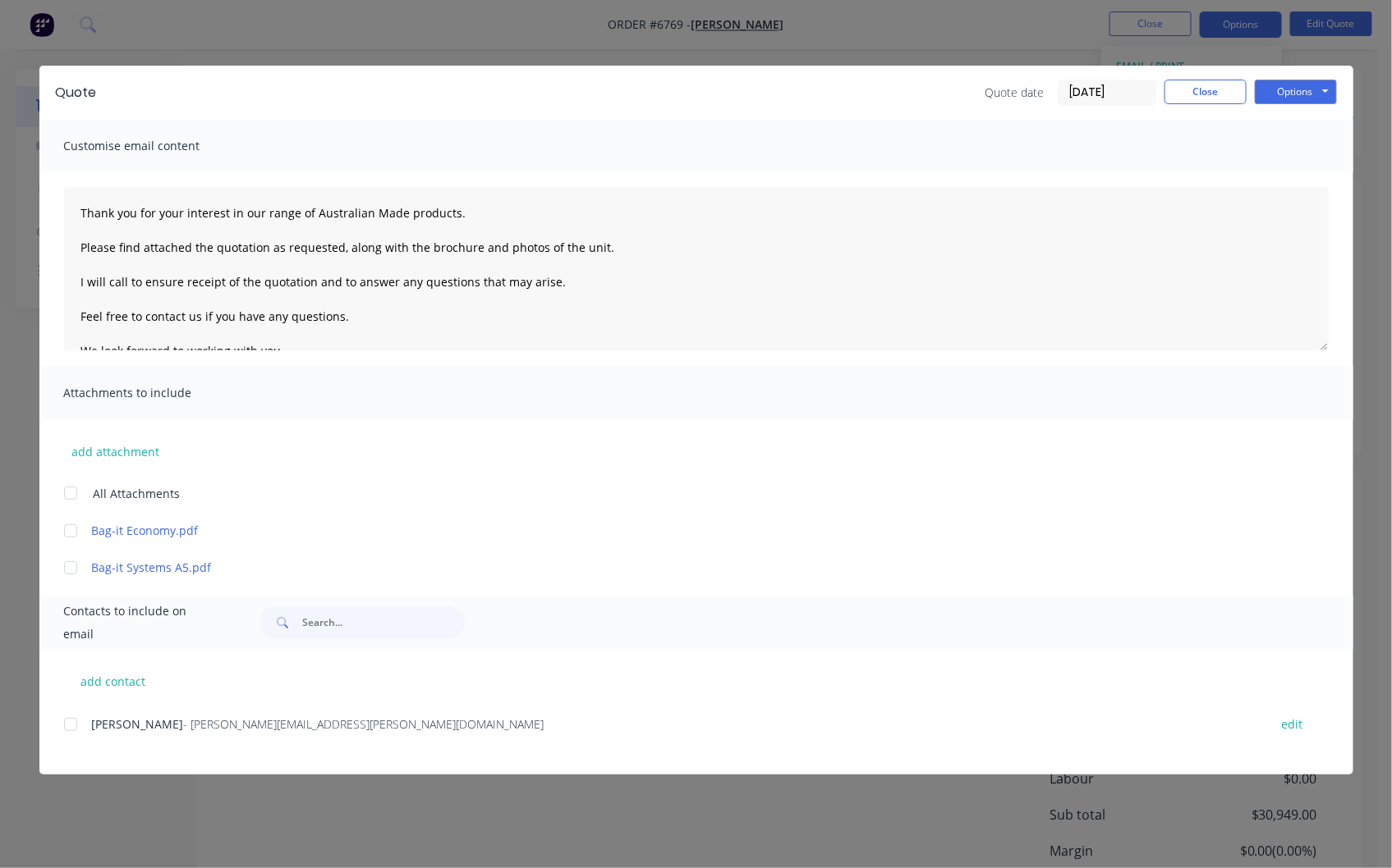
click at [79, 725] on div at bounding box center [71, 724] width 33 height 33
click at [67, 494] on div at bounding box center [71, 494] width 33 height 33
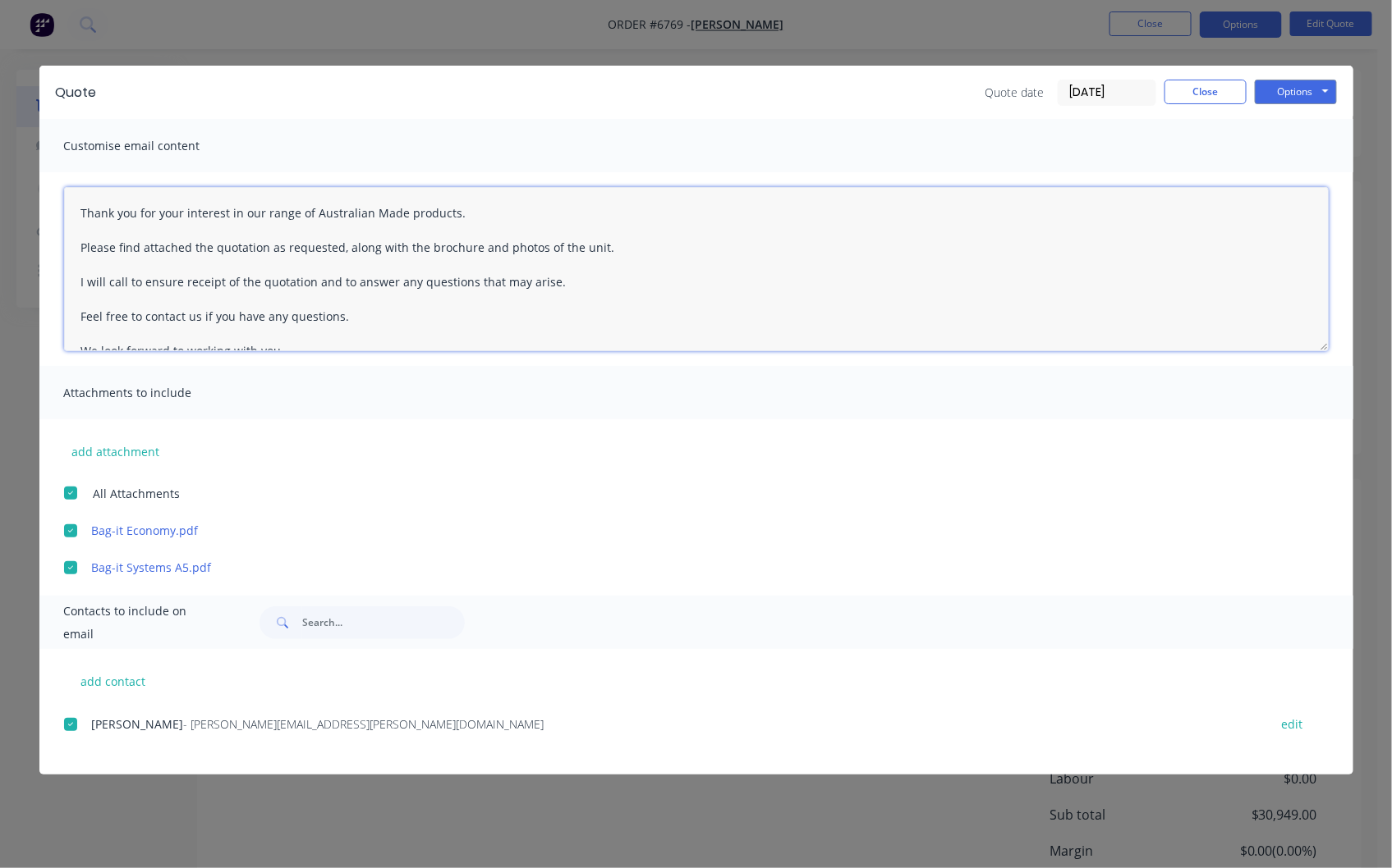
click at [78, 203] on textarea "Thank you for your interest in our range of Australian Made products. Please fi…" at bounding box center [697, 269] width 1265 height 165
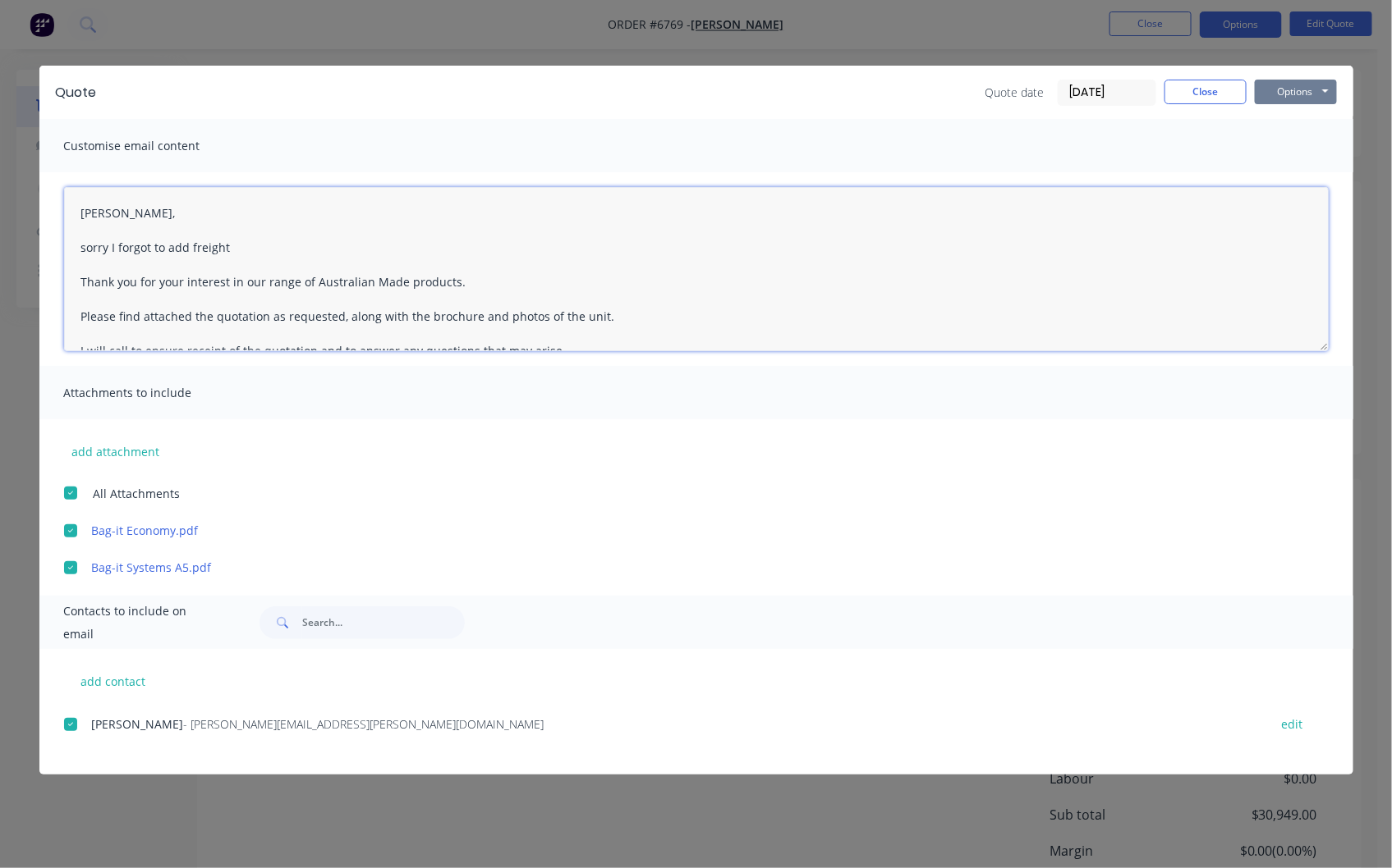
type textarea "[PERSON_NAME], sorry I forgot to add freight Thank you for your interest in our…"
click at [1301, 92] on button "Options" at bounding box center [1295, 91] width 82 height 24
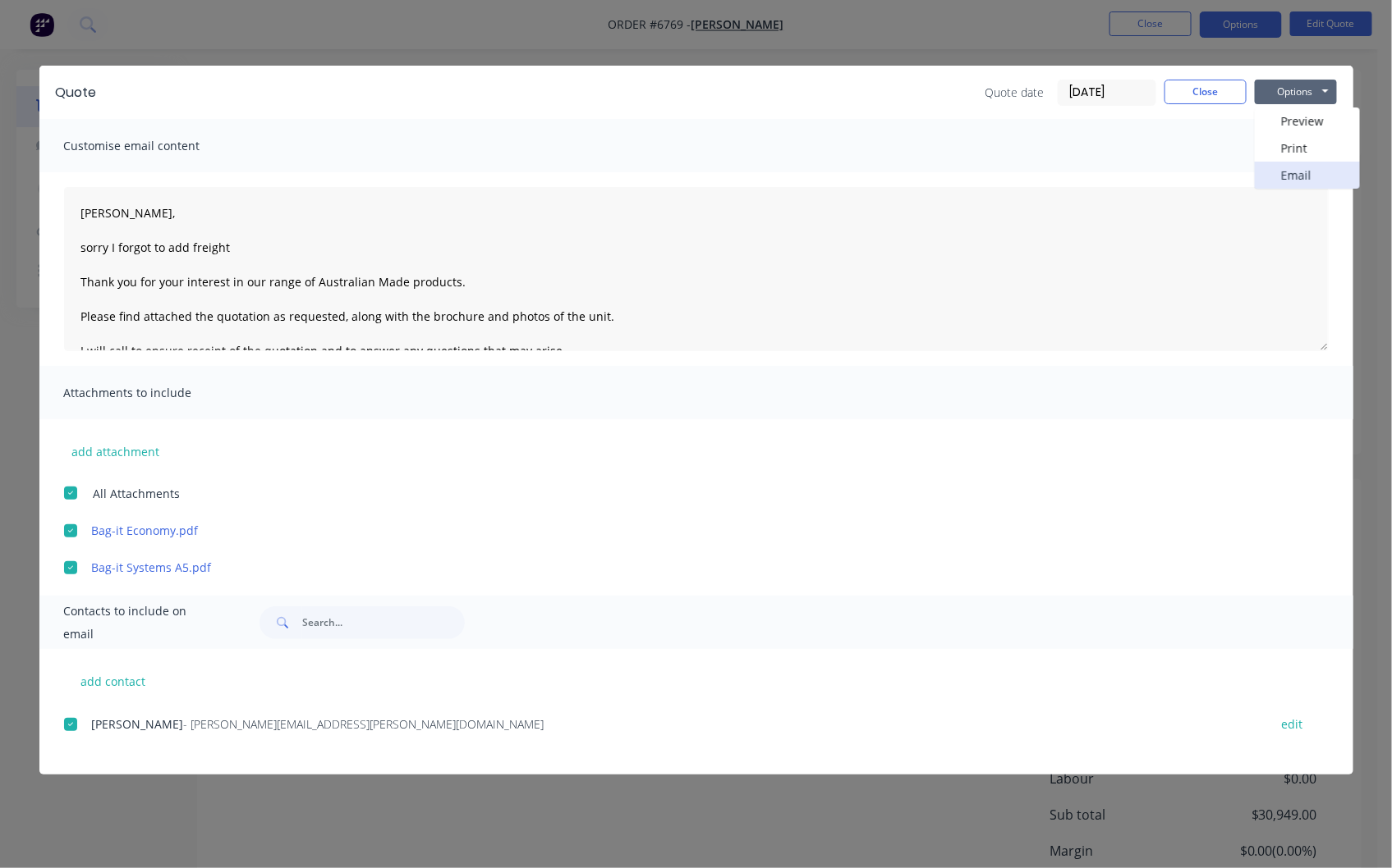
click at [1301, 174] on button "Email" at bounding box center [1307, 175] width 105 height 27
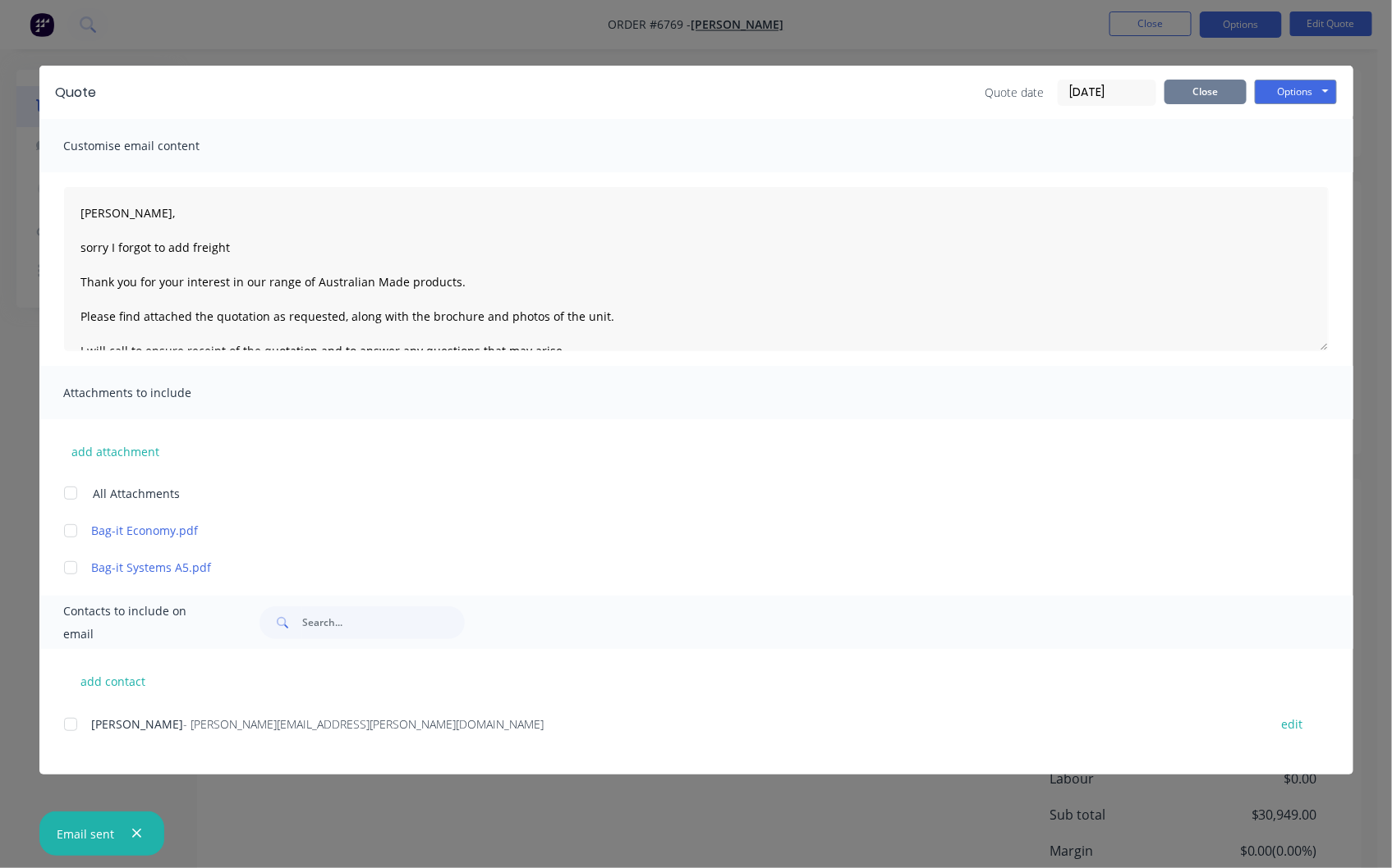
click at [1204, 92] on button "Close" at bounding box center [1206, 91] width 82 height 24
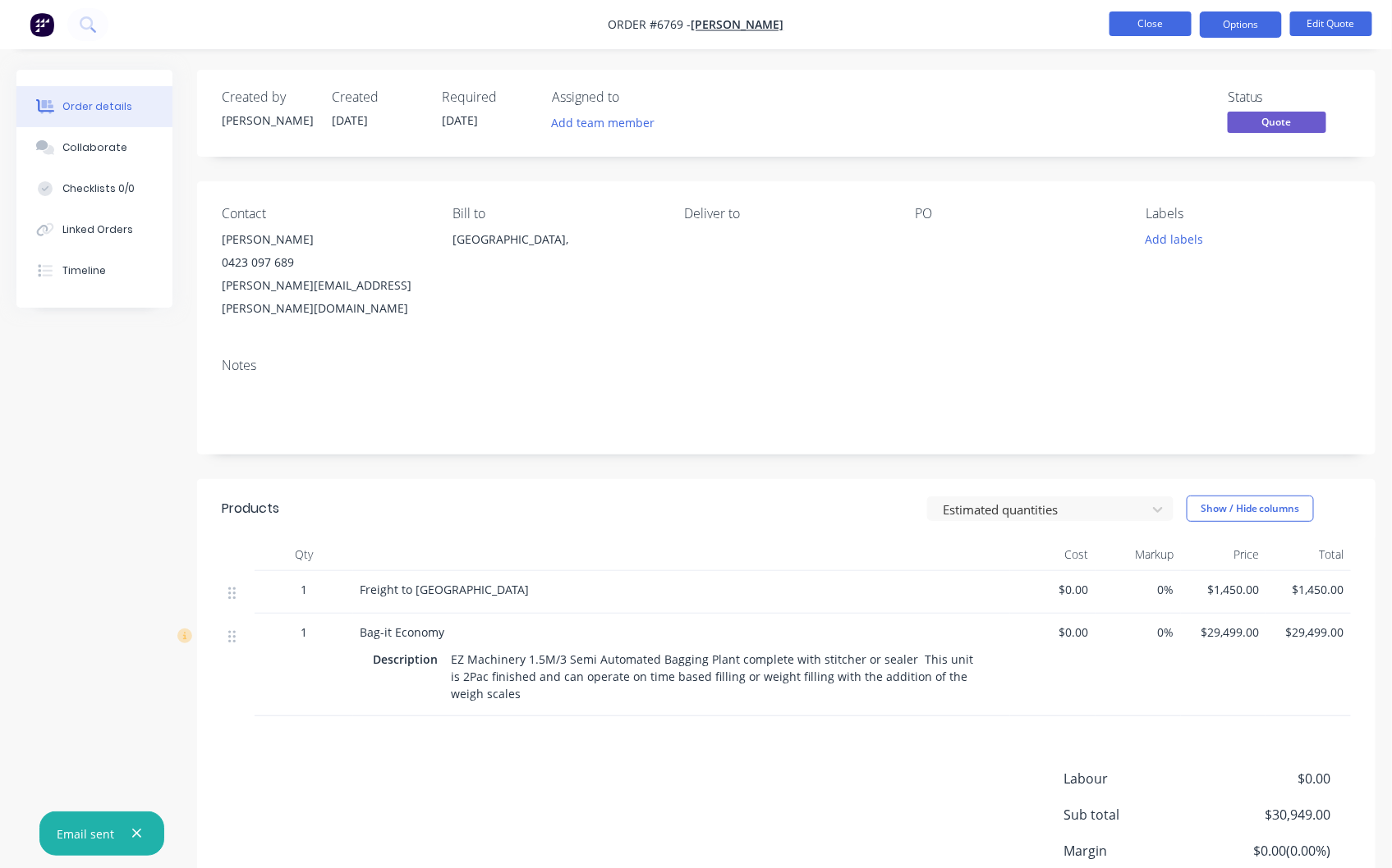
click at [1133, 22] on button "Close" at bounding box center [1150, 24] width 82 height 24
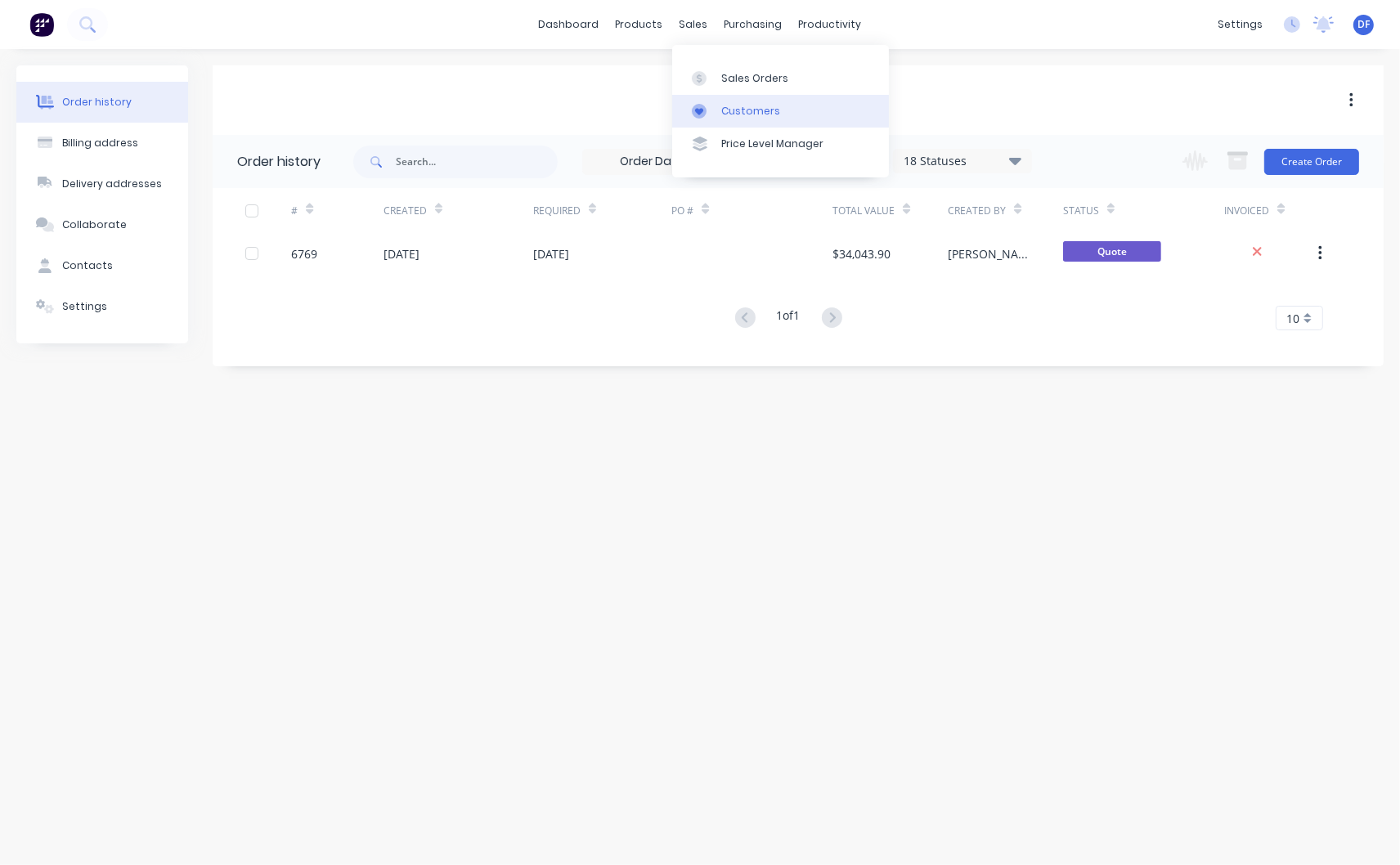
click at [740, 111] on div "Customers" at bounding box center [750, 111] width 59 height 15
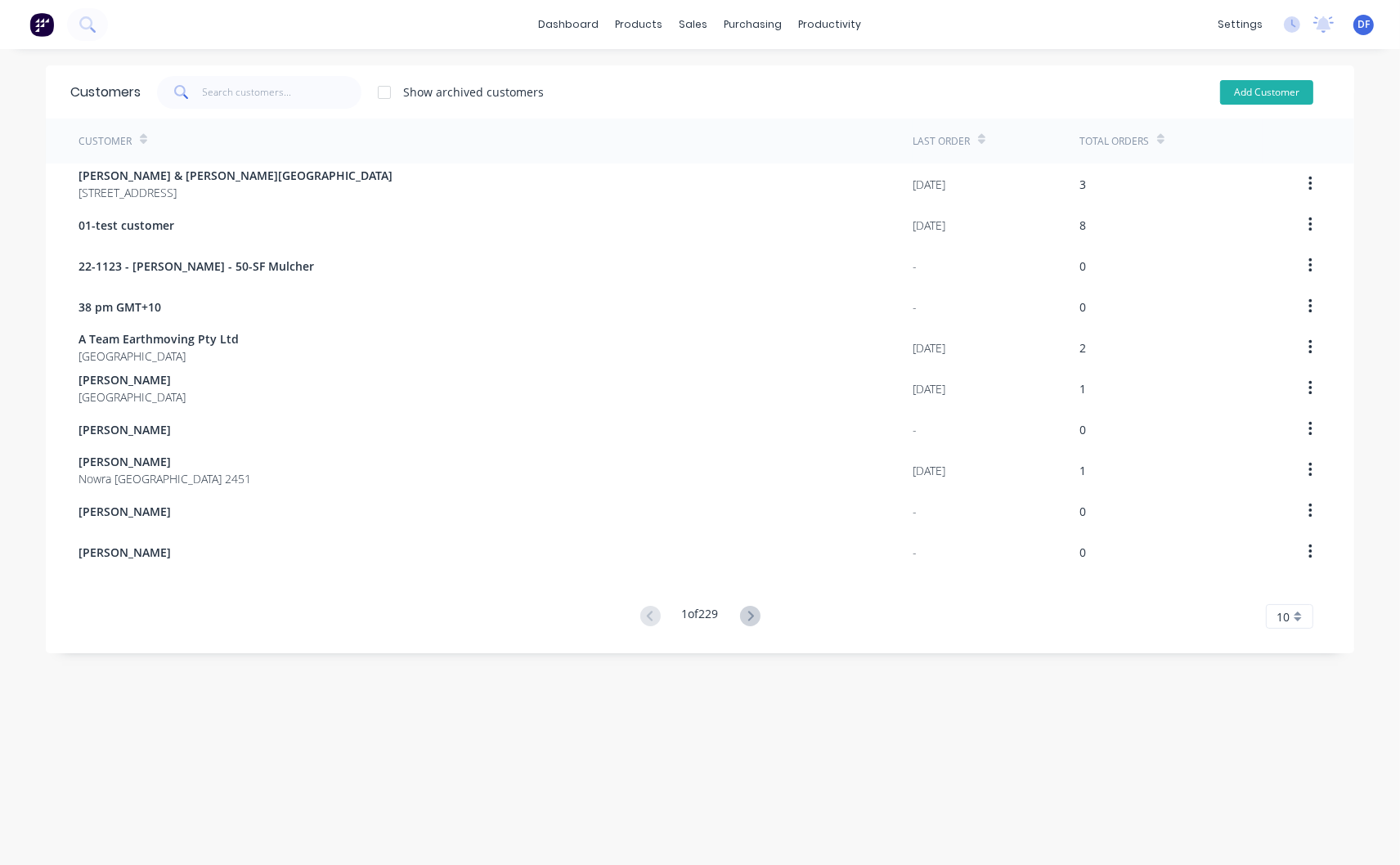
click at [1278, 88] on button "Add Customer" at bounding box center [1266, 92] width 93 height 24
select select "AU"
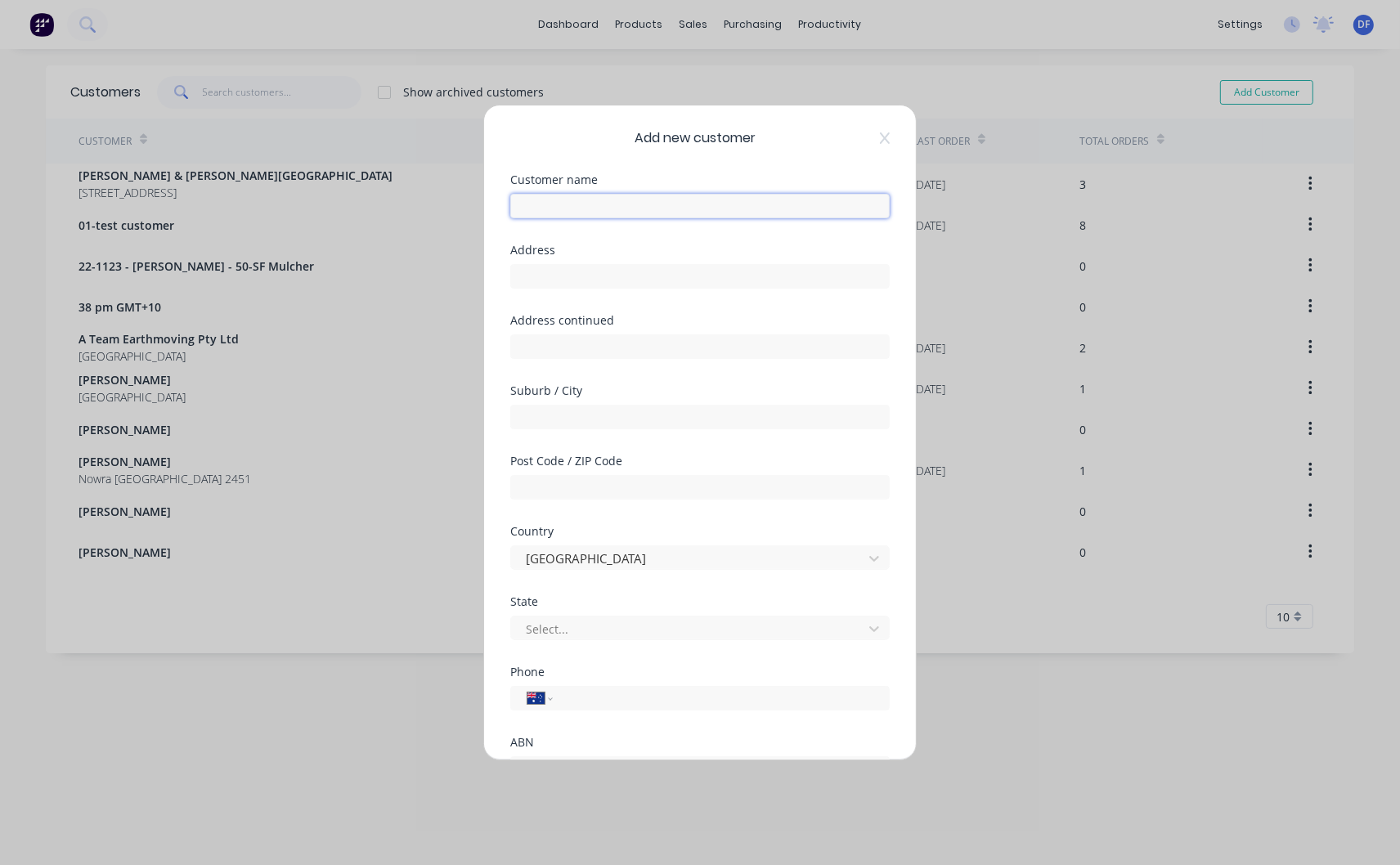
click at [600, 208] on input "text" at bounding box center [699, 206] width 379 height 24
type input "[PERSON_NAME]"
click at [582, 697] on input "tel" at bounding box center [717, 699] width 308 height 19
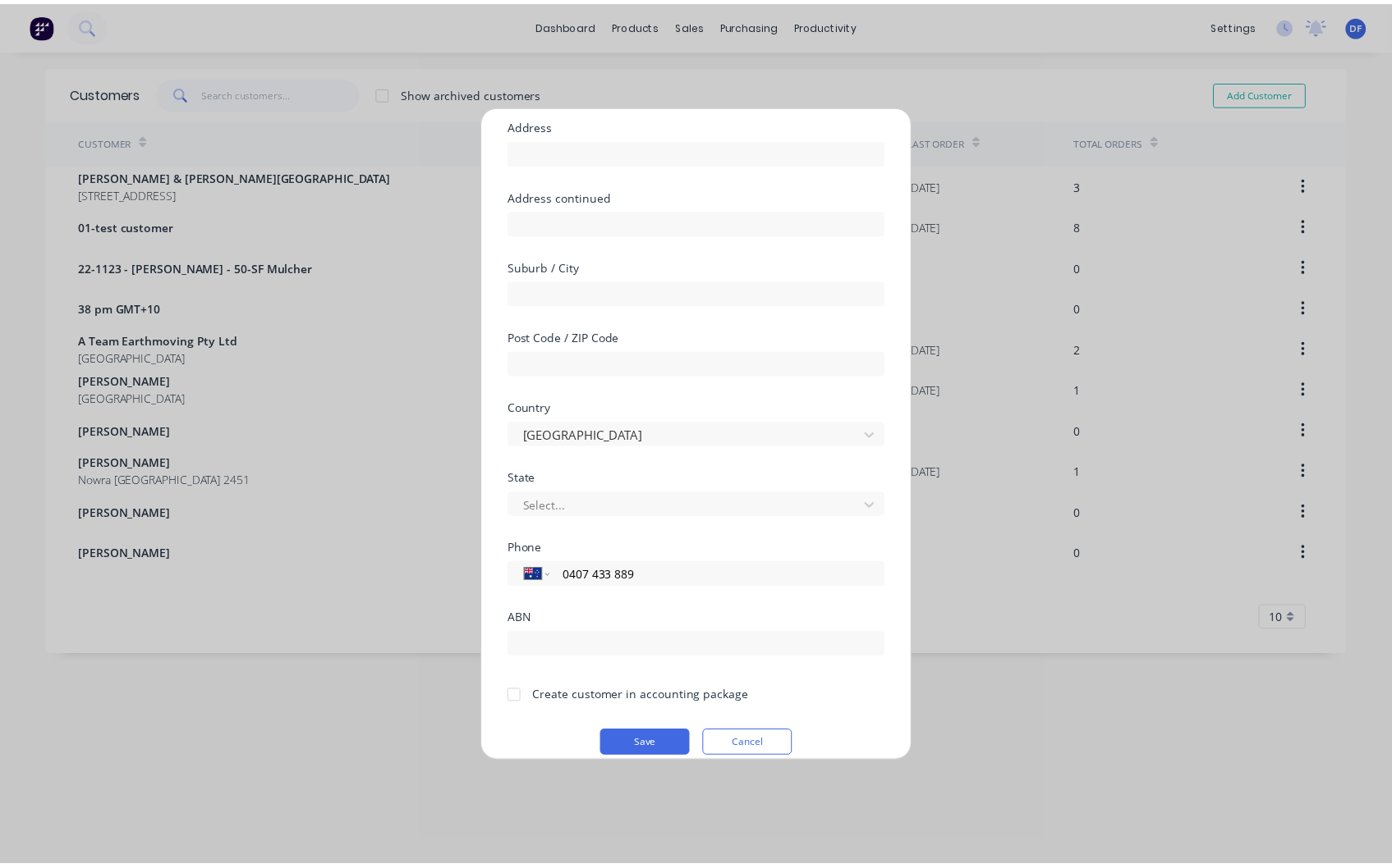
scroll to position [144, 0]
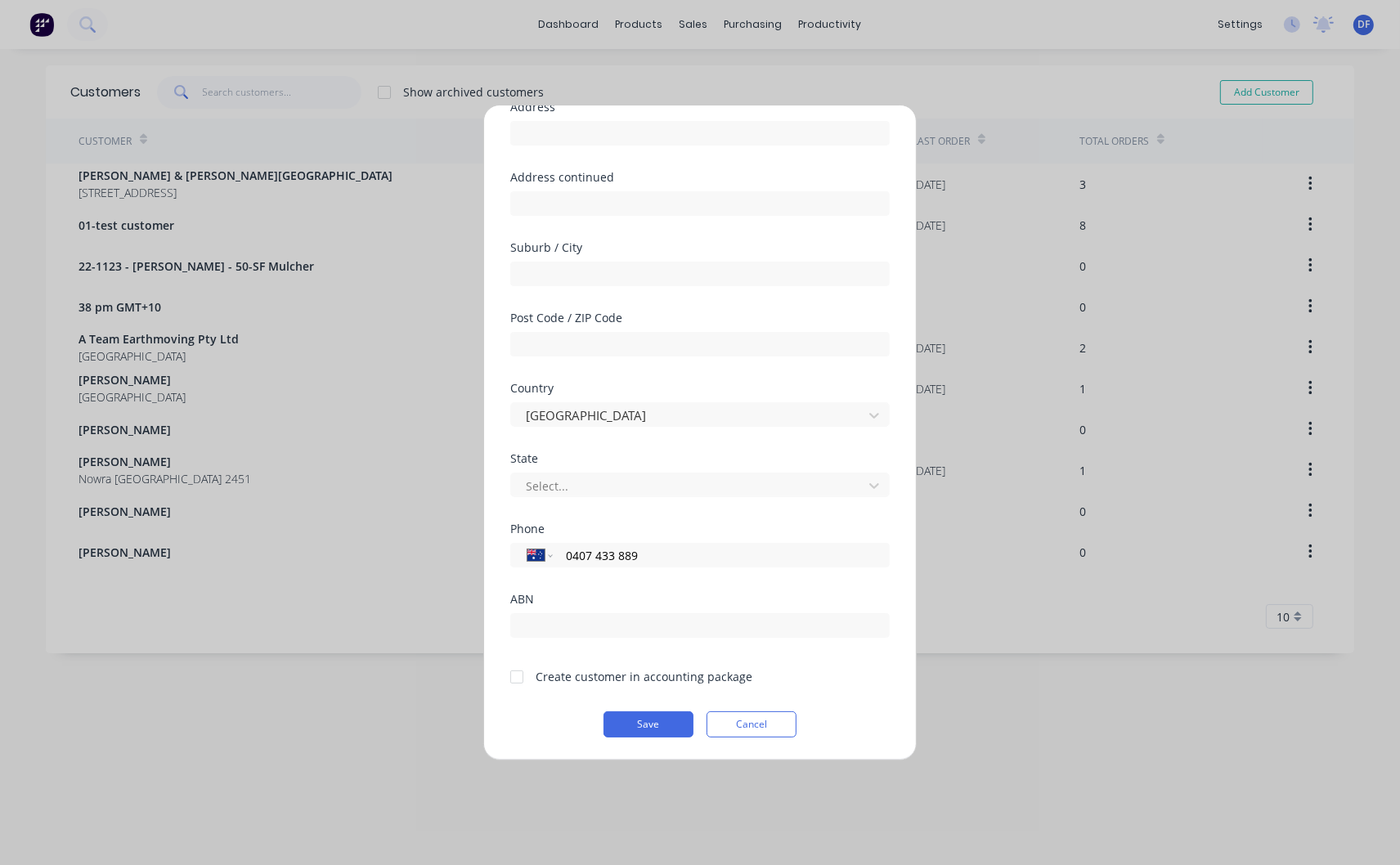
type input "0407 433 889"
click at [517, 675] on div at bounding box center [517, 678] width 33 height 33
click at [617, 720] on button "Save" at bounding box center [649, 724] width 90 height 26
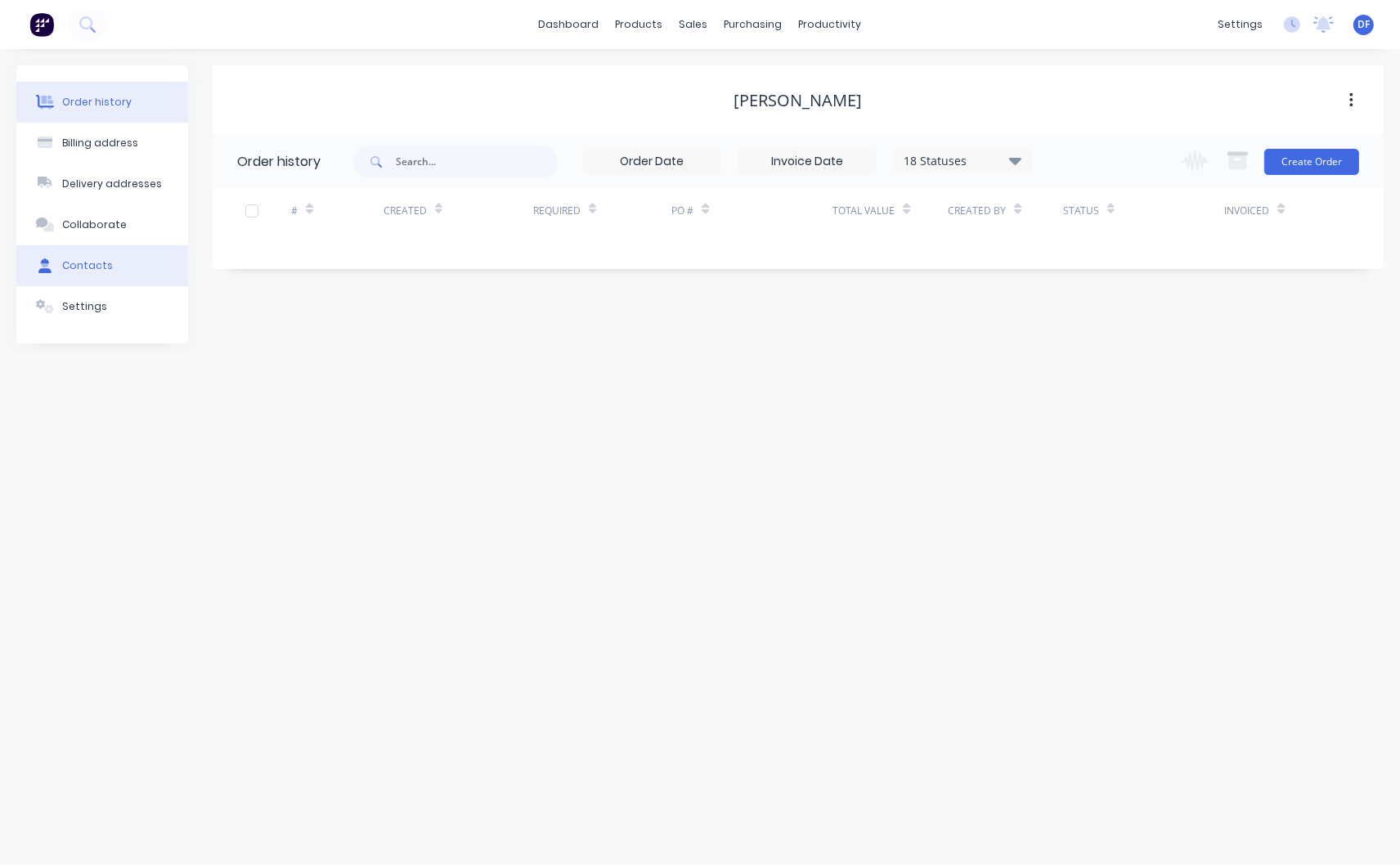
click at [92, 262] on div "Contacts" at bounding box center [88, 265] width 50 height 15
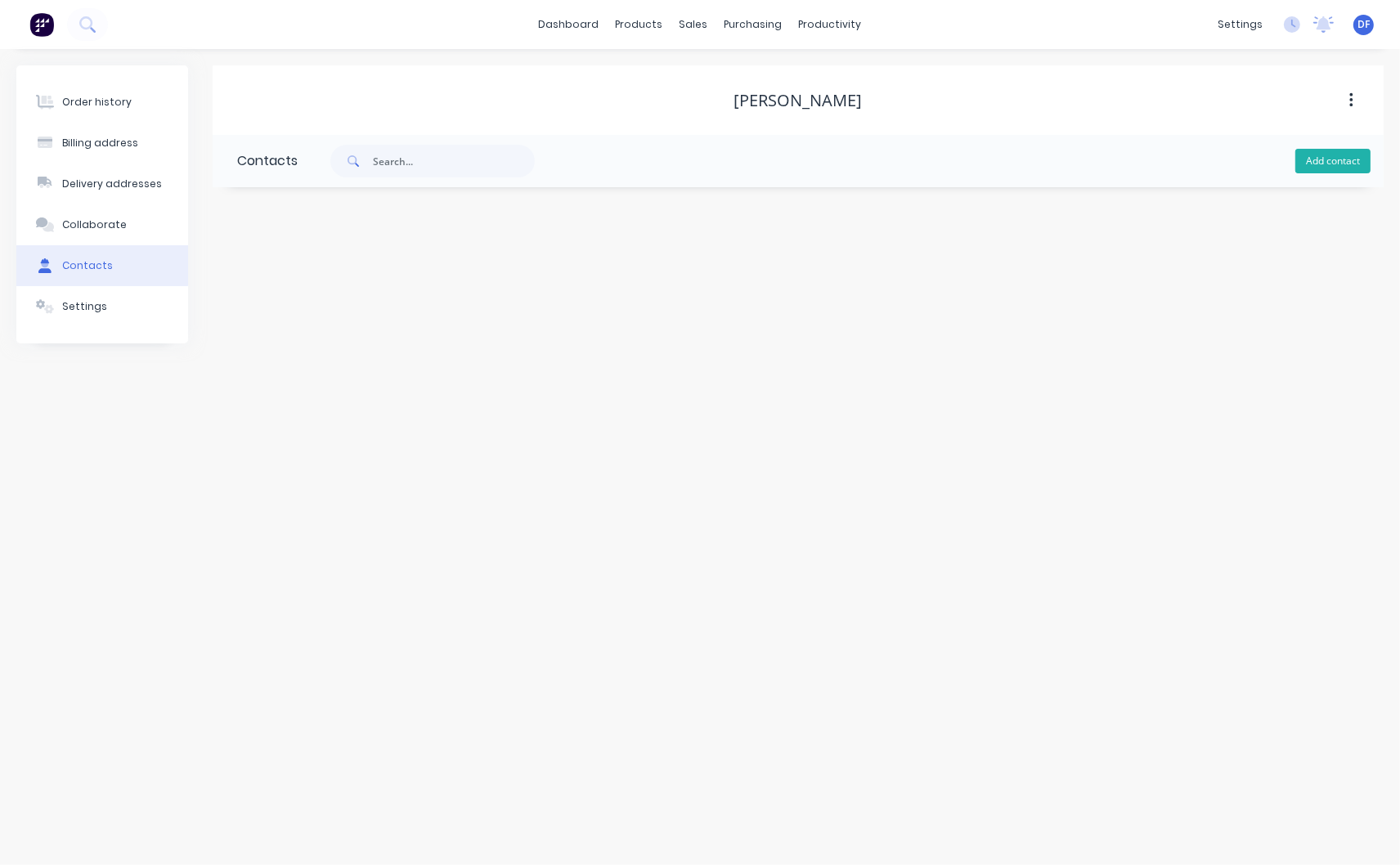
click at [1329, 166] on button "Add contact" at bounding box center [1332, 161] width 75 height 24
click at [314, 279] on input "text" at bounding box center [370, 281] width 267 height 24
type input "[PERSON_NAME]"
select select "AU"
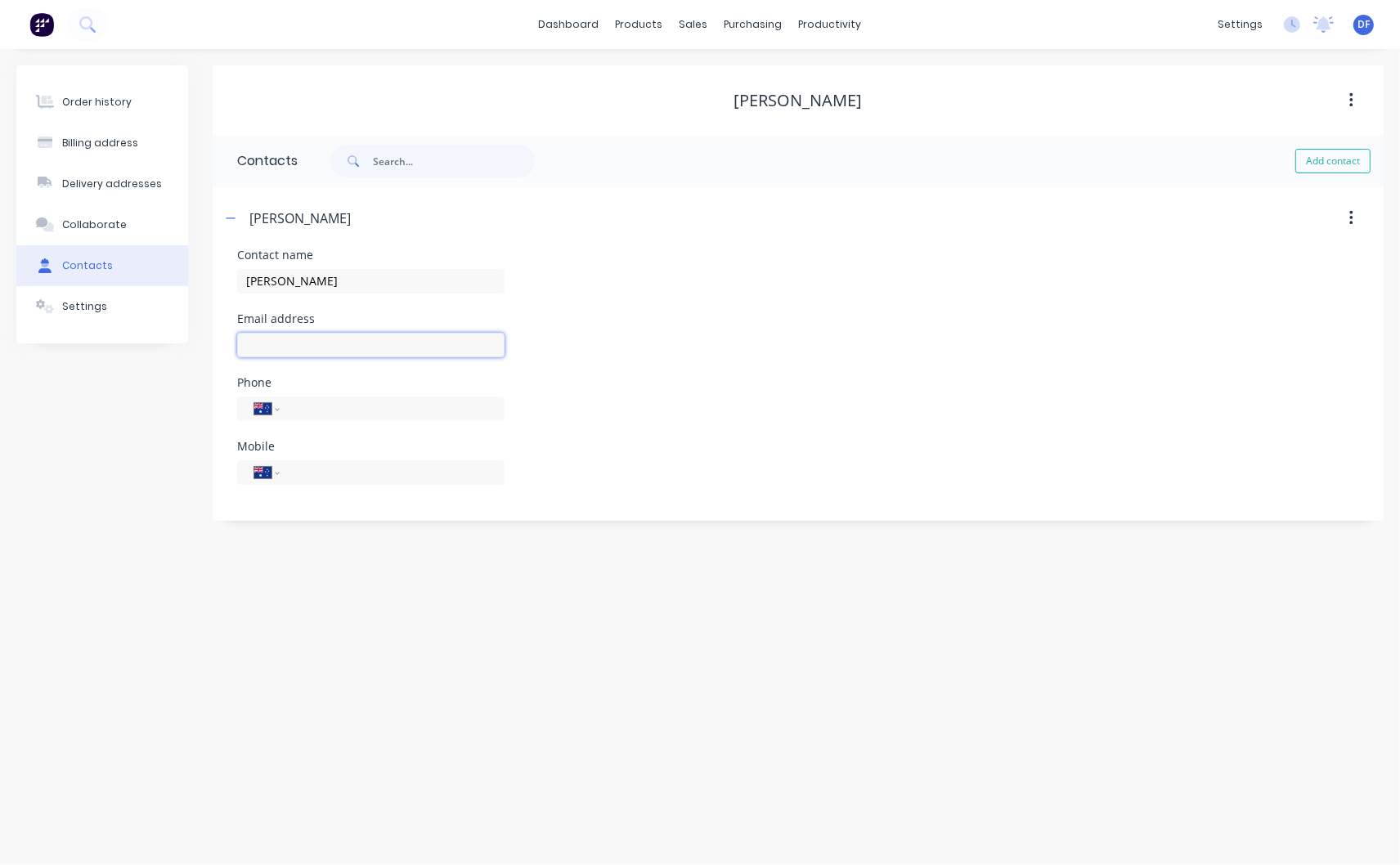
click at [274, 344] on input "text" at bounding box center [370, 345] width 267 height 24
type input "[EMAIL_ADDRESS][DOMAIN_NAME]"
click at [297, 467] on input "tel" at bounding box center [389, 473] width 196 height 19
type input "0407 433 889"
click at [406, 409] on input "tel" at bounding box center [389, 409] width 196 height 19
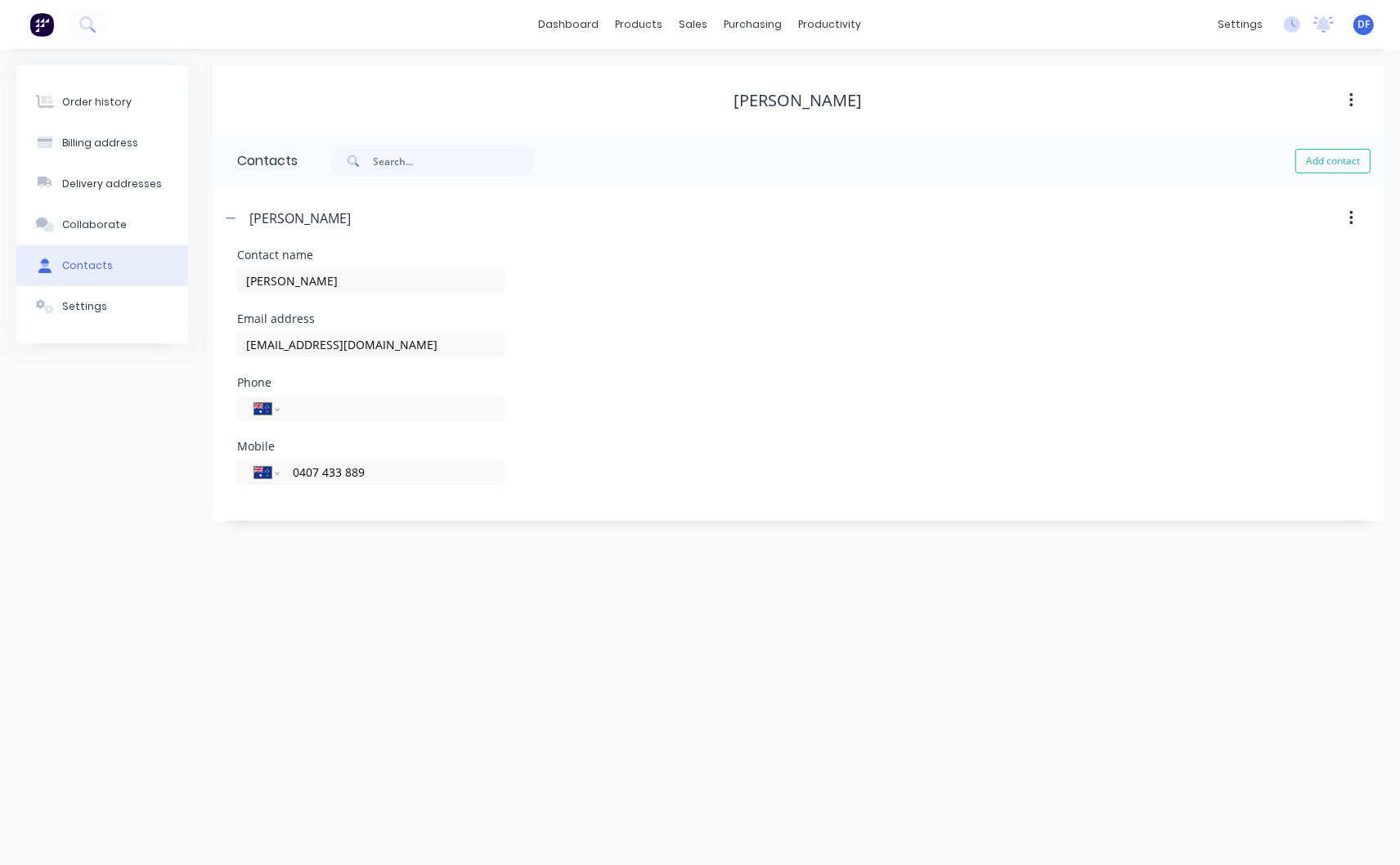
click at [333, 599] on div "Order history Billing address Delivery addresses Collaborate Contacts Settings …" at bounding box center [700, 457] width 1400 height 816
click at [93, 103] on div "Order history" at bounding box center [97, 102] width 69 height 15
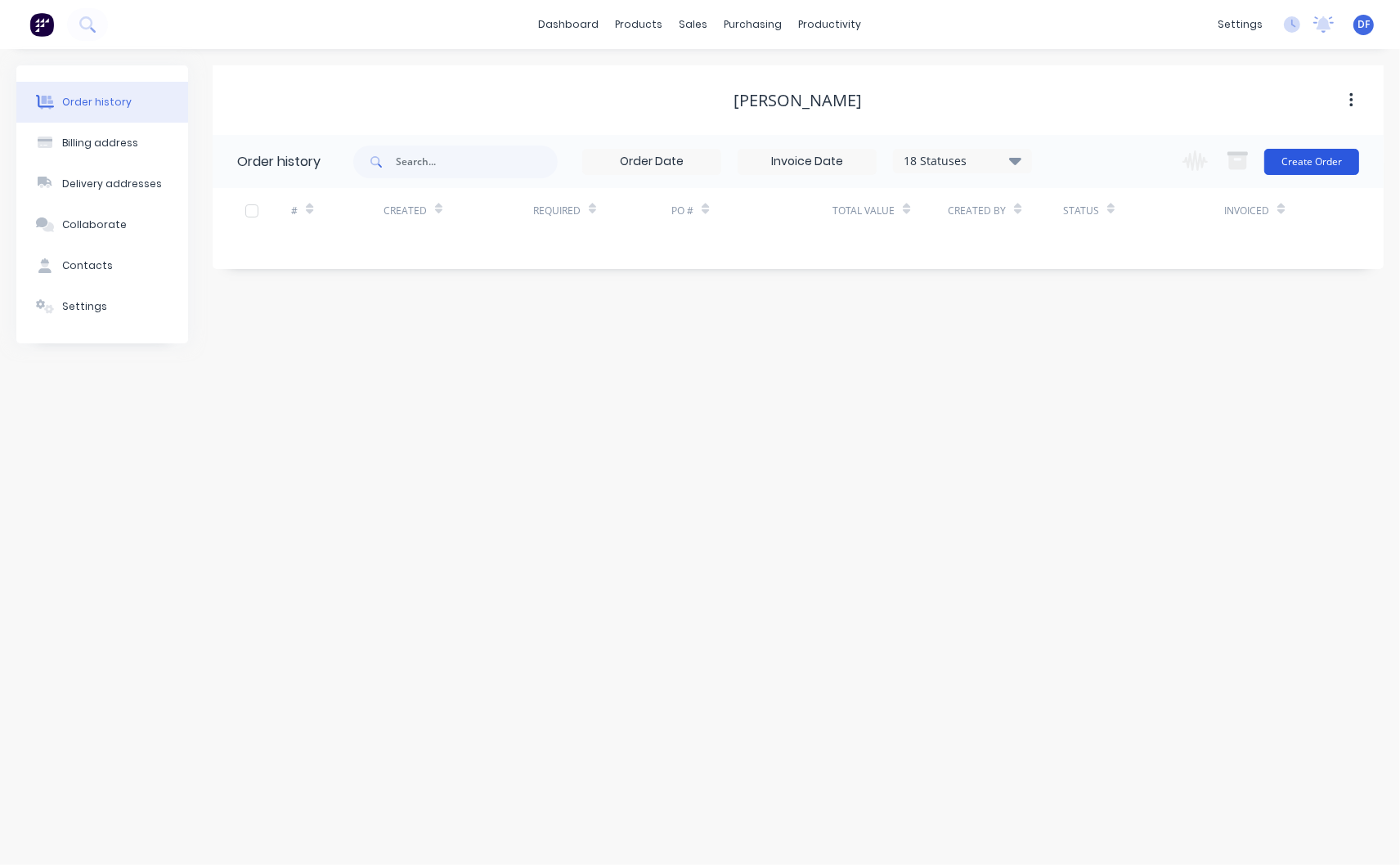
click at [1305, 166] on button "Create Order" at bounding box center [1311, 162] width 95 height 26
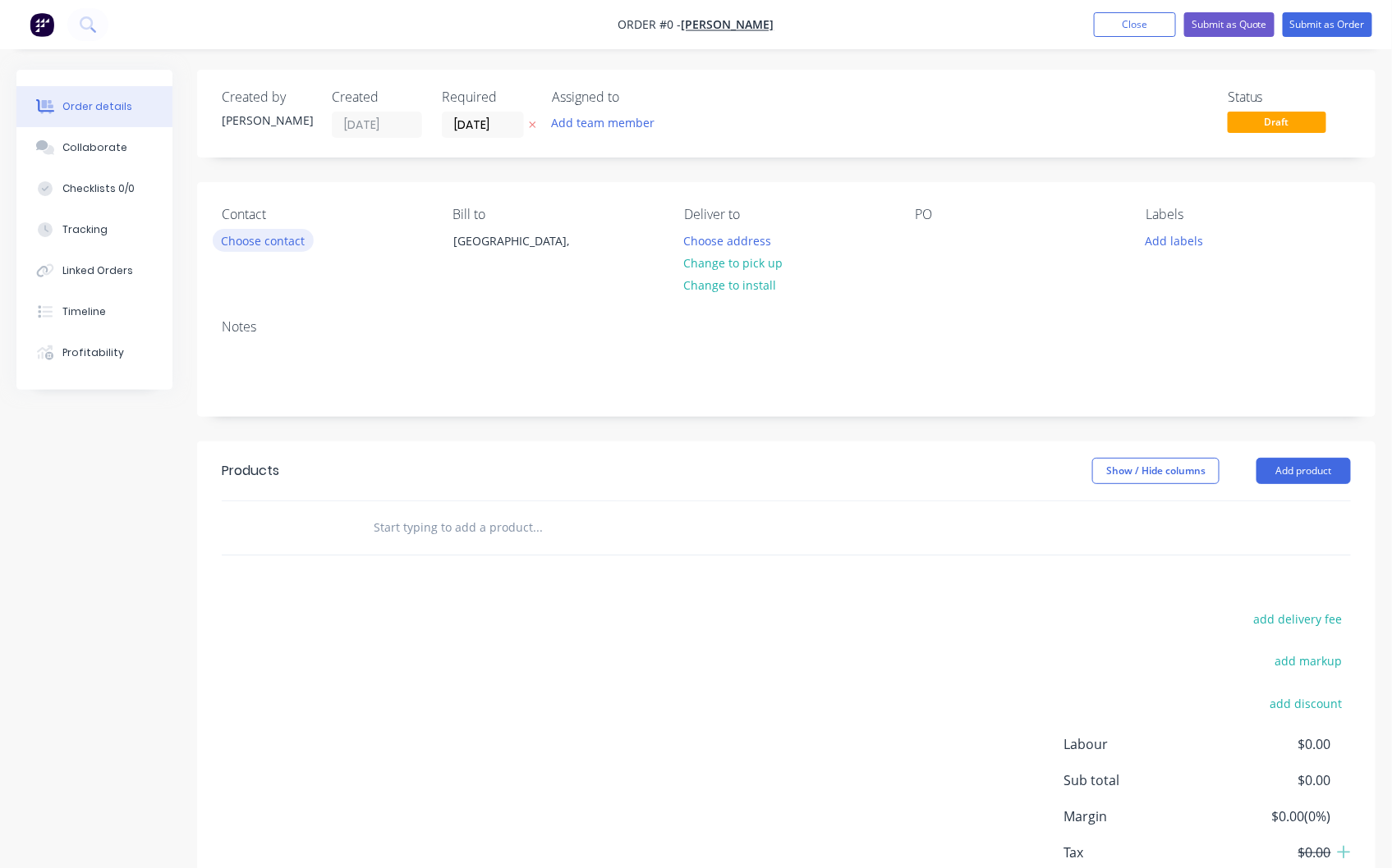
click at [260, 232] on button "Choose contact" at bounding box center [263, 239] width 101 height 22
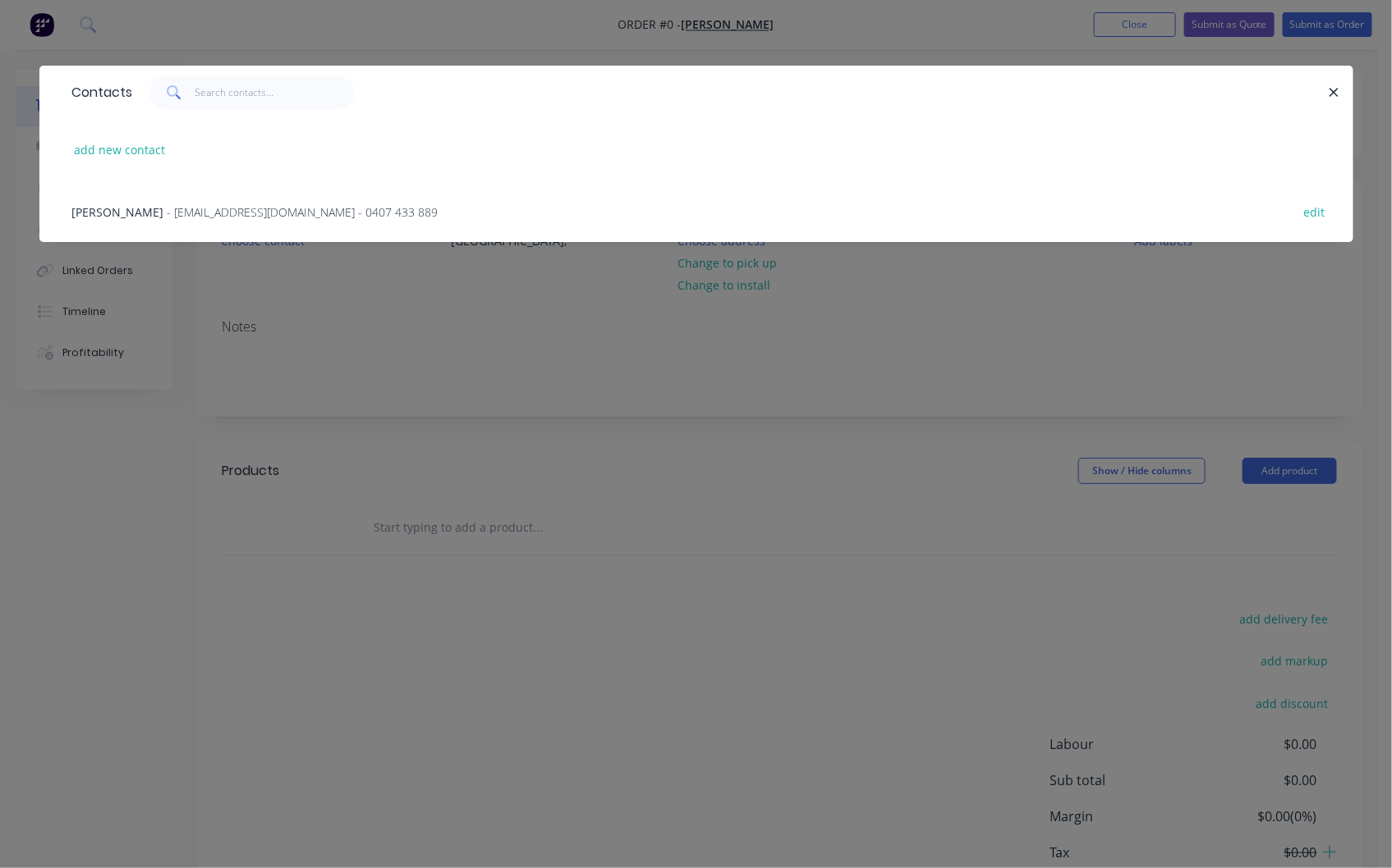
click at [321, 210] on span "- [EMAIL_ADDRESS][DOMAIN_NAME] - 0407 433 889" at bounding box center [302, 212] width 271 height 16
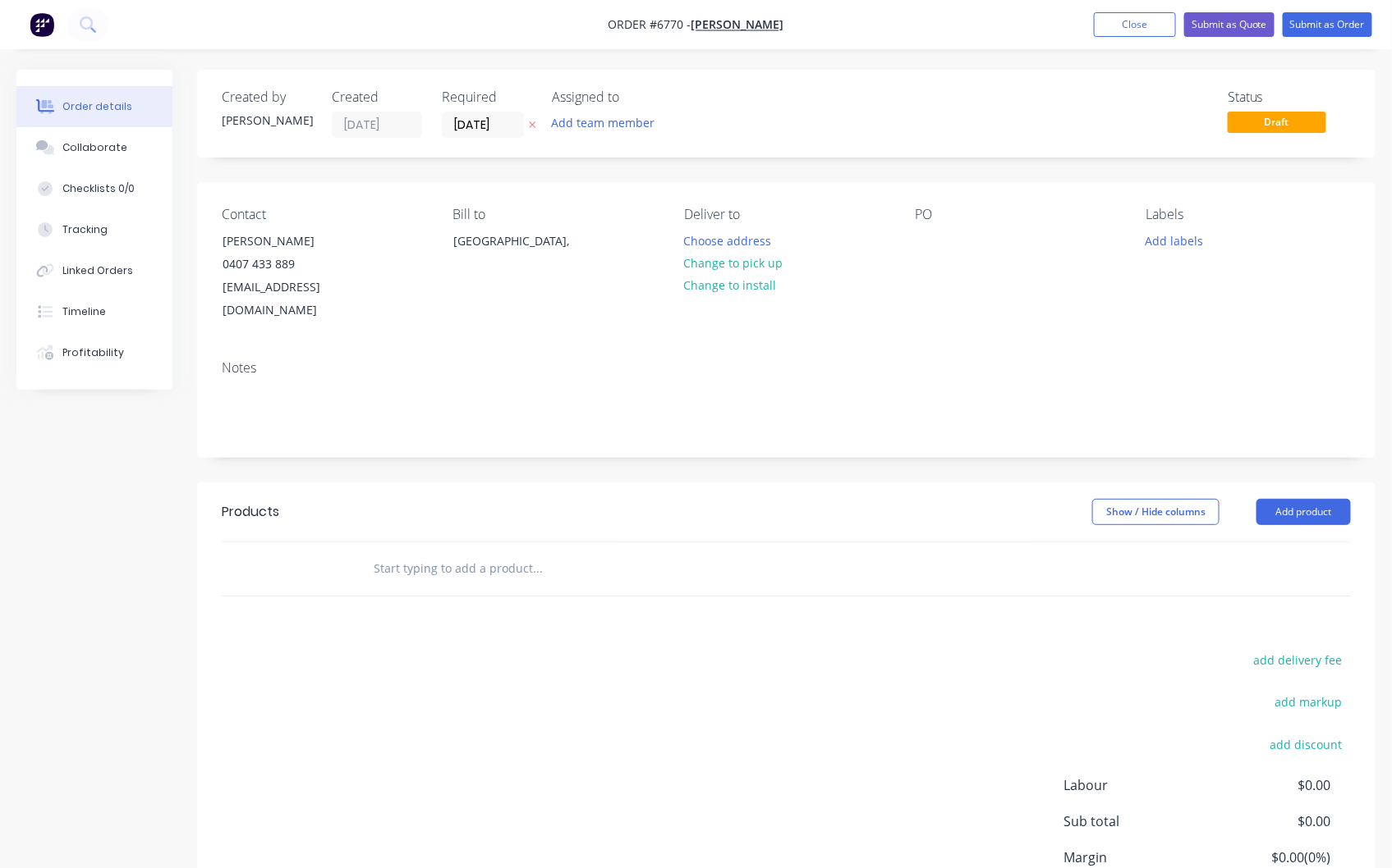
click at [401, 552] on input "text" at bounding box center [537, 569] width 328 height 33
click at [1300, 499] on button "Add product" at bounding box center [1303, 512] width 94 height 26
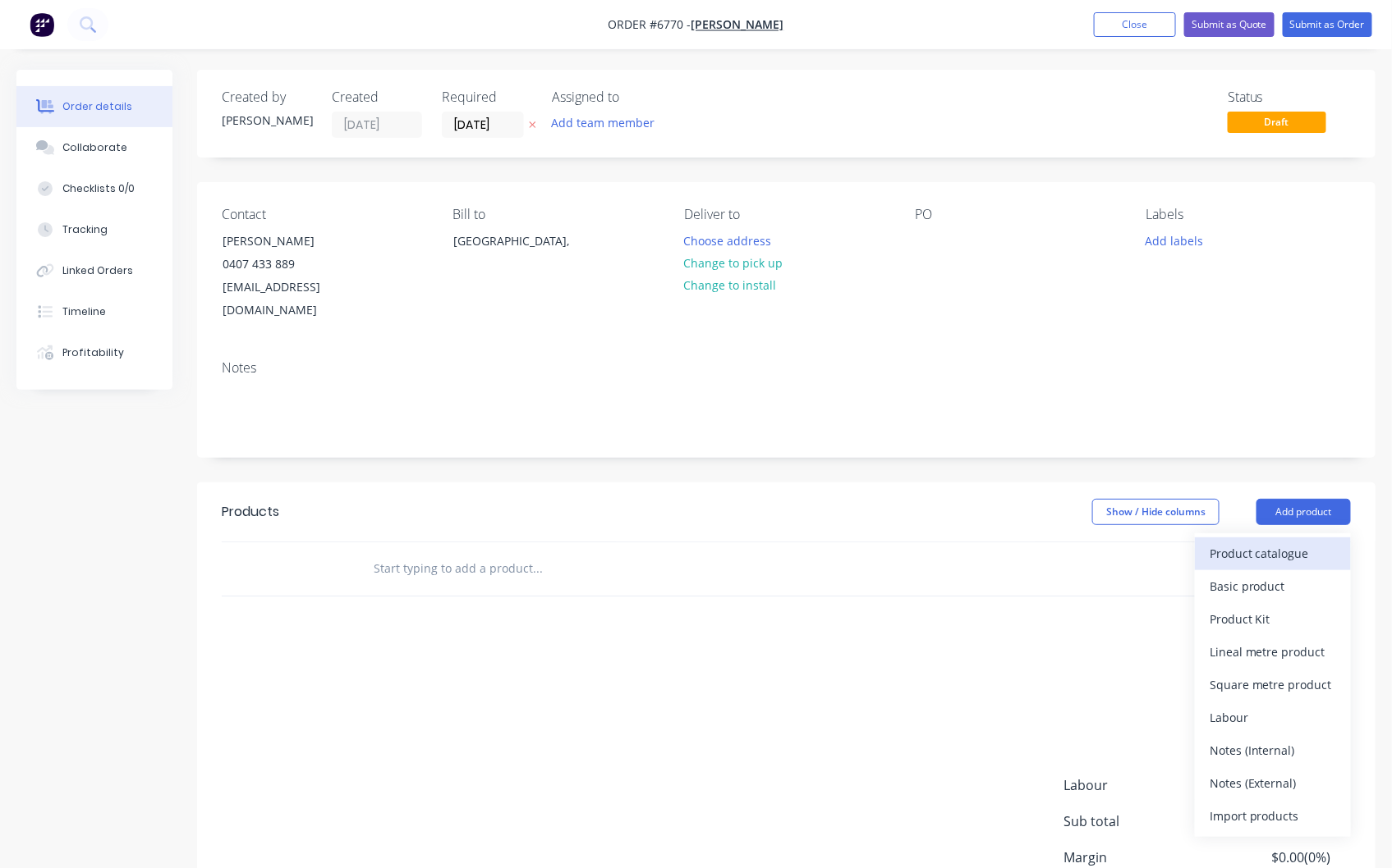
click at [1282, 542] on div "Product catalogue" at bounding box center [1272, 553] width 126 height 24
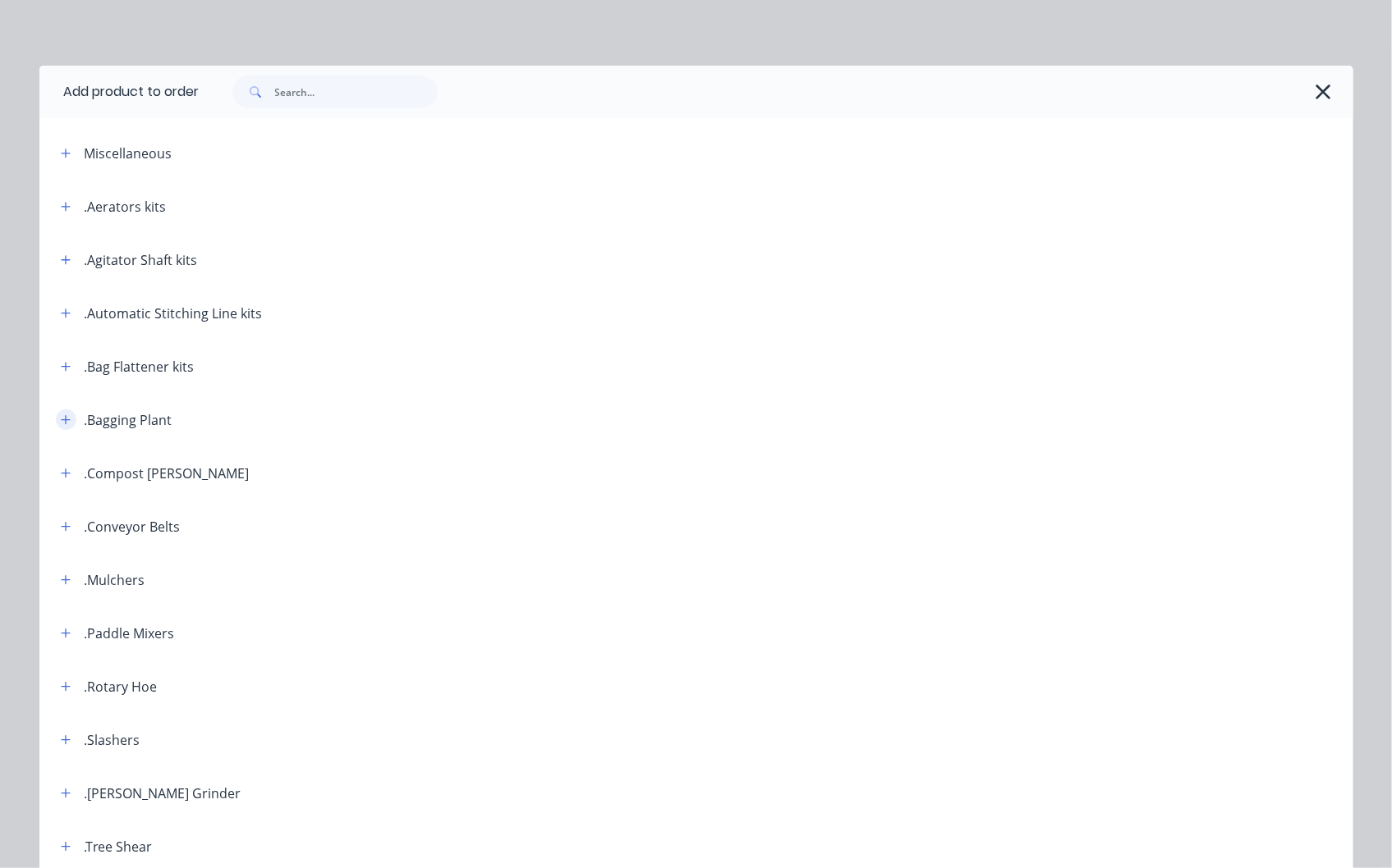
click at [59, 413] on button "button" at bounding box center [66, 420] width 21 height 21
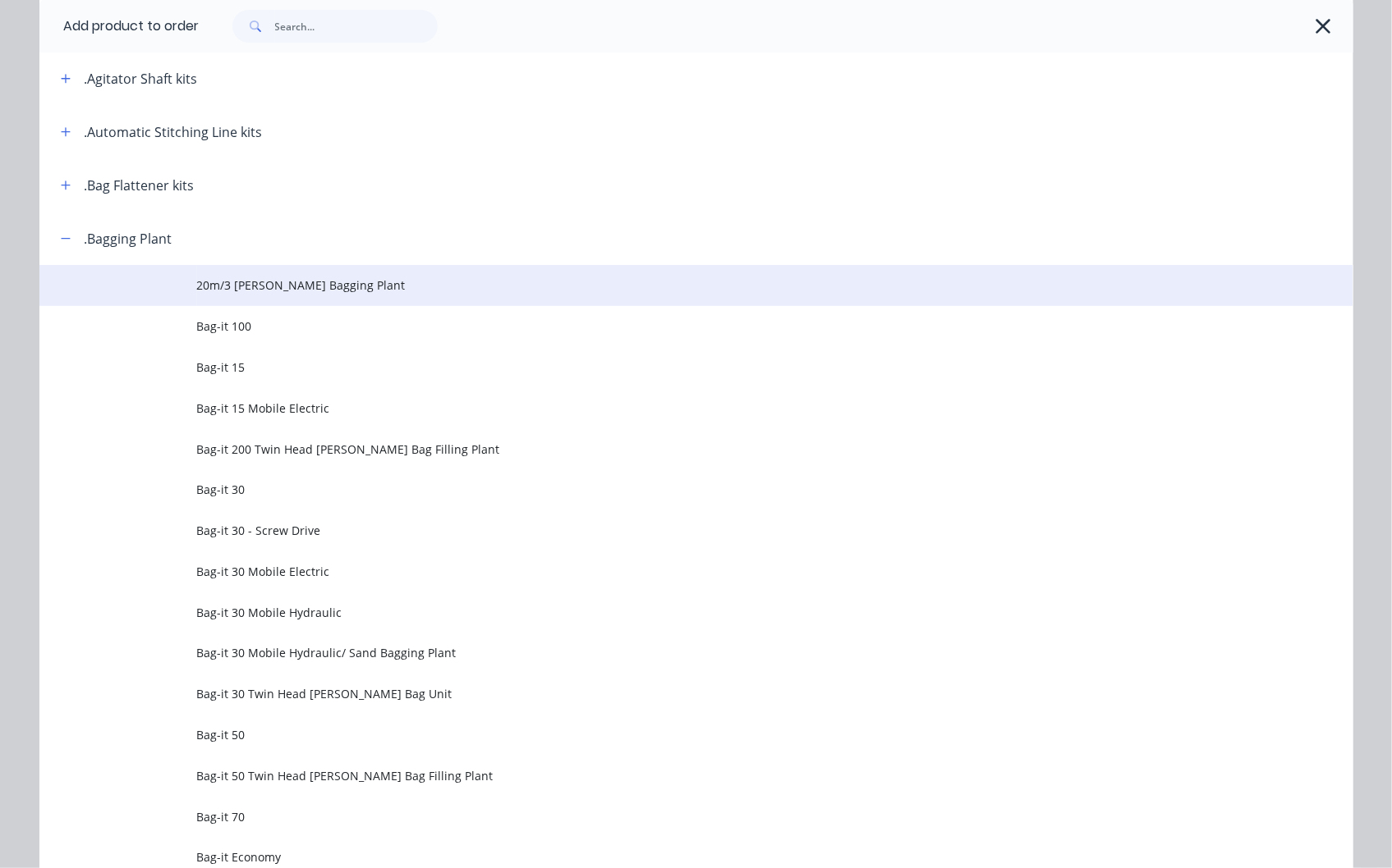
scroll to position [273, 0]
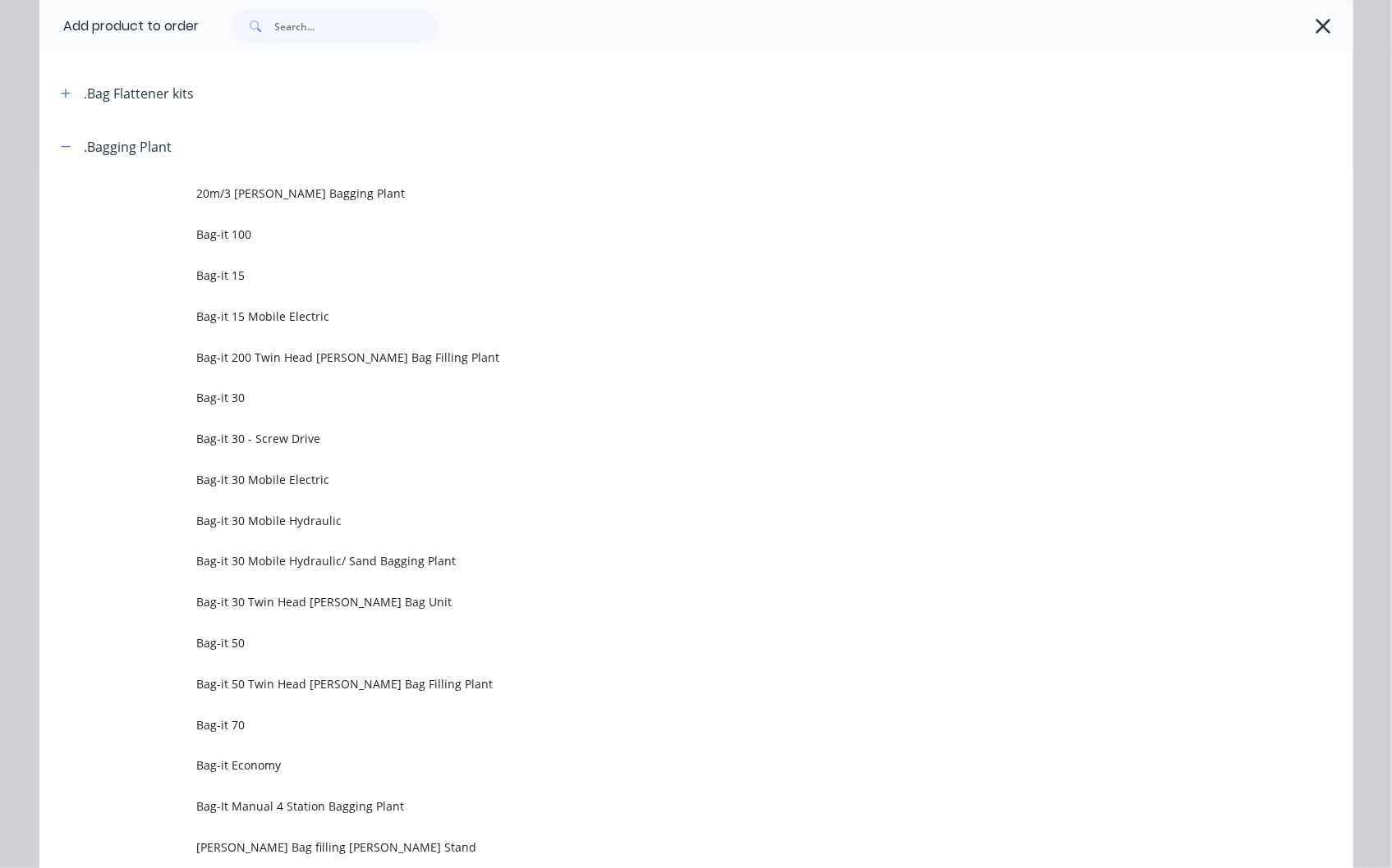
click at [219, 403] on span "Bag-it 30" at bounding box center [659, 398] width 924 height 17
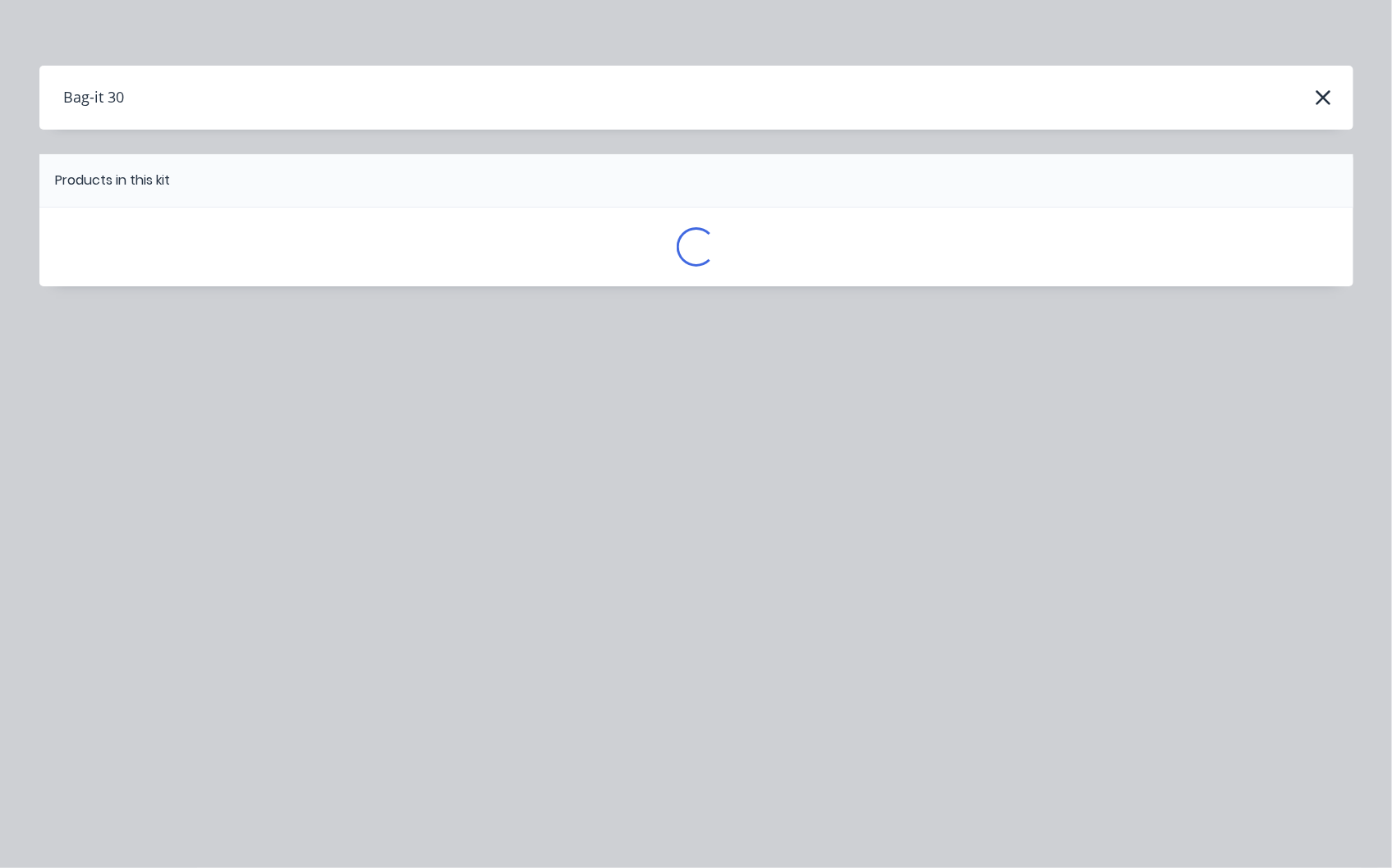
scroll to position [0, 0]
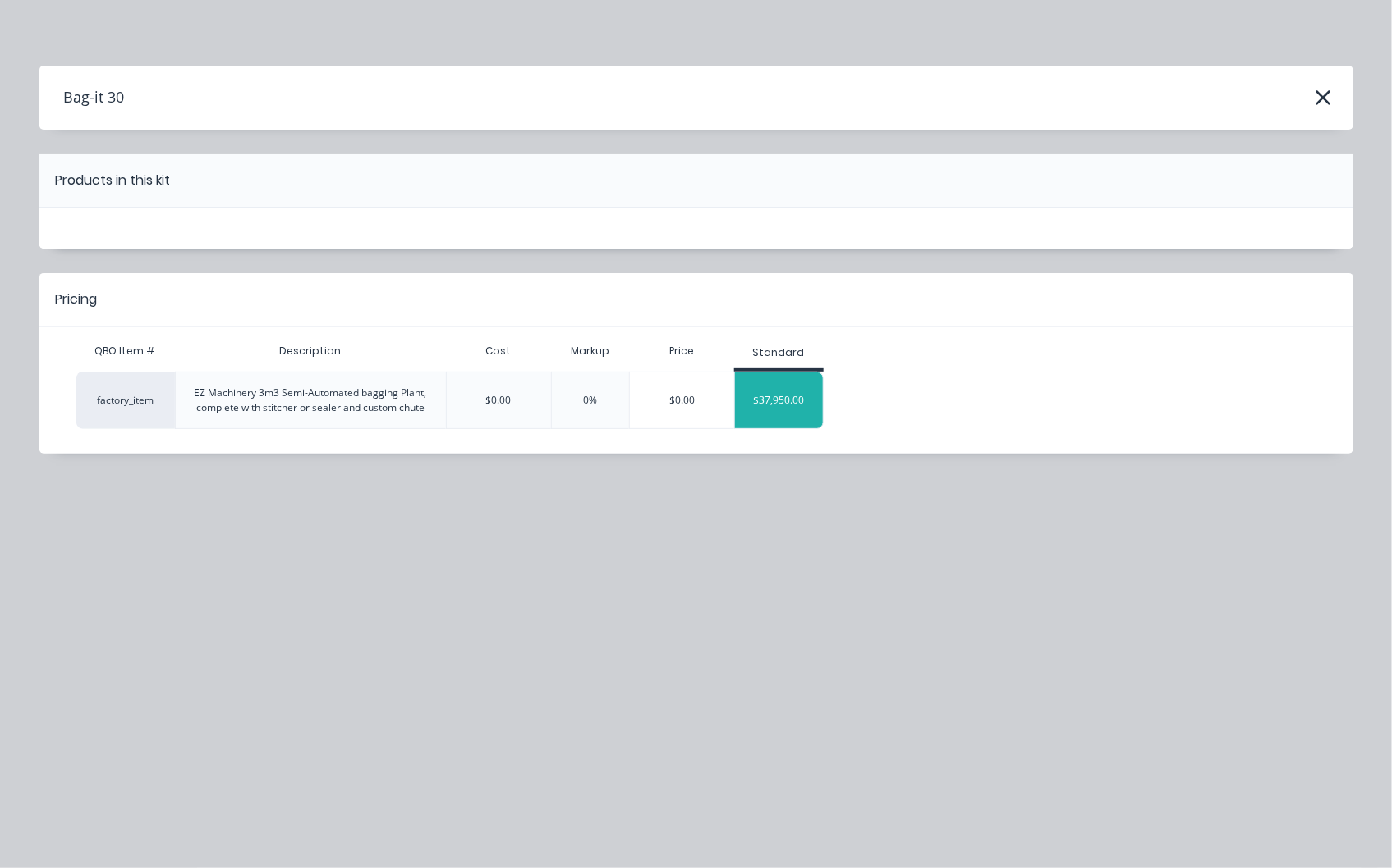
click at [794, 398] on div "$37,950.00" at bounding box center [779, 400] width 88 height 41
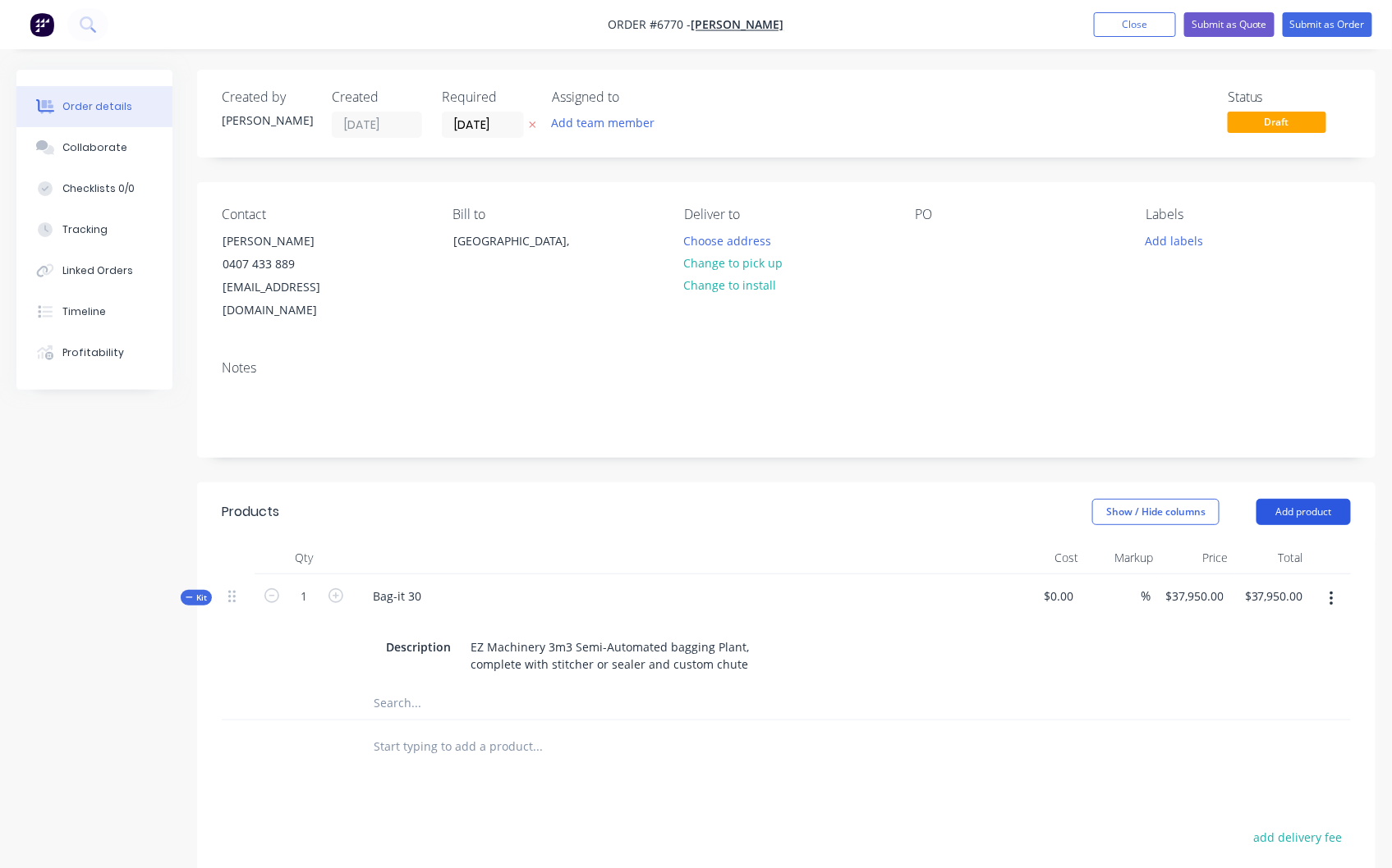
click at [1290, 499] on button "Add product" at bounding box center [1303, 512] width 94 height 26
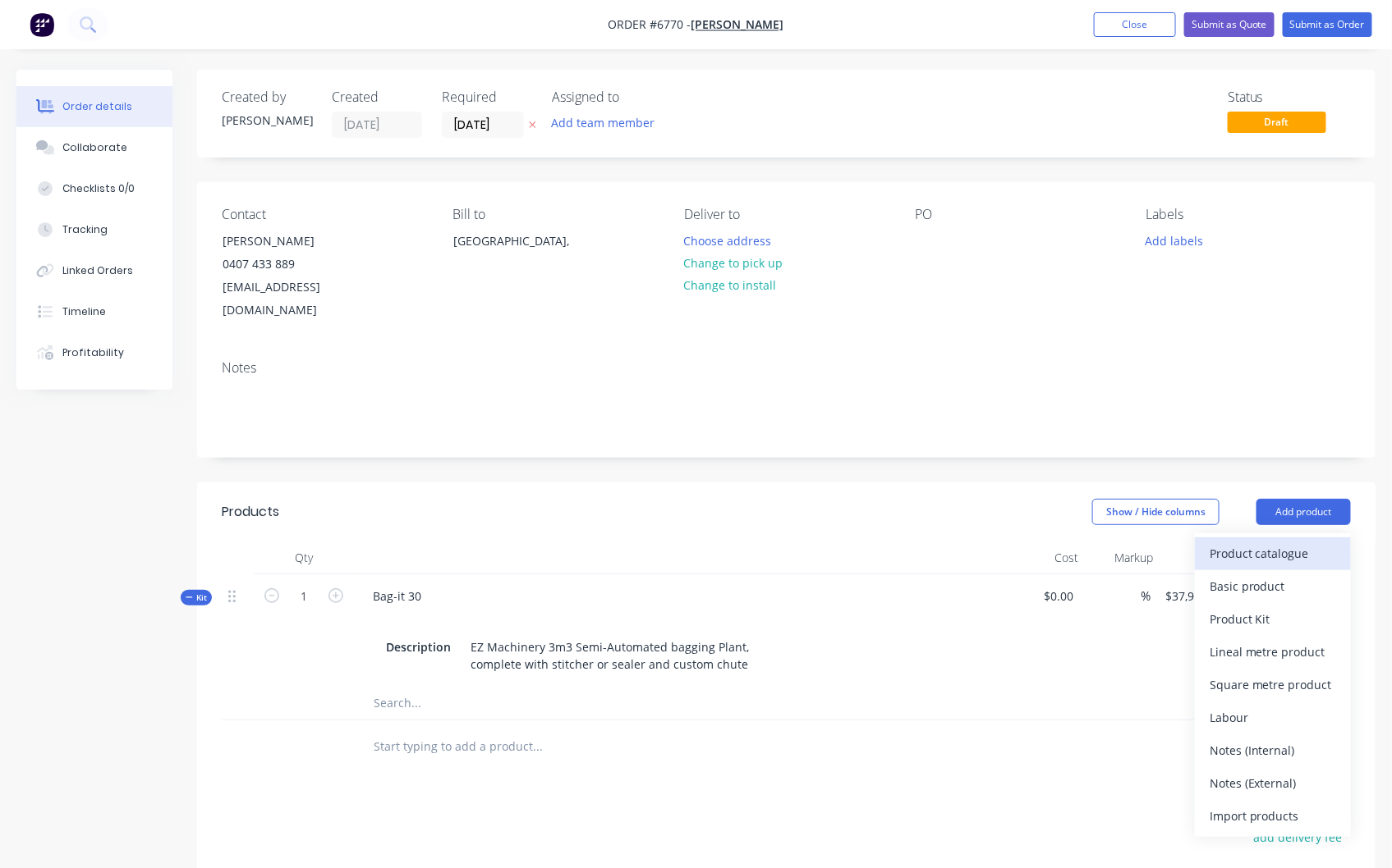
click at [1267, 542] on div "Product catalogue" at bounding box center [1272, 553] width 126 height 24
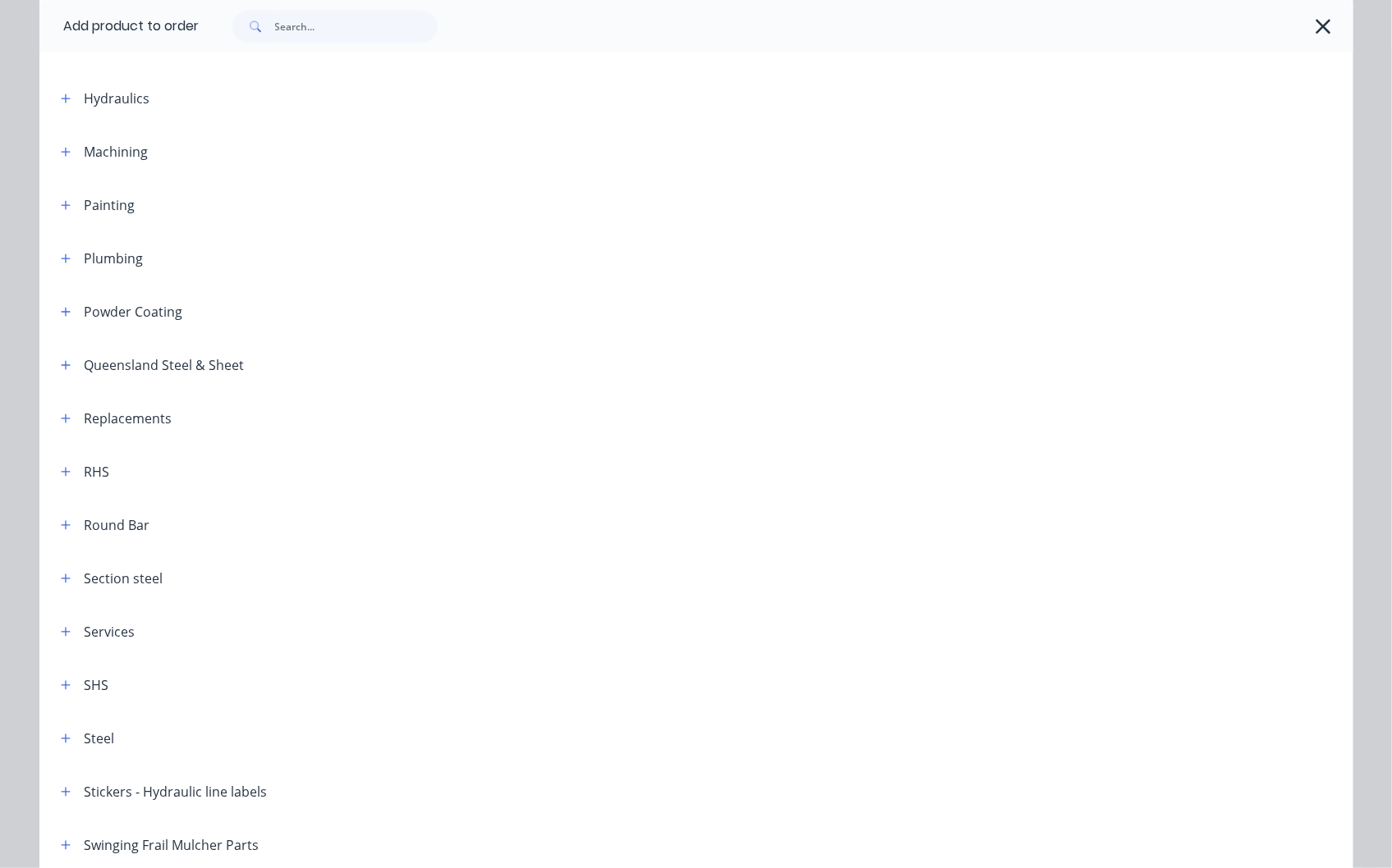
scroll to position [1996, 0]
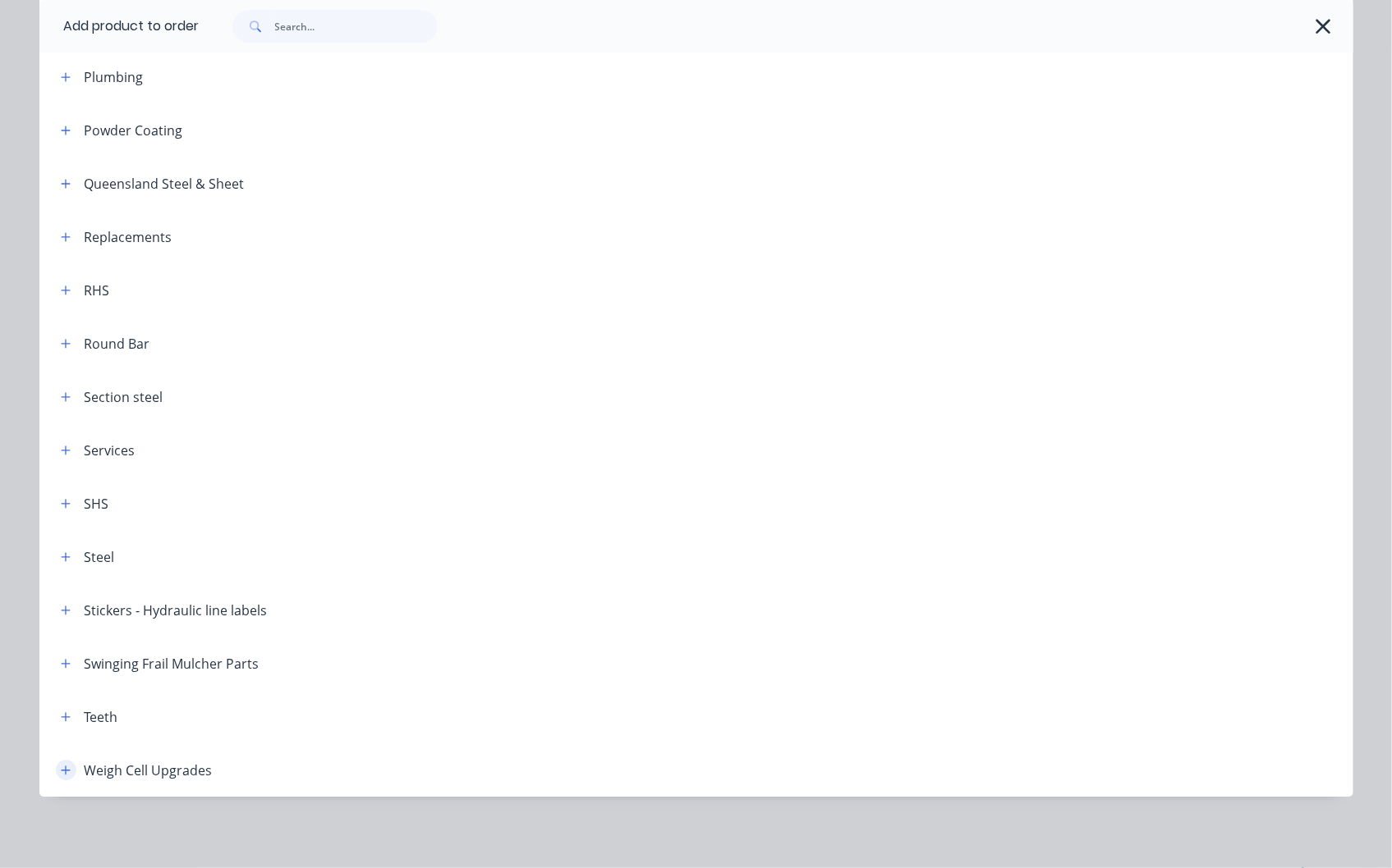
click at [61, 767] on icon "button" at bounding box center [65, 770] width 10 height 11
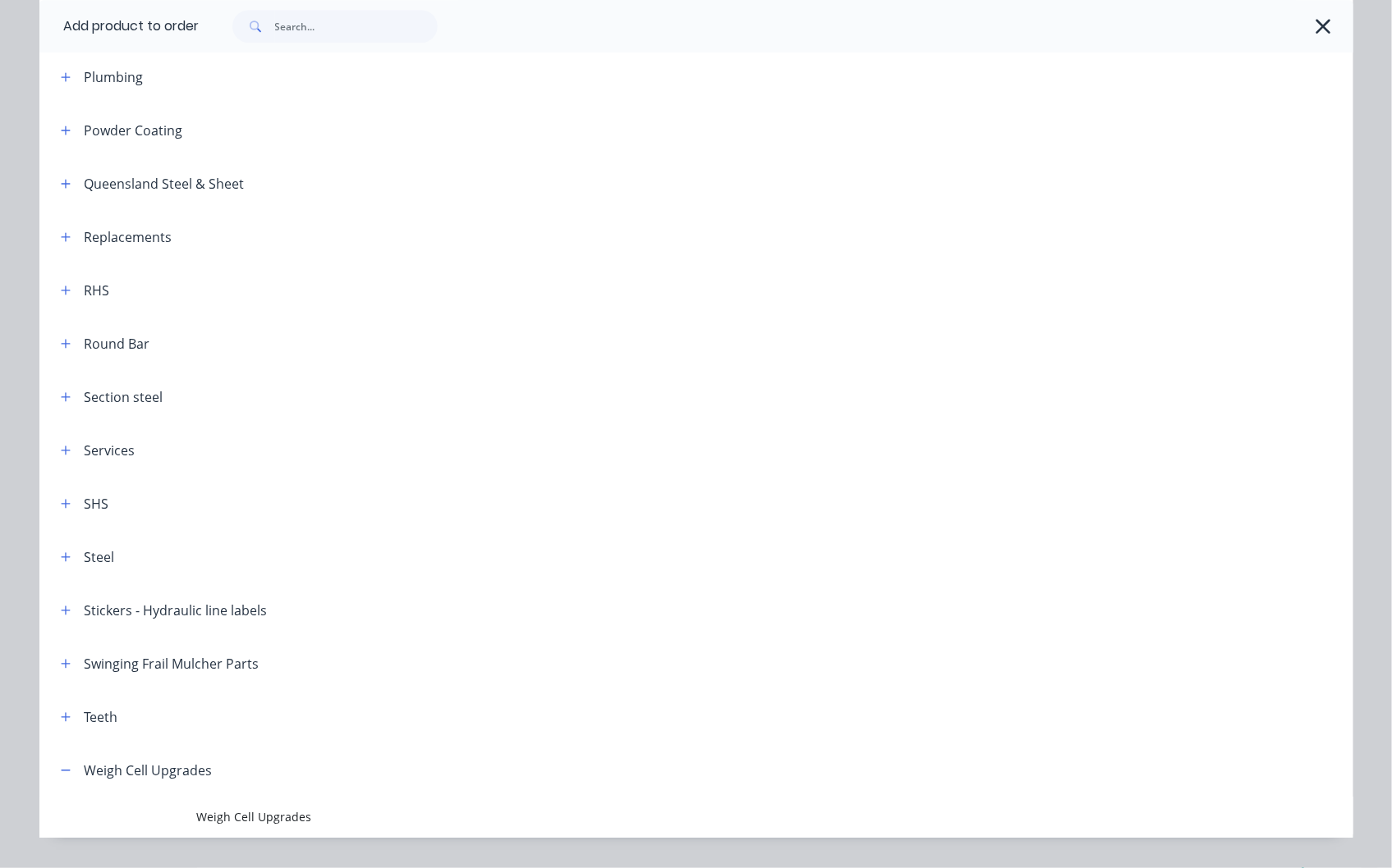
scroll to position [2038, 0]
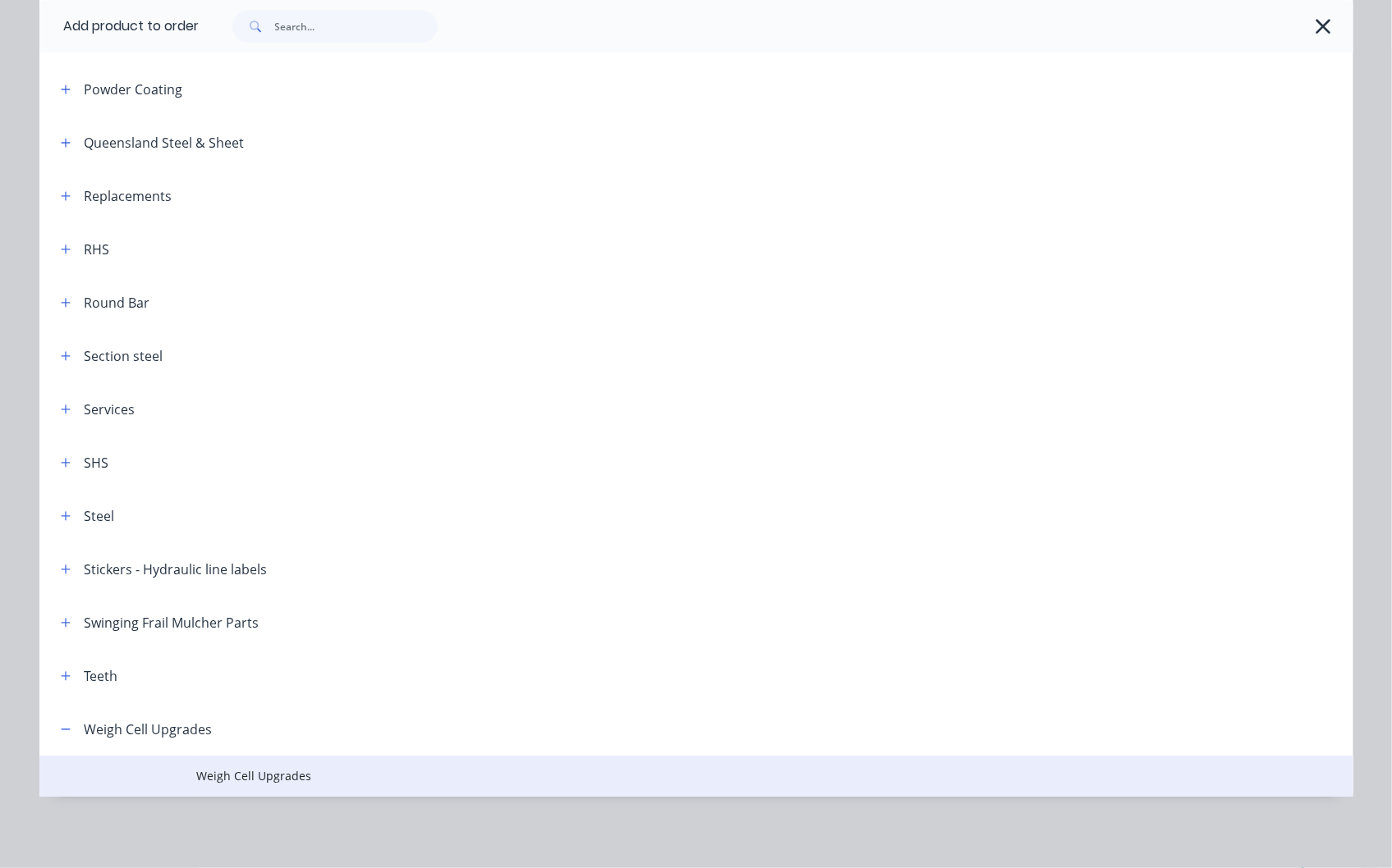
click at [258, 770] on span "Weigh Cell Upgrades" at bounding box center [659, 776] width 924 height 17
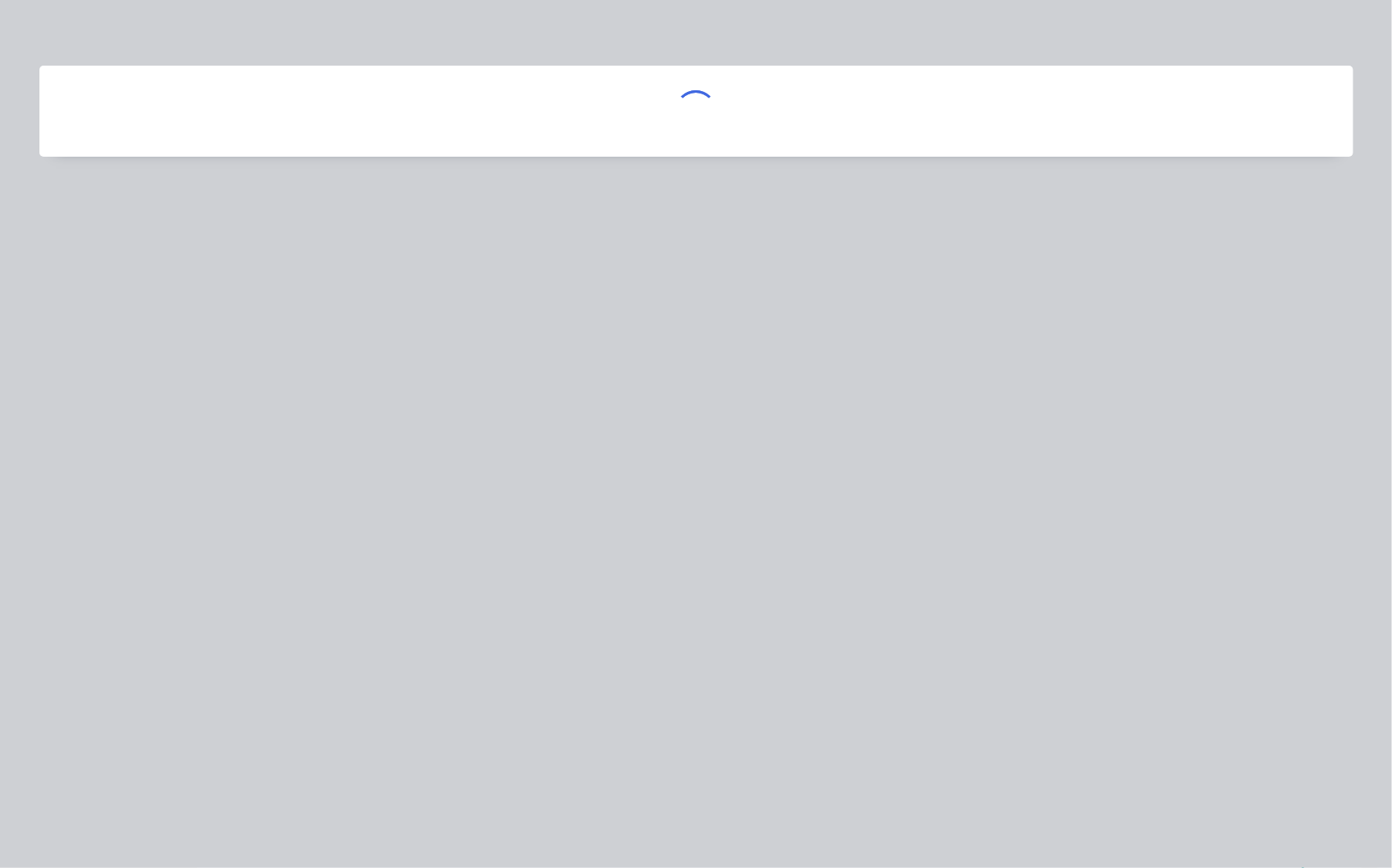
scroll to position [0, 0]
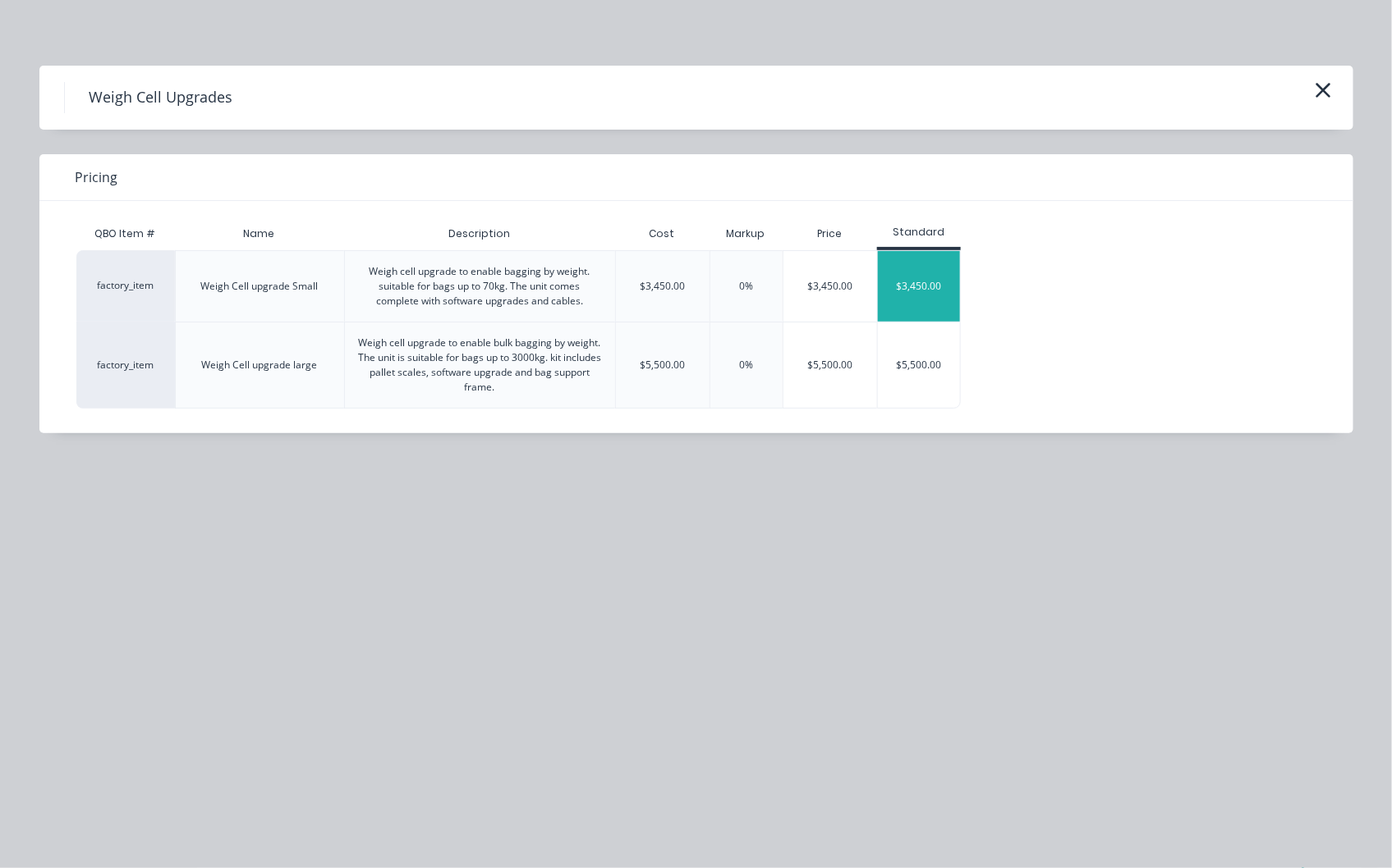
click at [924, 282] on div "$3,450.00" at bounding box center [919, 286] width 82 height 71
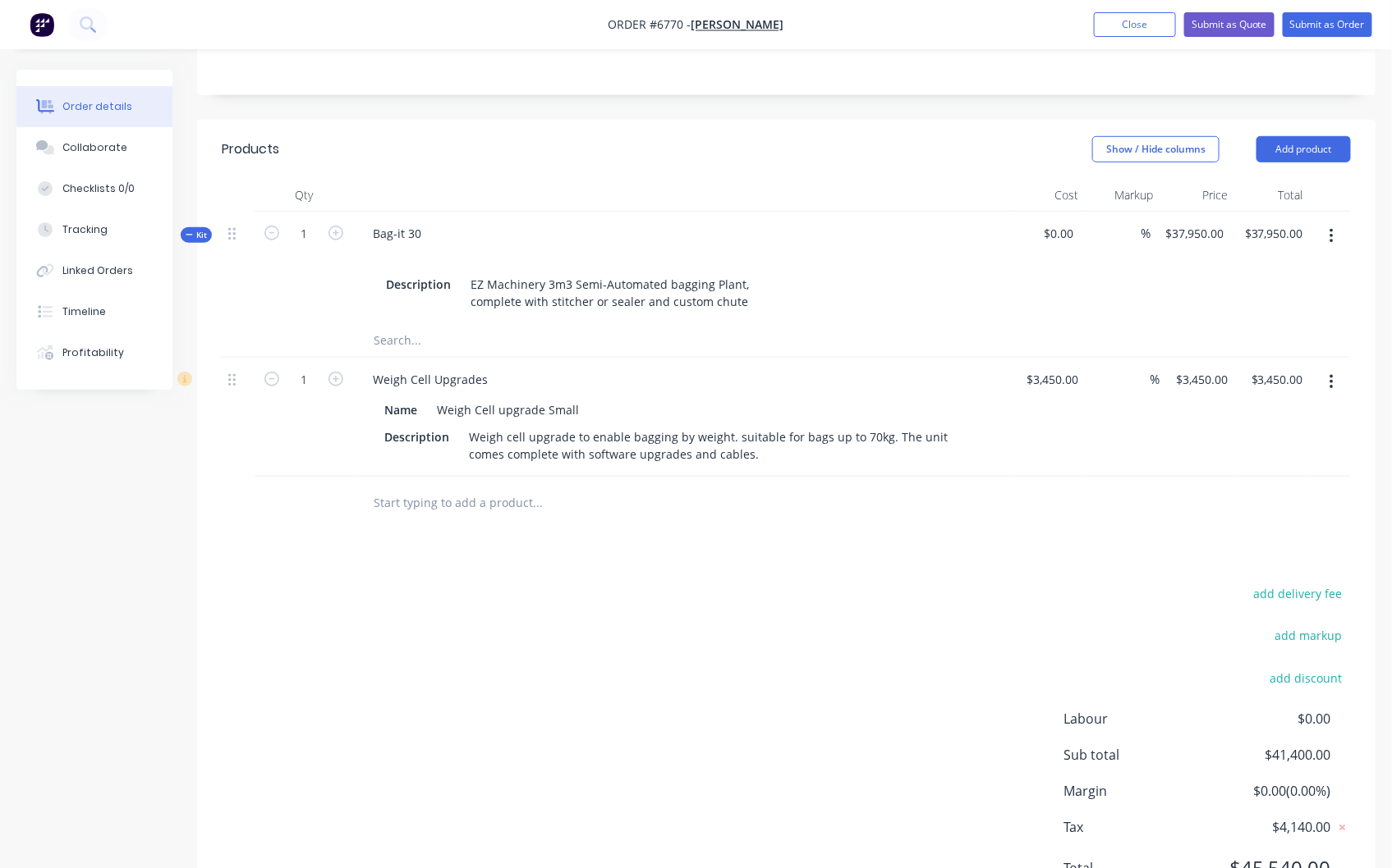
scroll to position [420, 0]
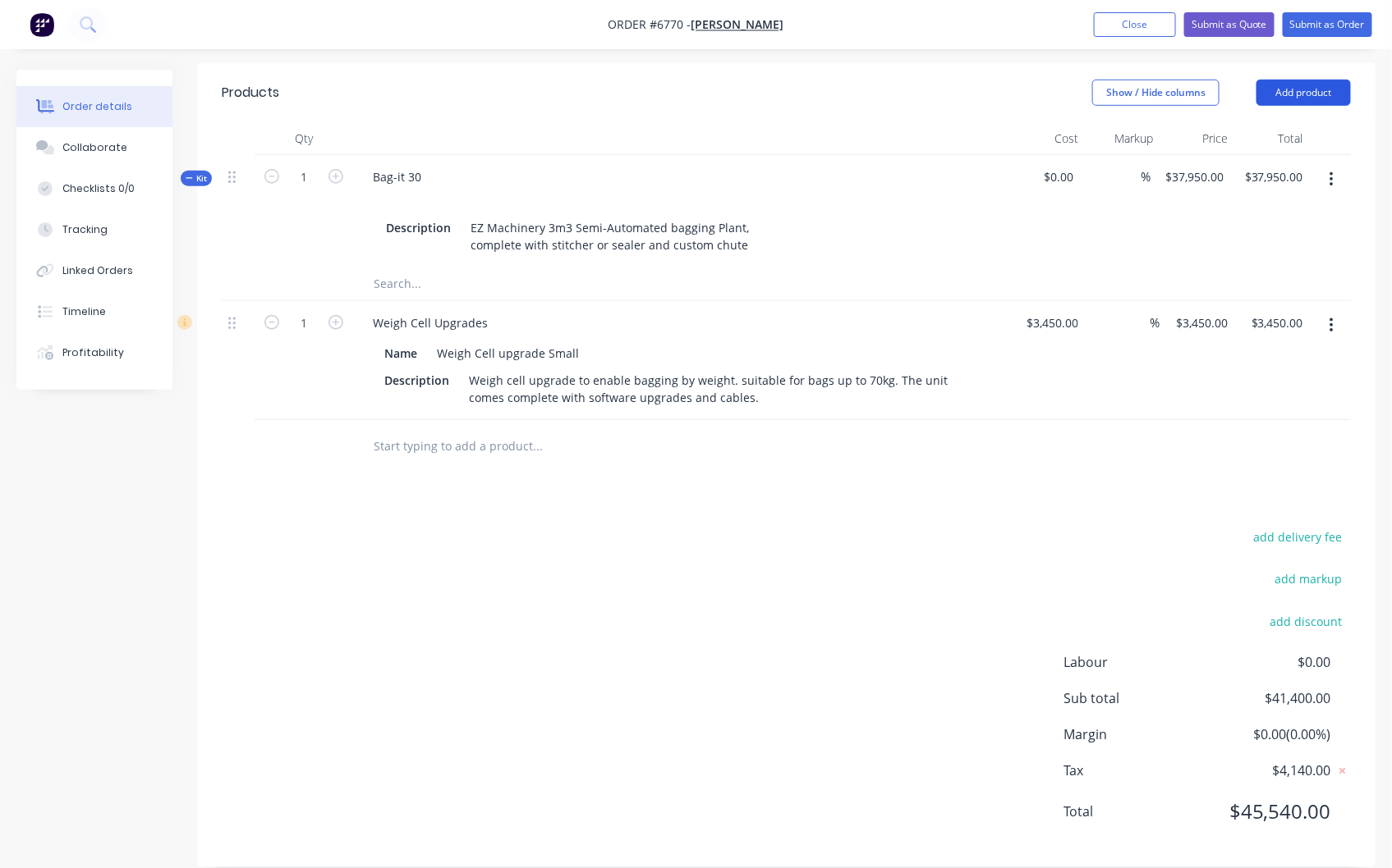
click at [1308, 79] on button "Add product" at bounding box center [1303, 92] width 94 height 26
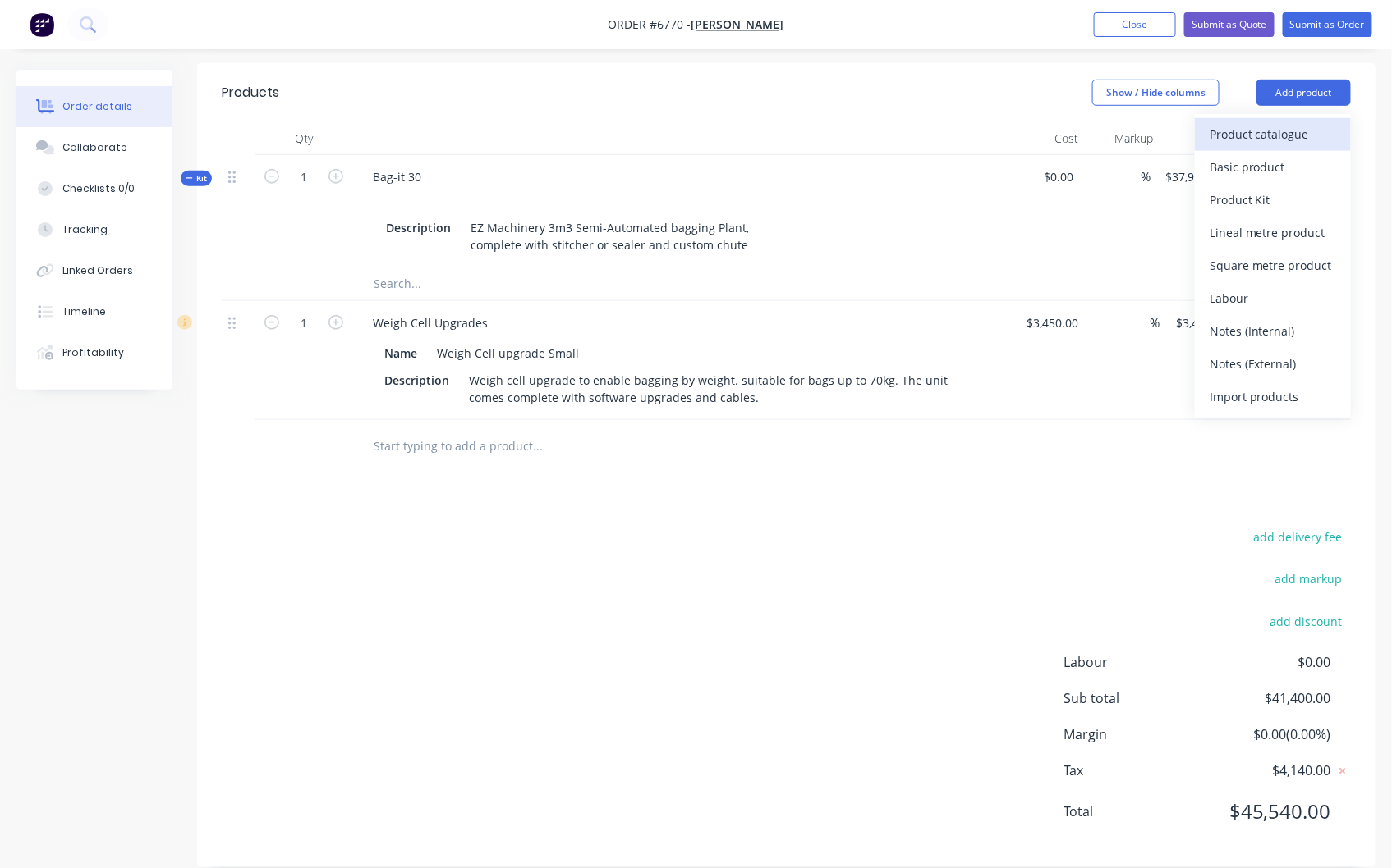
click at [1238, 122] on div "Product catalogue" at bounding box center [1272, 133] width 126 height 24
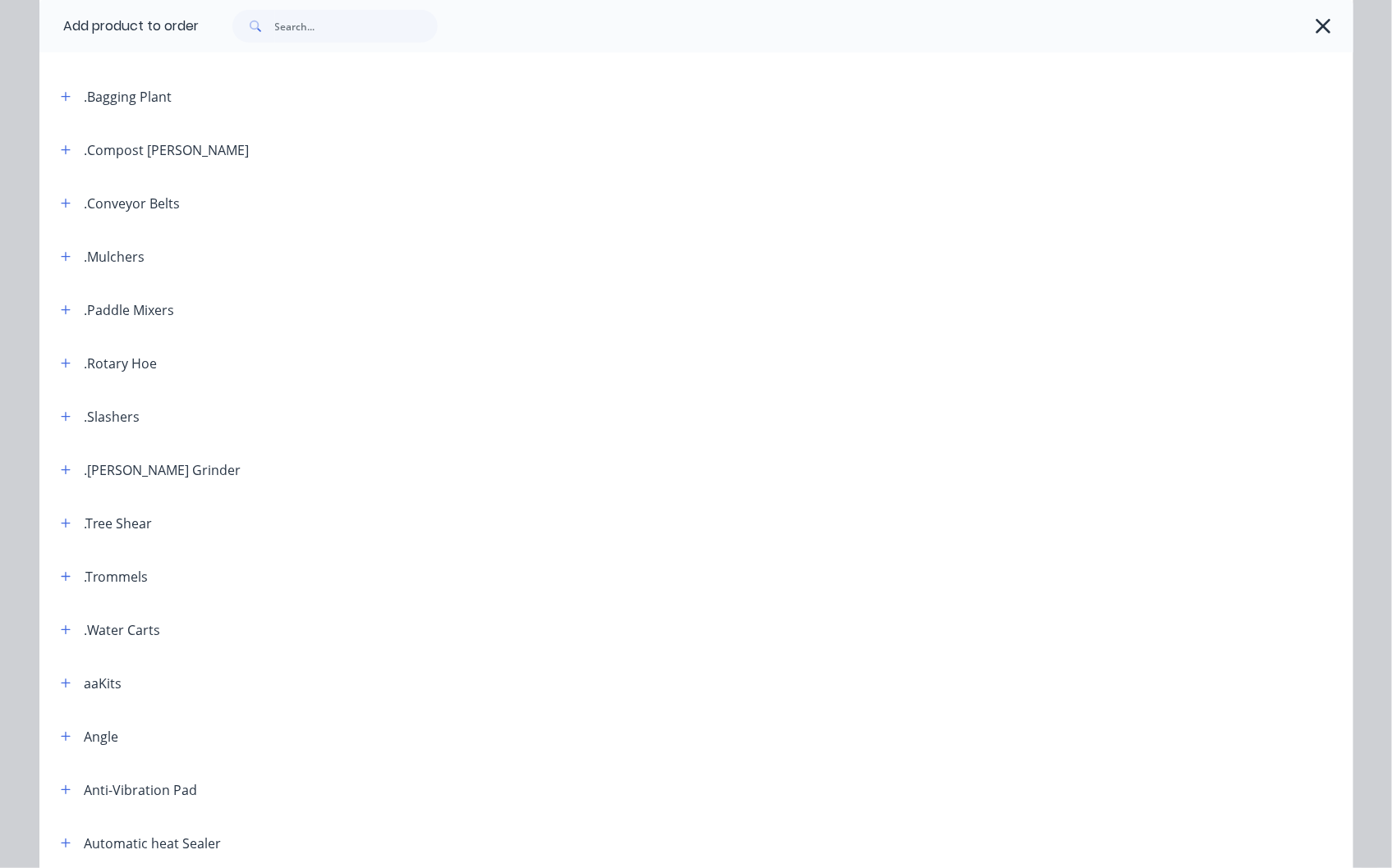
scroll to position [455, 0]
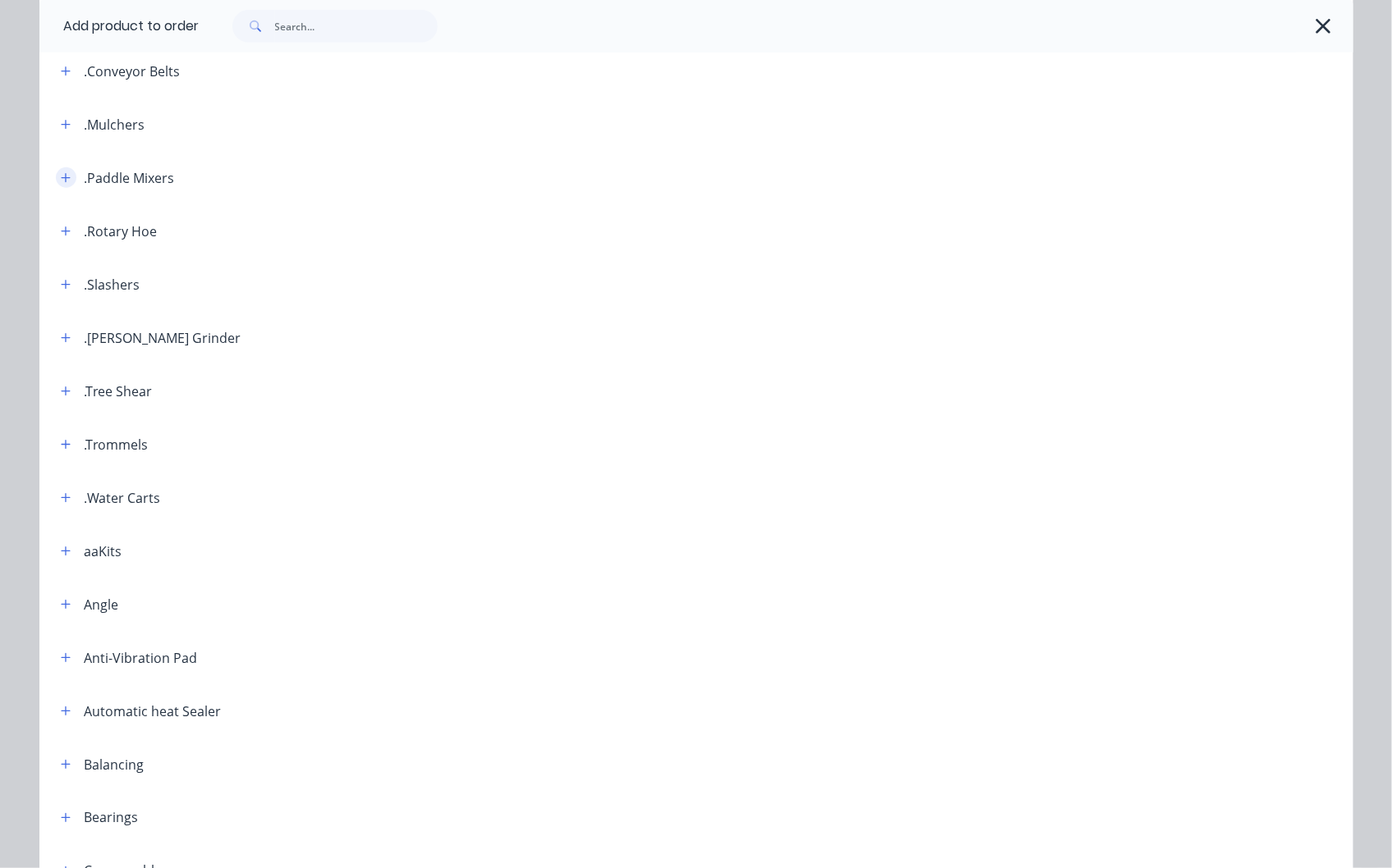
click at [56, 172] on button "button" at bounding box center [66, 178] width 21 height 21
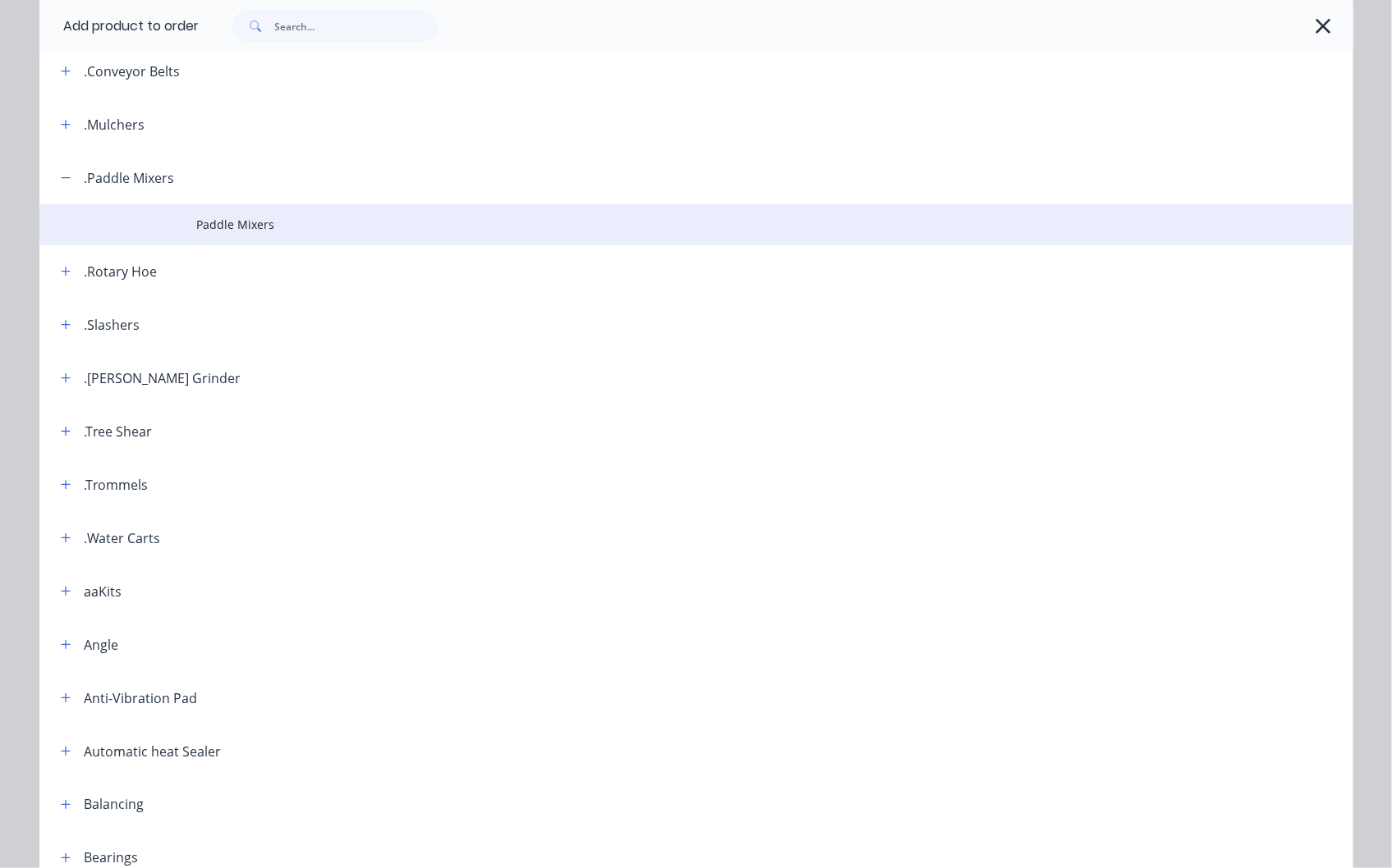
click at [240, 219] on span "Paddle Mixers" at bounding box center [659, 225] width 924 height 17
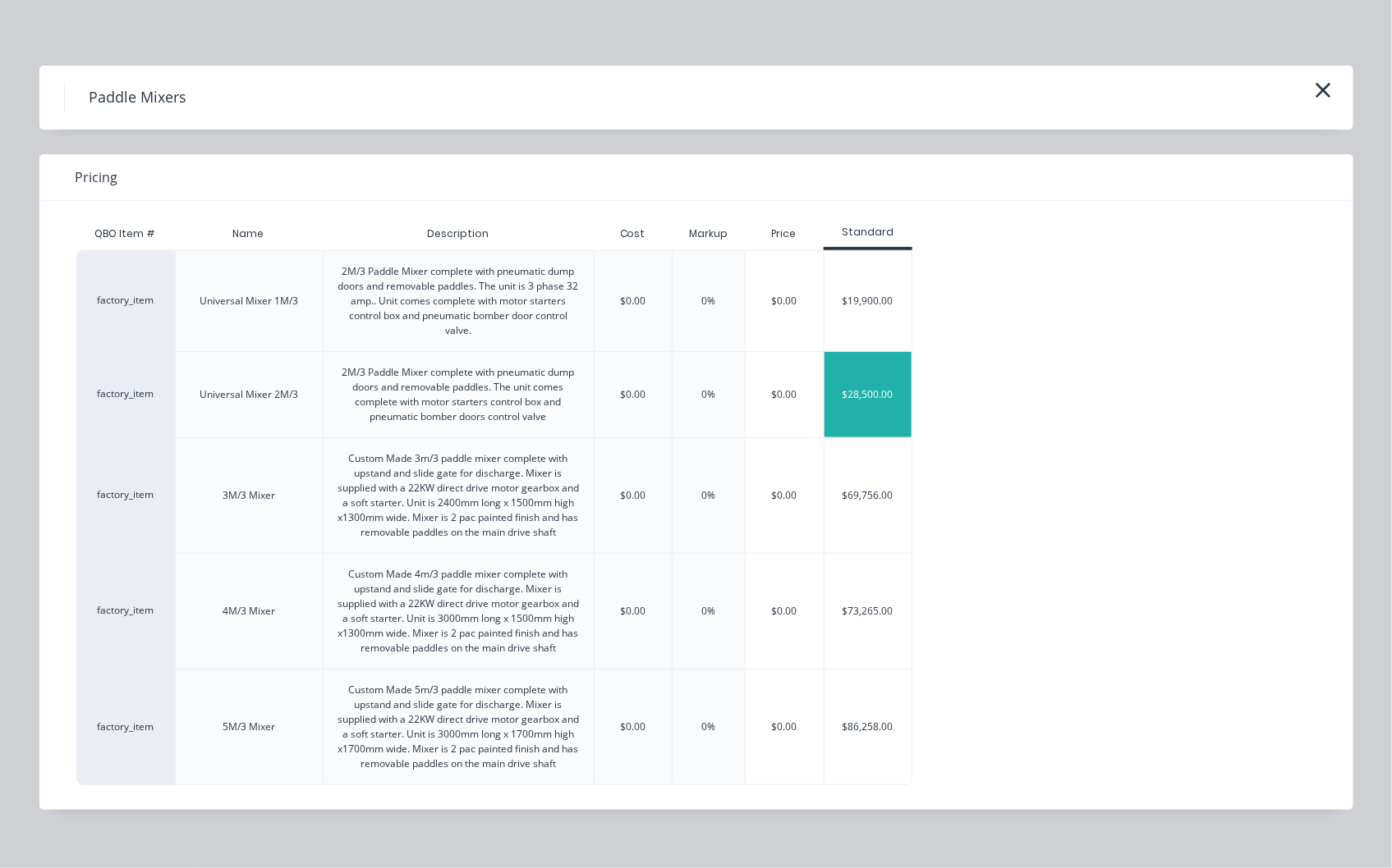
click at [868, 391] on div "$28,500.00" at bounding box center [868, 394] width 88 height 85
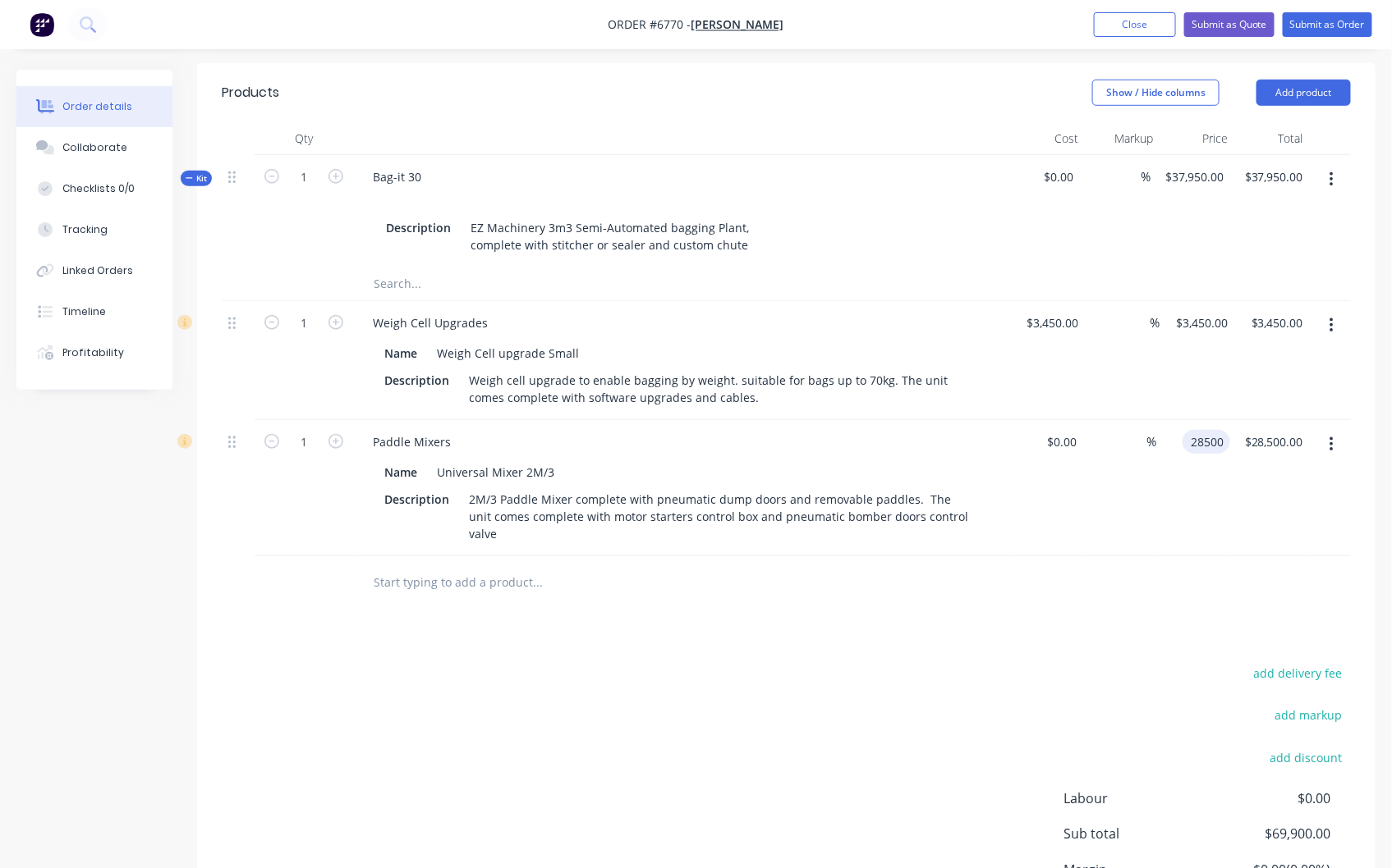
click at [1180, 421] on div "28500 28500" at bounding box center [1193, 488] width 73 height 136
click at [1203, 430] on input "28500" at bounding box center [1209, 441] width 41 height 24
click at [1195, 430] on input "28500" at bounding box center [1209, 441] width 41 height 24
type input "$38,500.00"
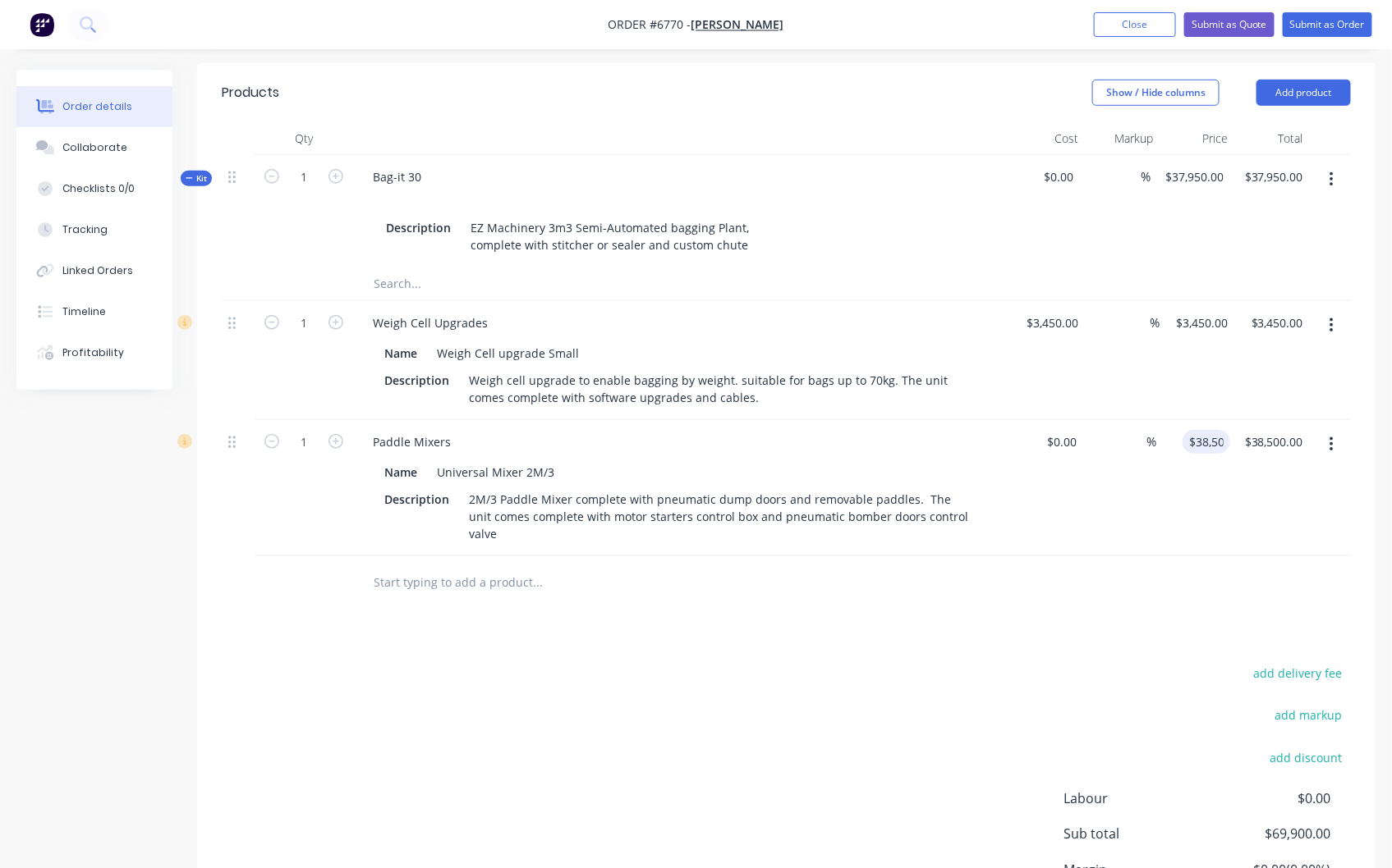
click at [1228, 462] on div "1 Paddle Mixers Name Universal Mixer 2M/3 Description 2M/3 Paddle Mixer complet…" at bounding box center [787, 488] width 1129 height 136
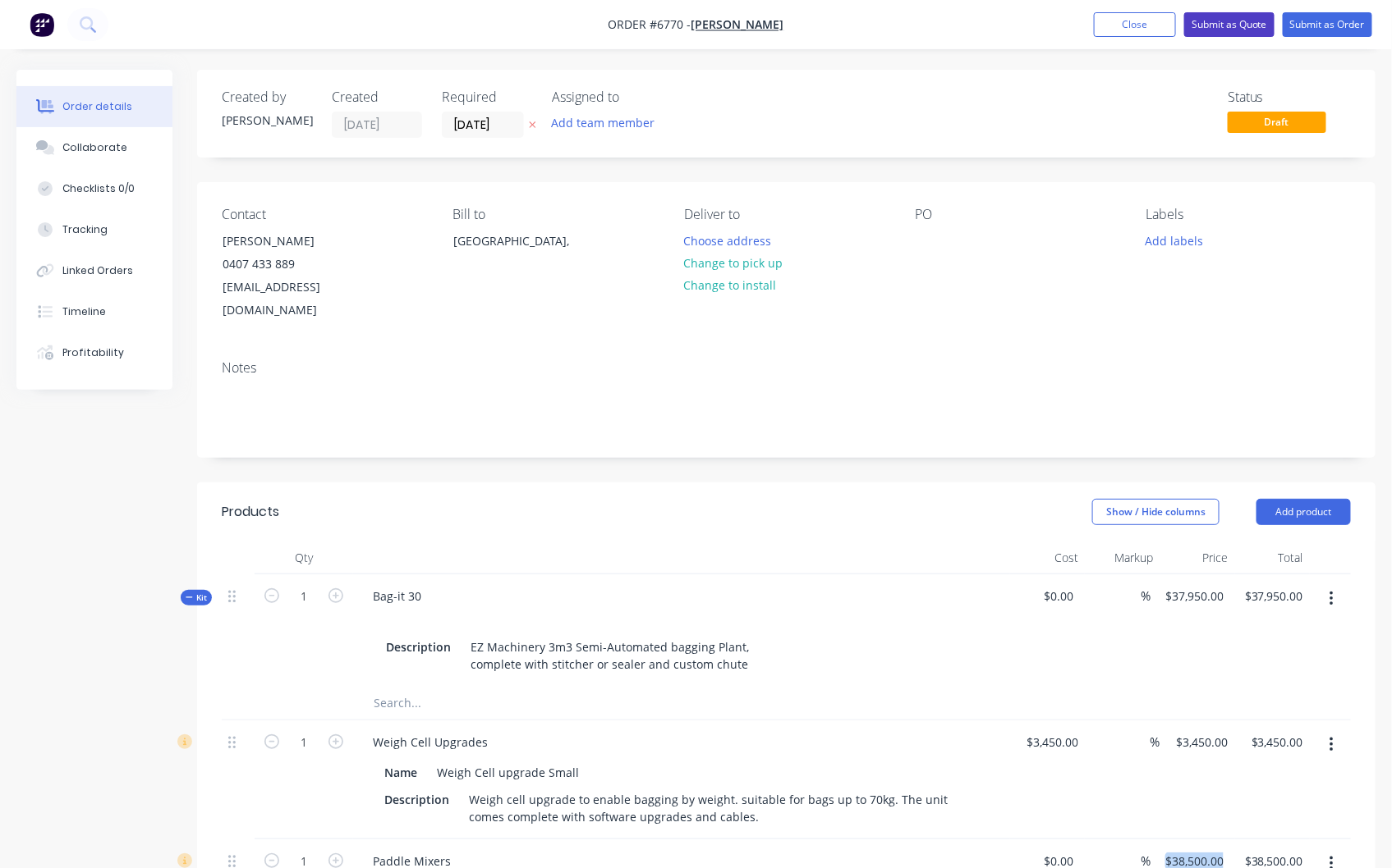
click at [1223, 19] on button "Submit as Quote" at bounding box center [1229, 24] width 91 height 24
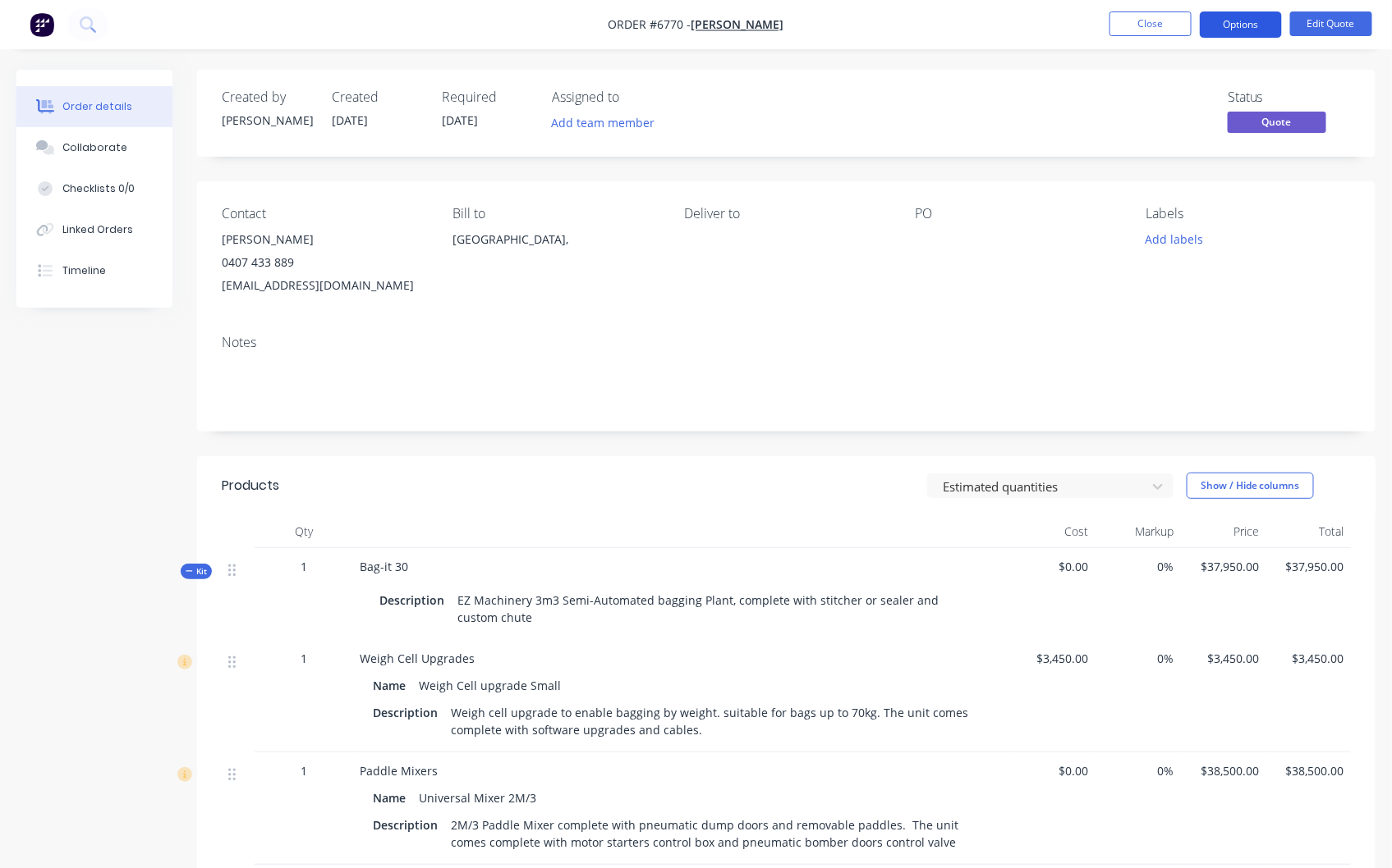
click at [1234, 21] on button "Options" at bounding box center [1240, 24] width 82 height 26
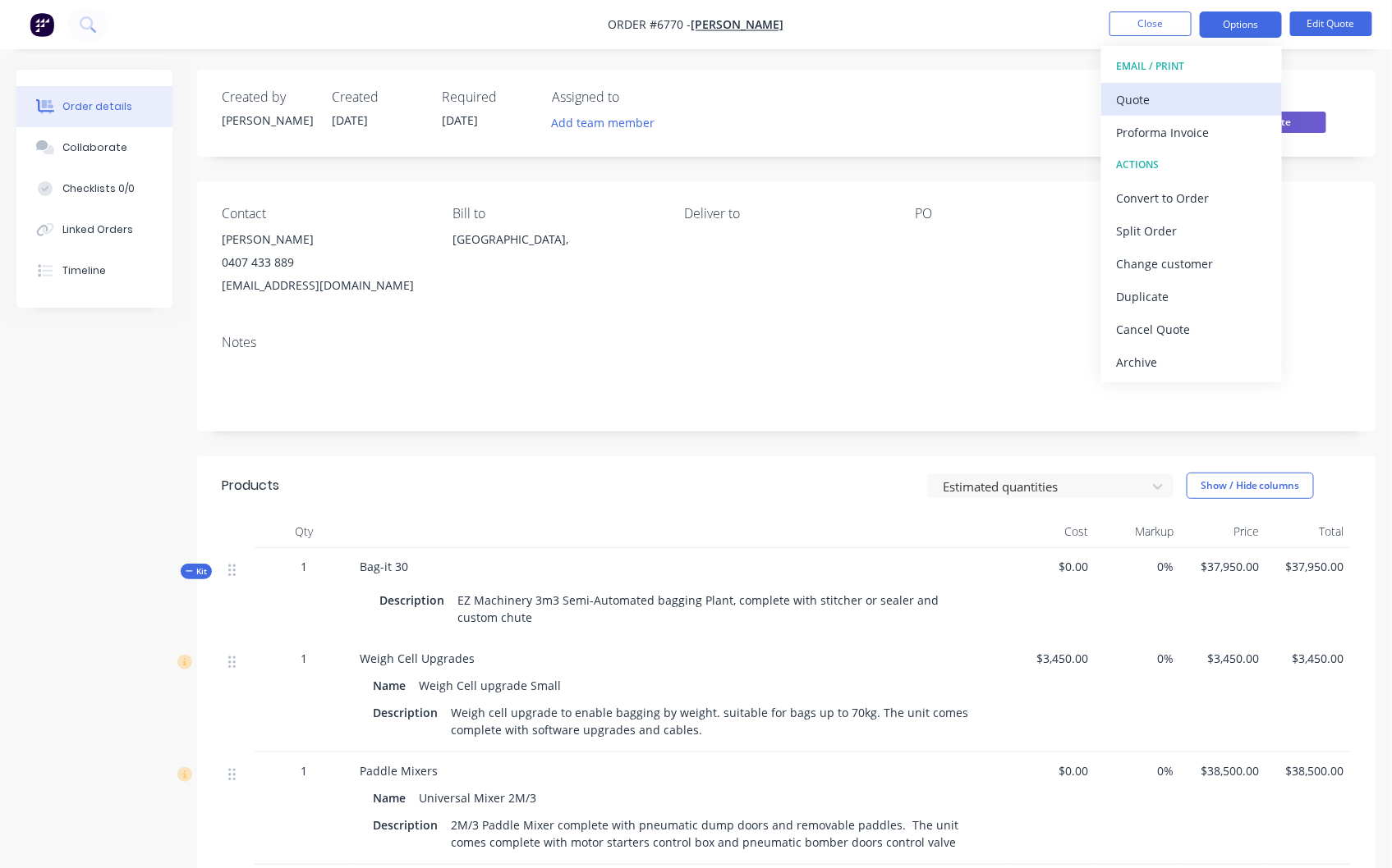
click at [1138, 97] on div "Quote" at bounding box center [1191, 99] width 151 height 24
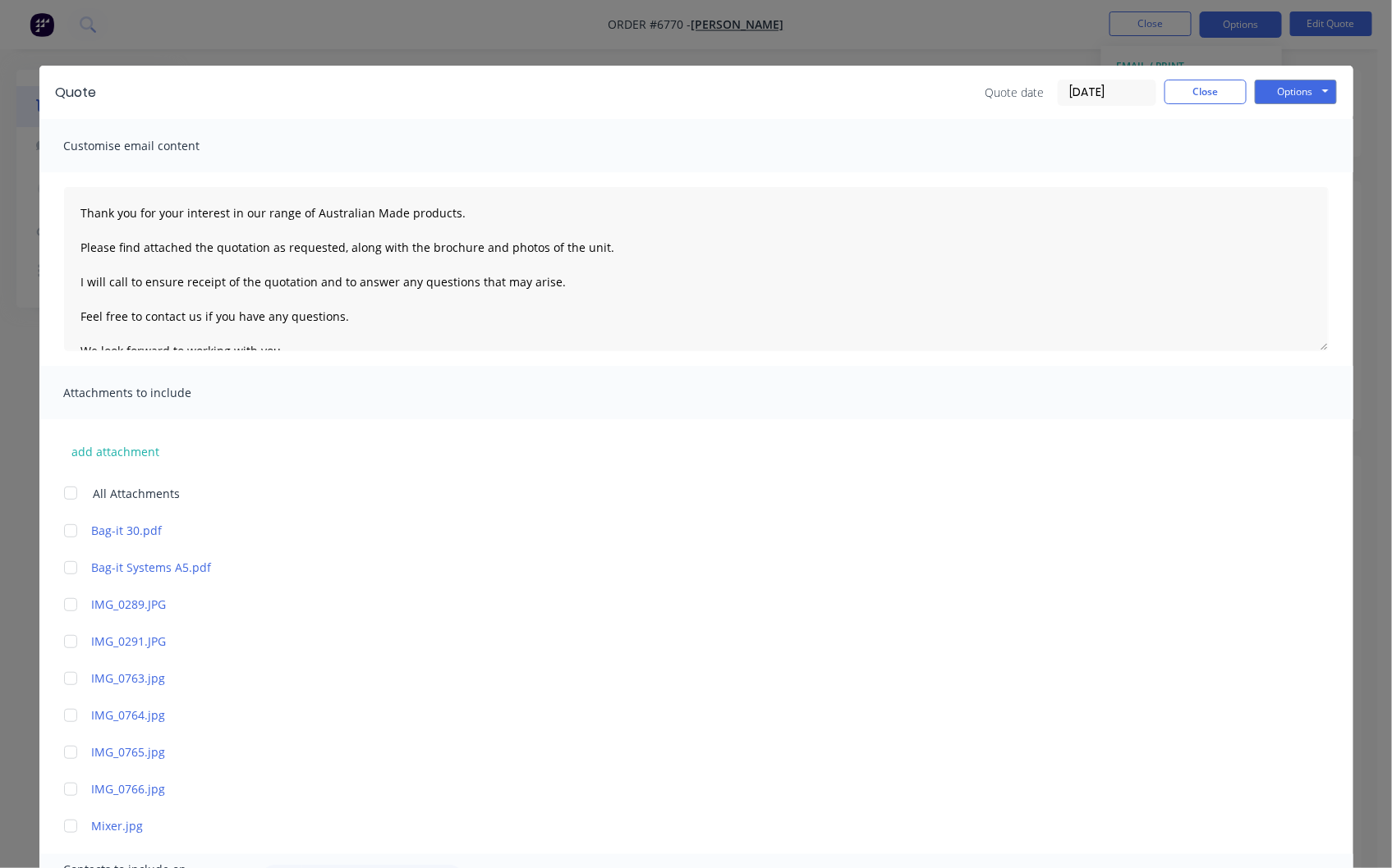
click at [66, 488] on div at bounding box center [71, 494] width 33 height 33
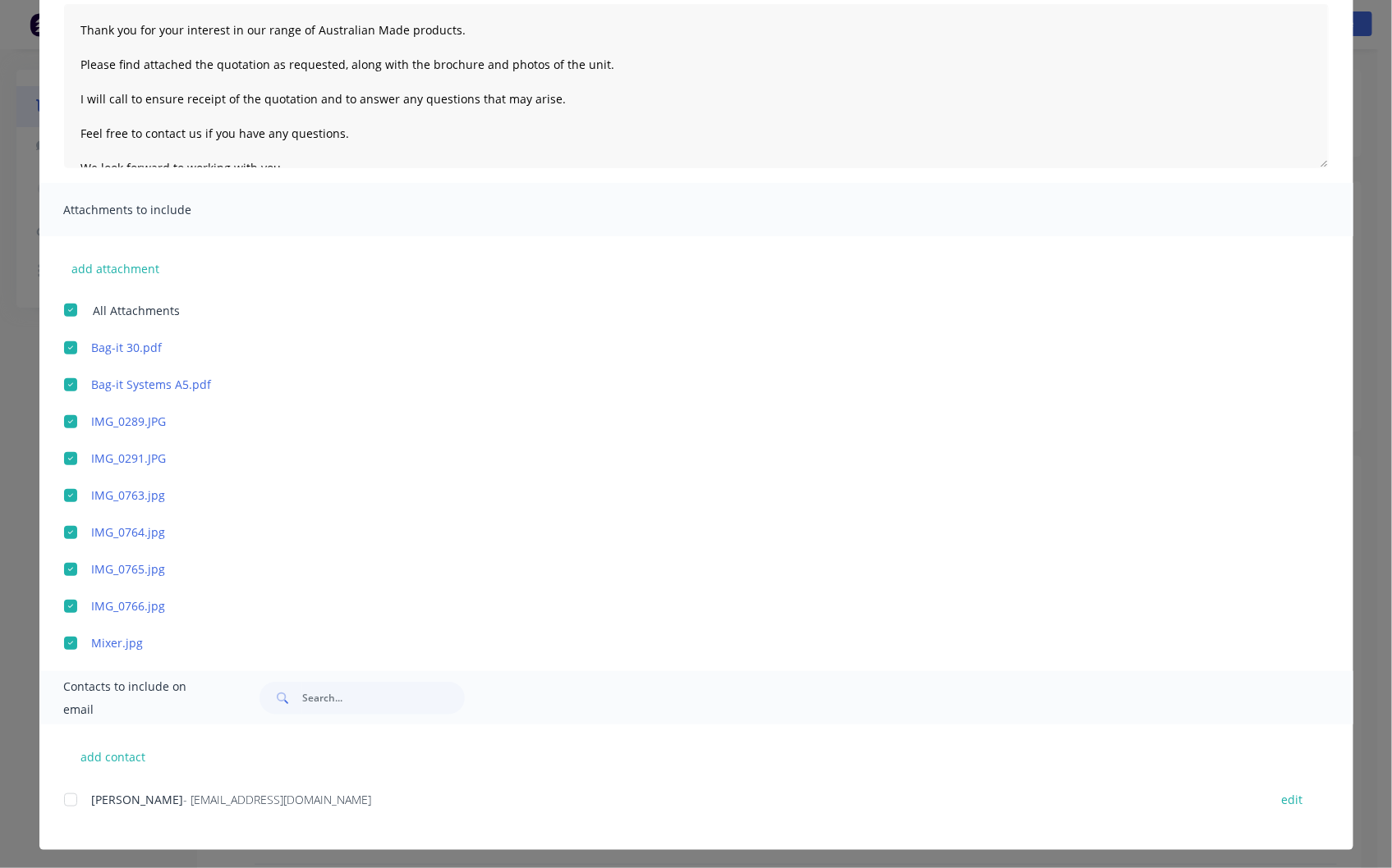
scroll to position [186, 0]
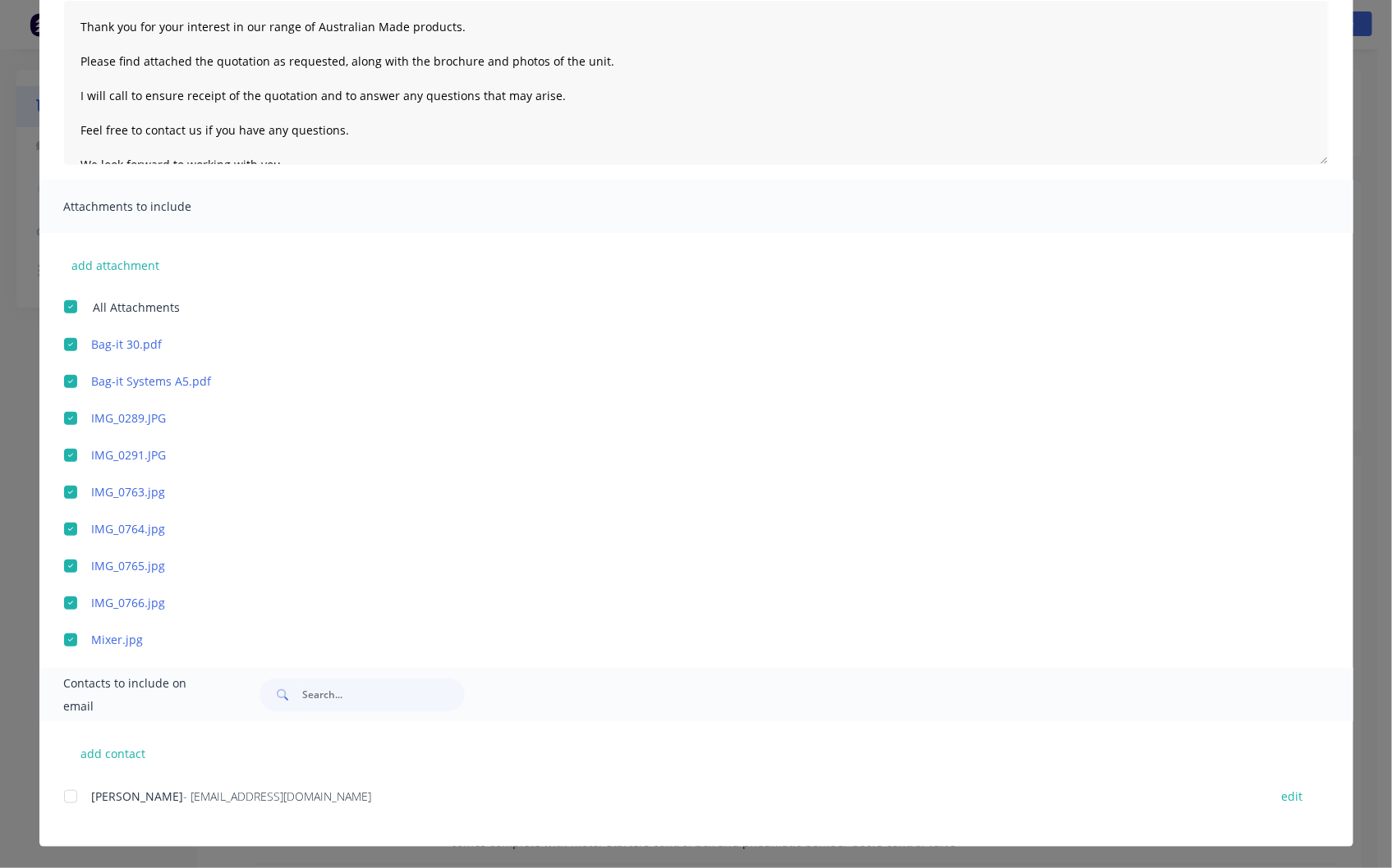
click at [59, 793] on div at bounding box center [71, 797] width 33 height 33
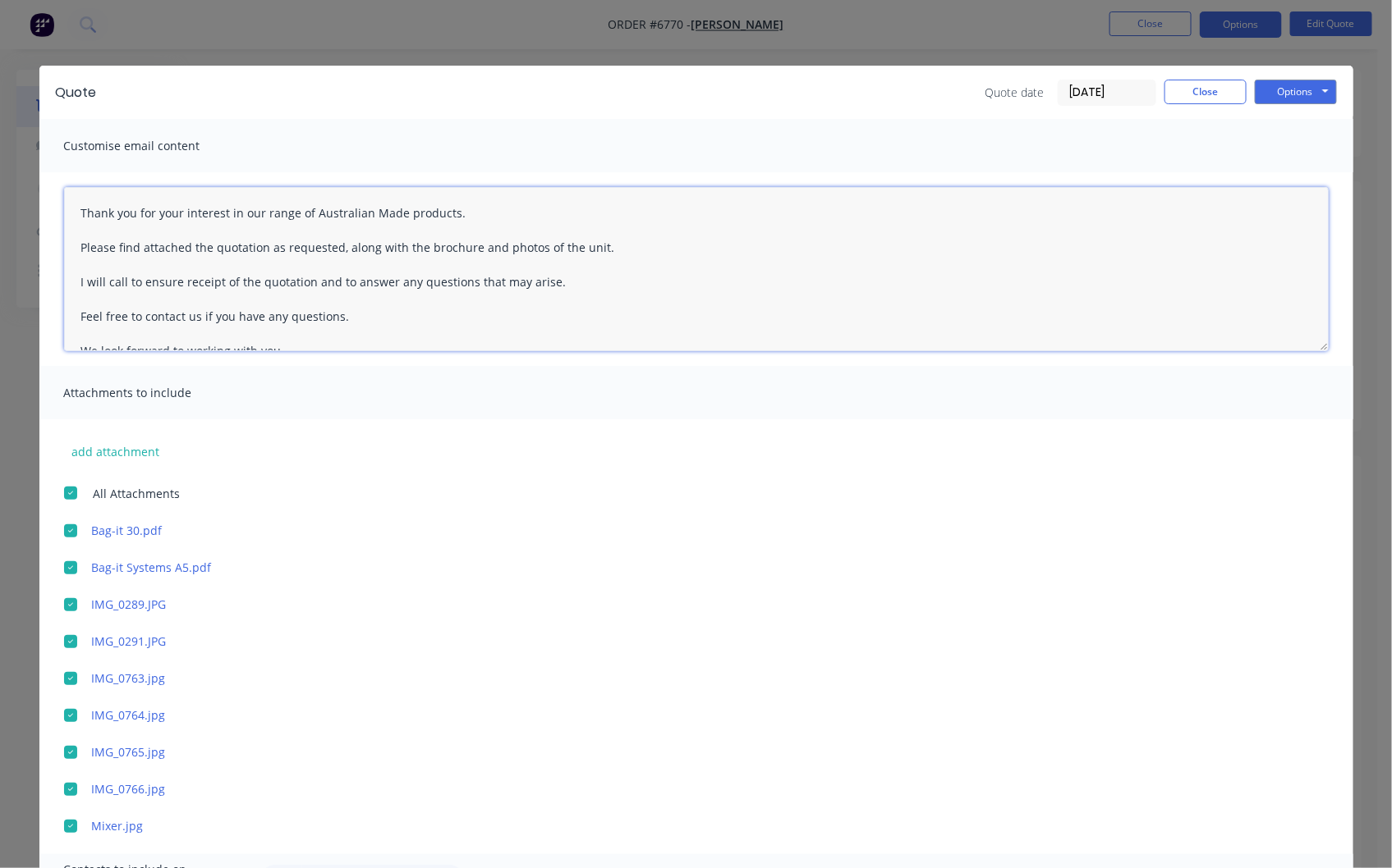
click at [67, 211] on textarea "Thank you for your interest in our range of Australian Made products. Please fi…" at bounding box center [697, 269] width 1265 height 165
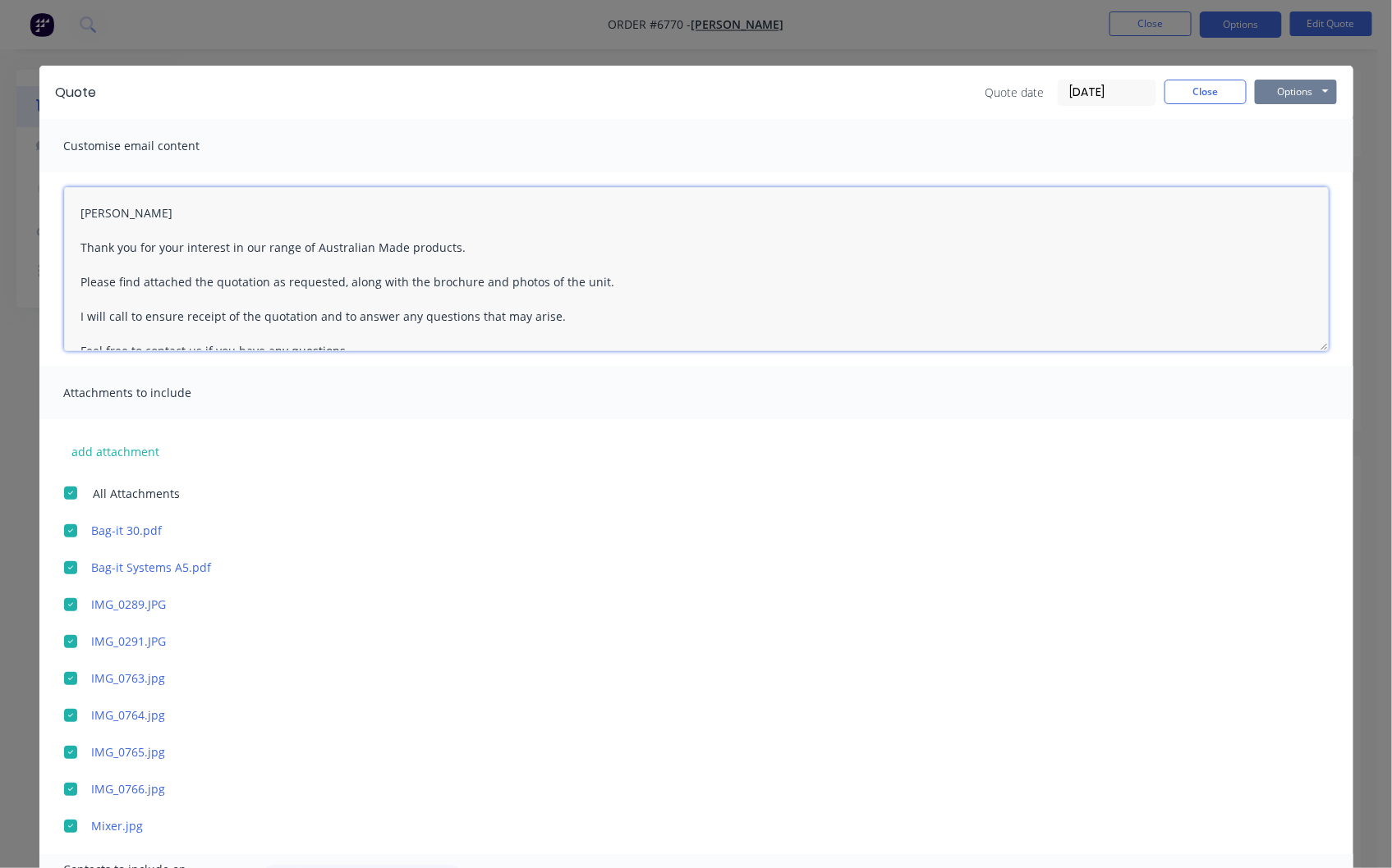
type textarea "[PERSON_NAME] Thank you for your interest in our range of Australian Made produ…"
click at [1276, 80] on button "Options" at bounding box center [1295, 91] width 82 height 24
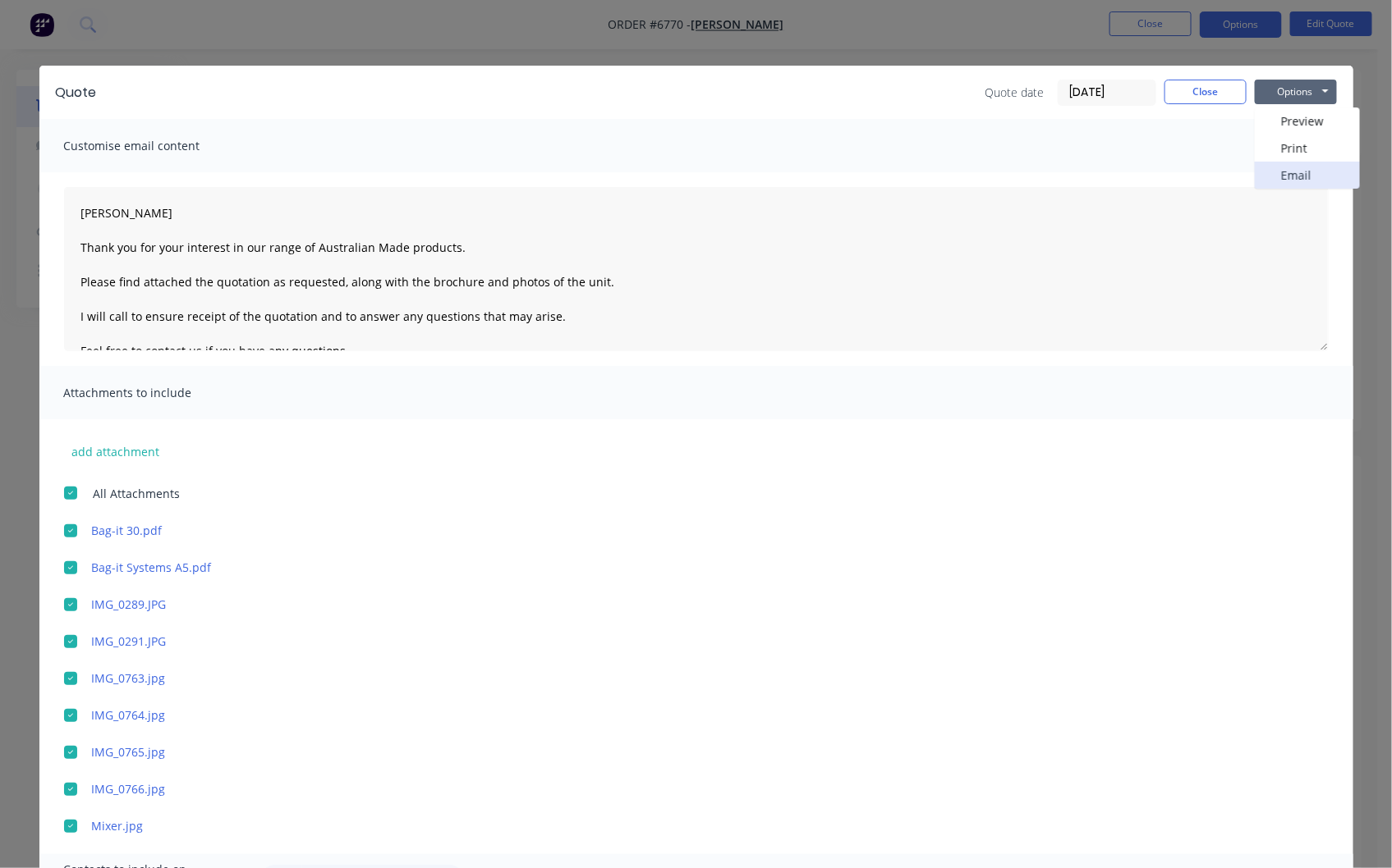
click at [1281, 174] on button "Email" at bounding box center [1307, 175] width 105 height 27
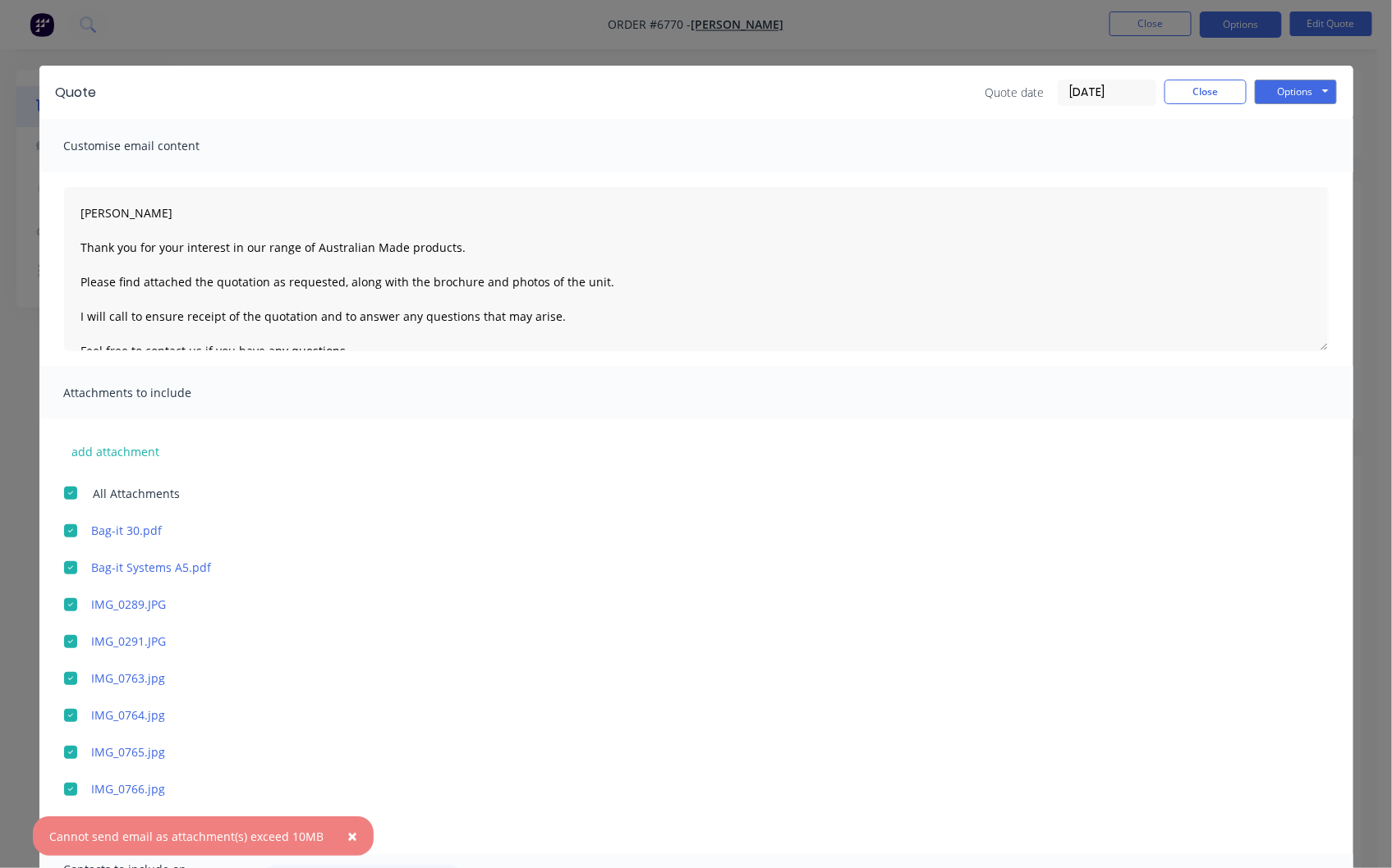
click at [348, 836] on span "×" at bounding box center [352, 836] width 10 height 23
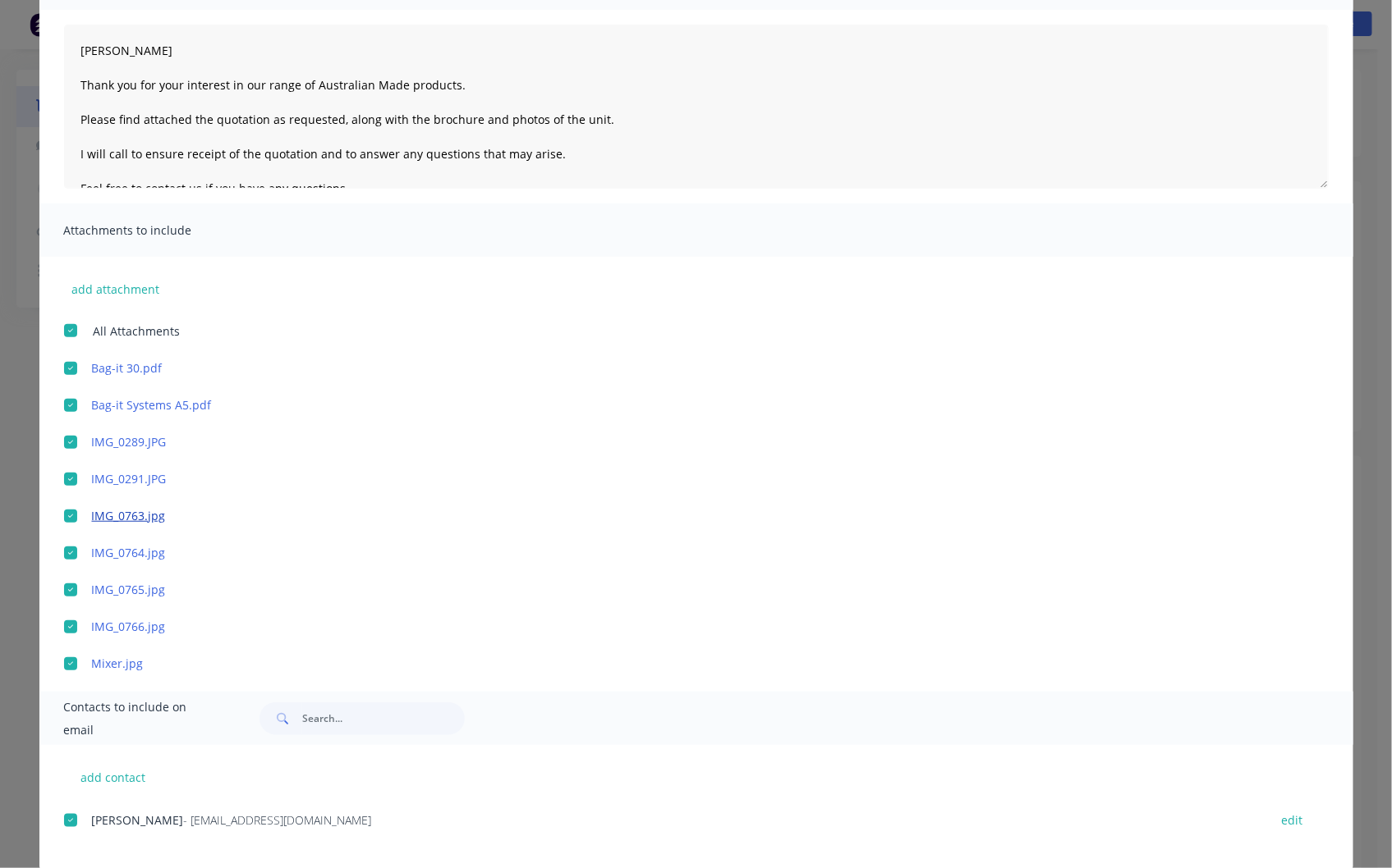
scroll to position [182, 0]
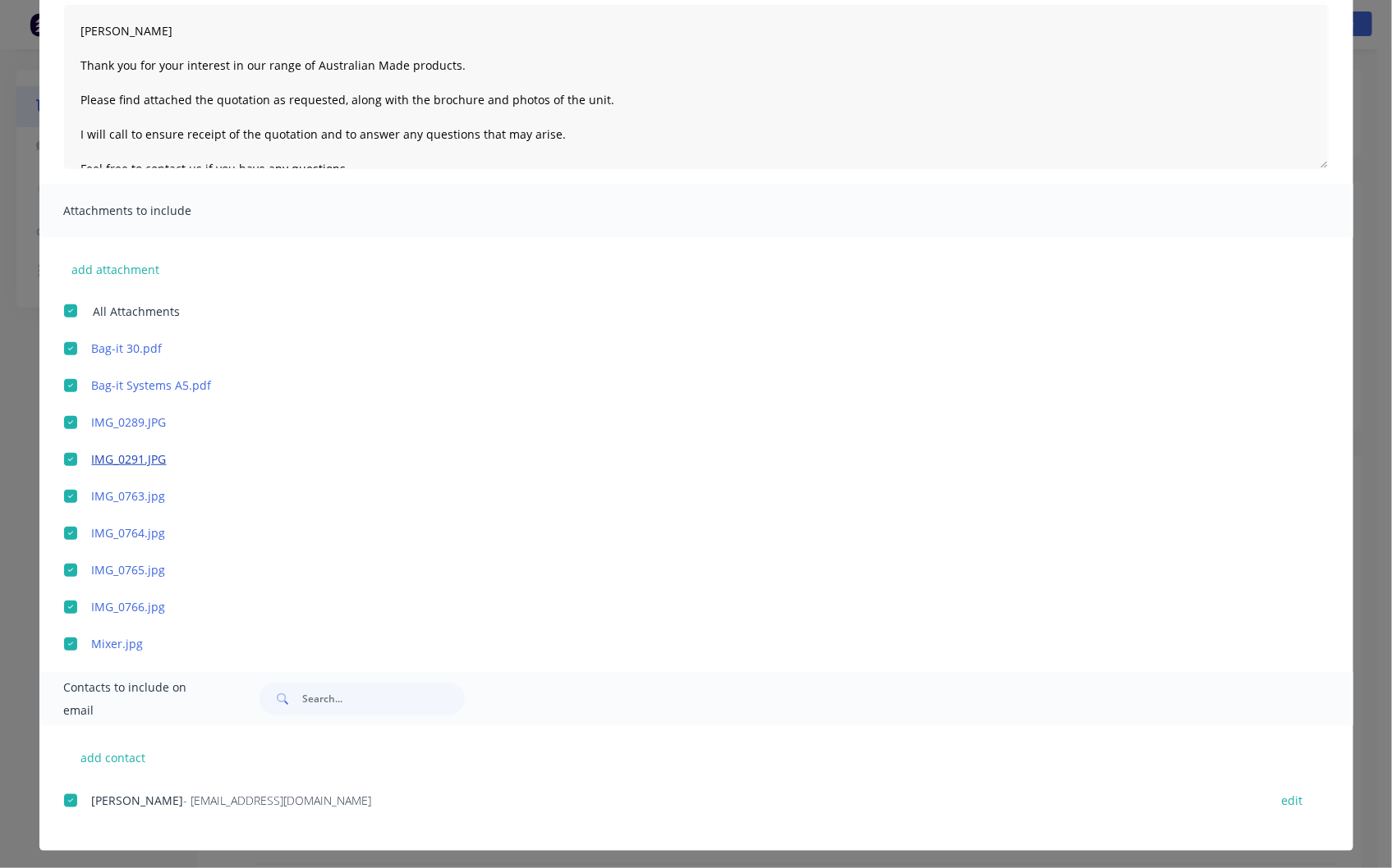
click at [126, 453] on link "IMG_0291.JPG" at bounding box center [672, 459] width 1160 height 17
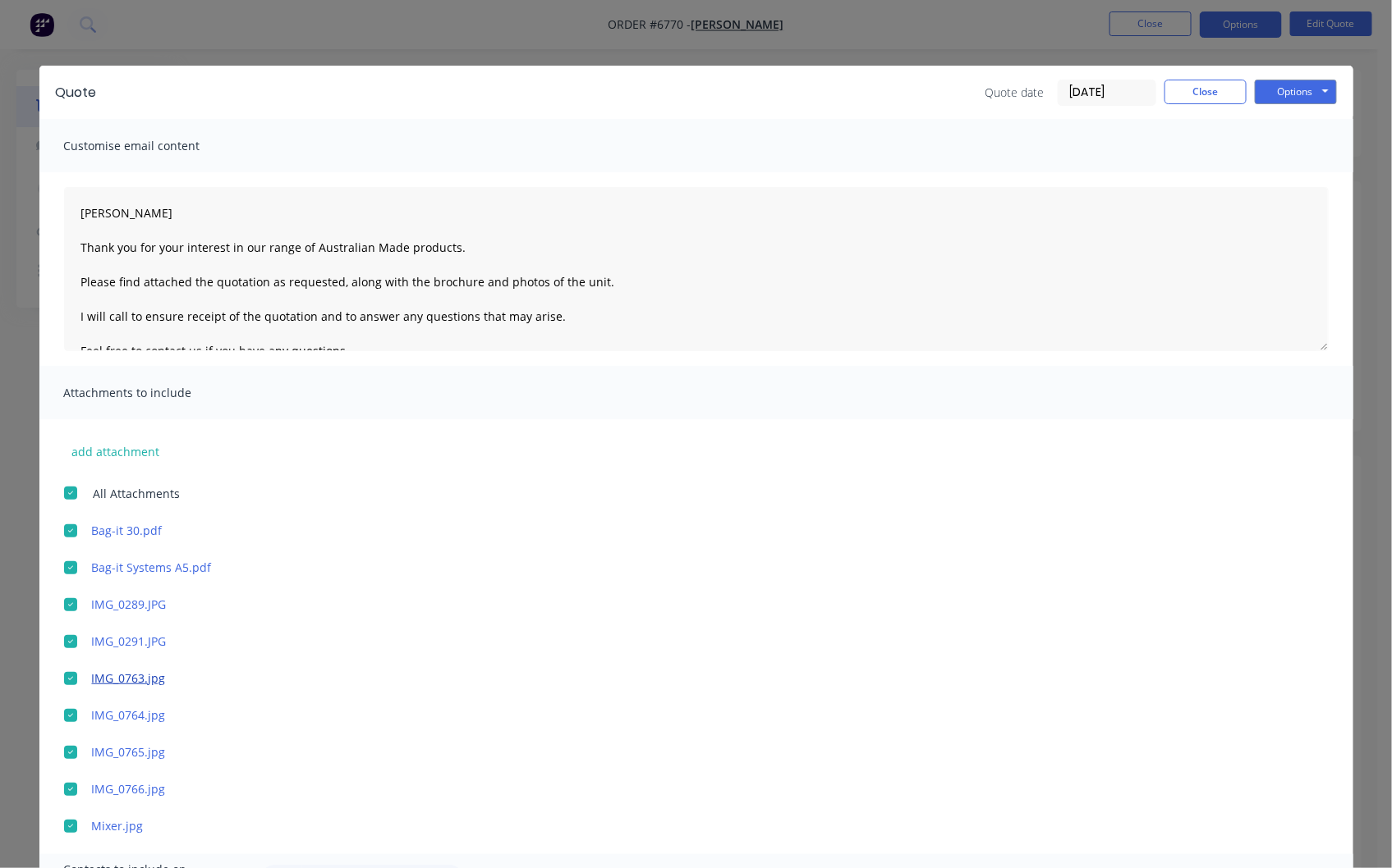
click at [93, 677] on link "IMG_0763.jpg" at bounding box center [672, 678] width 1160 height 17
click at [118, 747] on link "IMG_0765.jpg" at bounding box center [672, 752] width 1160 height 17
click at [119, 749] on link "IMG_0765.jpg" at bounding box center [672, 752] width 1160 height 17
click at [119, 749] on div "Quote Quote date [DATE] Close Options Preview Print Email Customise email conte…" at bounding box center [696, 434] width 1392 height 868
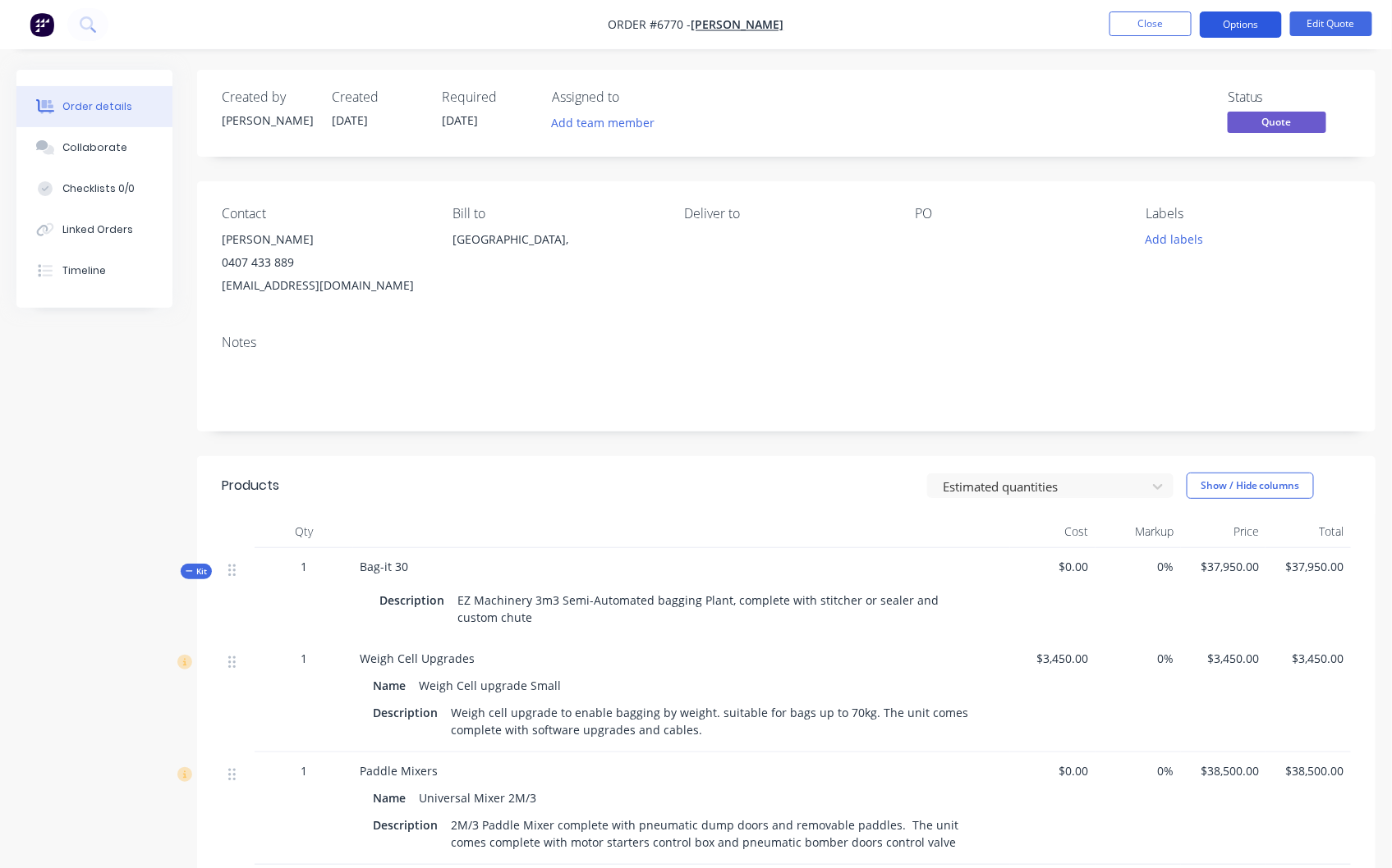
click at [1256, 19] on button "Options" at bounding box center [1240, 24] width 82 height 26
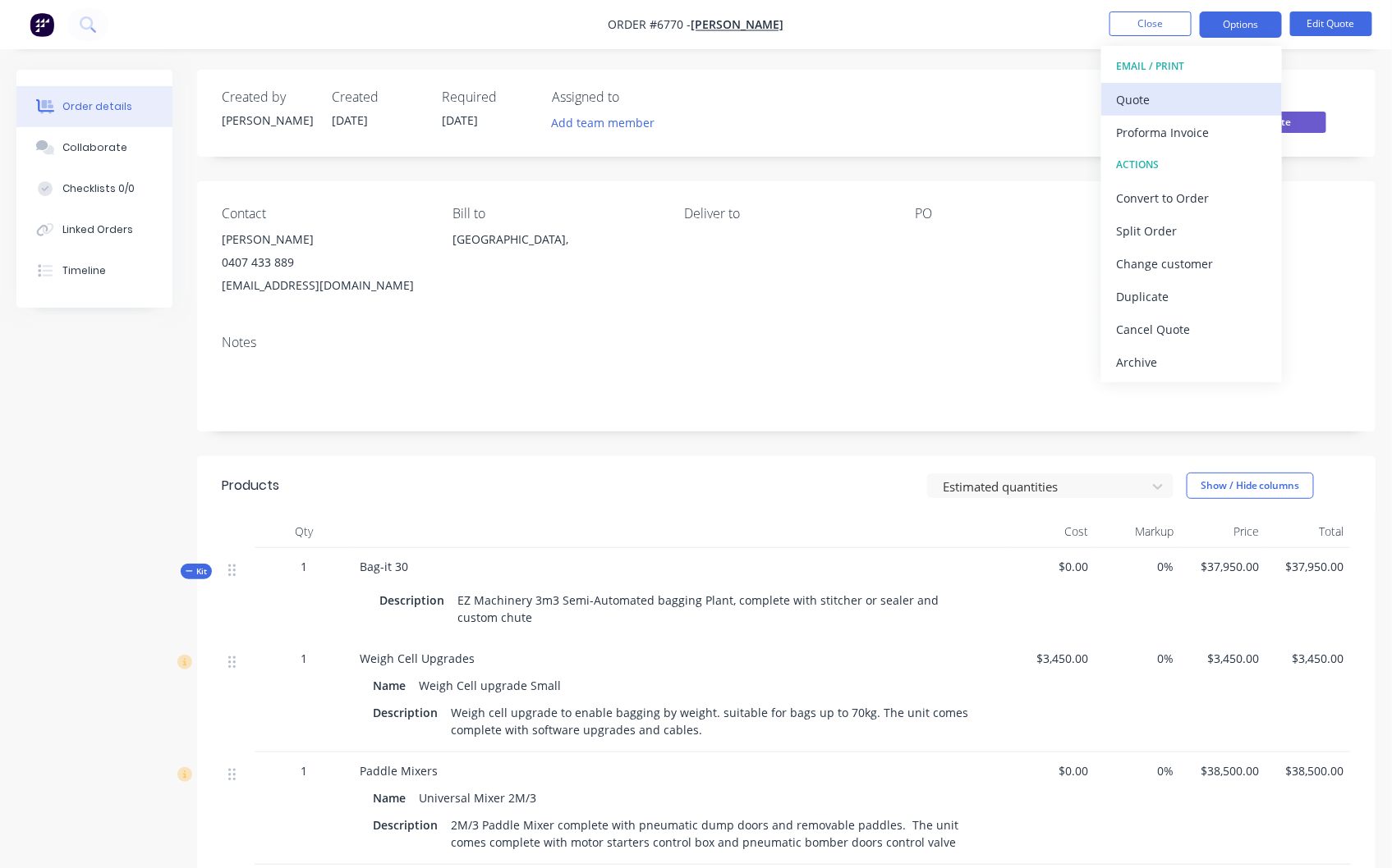
click at [1144, 94] on div "Quote" at bounding box center [1191, 99] width 151 height 24
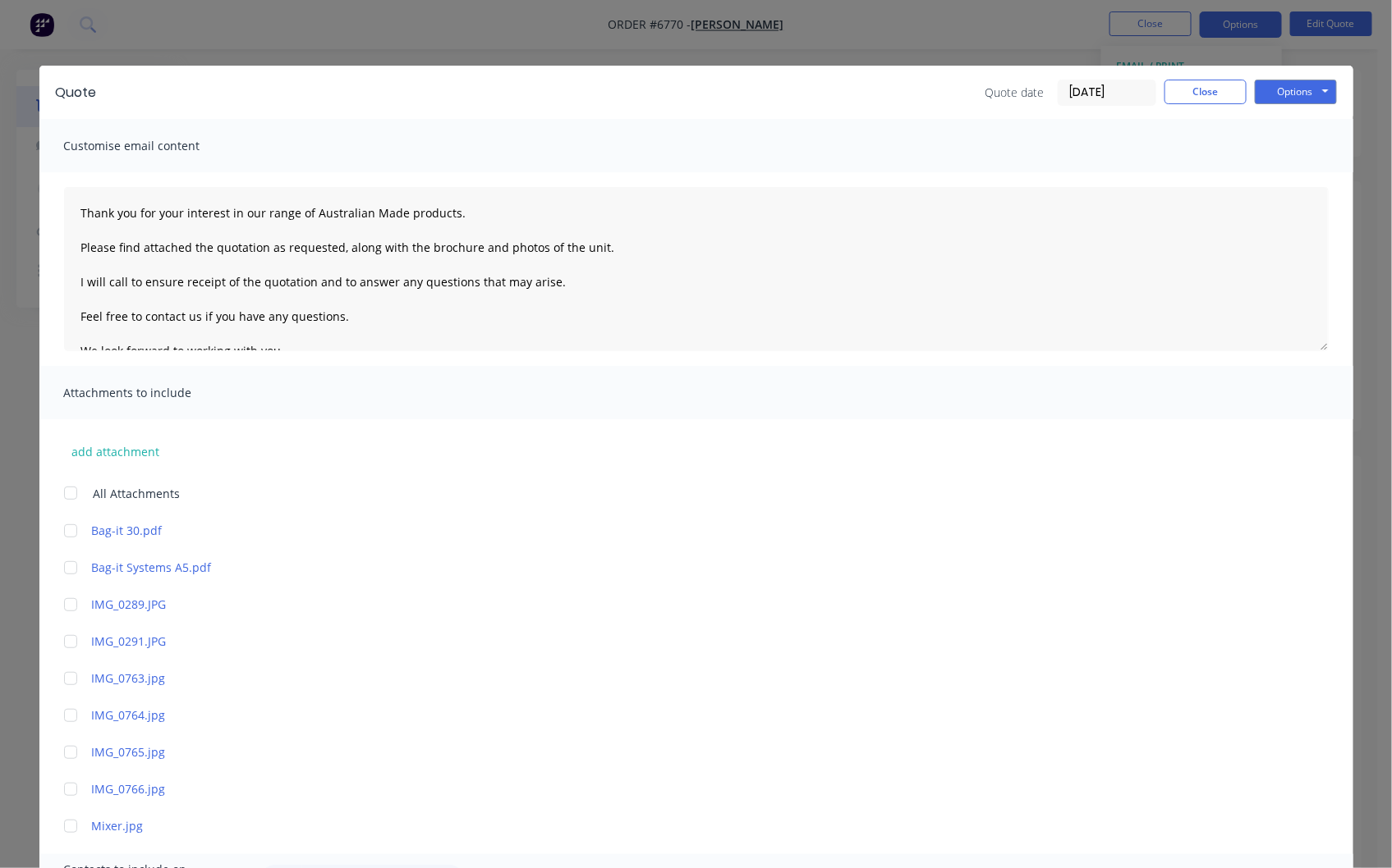
click at [63, 749] on div at bounding box center [71, 753] width 33 height 33
click at [66, 523] on div at bounding box center [71, 531] width 33 height 33
click at [63, 562] on div at bounding box center [71, 568] width 33 height 33
click at [116, 825] on link "Mixer.jpg" at bounding box center [672, 826] width 1160 height 17
click at [119, 786] on link "IMG_0766.jpg" at bounding box center [672, 789] width 1160 height 17
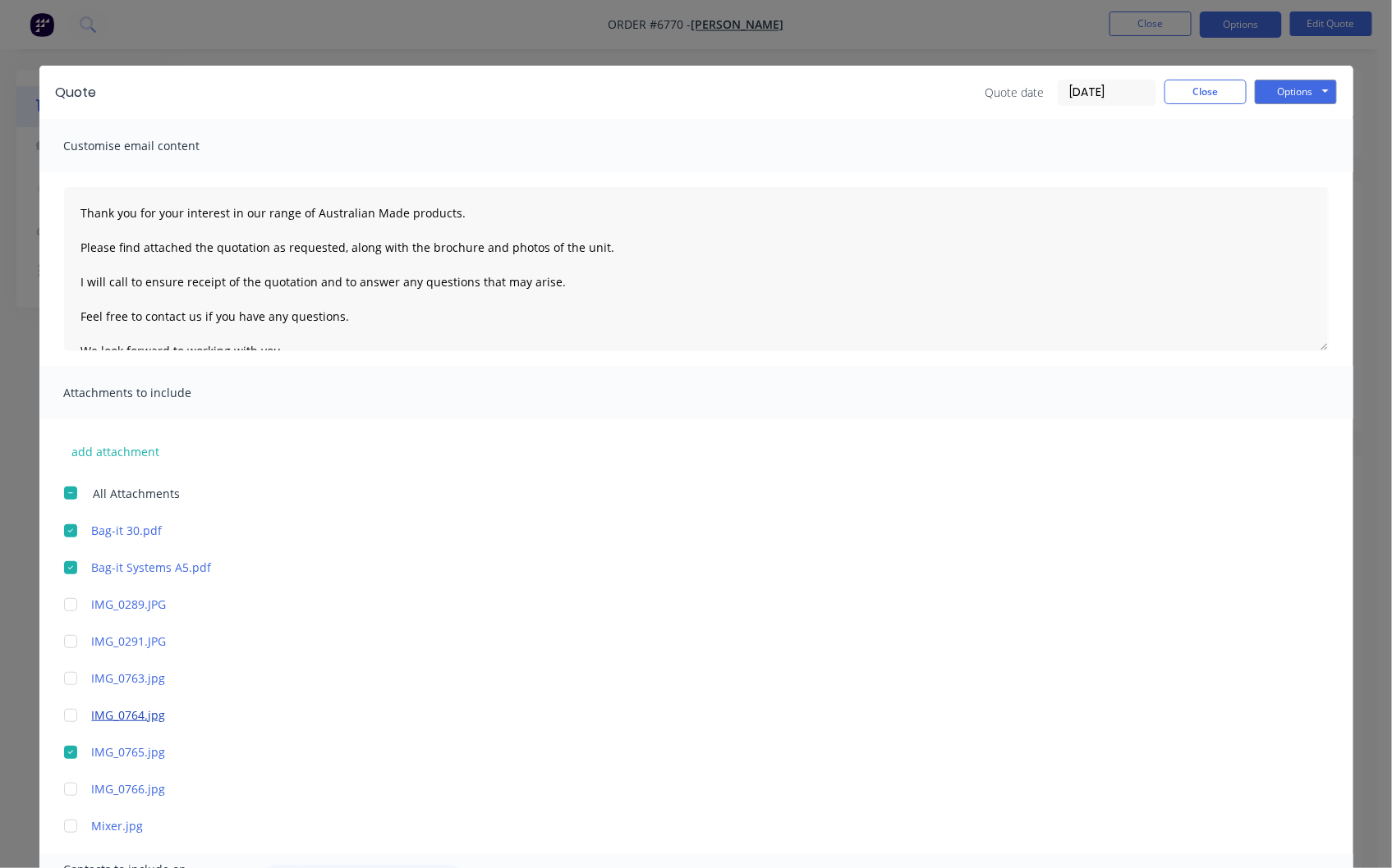
click at [113, 718] on link "IMG_0764.jpg" at bounding box center [672, 716] width 1160 height 17
click at [104, 676] on link "IMG_0763.jpg" at bounding box center [672, 678] width 1160 height 17
click at [121, 635] on link "IMG_0291.JPG" at bounding box center [672, 642] width 1160 height 17
click at [68, 638] on div at bounding box center [71, 642] width 33 height 33
click at [102, 600] on link "IMG_0289.JPG" at bounding box center [672, 604] width 1160 height 17
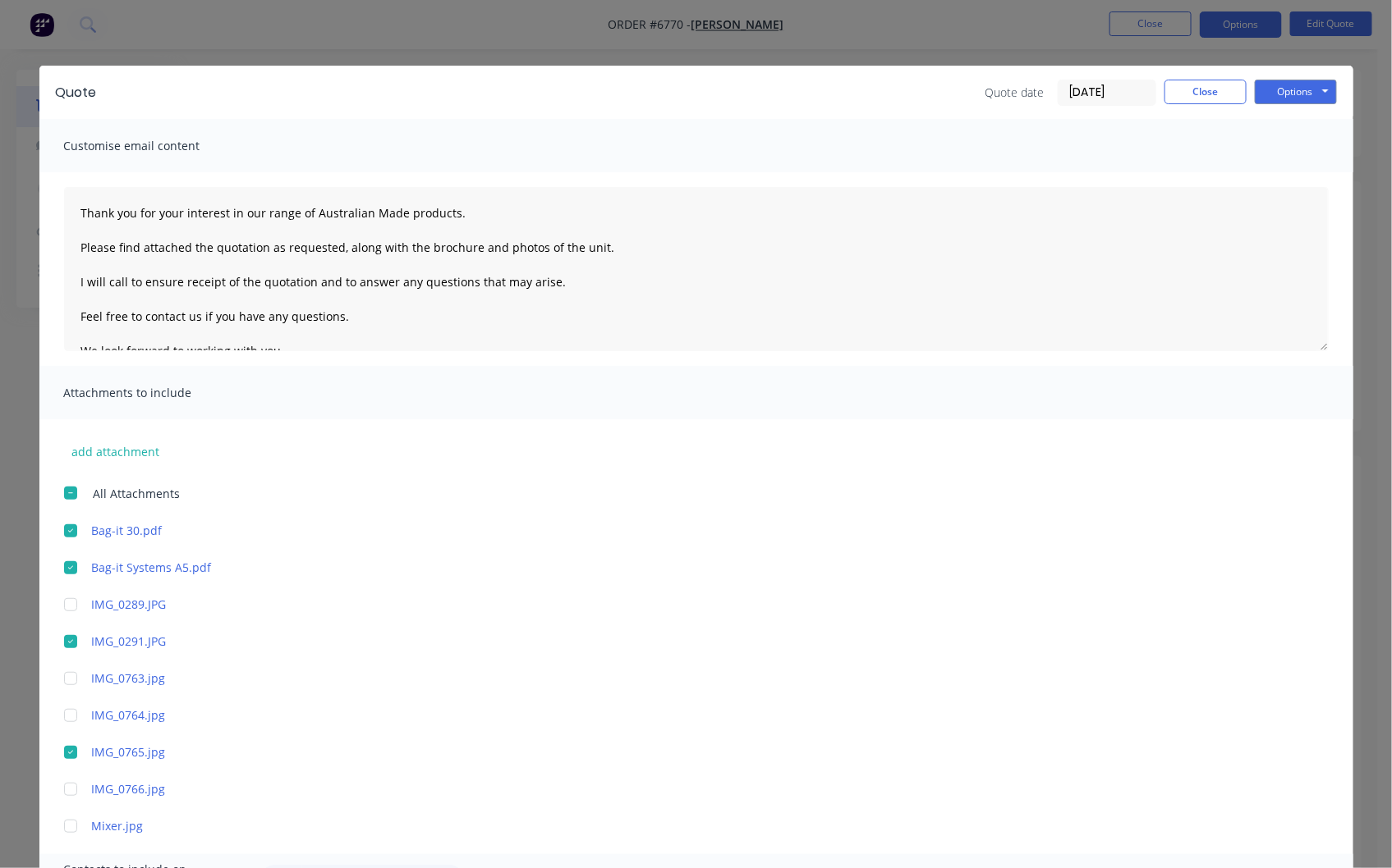
click at [64, 602] on div at bounding box center [71, 605] width 33 height 33
click at [118, 447] on button "add attachment" at bounding box center [117, 451] width 105 height 24
click at [111, 446] on button "add attachment" at bounding box center [117, 451] width 105 height 24
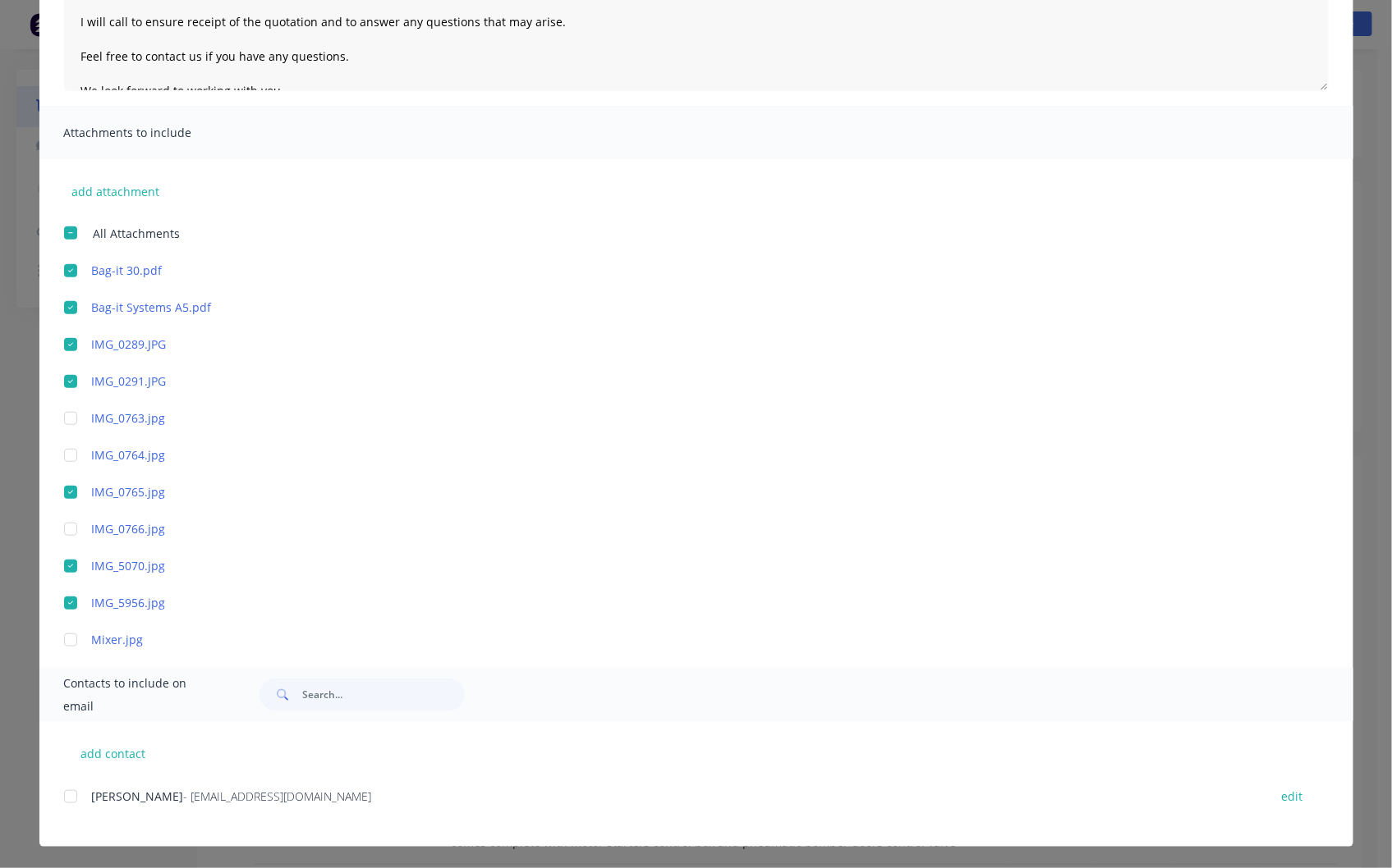
click at [65, 794] on div at bounding box center [71, 797] width 33 height 33
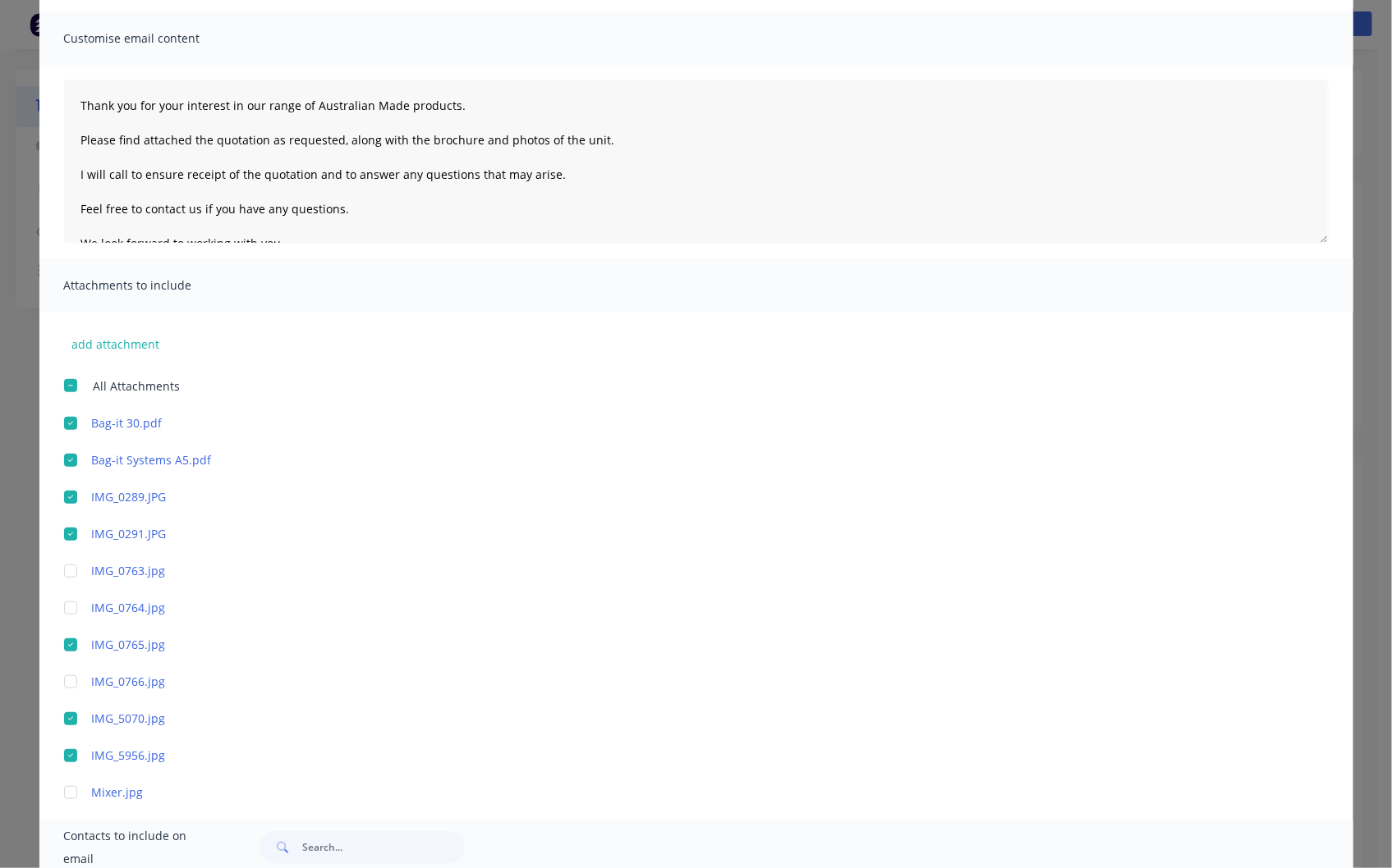
scroll to position [0, 0]
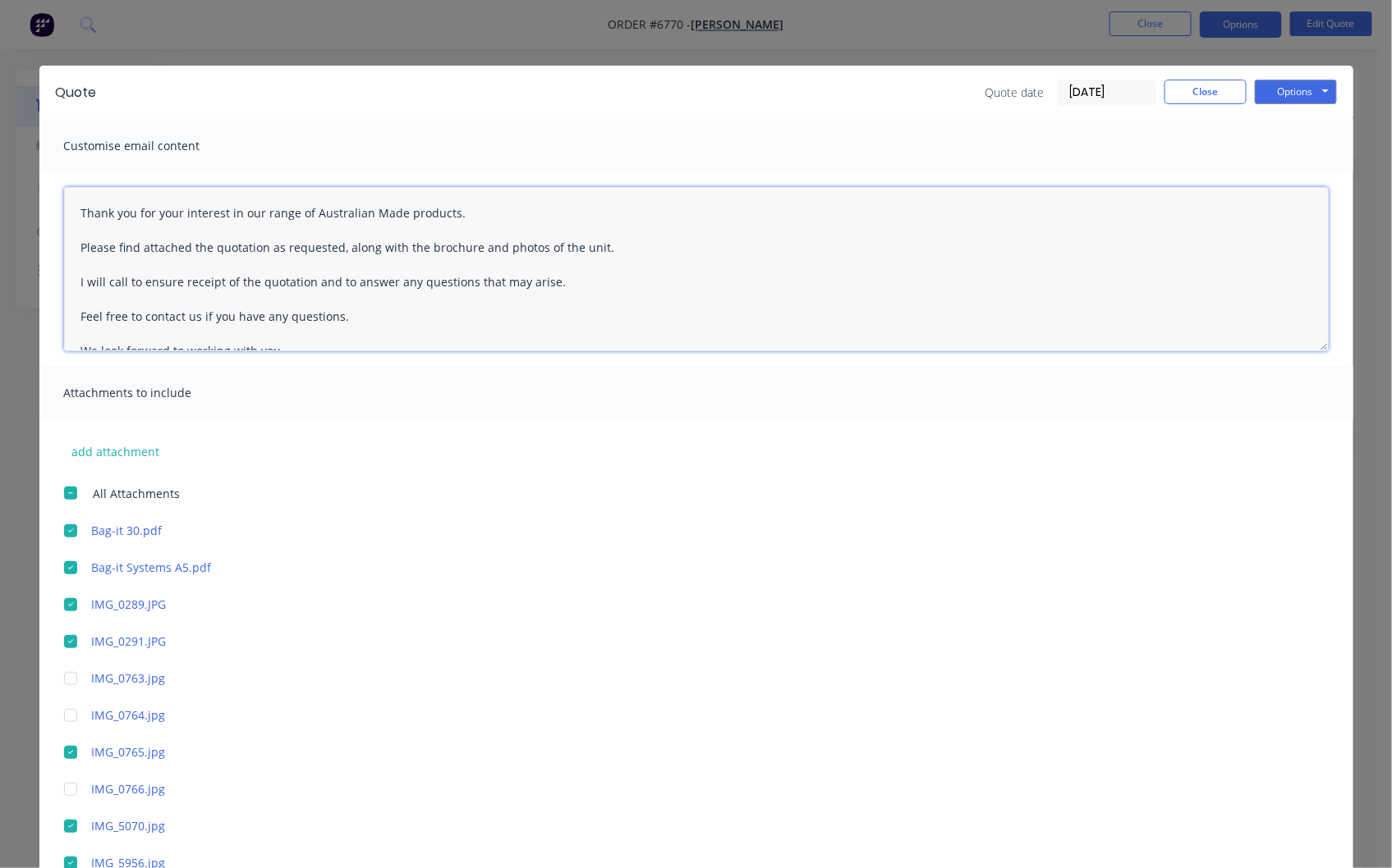
click at [65, 207] on textarea "Thank you for your interest in our range of Australian Made products. Please fi…" at bounding box center [697, 269] width 1265 height 165
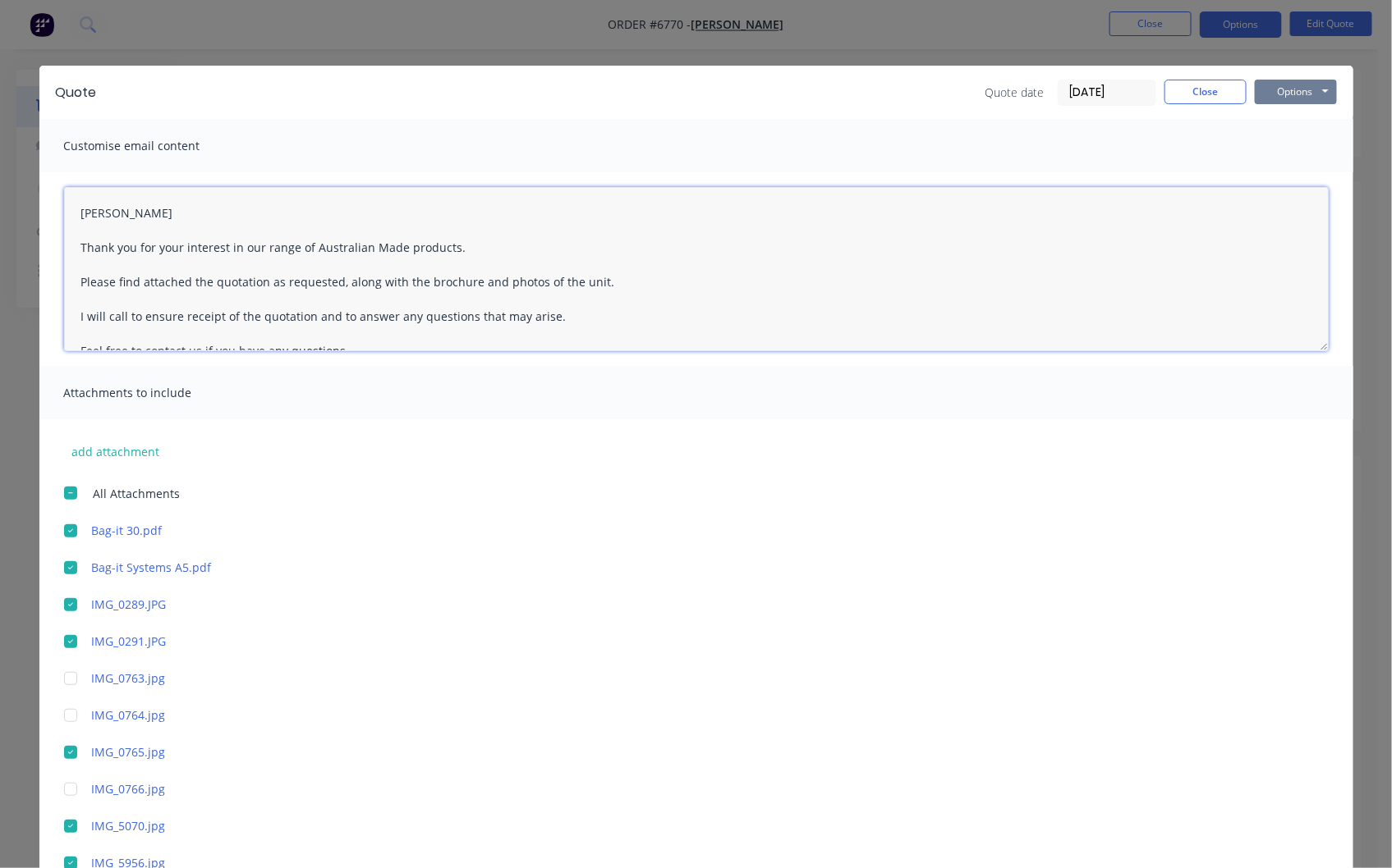
type textarea "[PERSON_NAME] Thank you for your interest in our range of Australian Made produ…"
click at [1276, 92] on button "Options" at bounding box center [1295, 91] width 82 height 24
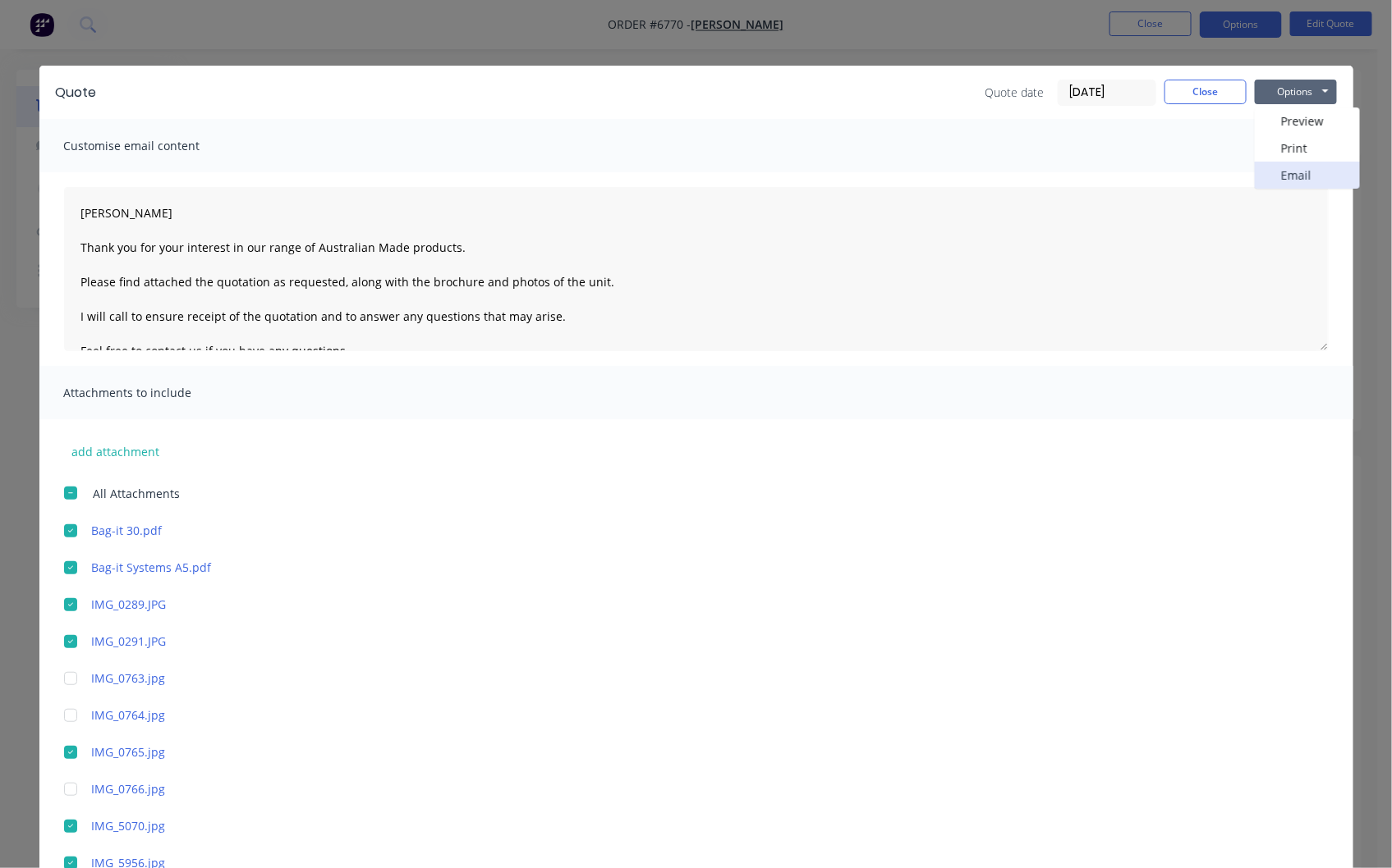
click at [1275, 173] on button "Email" at bounding box center [1307, 175] width 105 height 27
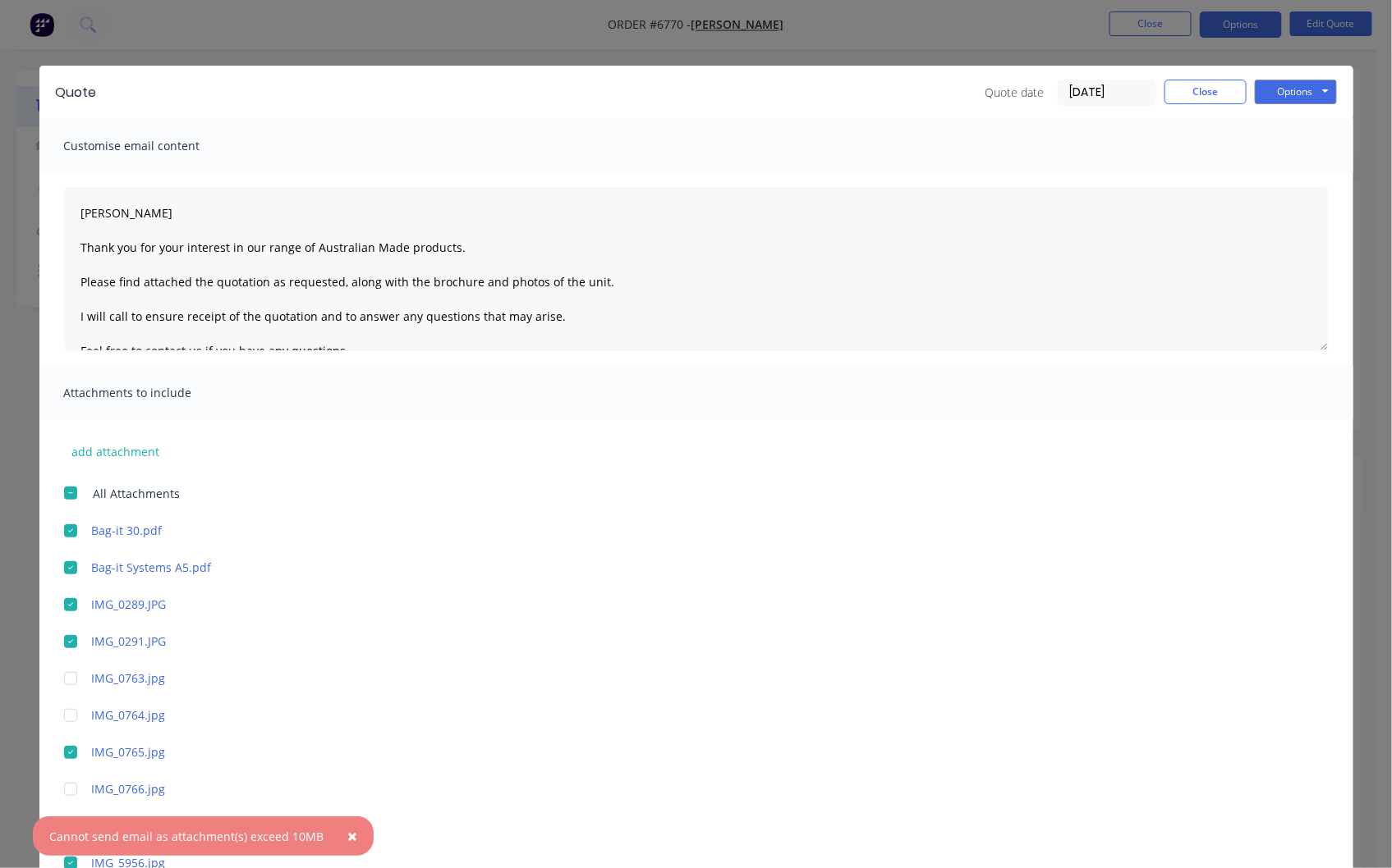
click at [350, 830] on button "×" at bounding box center [352, 836] width 43 height 39
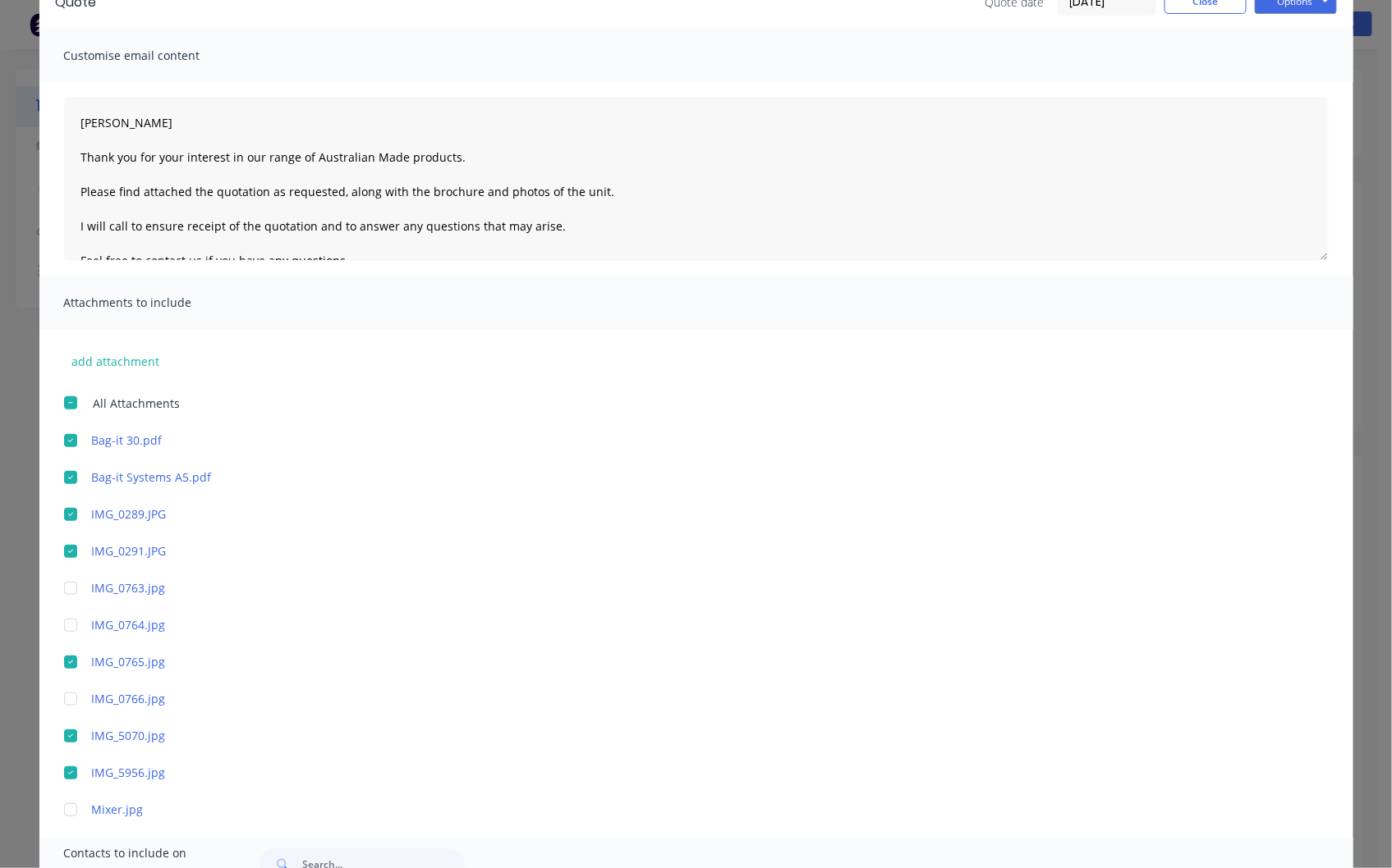
scroll to position [91, 0]
click at [66, 553] on div at bounding box center [71, 551] width 33 height 33
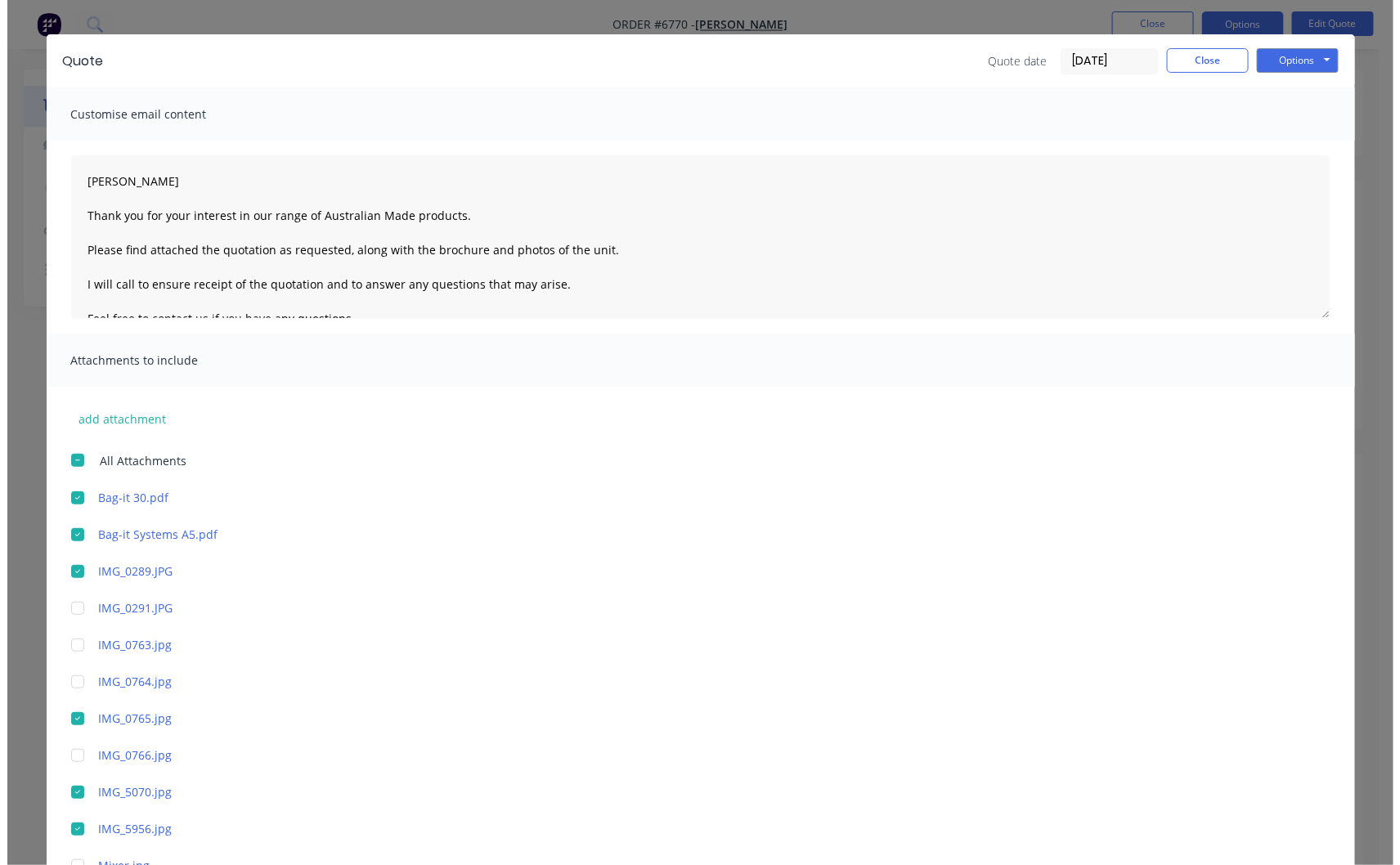
scroll to position [0, 0]
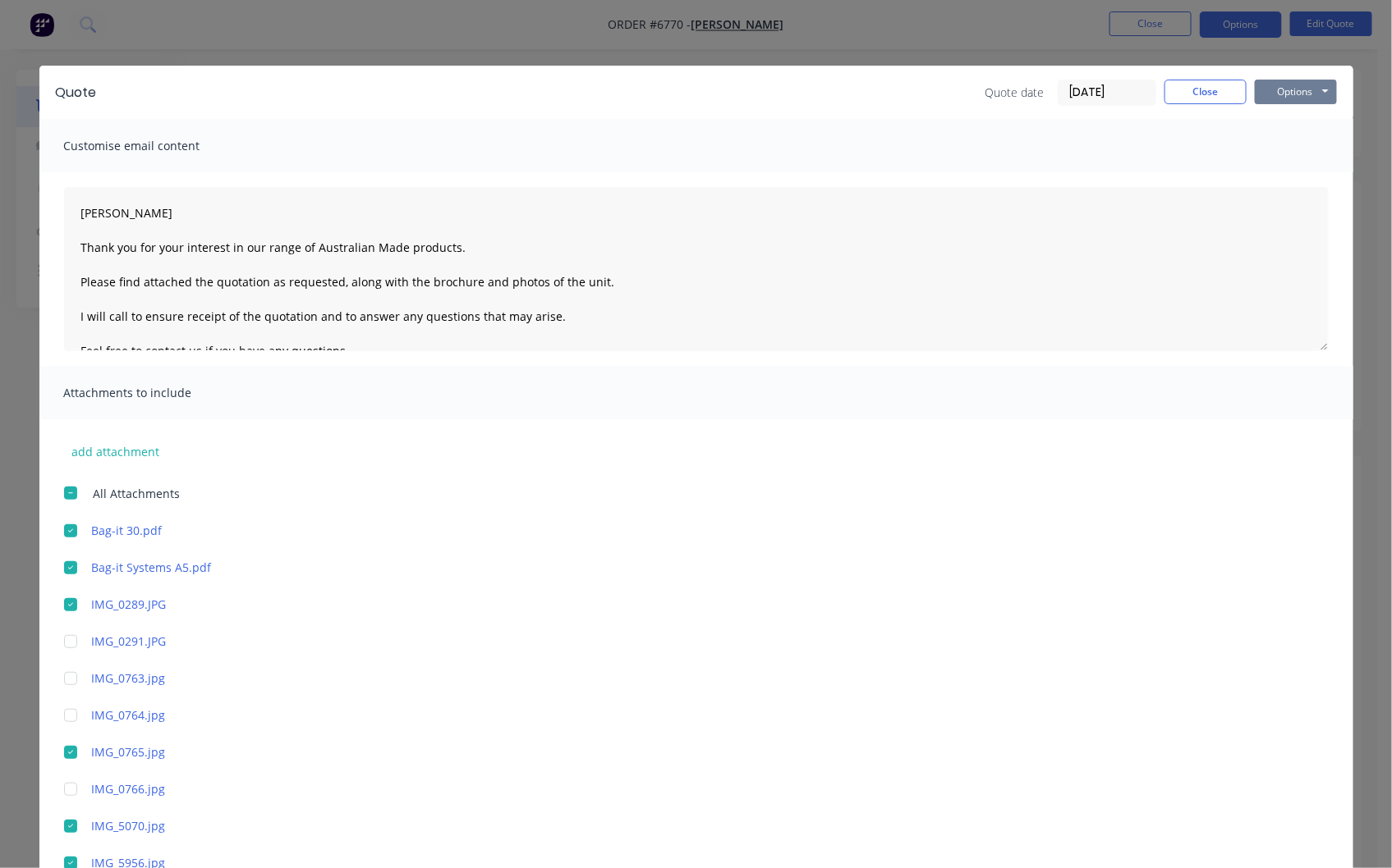
click at [1282, 88] on button "Options" at bounding box center [1295, 91] width 82 height 24
click at [1284, 182] on button "Email" at bounding box center [1307, 175] width 105 height 27
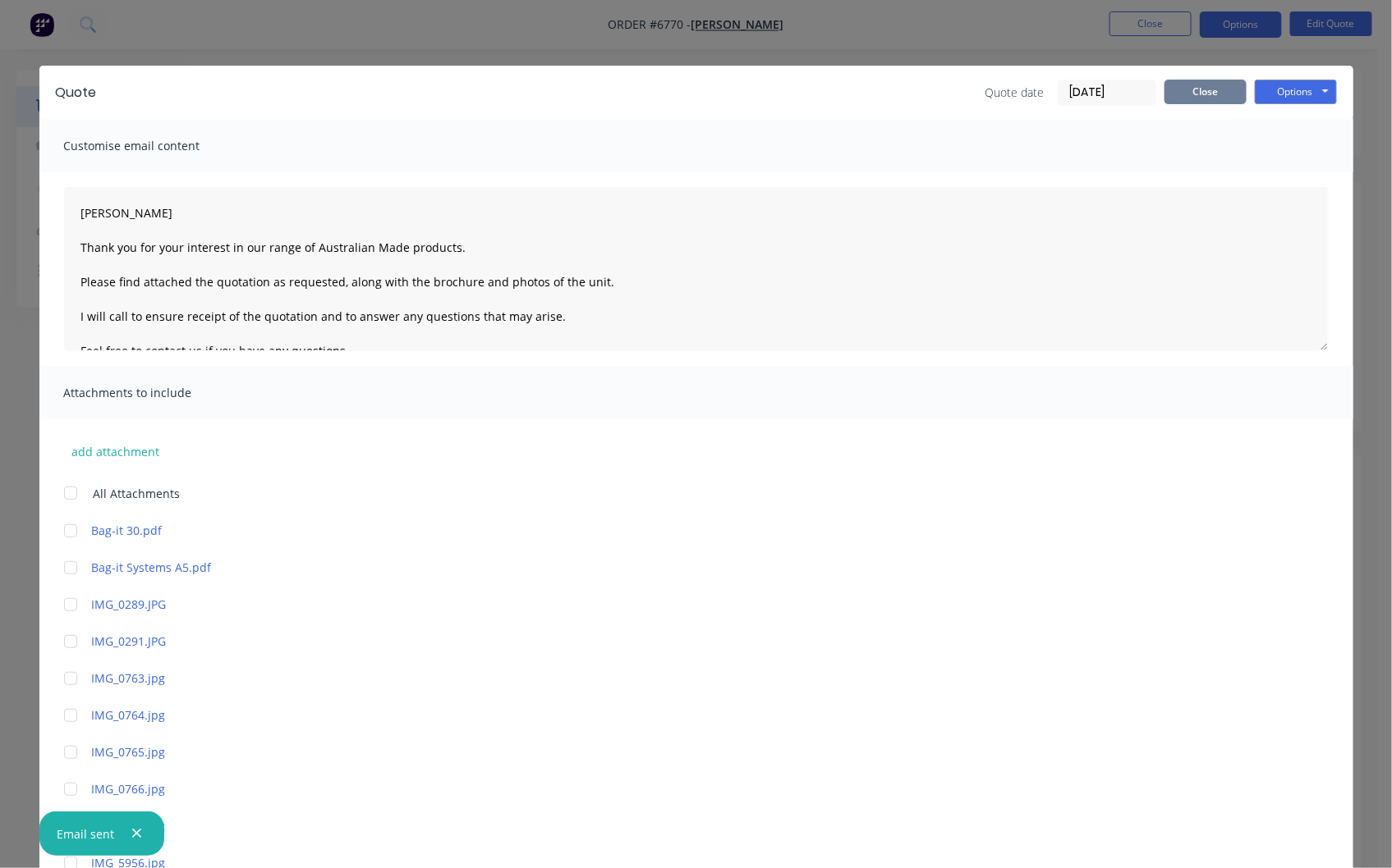
click at [1186, 92] on button "Close" at bounding box center [1206, 91] width 82 height 24
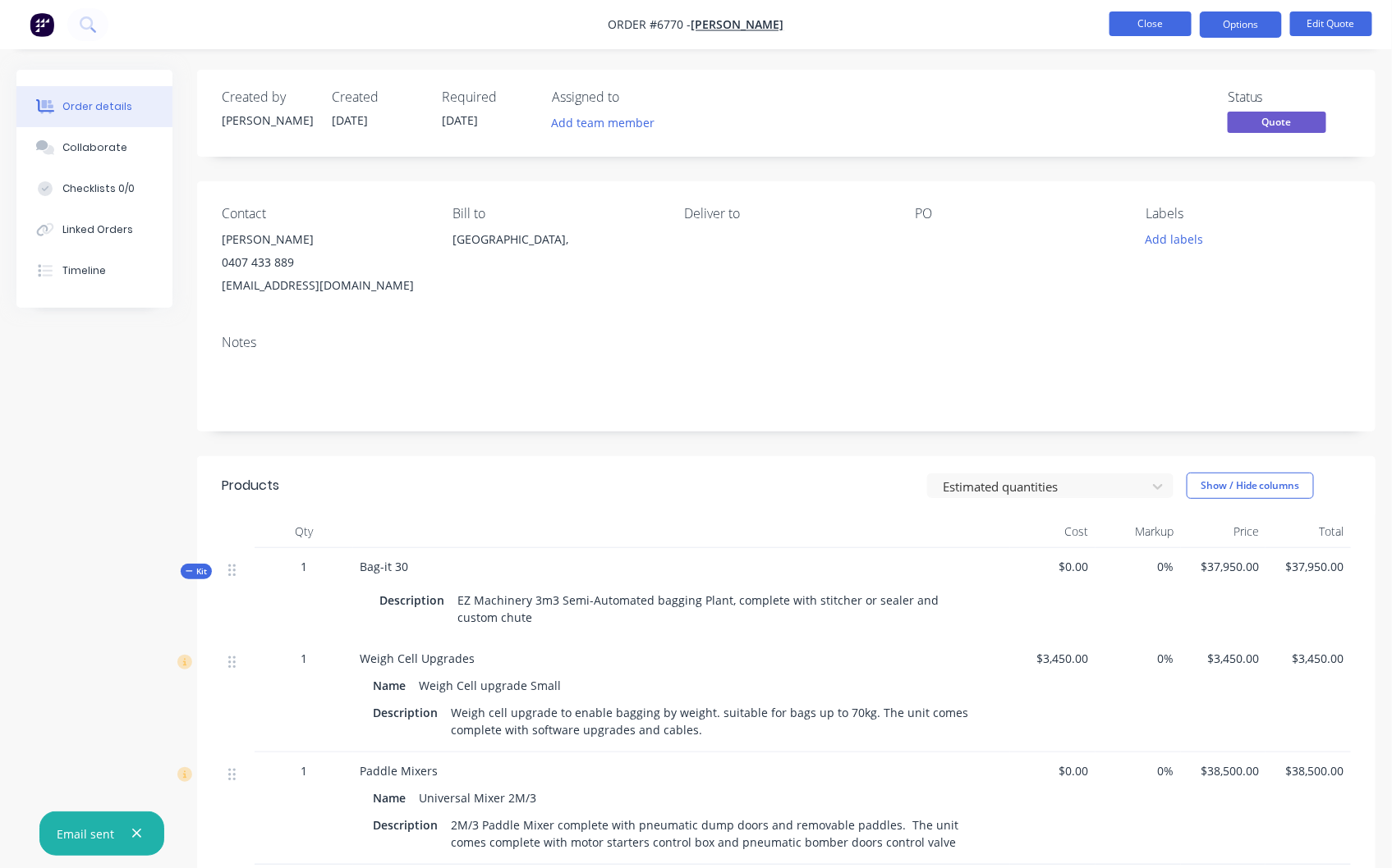
click at [1153, 19] on button "Close" at bounding box center [1150, 24] width 82 height 24
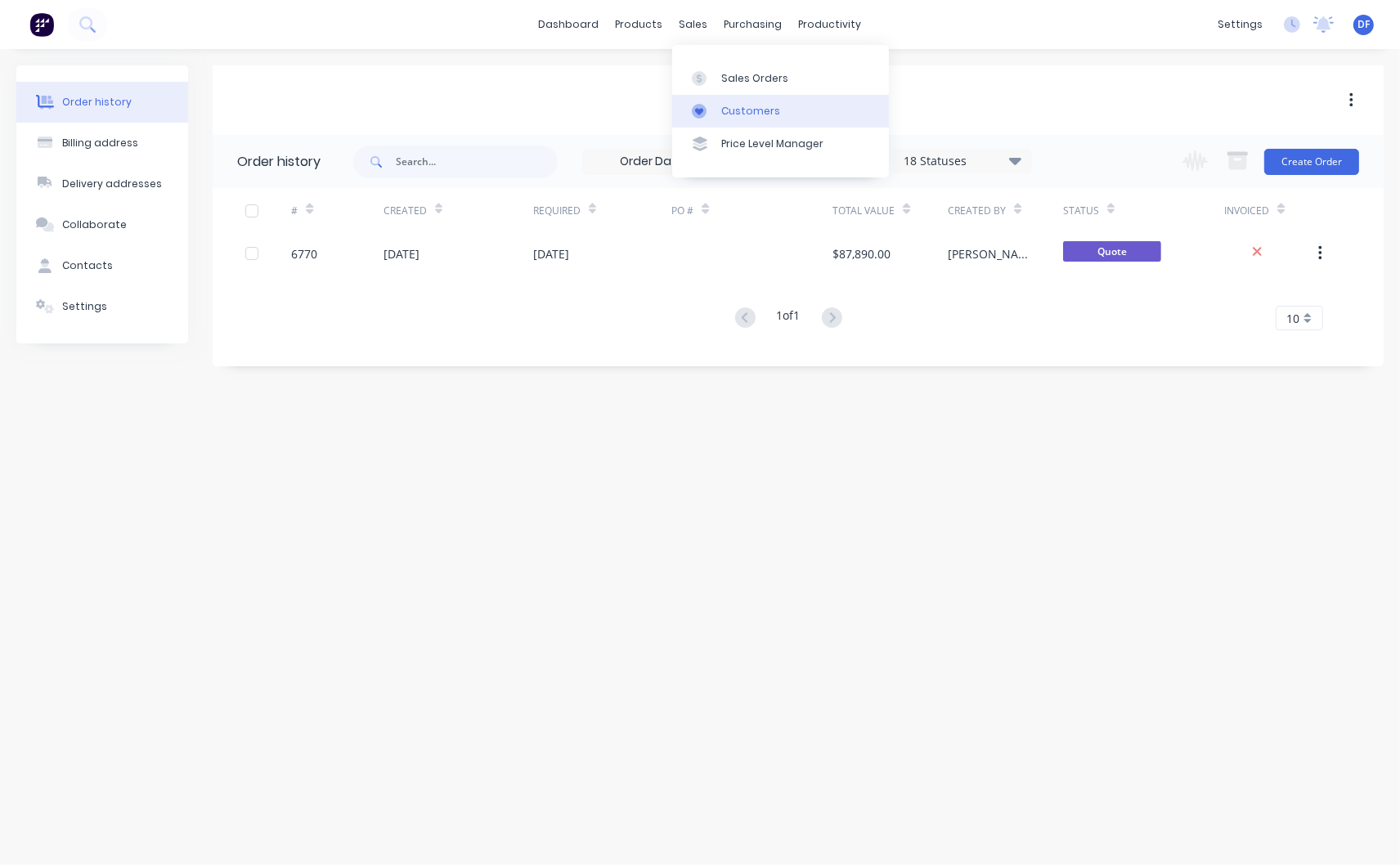
click at [754, 102] on link "Customers" at bounding box center [781, 111] width 217 height 33
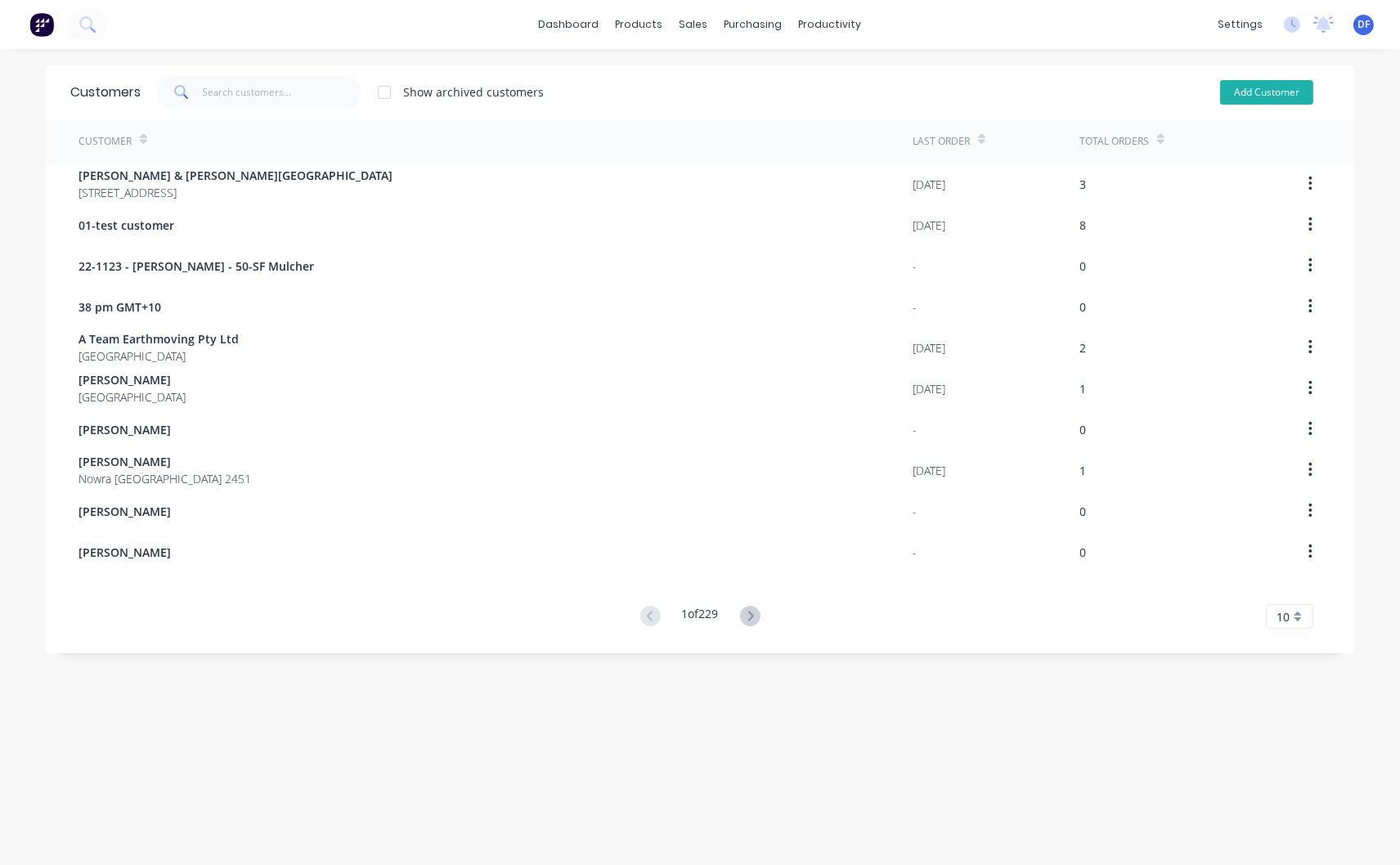
click at [1240, 90] on button "Add Customer" at bounding box center [1266, 92] width 93 height 24
select select "AU"
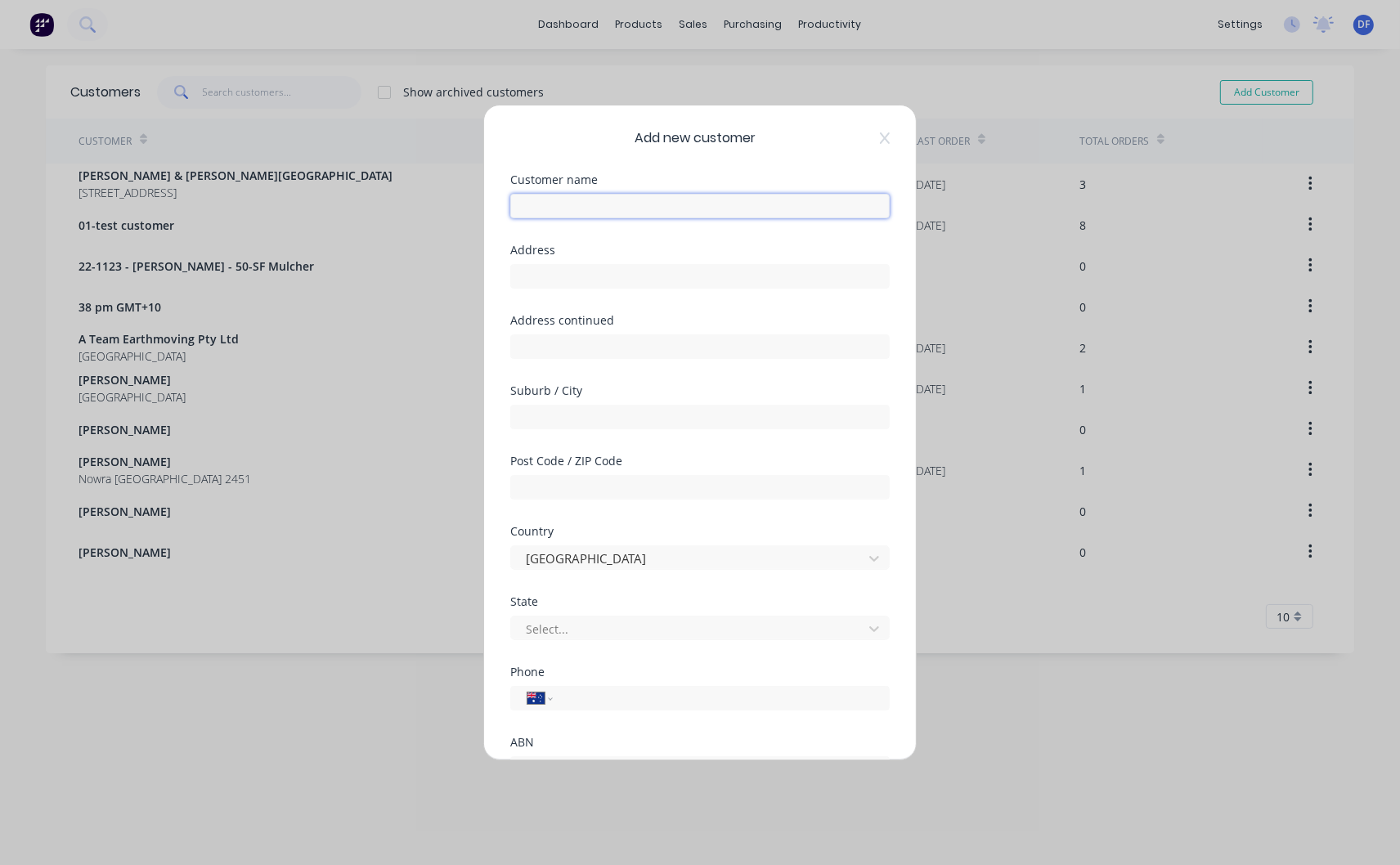
click at [577, 202] on input "text" at bounding box center [699, 206] width 379 height 24
type input "[PERSON_NAME]"
click at [585, 701] on input "tel" at bounding box center [717, 699] width 308 height 19
paste input "0418 855 509"
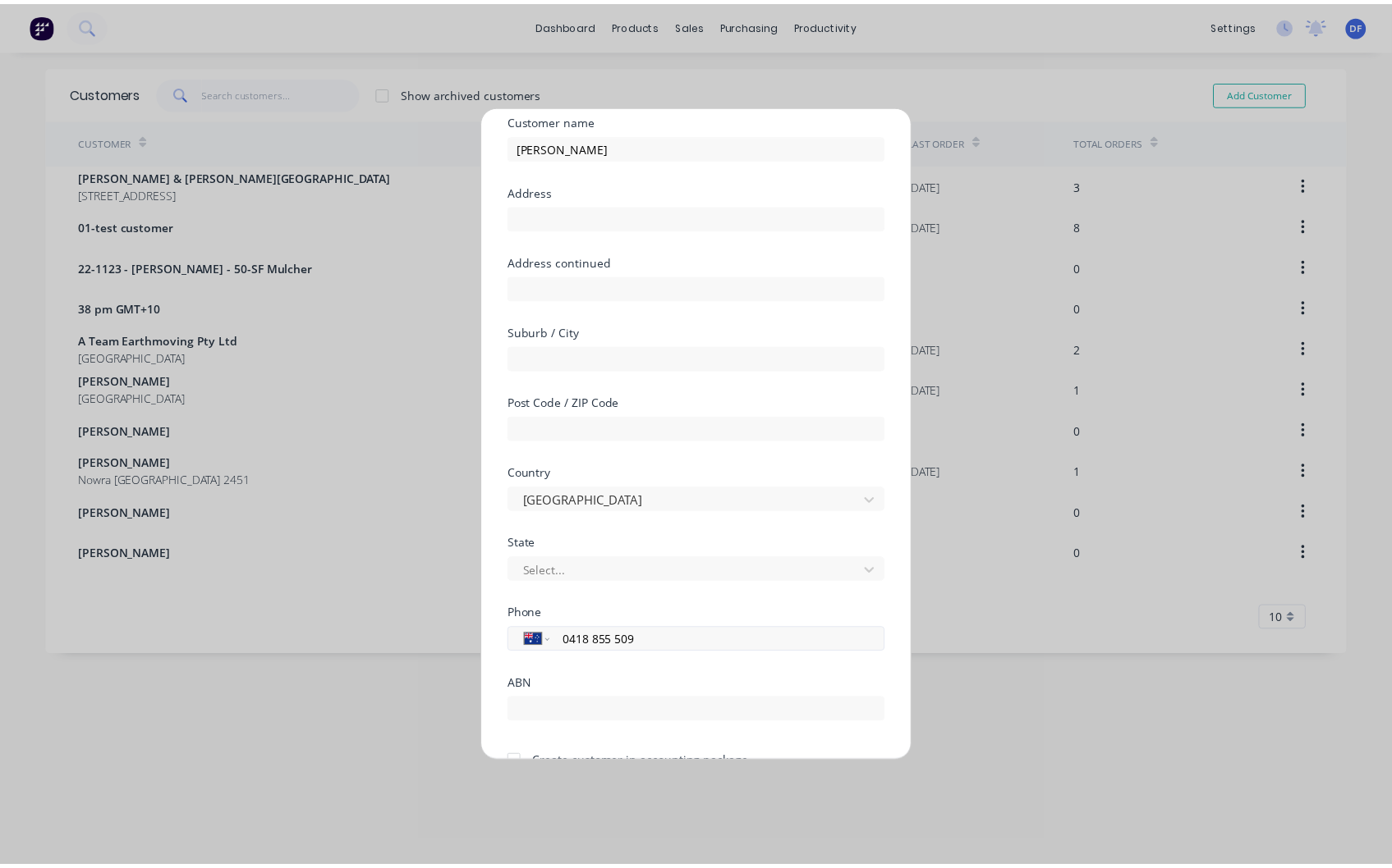
scroll to position [144, 0]
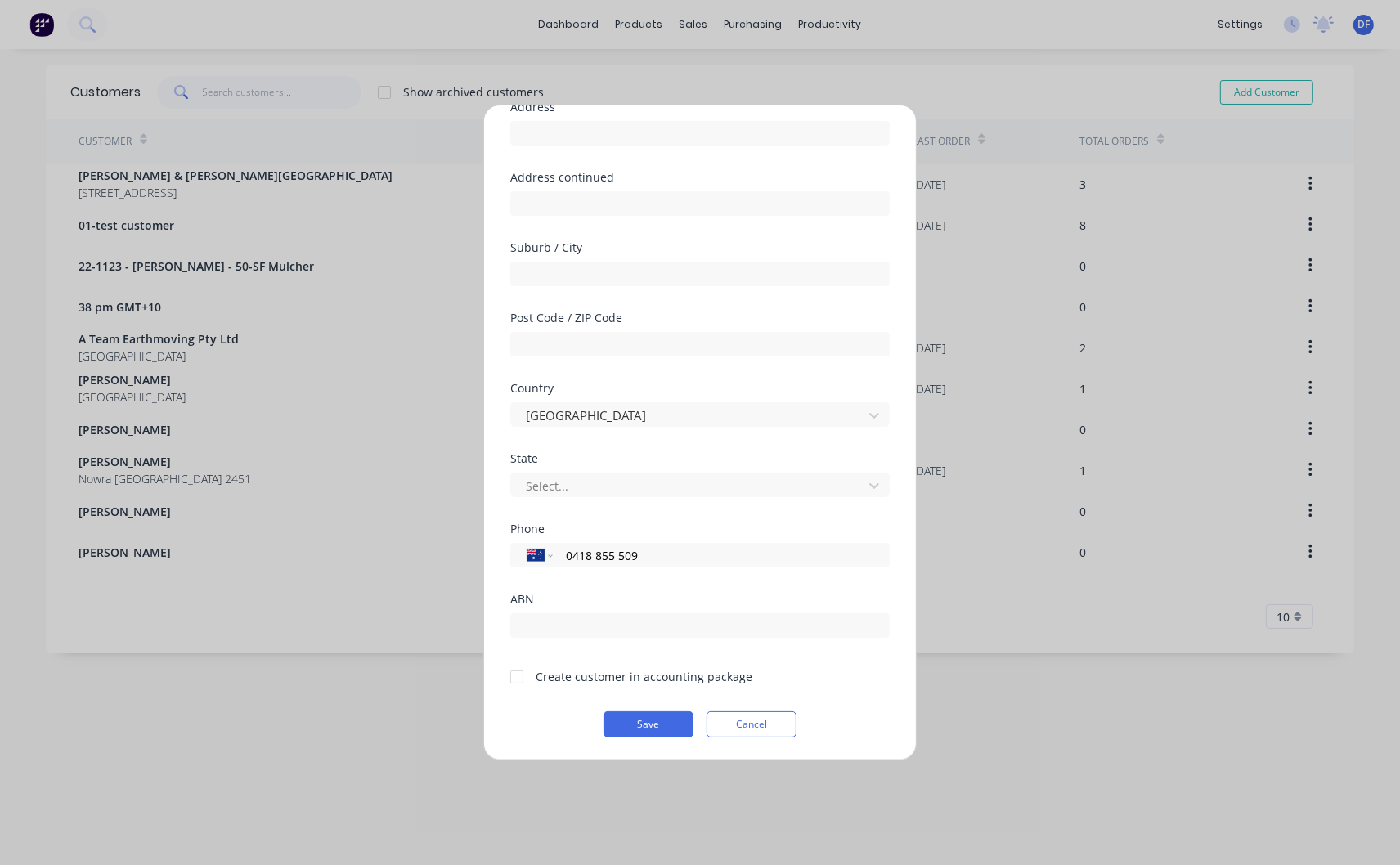
type input "0418 855 509"
click at [520, 675] on div at bounding box center [517, 678] width 33 height 33
click at [663, 731] on button "Save" at bounding box center [649, 724] width 90 height 26
click at [635, 723] on button "Save" at bounding box center [649, 724] width 90 height 26
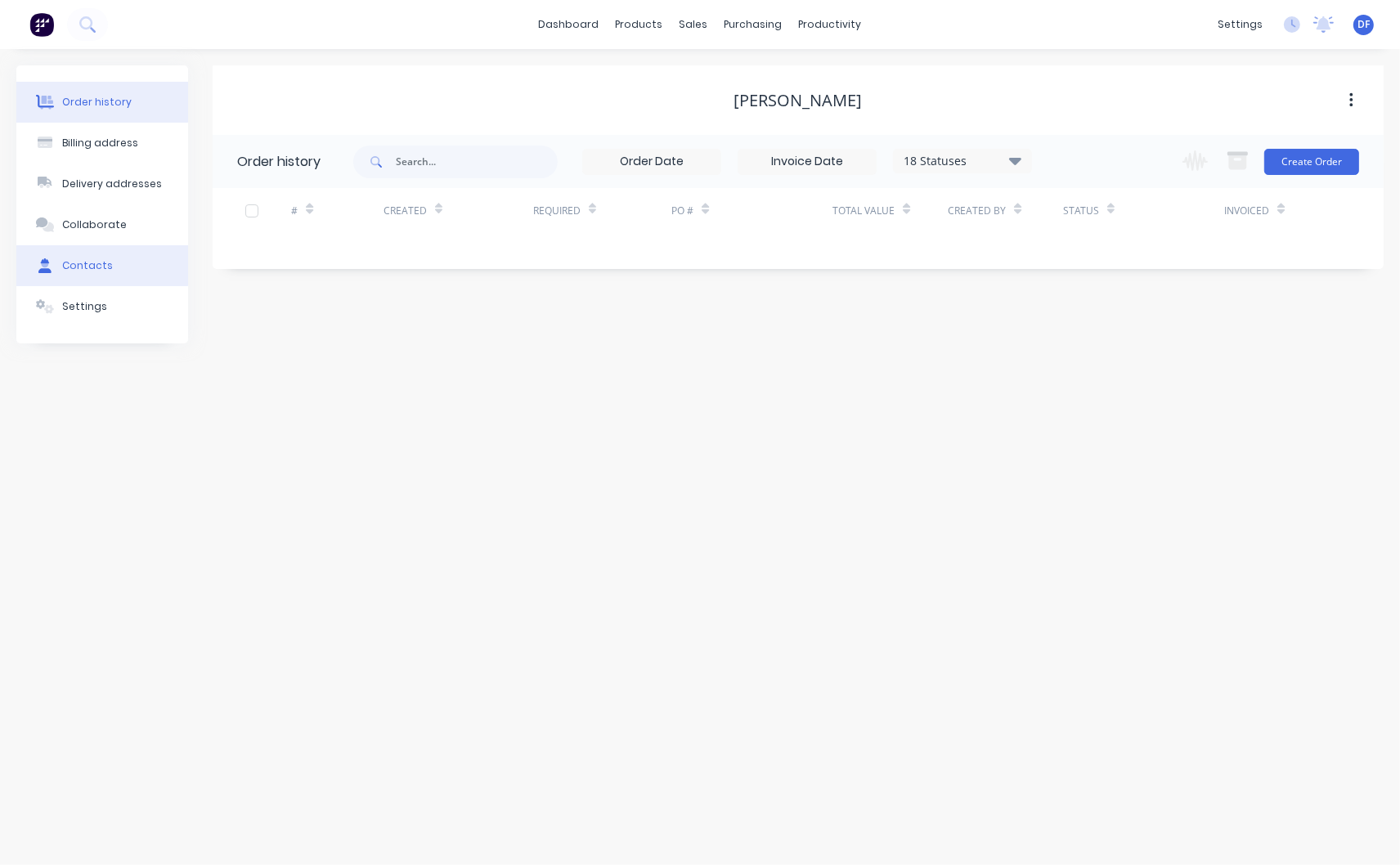
click at [96, 262] on div "Contacts" at bounding box center [88, 265] width 50 height 15
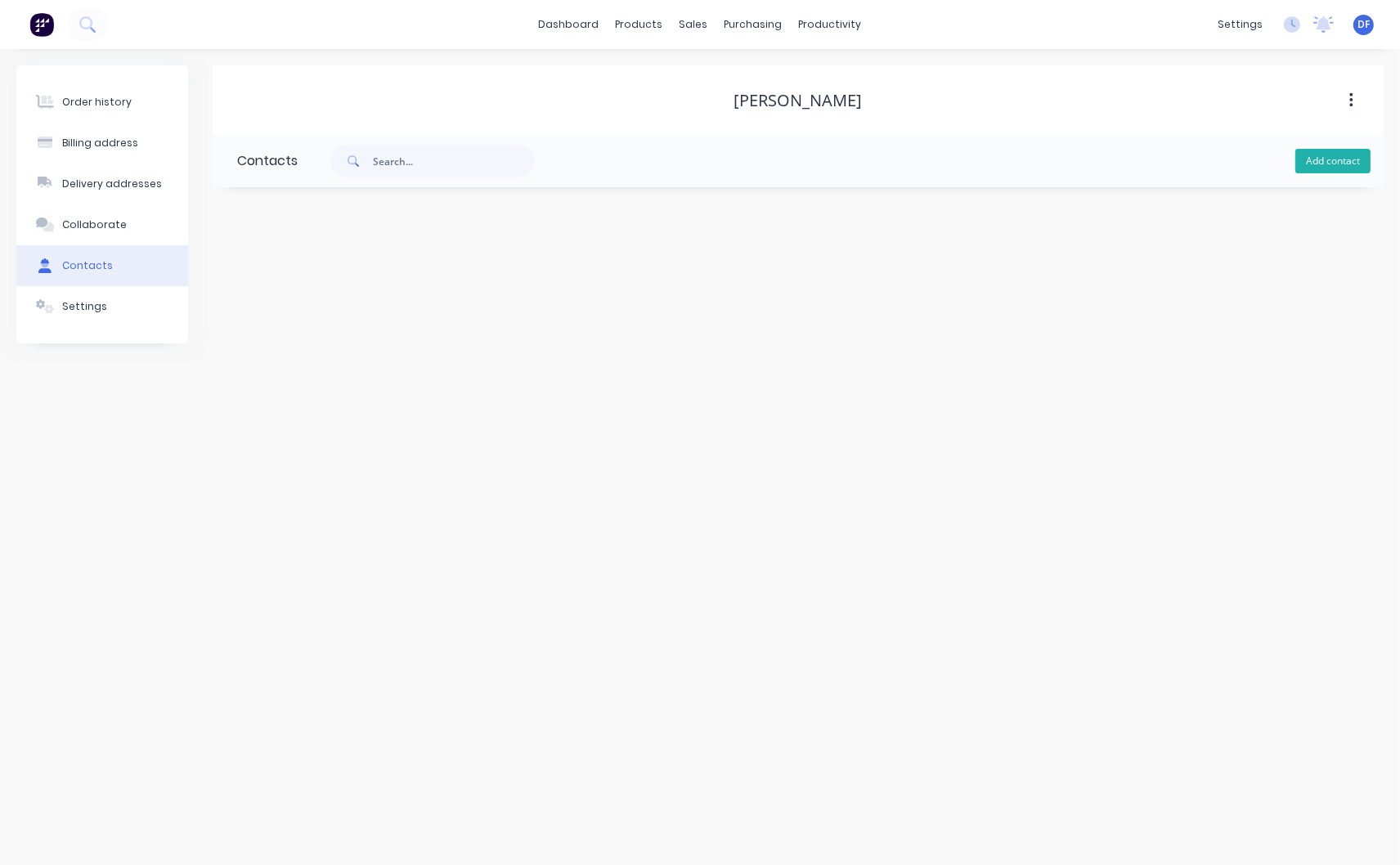
click at [1345, 159] on button "Add contact" at bounding box center [1332, 161] width 75 height 24
select select "AU"
click at [306, 475] on input "tel" at bounding box center [389, 473] width 196 height 19
click at [273, 351] on input "text" at bounding box center [370, 345] width 267 height 24
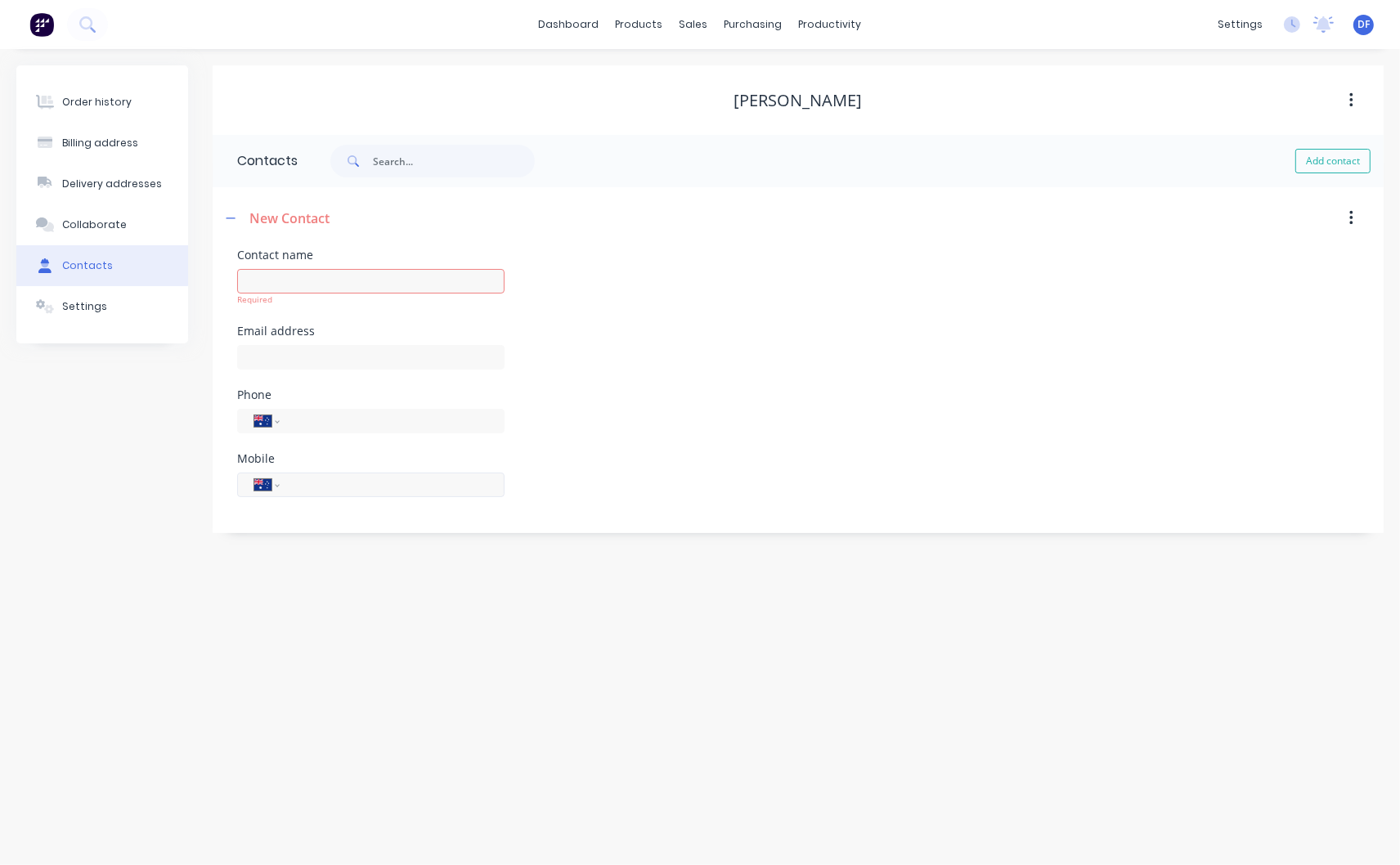
click at [299, 486] on input "tel" at bounding box center [389, 485] width 196 height 19
paste input "0418 855 509"
type input "0418 855 509"
click at [268, 281] on input "text" at bounding box center [370, 281] width 267 height 24
drag, startPoint x: 303, startPoint y: 280, endPoint x: 306, endPoint y: 268, distance: 12.4
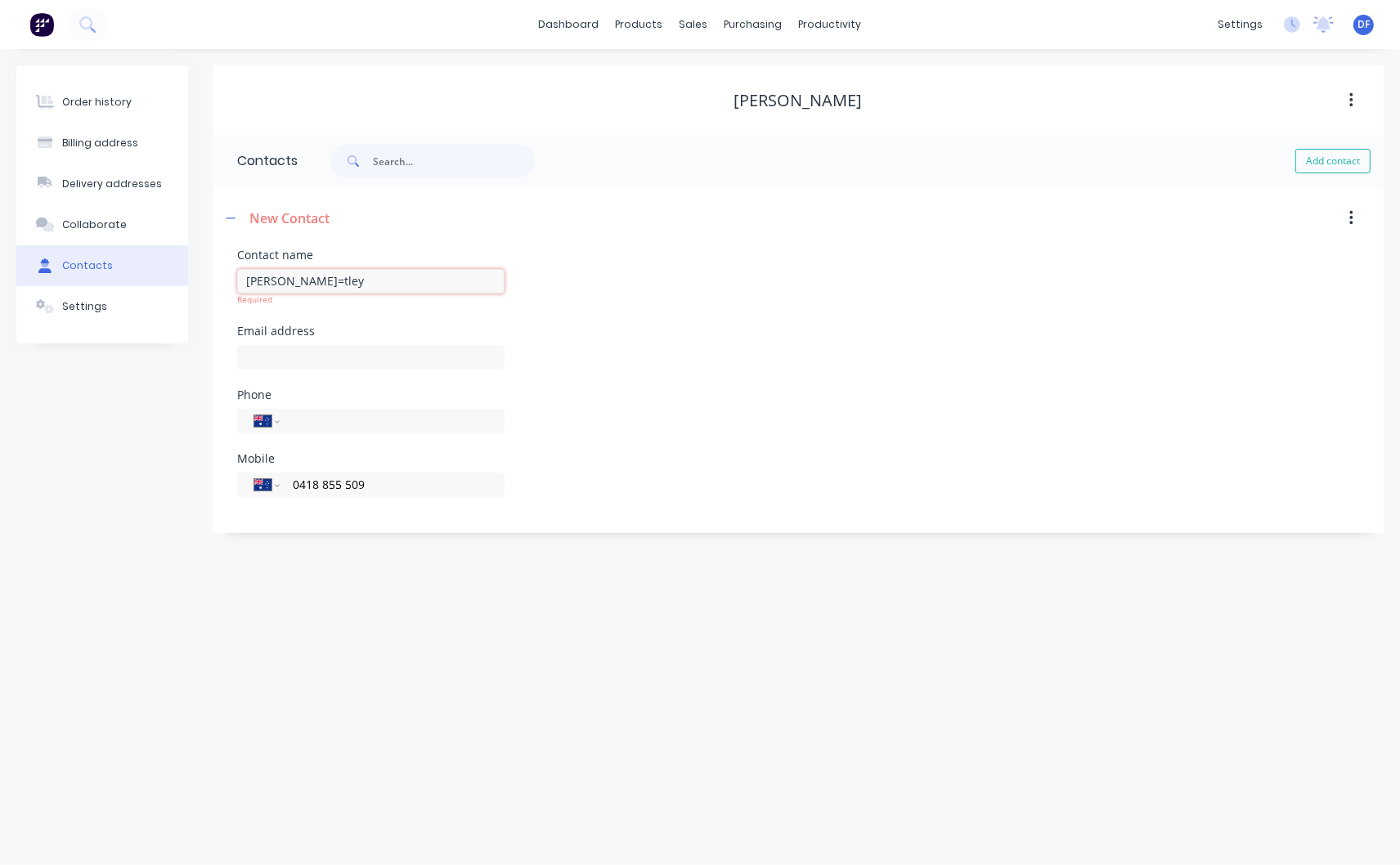
click at [303, 279] on input "[PERSON_NAME]=tley" at bounding box center [370, 281] width 267 height 24
type input "[PERSON_NAME]"
select select "AU"
click at [262, 342] on input "text" at bounding box center [370, 345] width 267 height 24
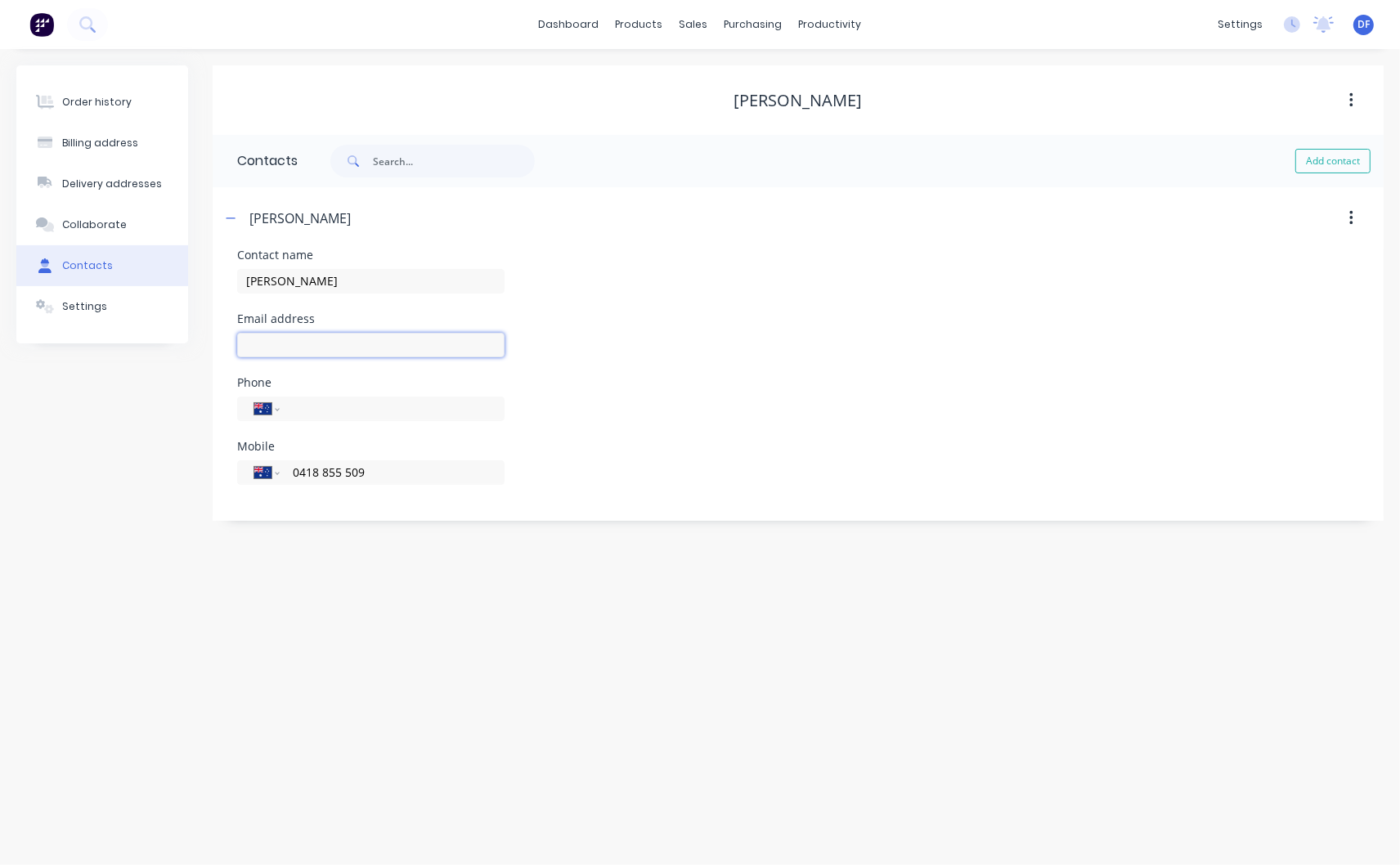
paste input "[EMAIL_ADDRESS][DOMAIN_NAME]"
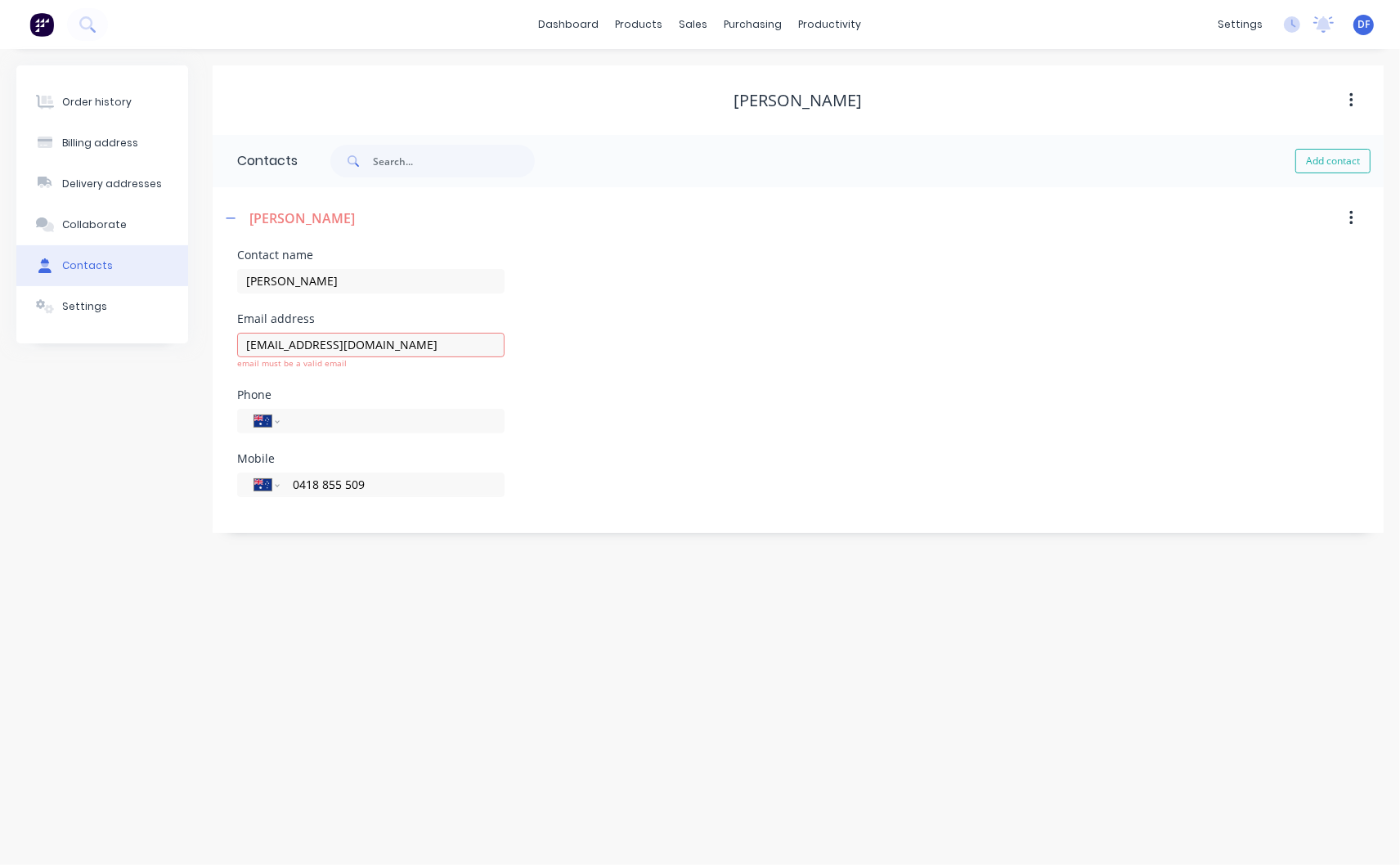
click at [461, 447] on div "Contact name [PERSON_NAME] Email address [EMAIL_ADDRESS][DOMAIN_NAME] email mus…" at bounding box center [797, 383] width 1122 height 267
click at [380, 352] on input "[EMAIL_ADDRESS][DOMAIN_NAME]" at bounding box center [370, 345] width 267 height 24
type input "[EMAIL_ADDRESS][DOMAIN_NAME]"
click at [377, 390] on div "Phone" at bounding box center [370, 395] width 267 height 11
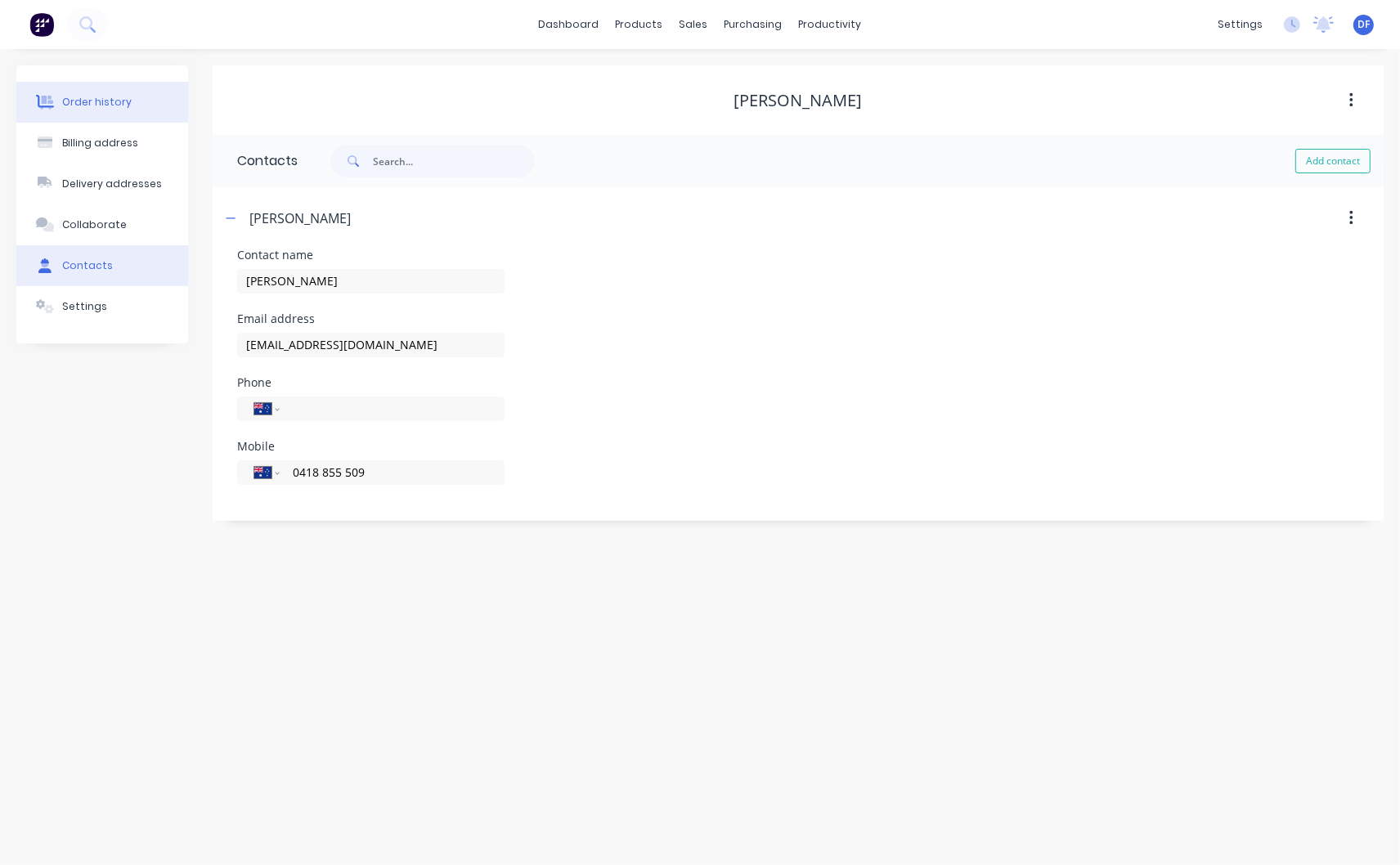
click at [108, 103] on div "Order history" at bounding box center [97, 102] width 69 height 15
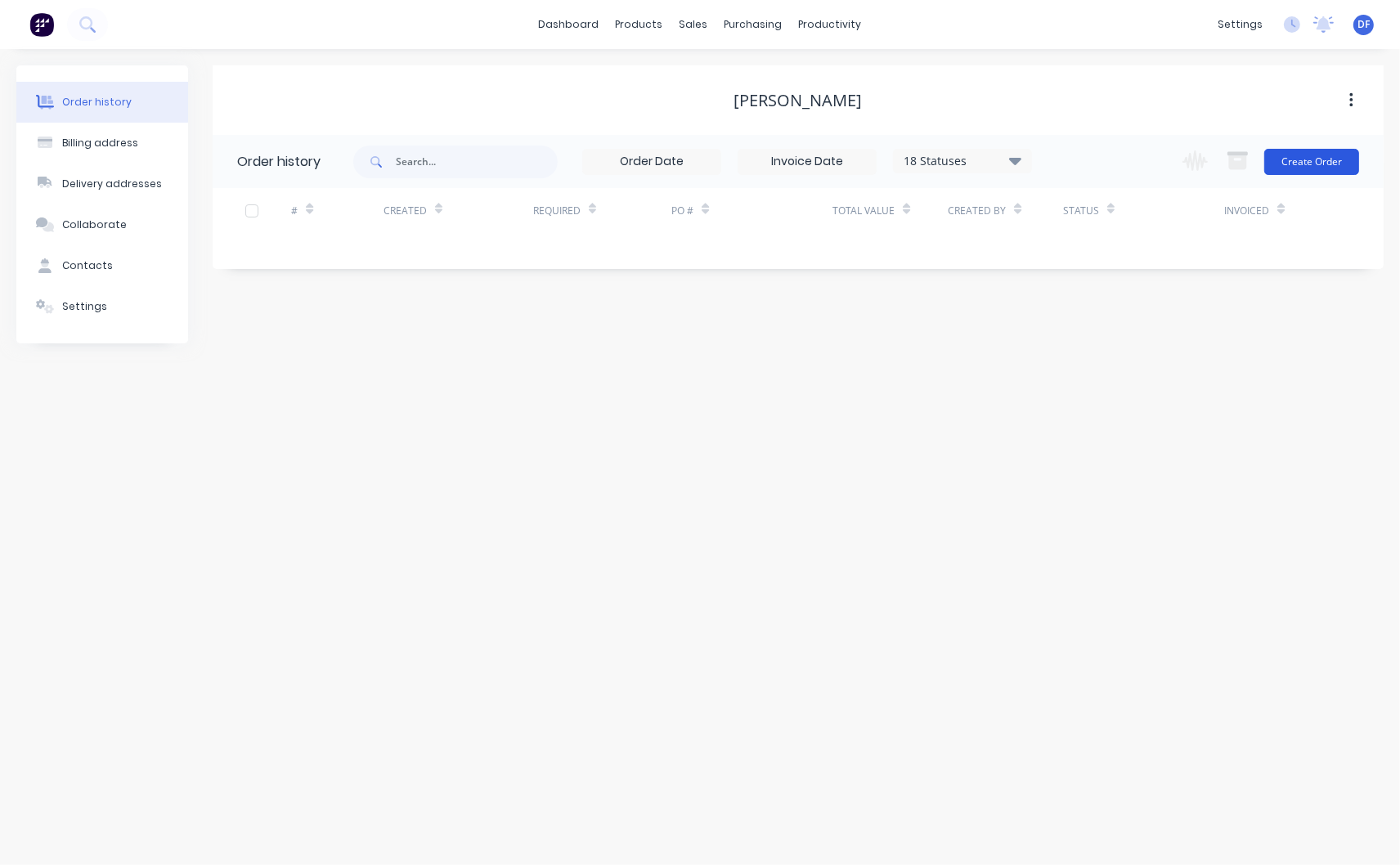
click at [1304, 160] on button "Create Order" at bounding box center [1311, 162] width 95 height 26
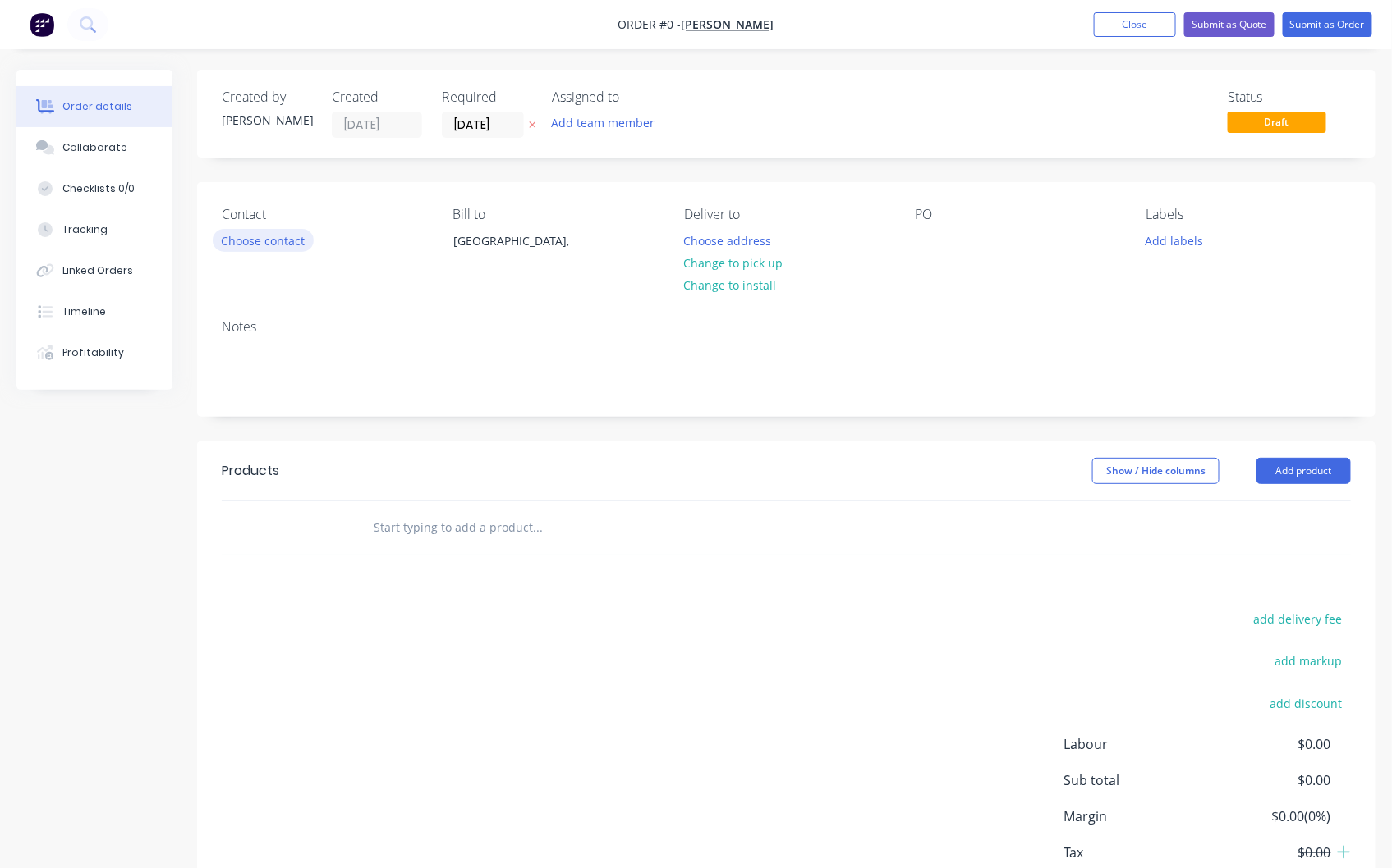
click at [265, 236] on button "Choose contact" at bounding box center [263, 239] width 101 height 22
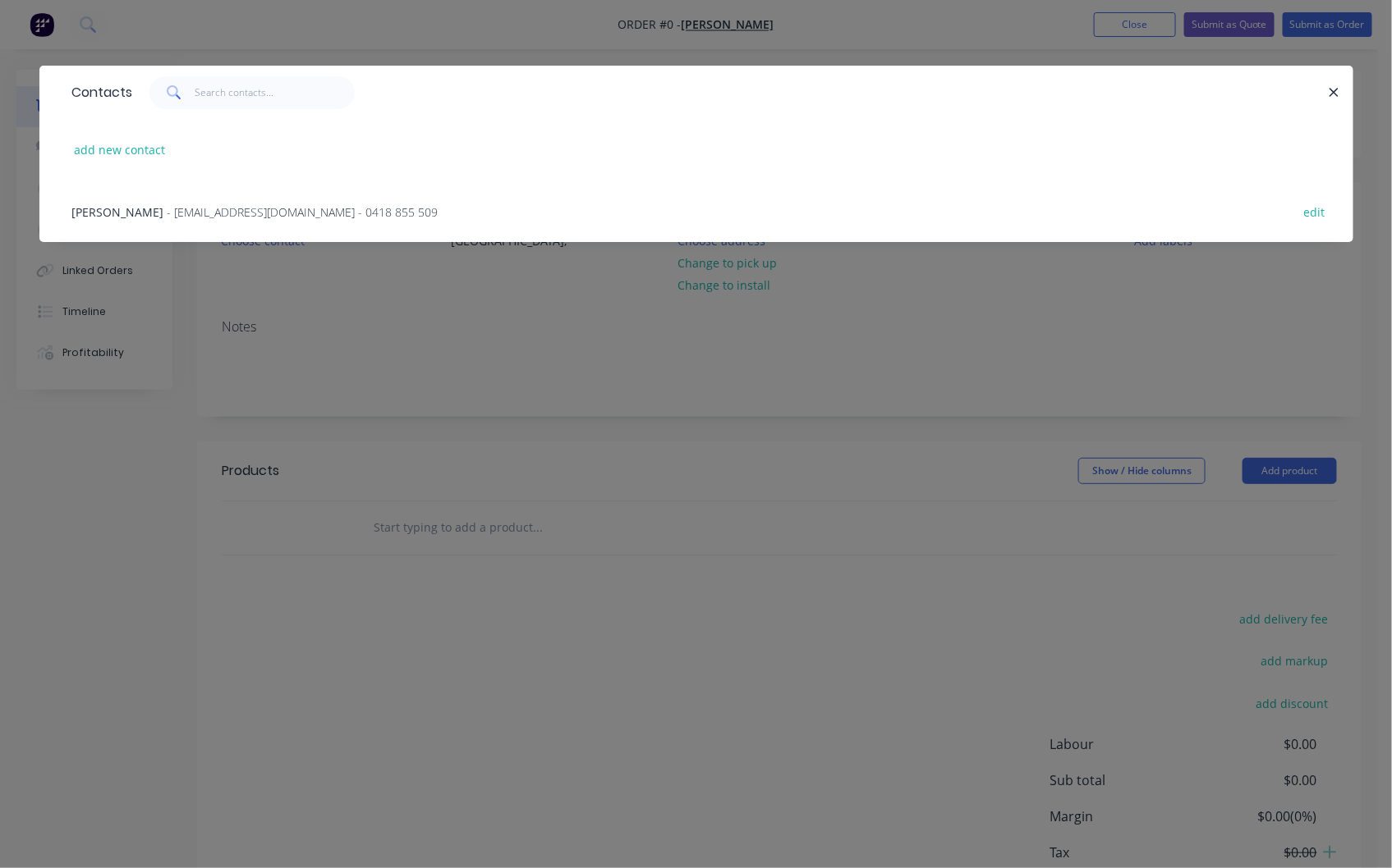
click at [220, 217] on span "- [EMAIL_ADDRESS][DOMAIN_NAME] - 0418 855 509" at bounding box center [302, 212] width 271 height 16
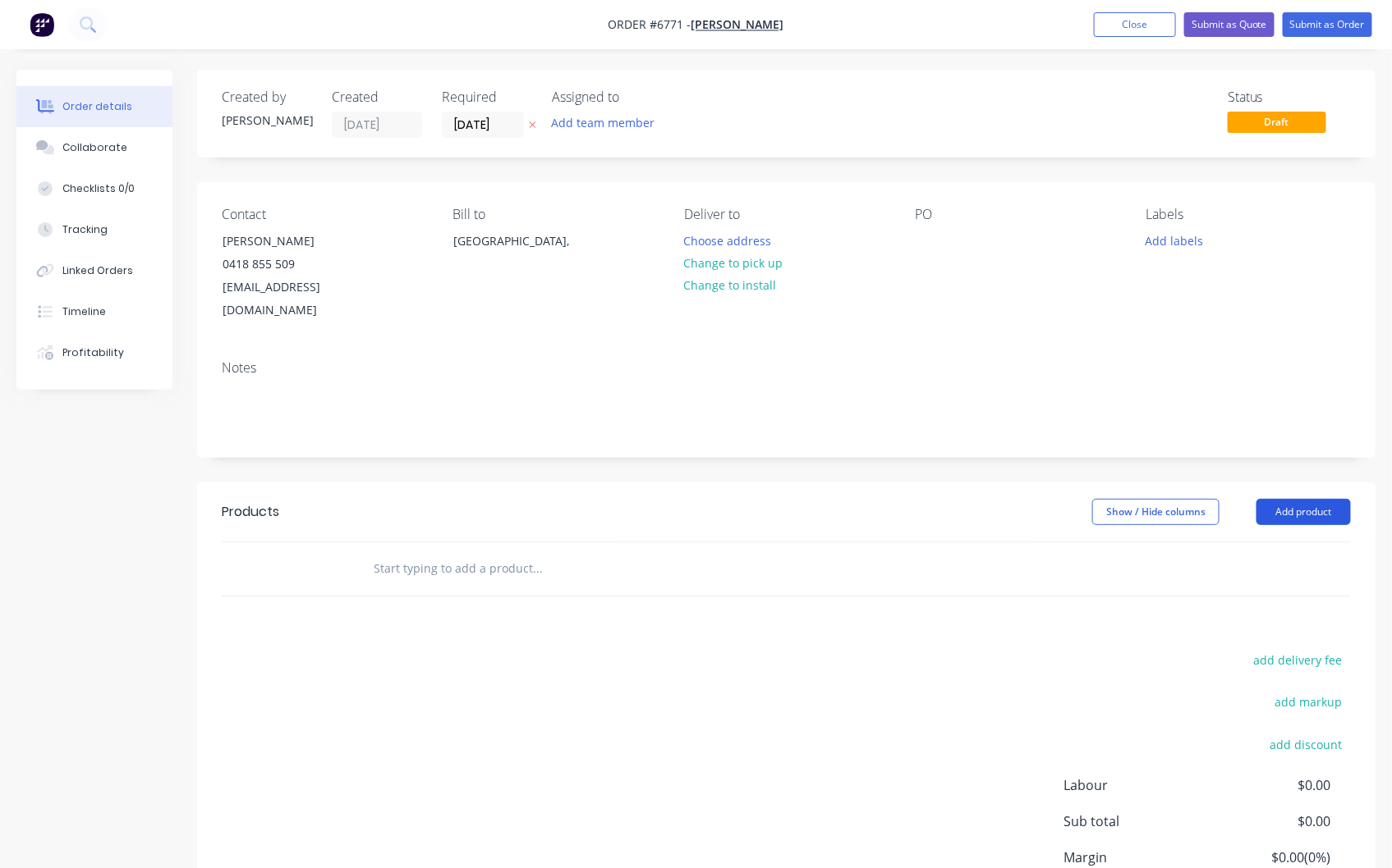
click at [1309, 499] on button "Add product" at bounding box center [1303, 512] width 94 height 26
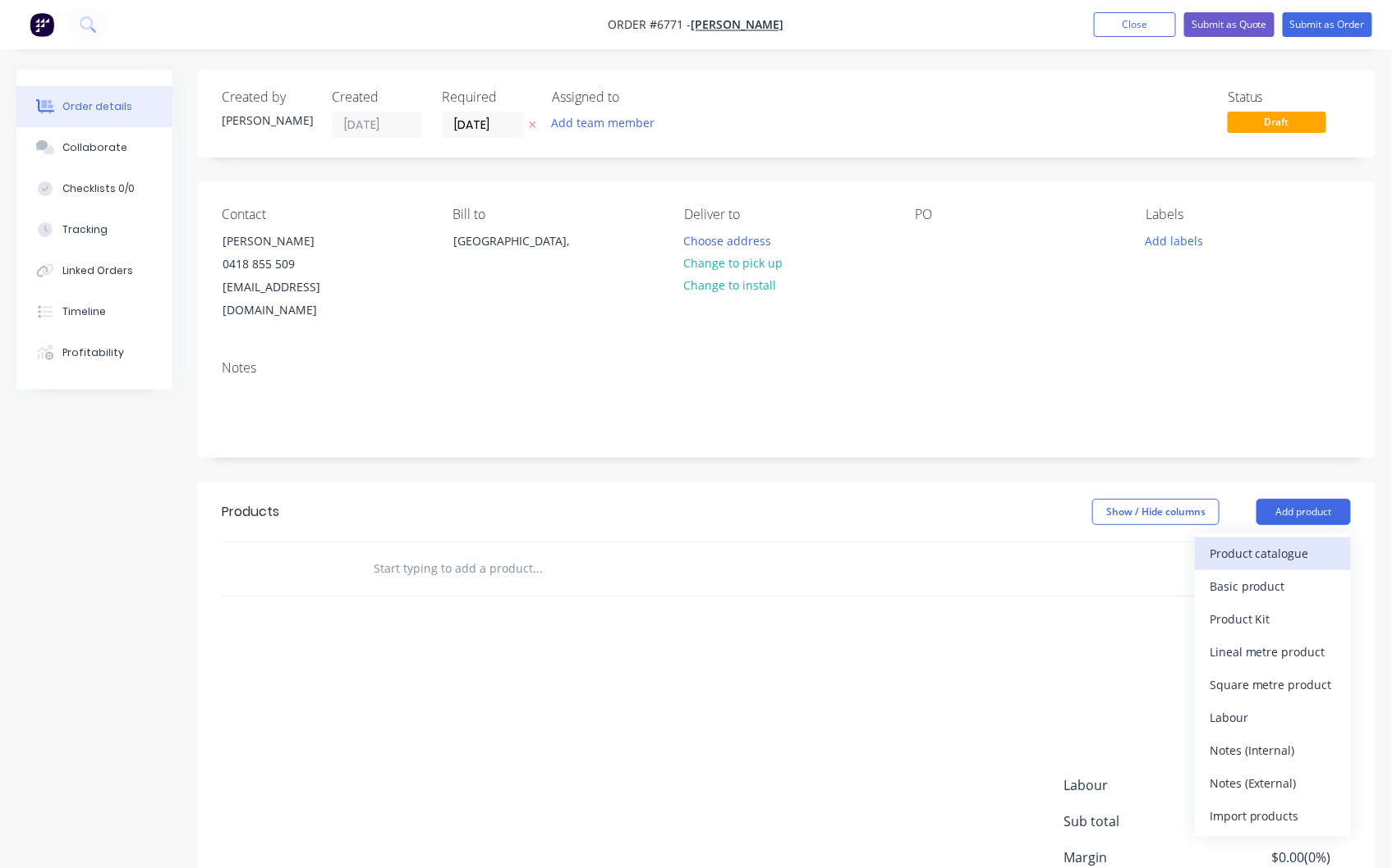
click at [1261, 542] on div "Product catalogue" at bounding box center [1272, 553] width 126 height 24
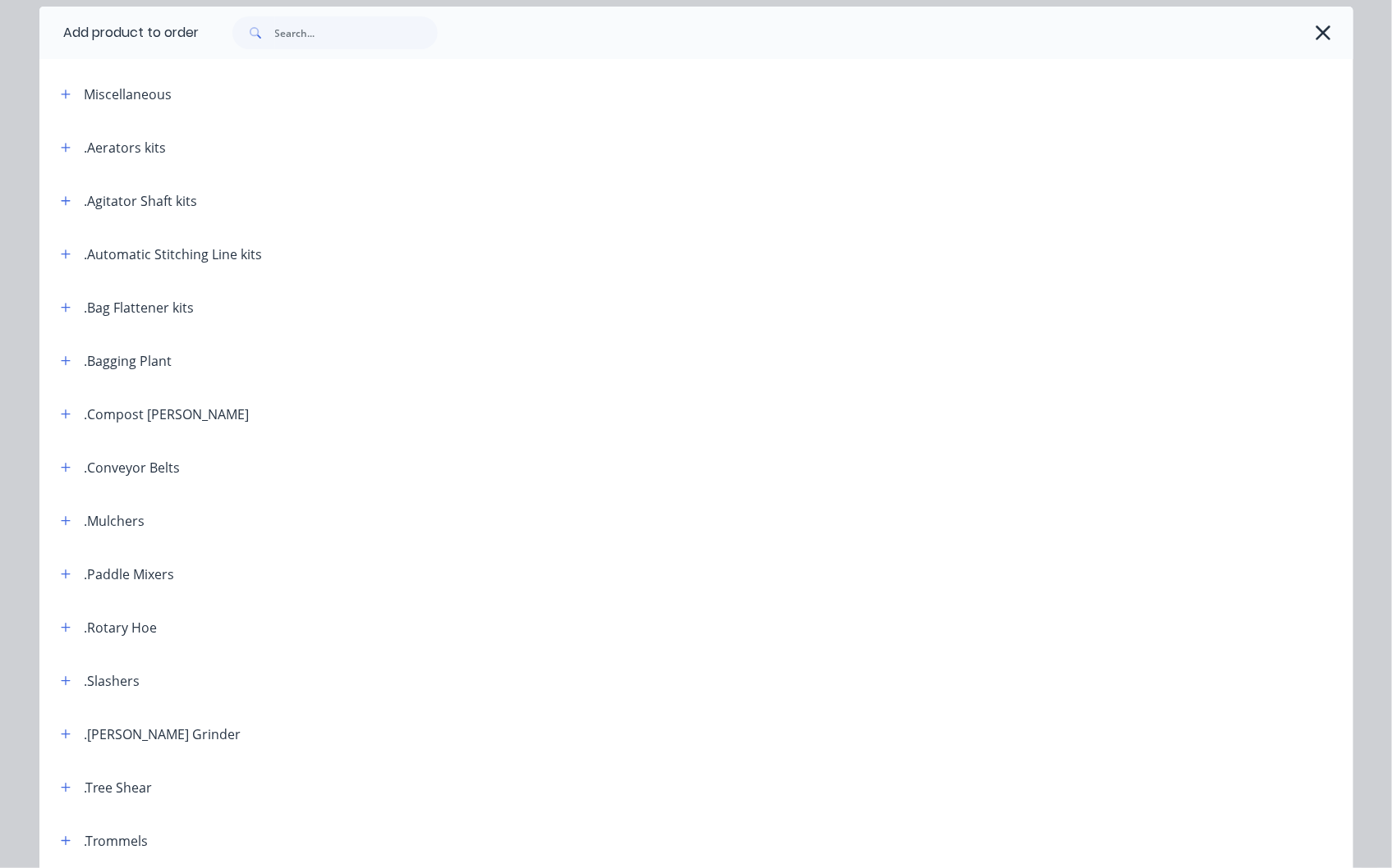
scroll to position [91, 0]
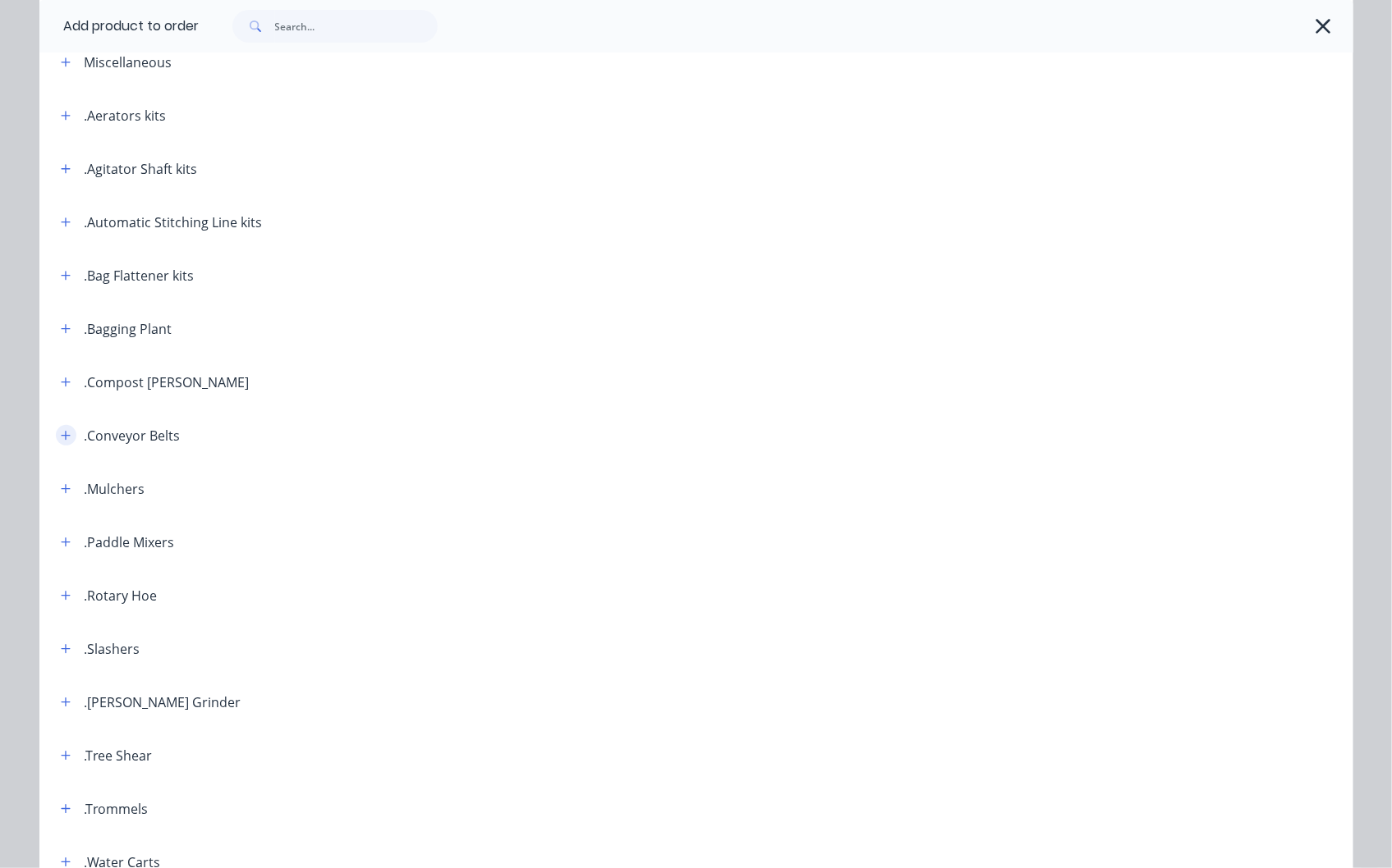
click at [64, 437] on icon "button" at bounding box center [65, 435] width 10 height 11
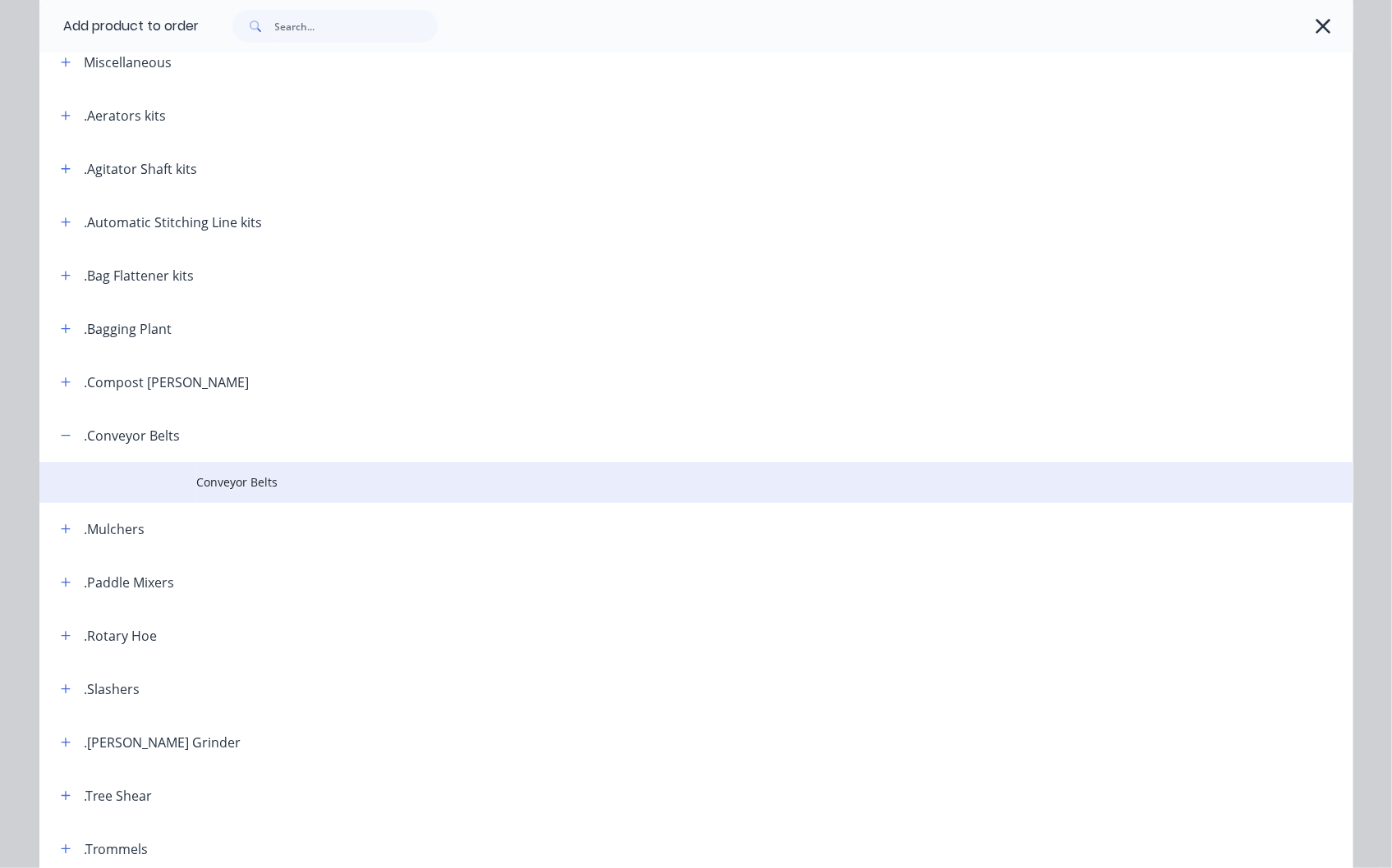
click at [240, 479] on span "Conveyor Belts" at bounding box center [659, 482] width 924 height 17
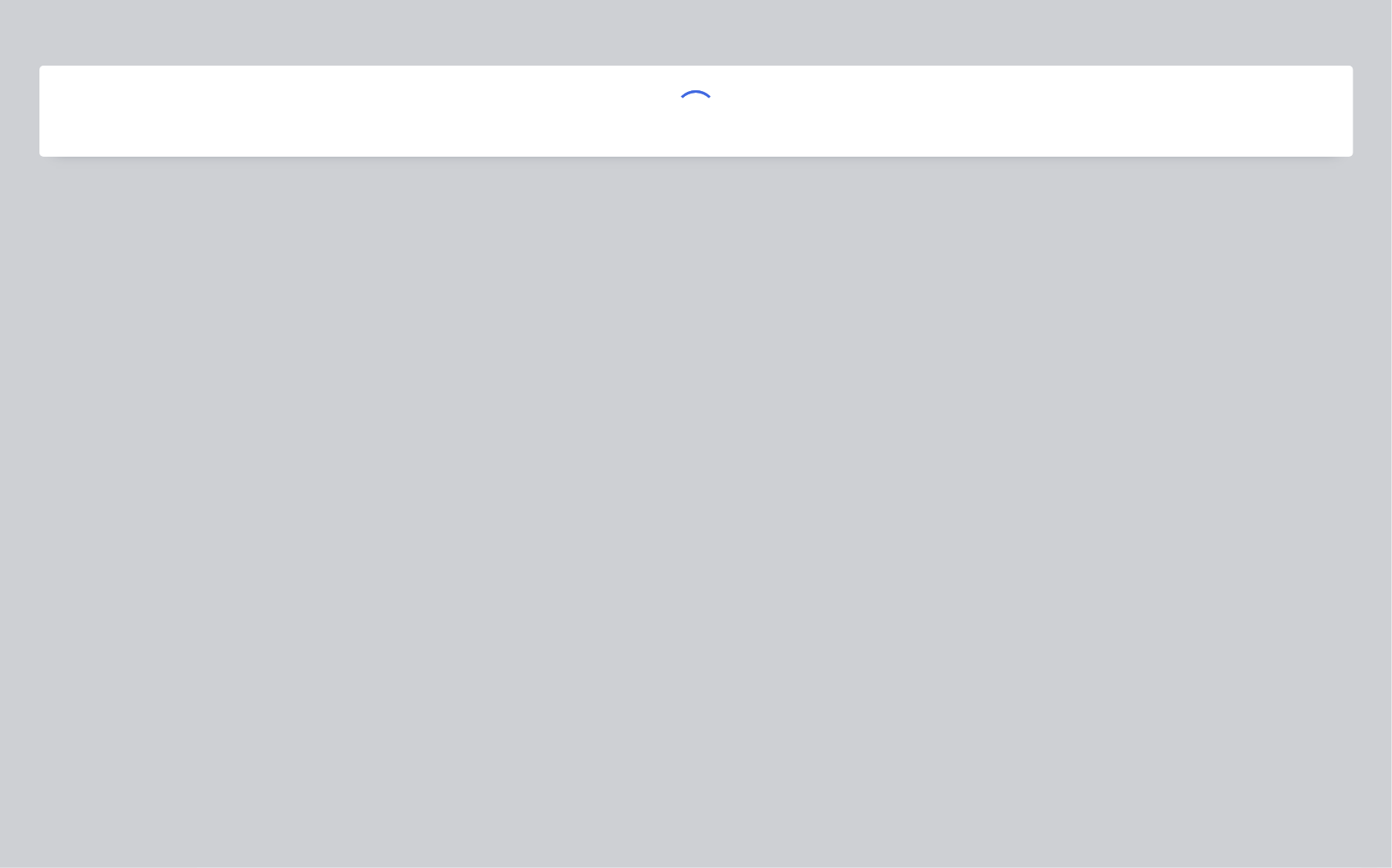
scroll to position [0, 0]
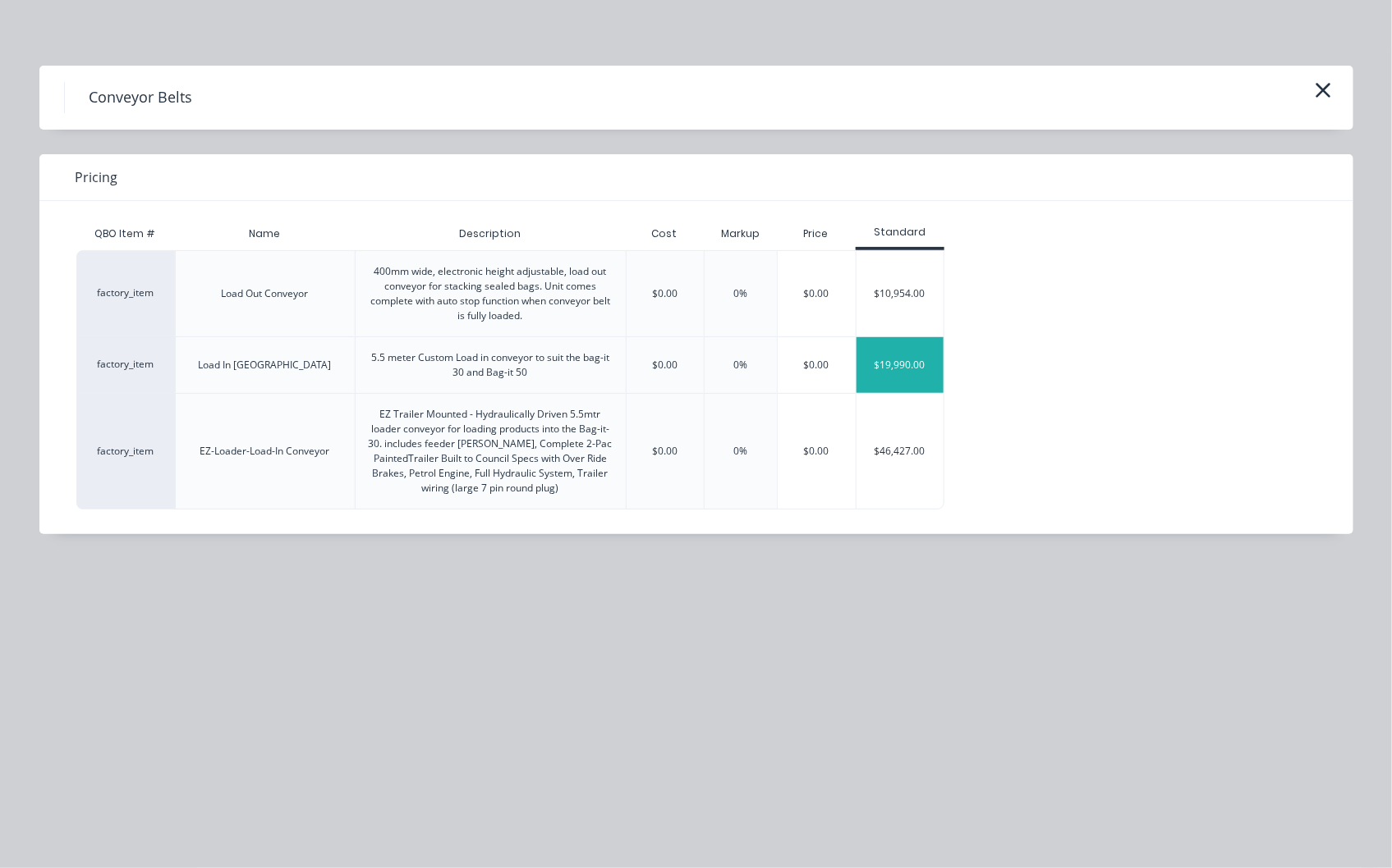
click at [902, 360] on div "$19,990.00" at bounding box center [900, 365] width 88 height 56
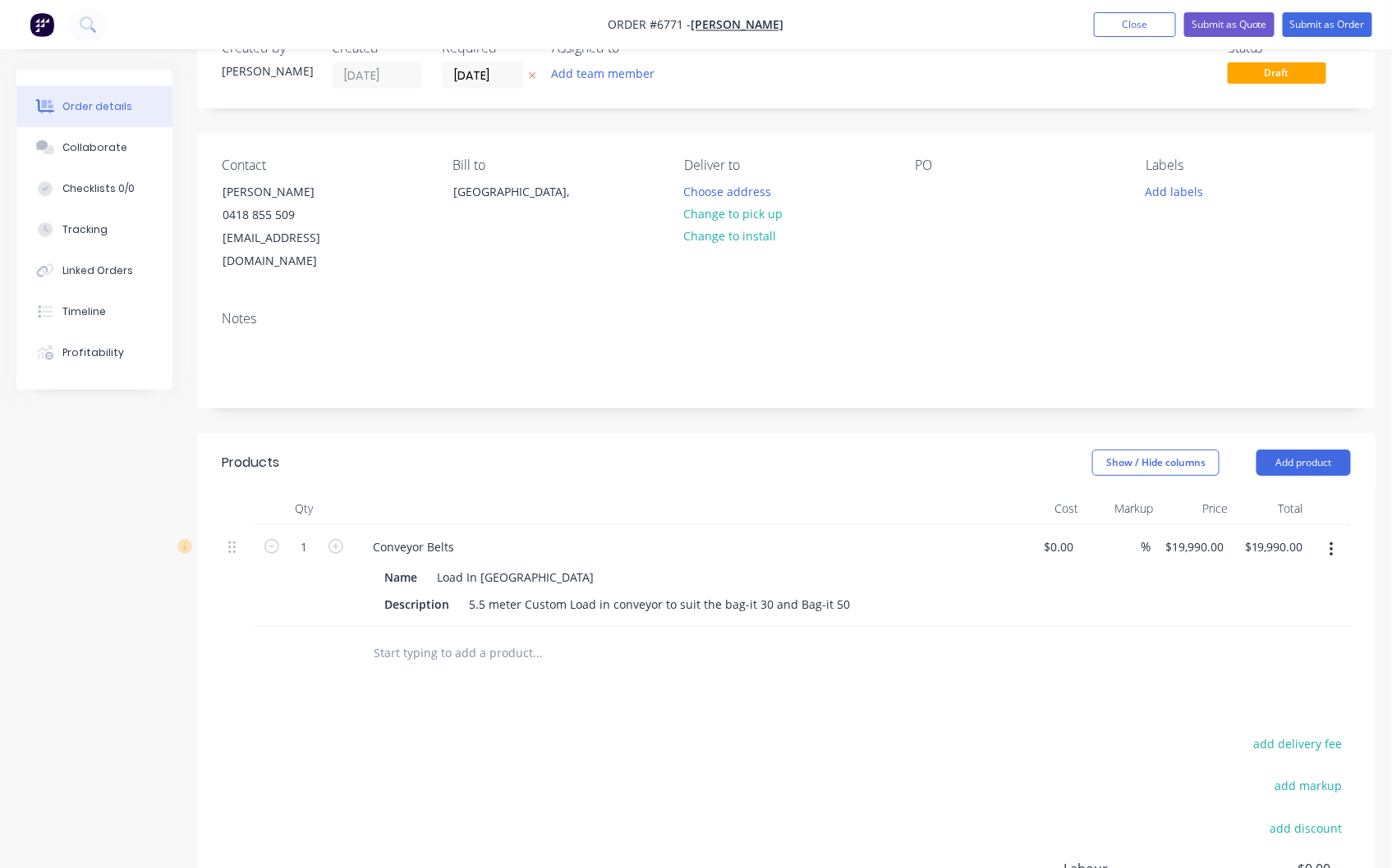
scroll to position [91, 0]
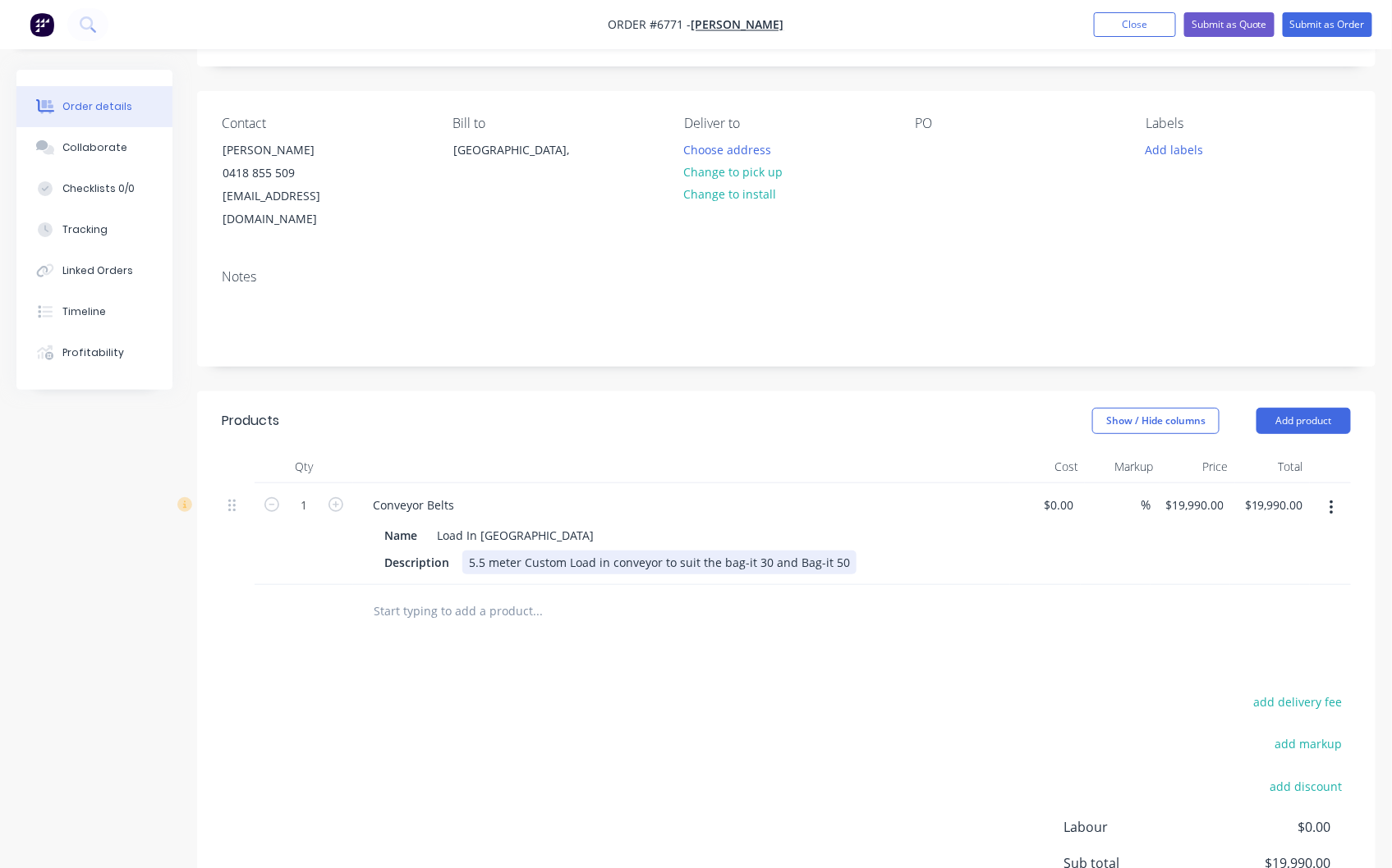
click at [835, 550] on div "5.5 meter Custom Load in conveyor to suit the bag-it 30 and Bag-it 50" at bounding box center [659, 562] width 394 height 24
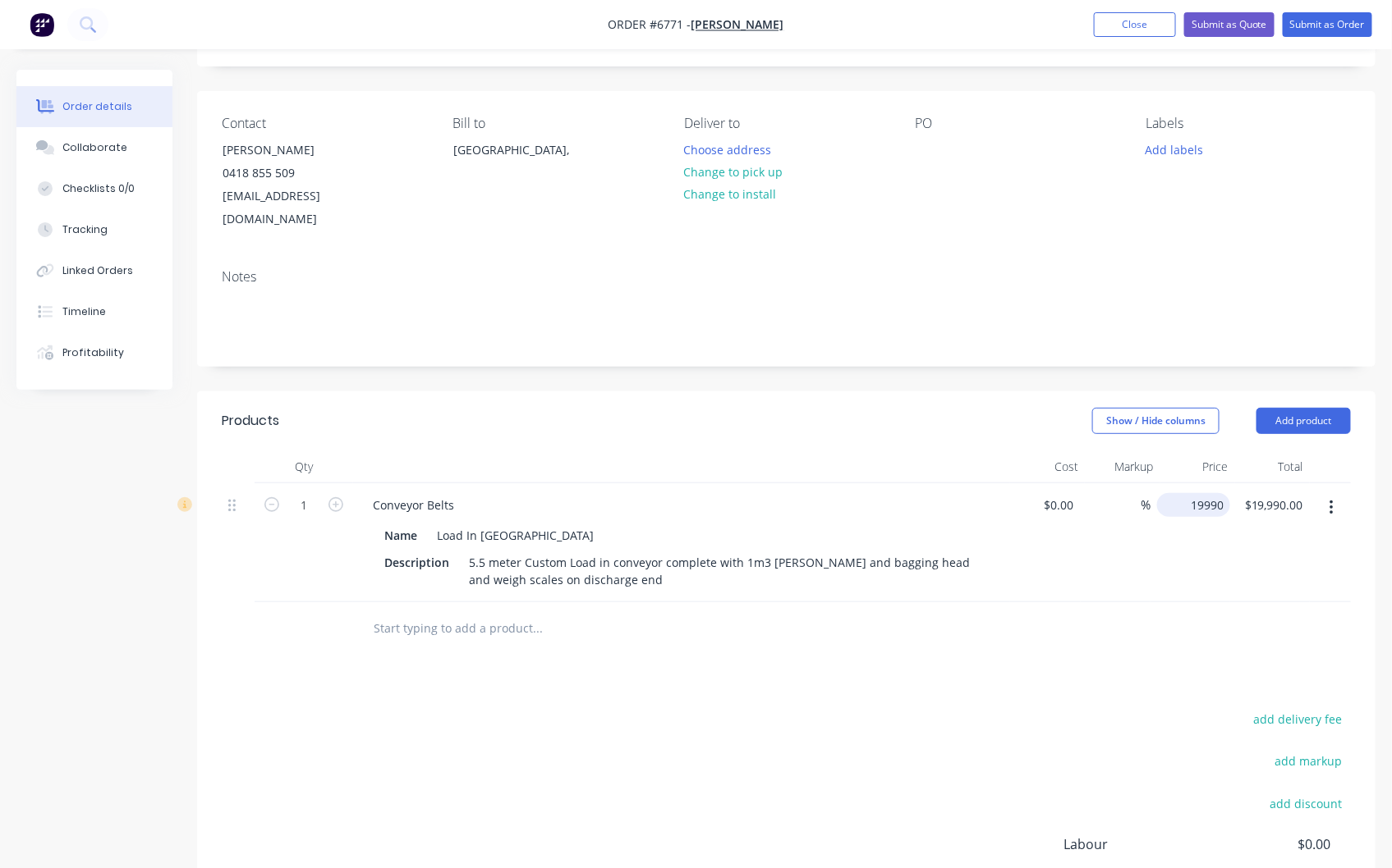
click at [1184, 494] on div "19990 $19,990.00" at bounding box center [1193, 505] width 73 height 24
click at [1207, 494] on input "19990" at bounding box center [1209, 505] width 41 height 24
type input "2"
type input "$32,950.00"
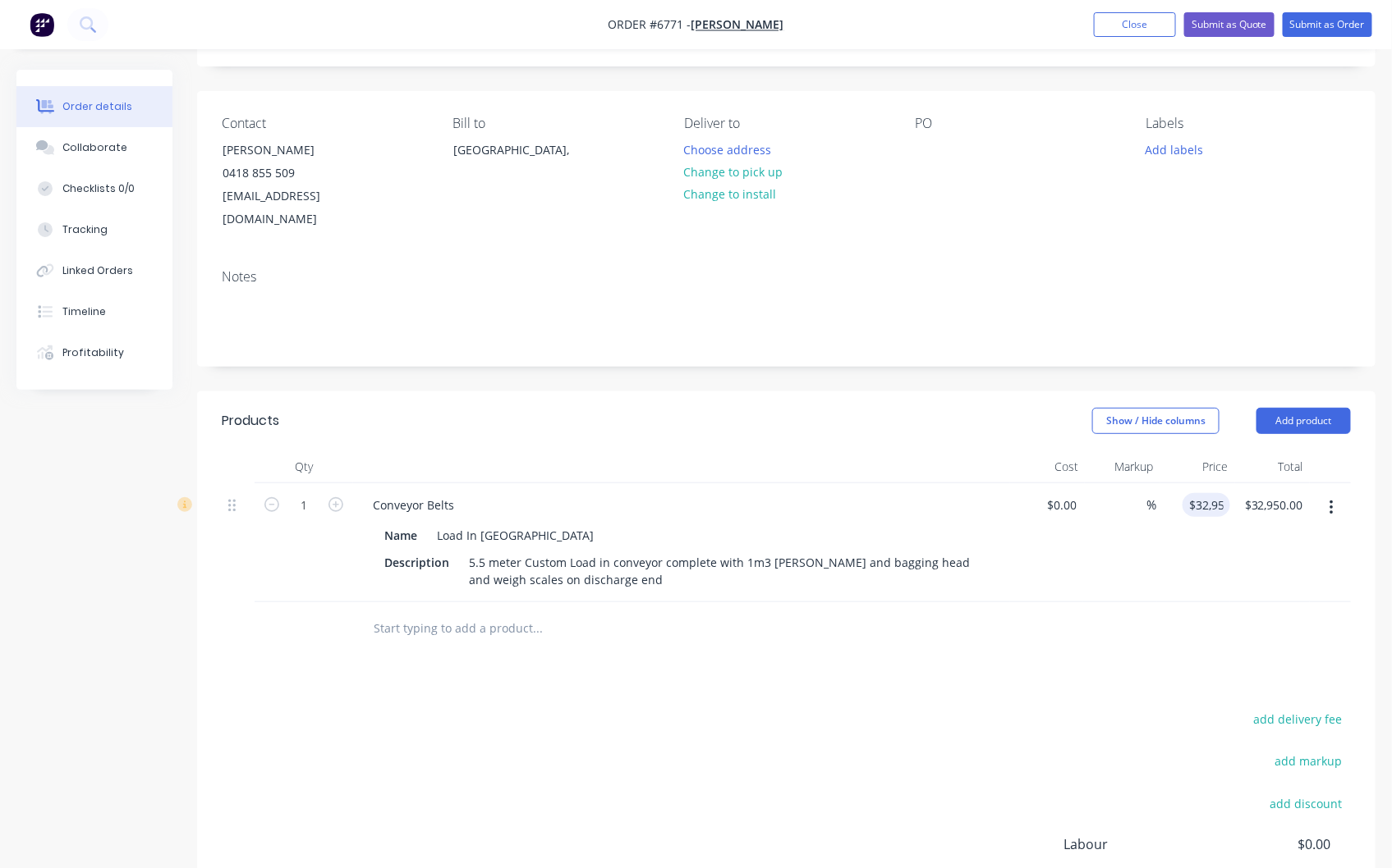
click at [1145, 532] on div "%" at bounding box center [1119, 542] width 73 height 119
click at [1232, 19] on button "Submit as Quote" at bounding box center [1229, 24] width 91 height 24
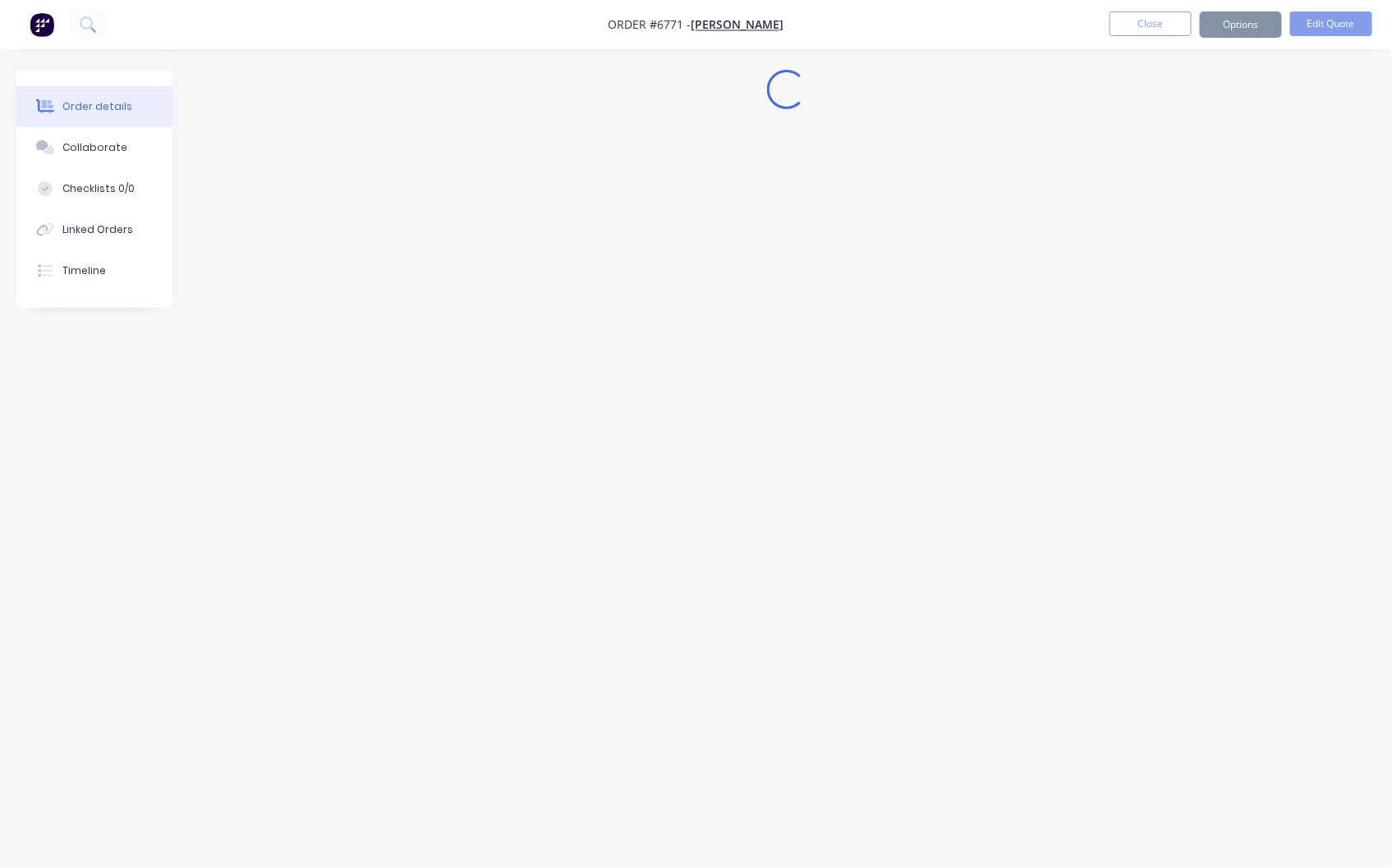
scroll to position [0, 0]
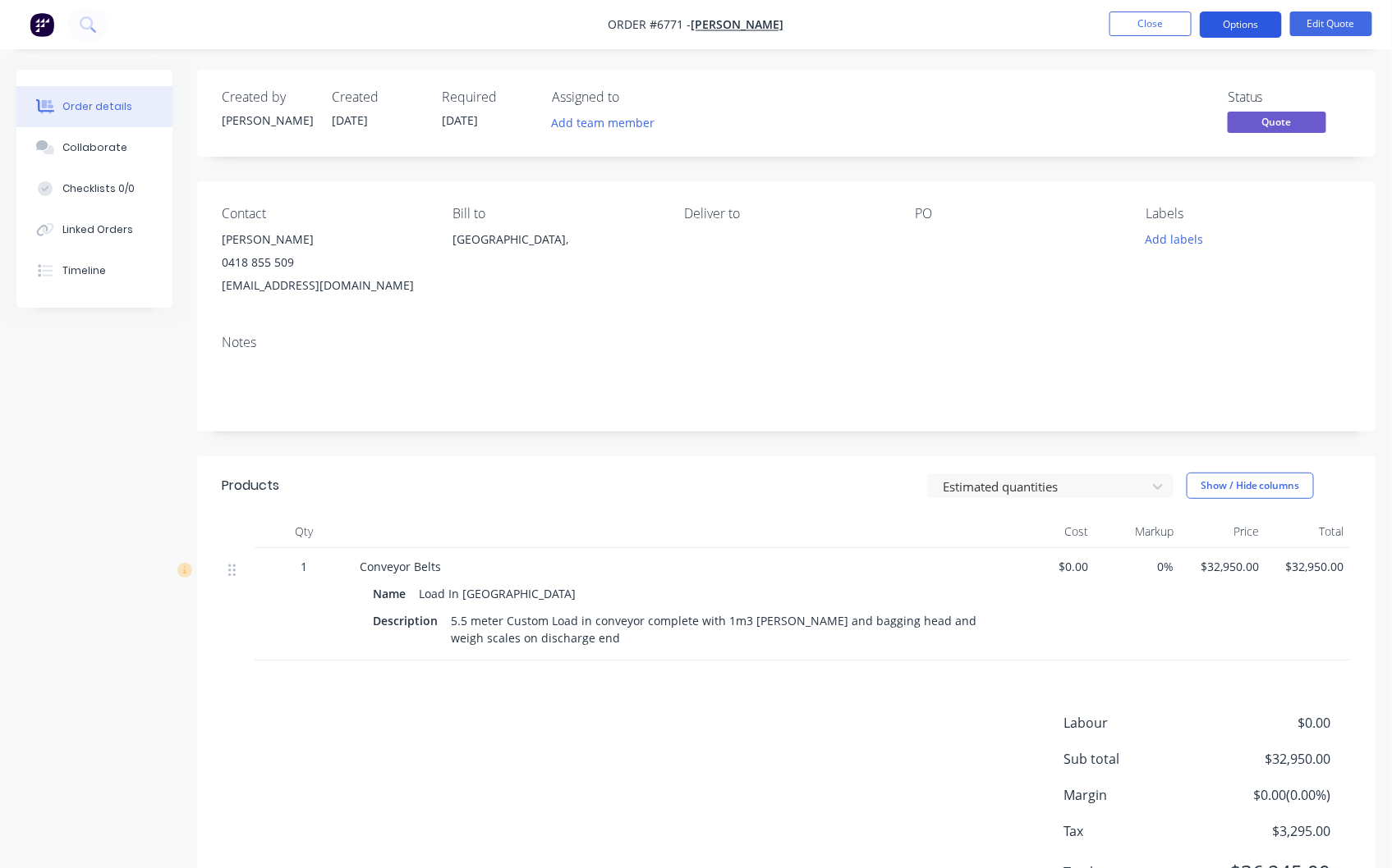
click at [1240, 22] on button "Options" at bounding box center [1240, 24] width 82 height 26
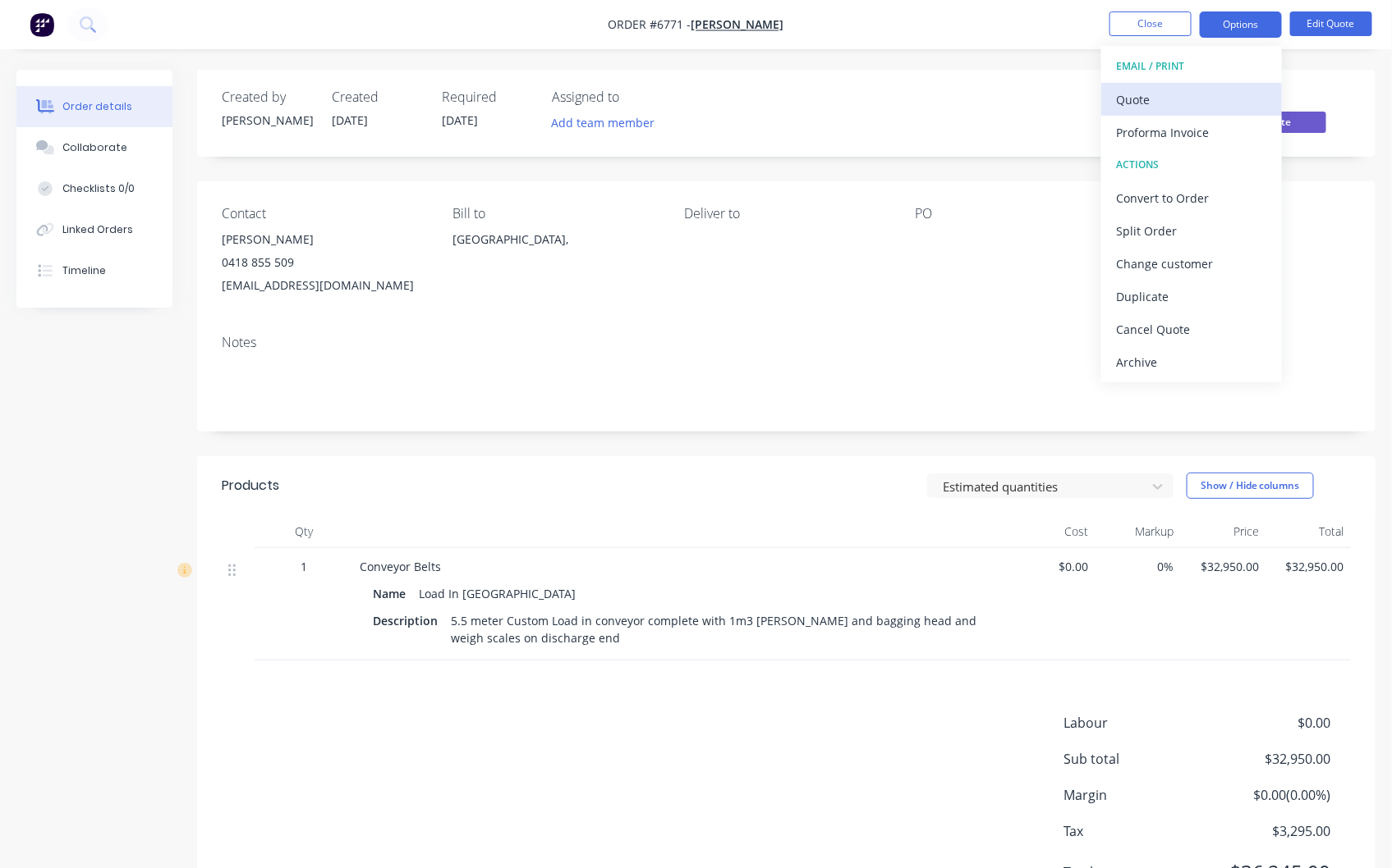
click at [1152, 105] on div "Quote" at bounding box center [1191, 99] width 151 height 24
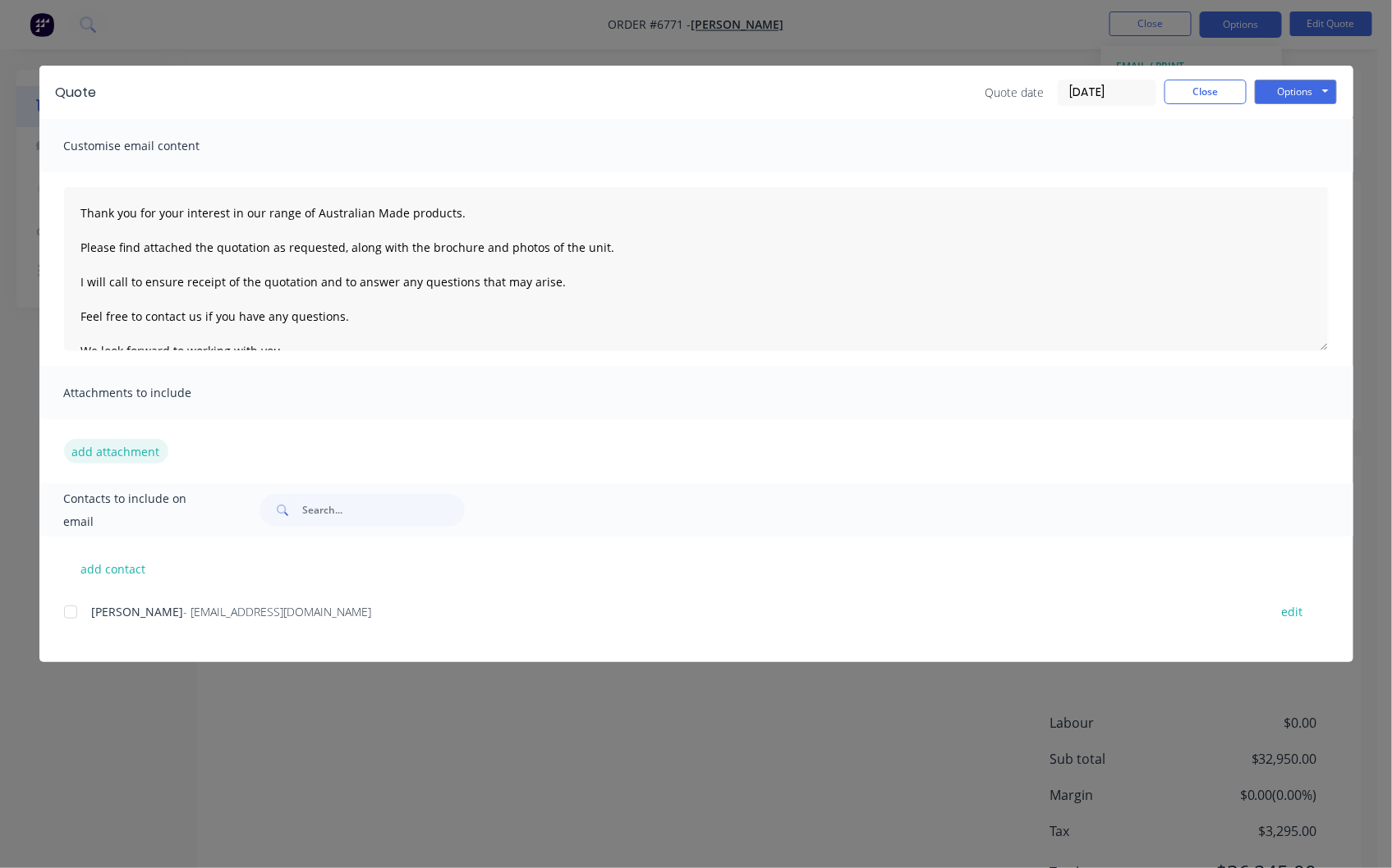
click at [101, 449] on button "add attachment" at bounding box center [117, 451] width 105 height 24
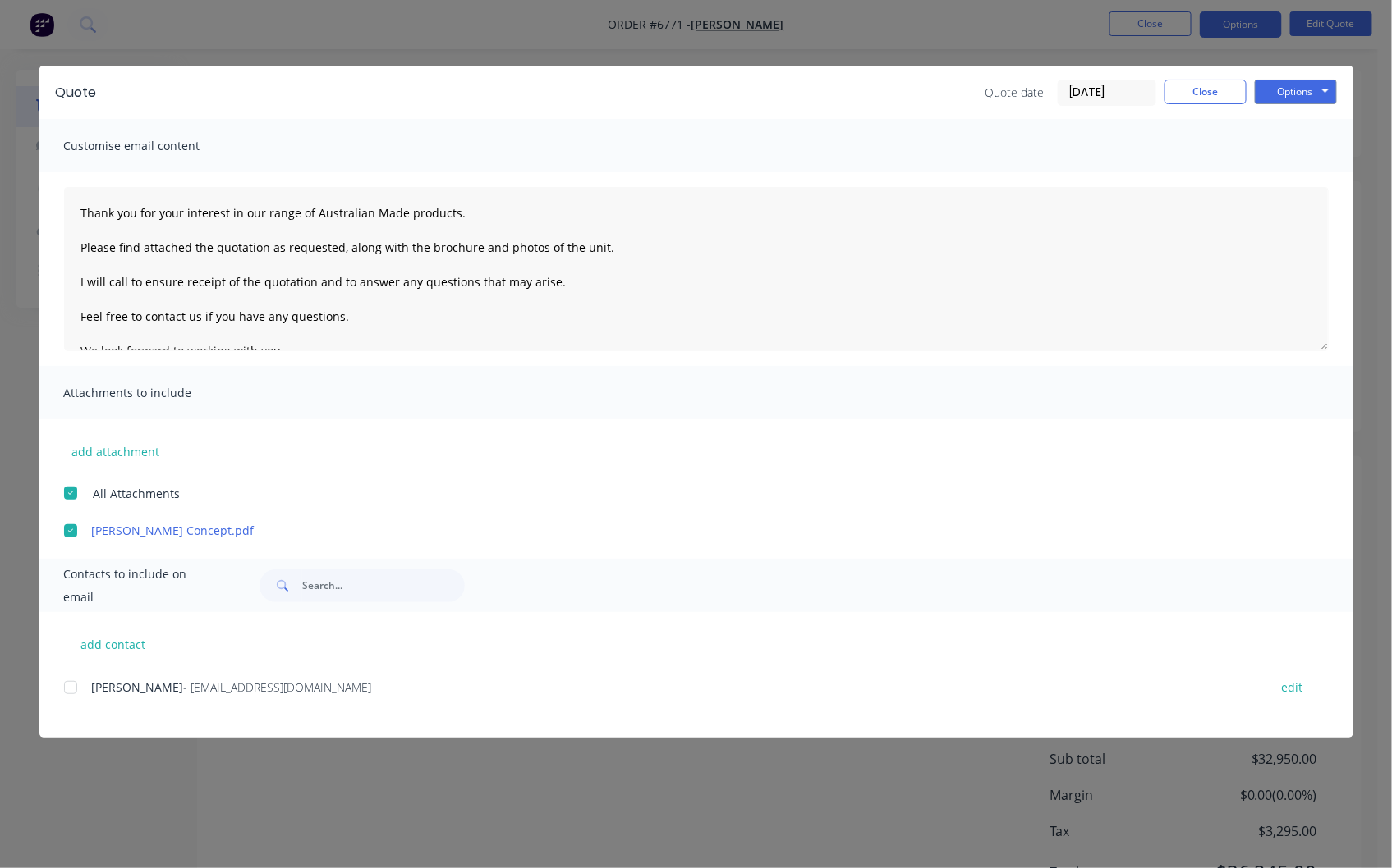
click at [77, 693] on div at bounding box center [71, 688] width 33 height 33
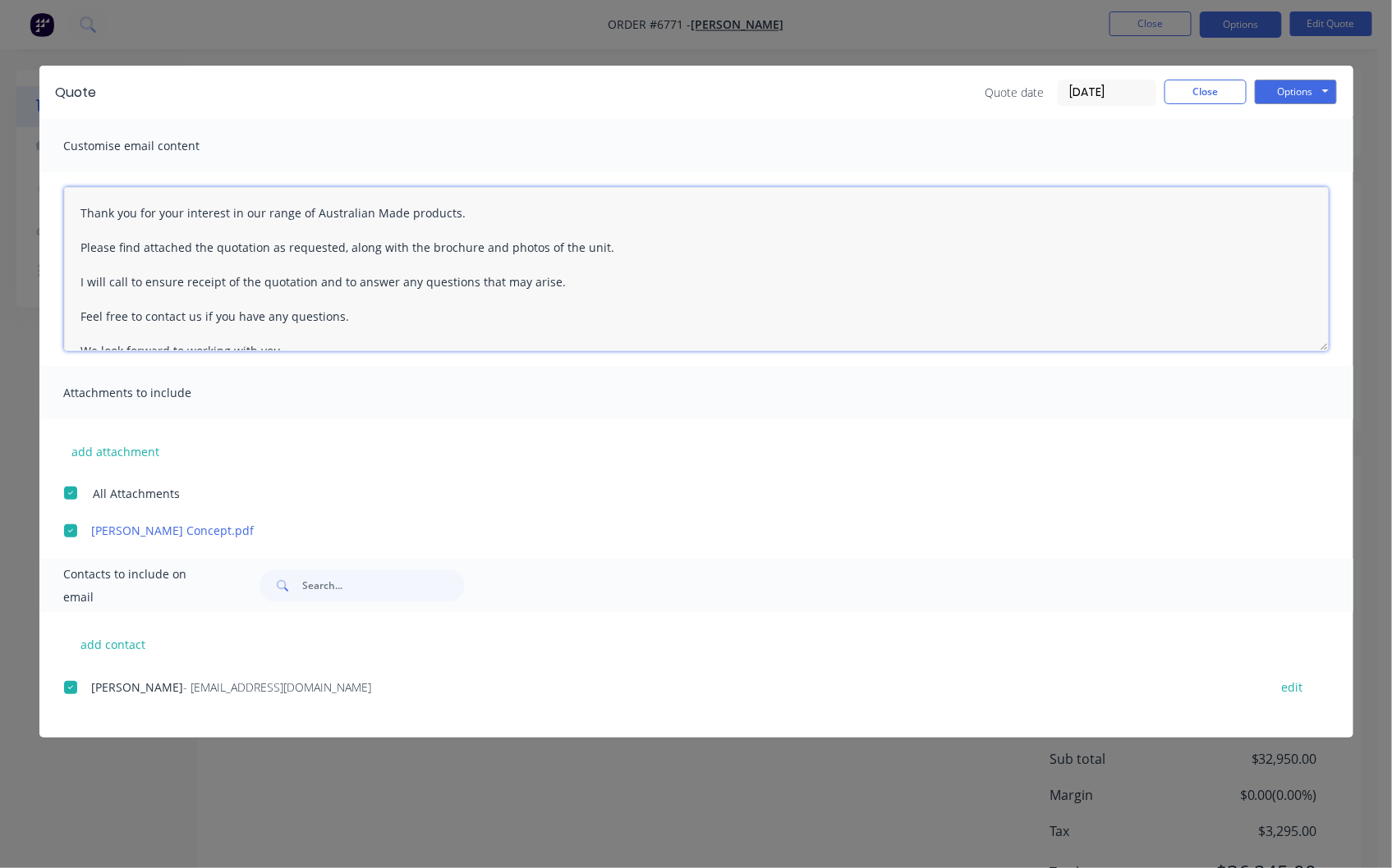
click at [71, 207] on textarea "Thank you for your interest in our range of Australian Made products. Please fi…" at bounding box center [697, 269] width 1265 height 165
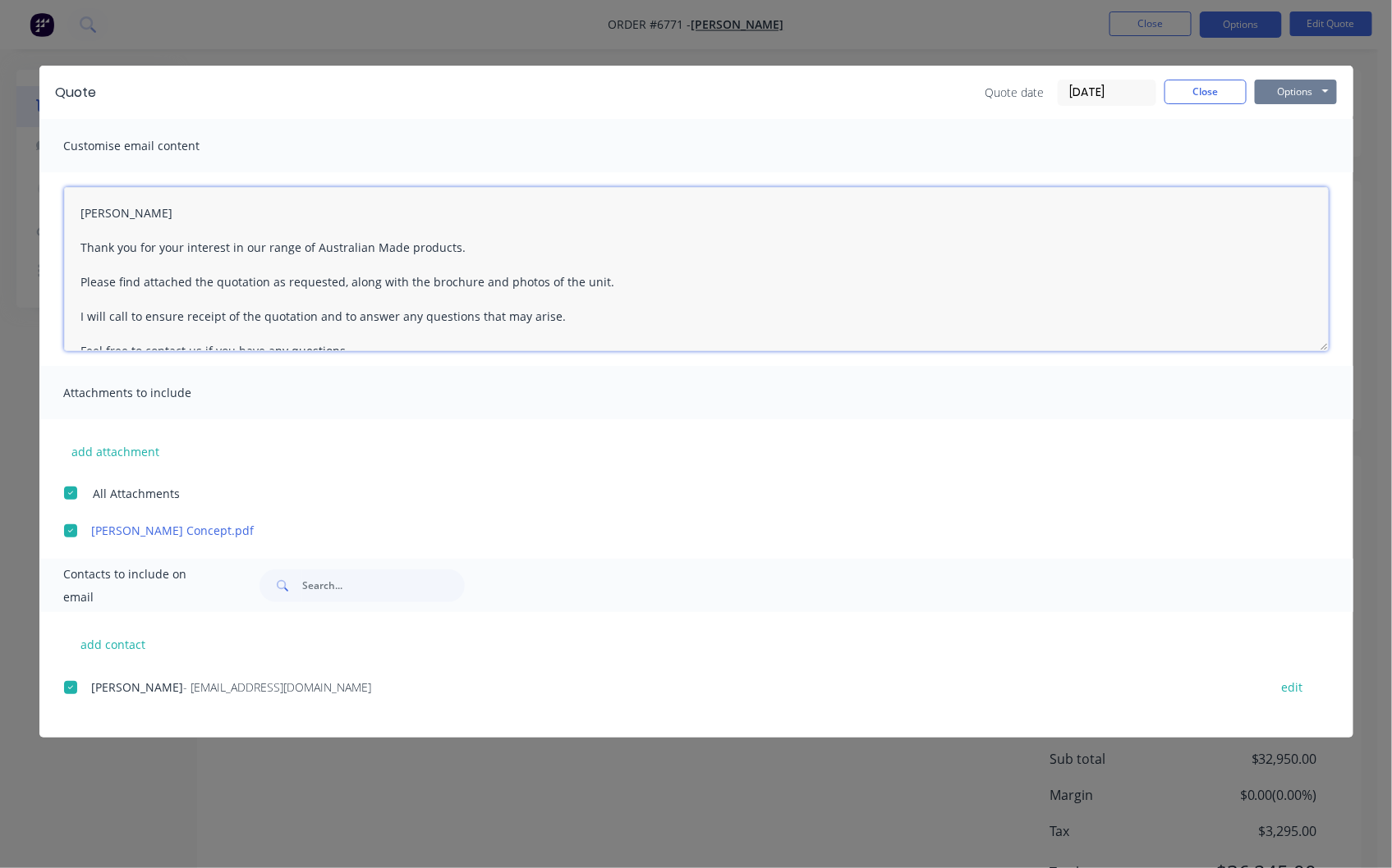
type textarea "[PERSON_NAME] Thank you for your interest in our range of Australian Made produ…"
click at [1285, 88] on button "Options" at bounding box center [1295, 91] width 82 height 24
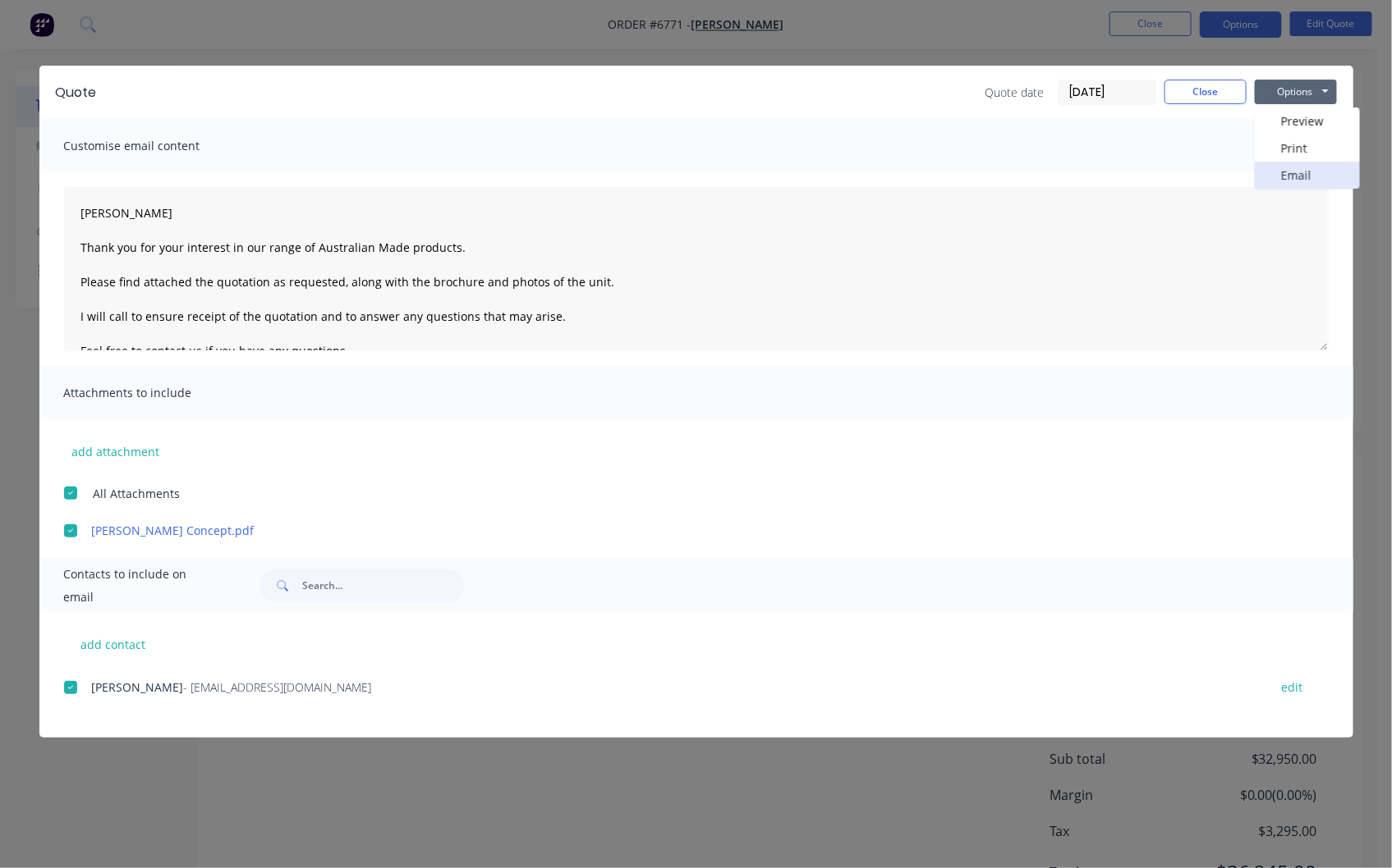
click at [1287, 172] on button "Email" at bounding box center [1307, 175] width 105 height 27
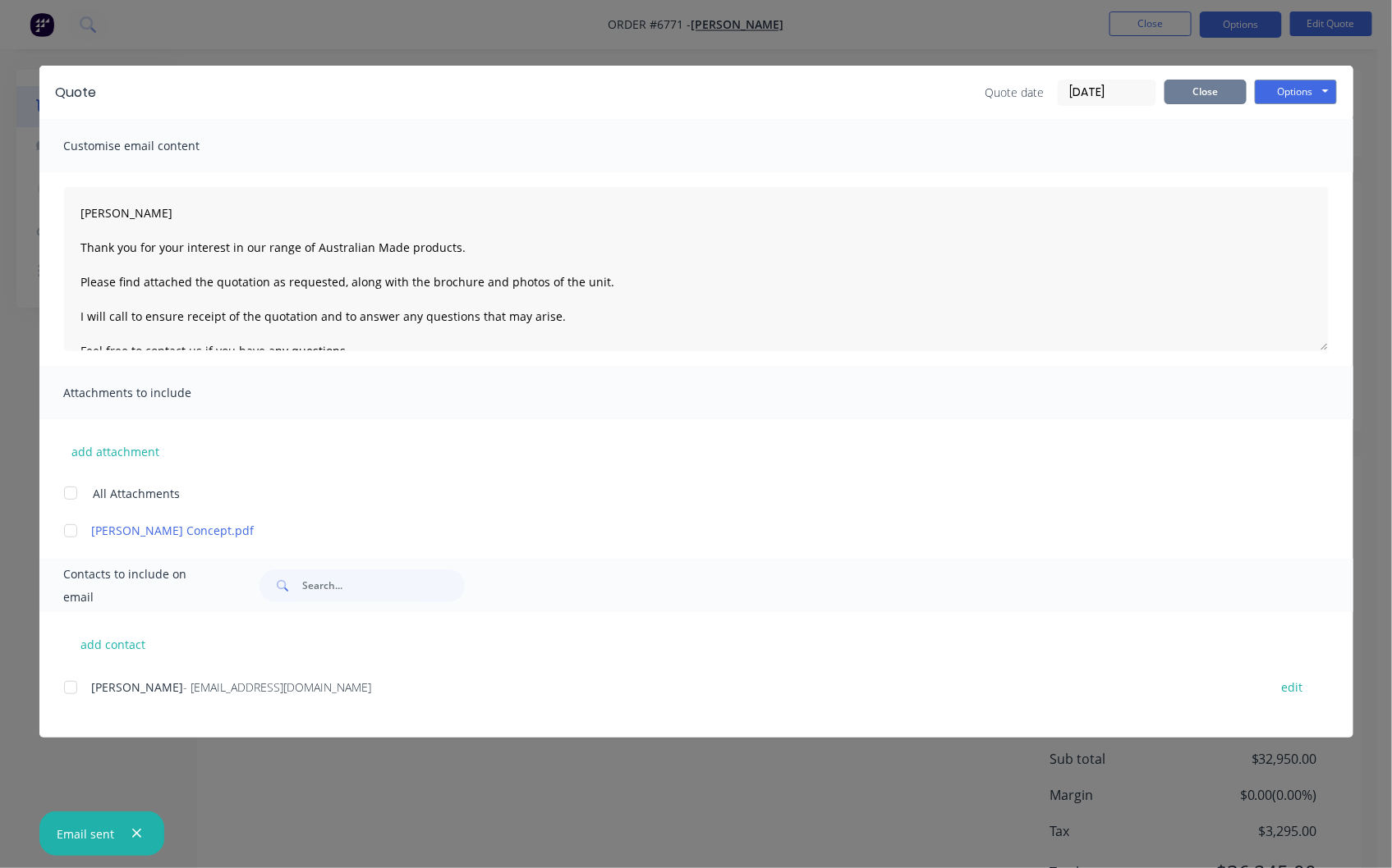
click at [1193, 92] on button "Close" at bounding box center [1206, 91] width 82 height 24
